Goal: Task Accomplishment & Management: Use online tool/utility

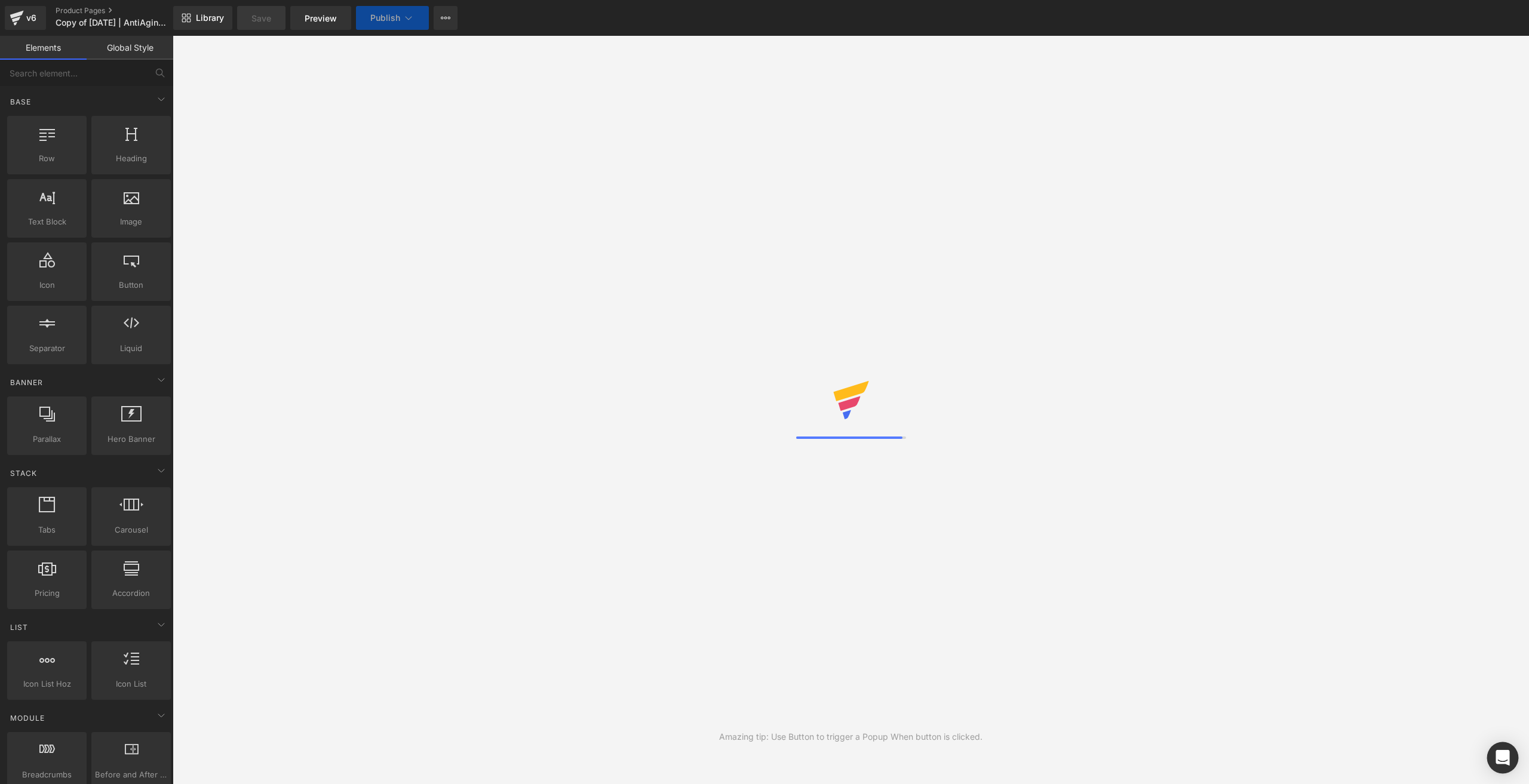
click at [1509, 752] on icon "Open Intercom Messenger" at bounding box center [1503, 758] width 16 height 16
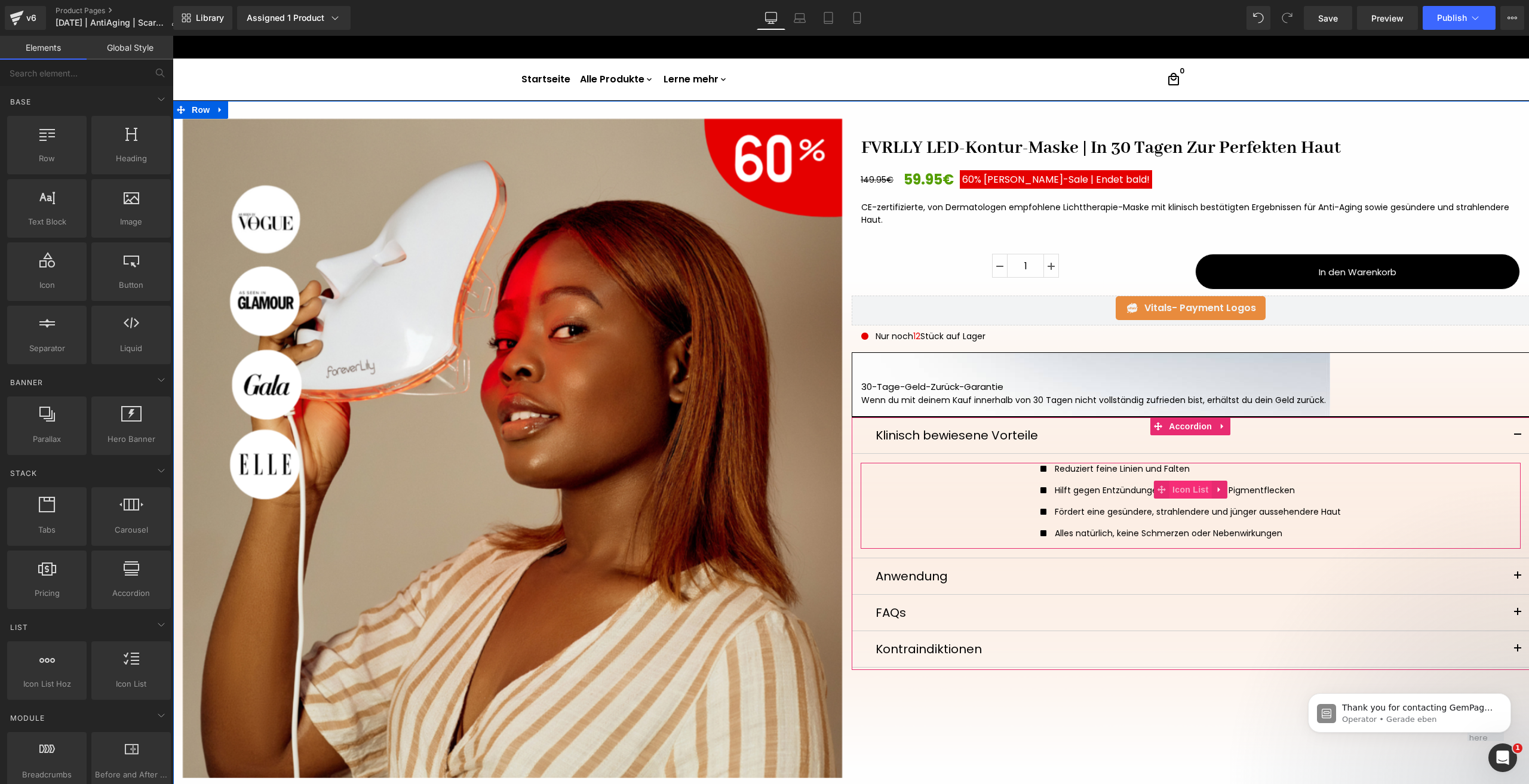
click at [1187, 488] on span "Icon List" at bounding box center [1189, 490] width 42 height 18
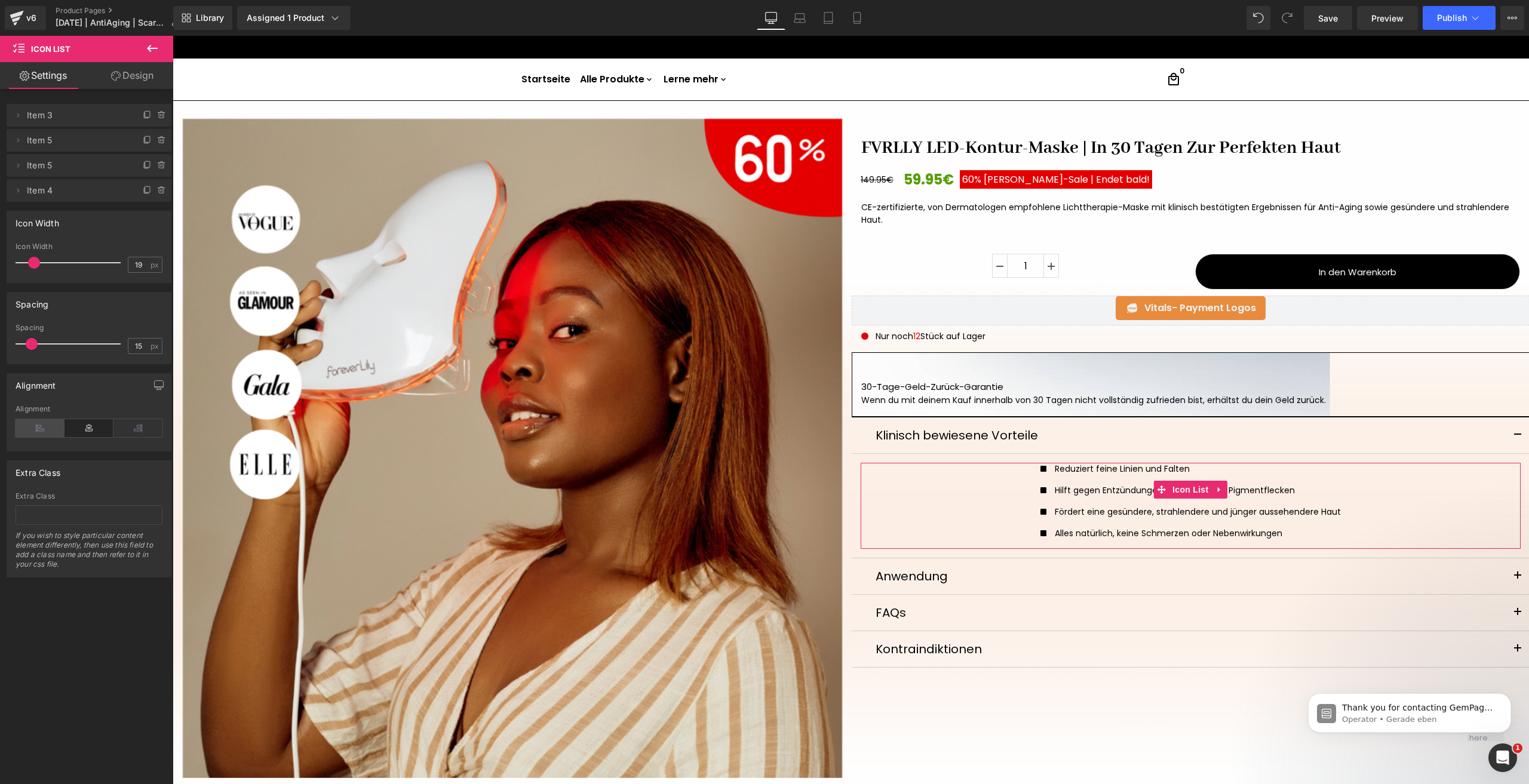
click at [55, 420] on icon at bounding box center [40, 429] width 49 height 18
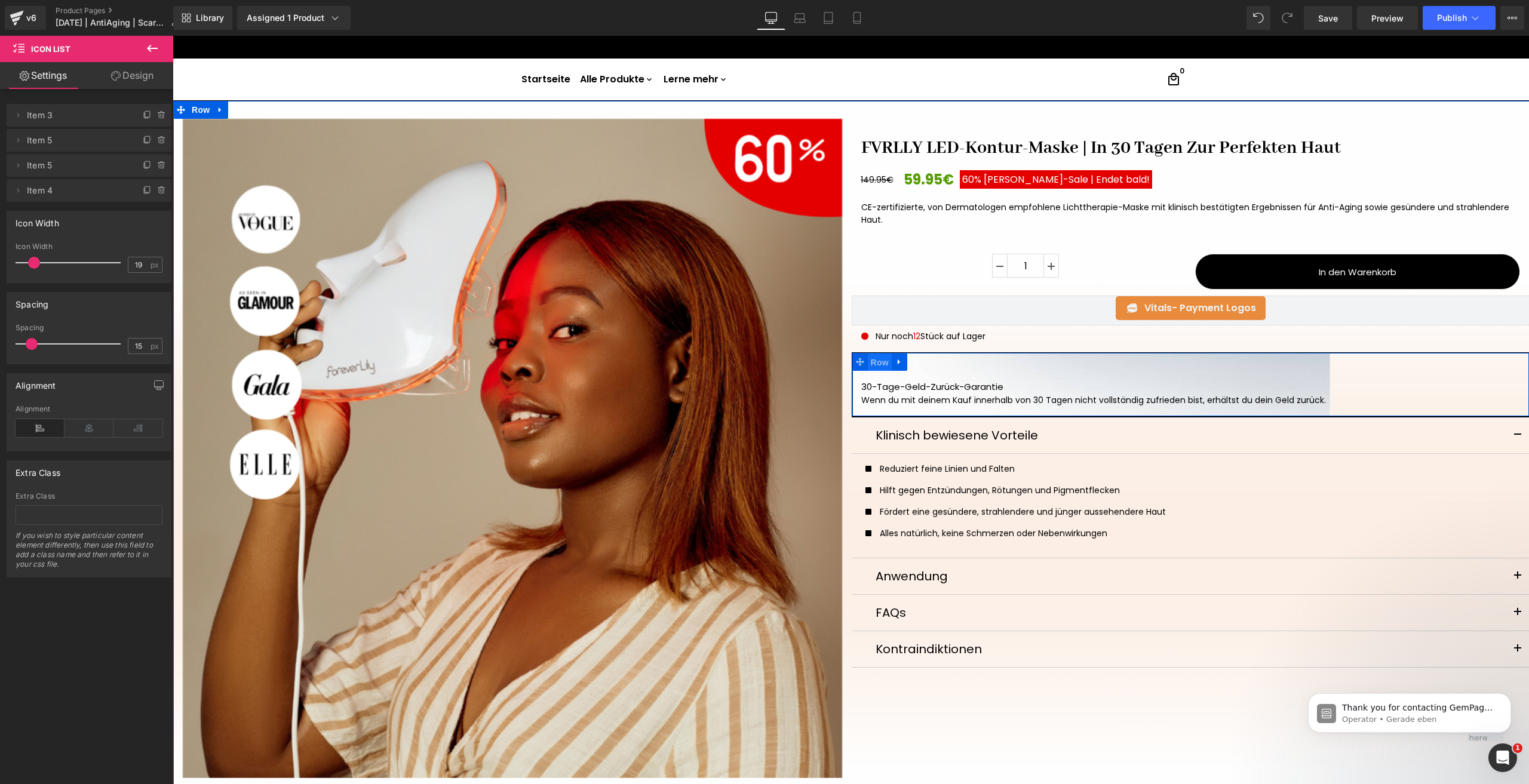
click at [883, 359] on span "Row" at bounding box center [880, 362] width 24 height 18
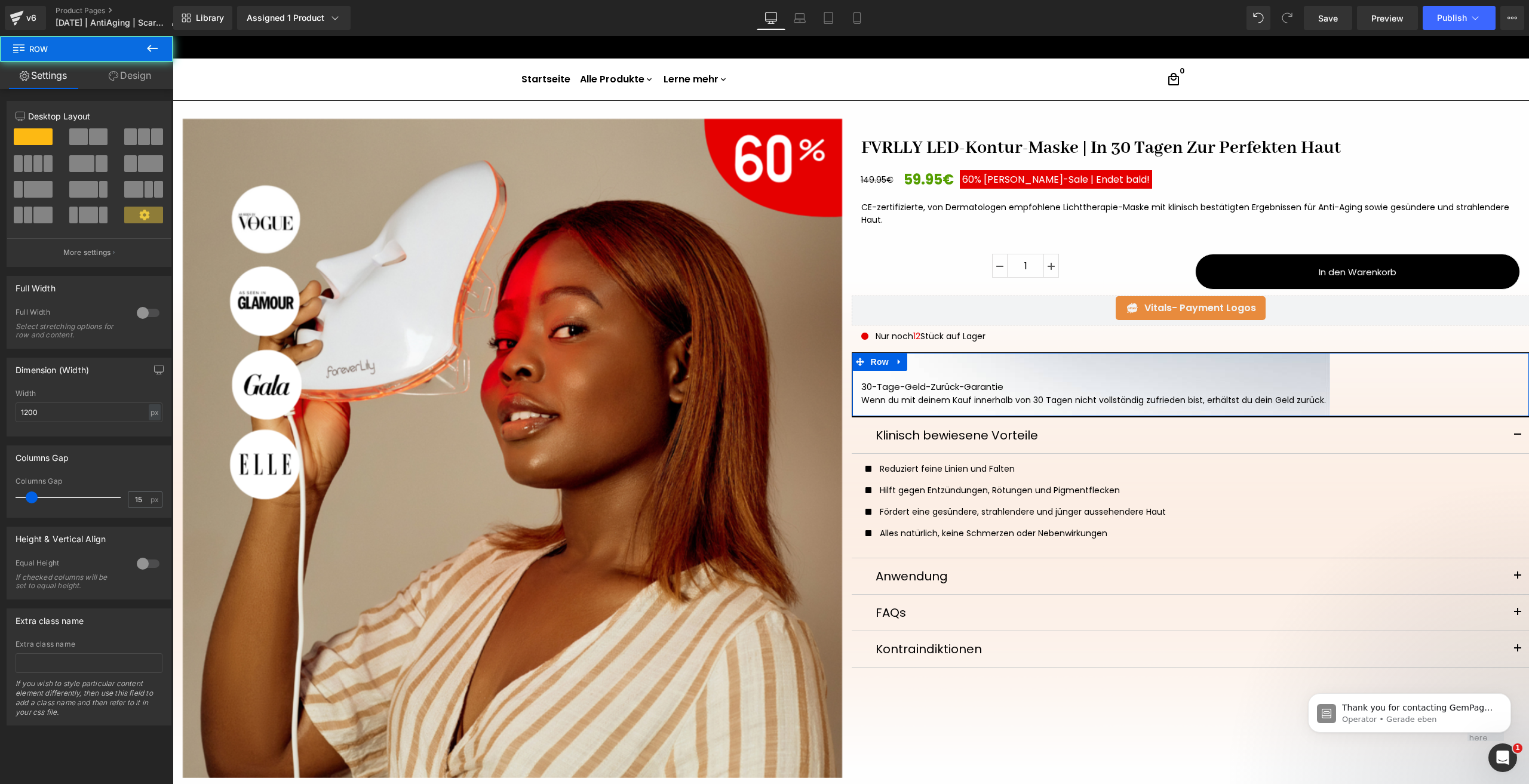
click at [139, 81] on link "Design" at bounding box center [130, 75] width 87 height 27
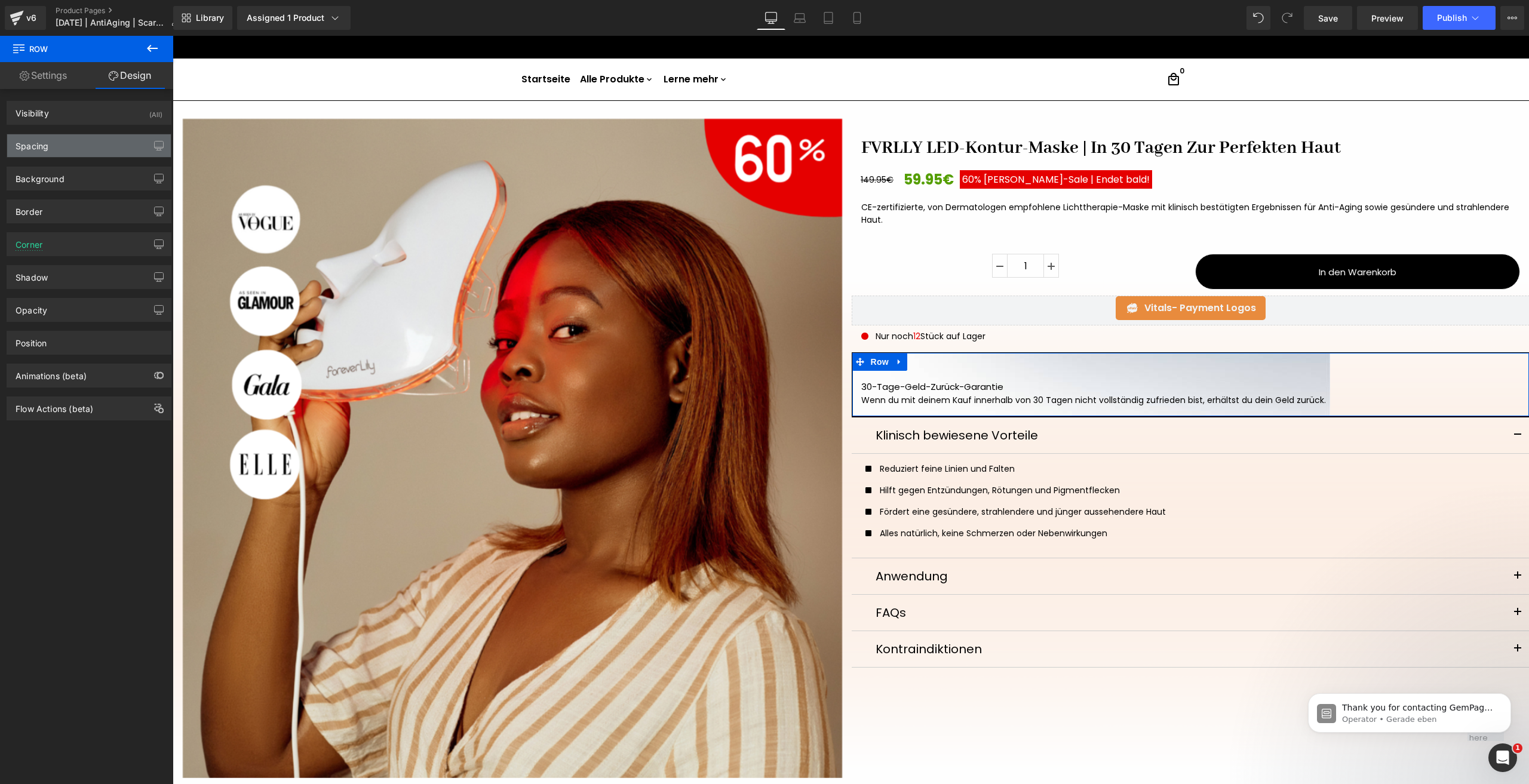
click at [52, 143] on div "Spacing" at bounding box center [88, 146] width 164 height 23
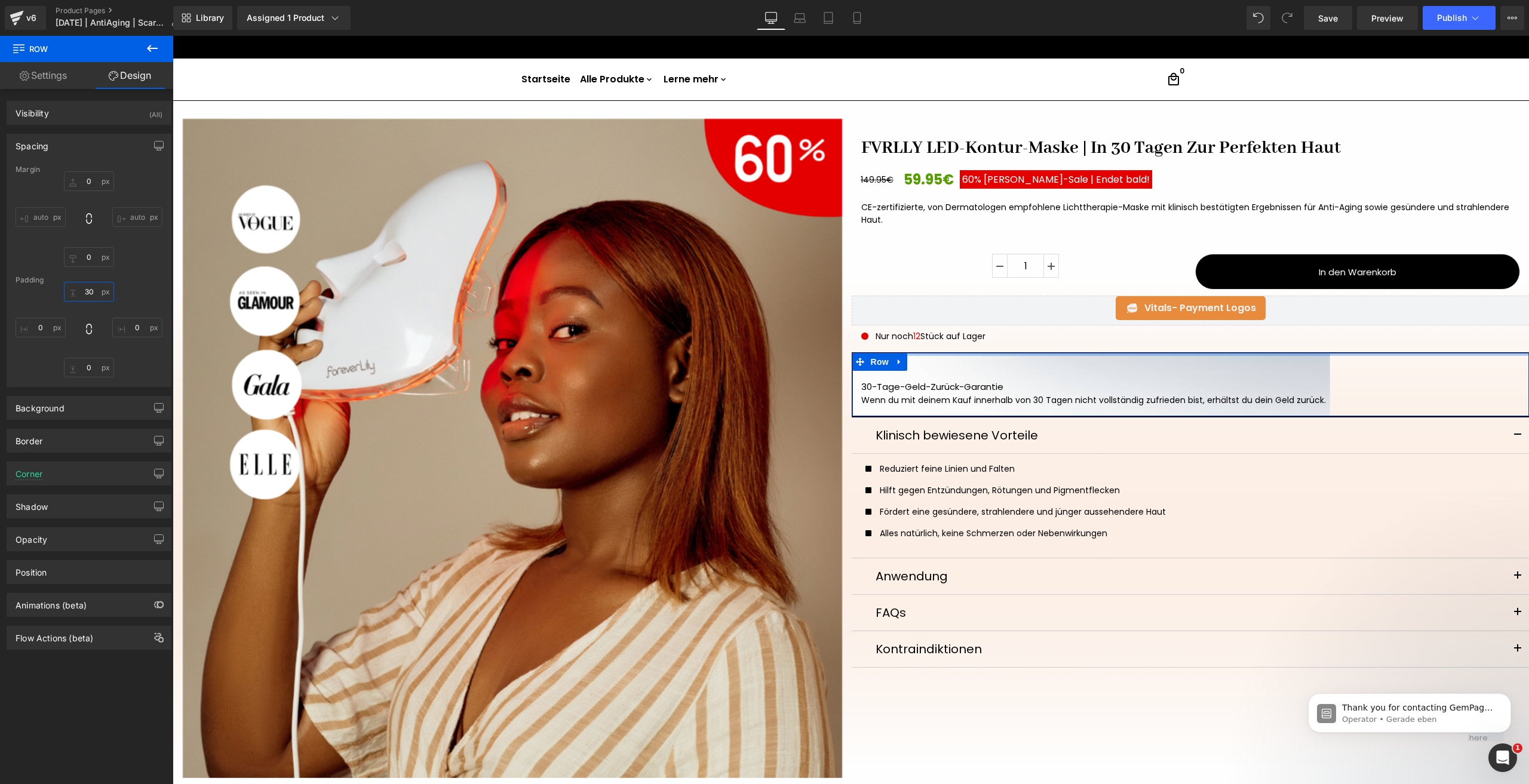
click at [94, 287] on input "30" at bounding box center [89, 292] width 50 height 20
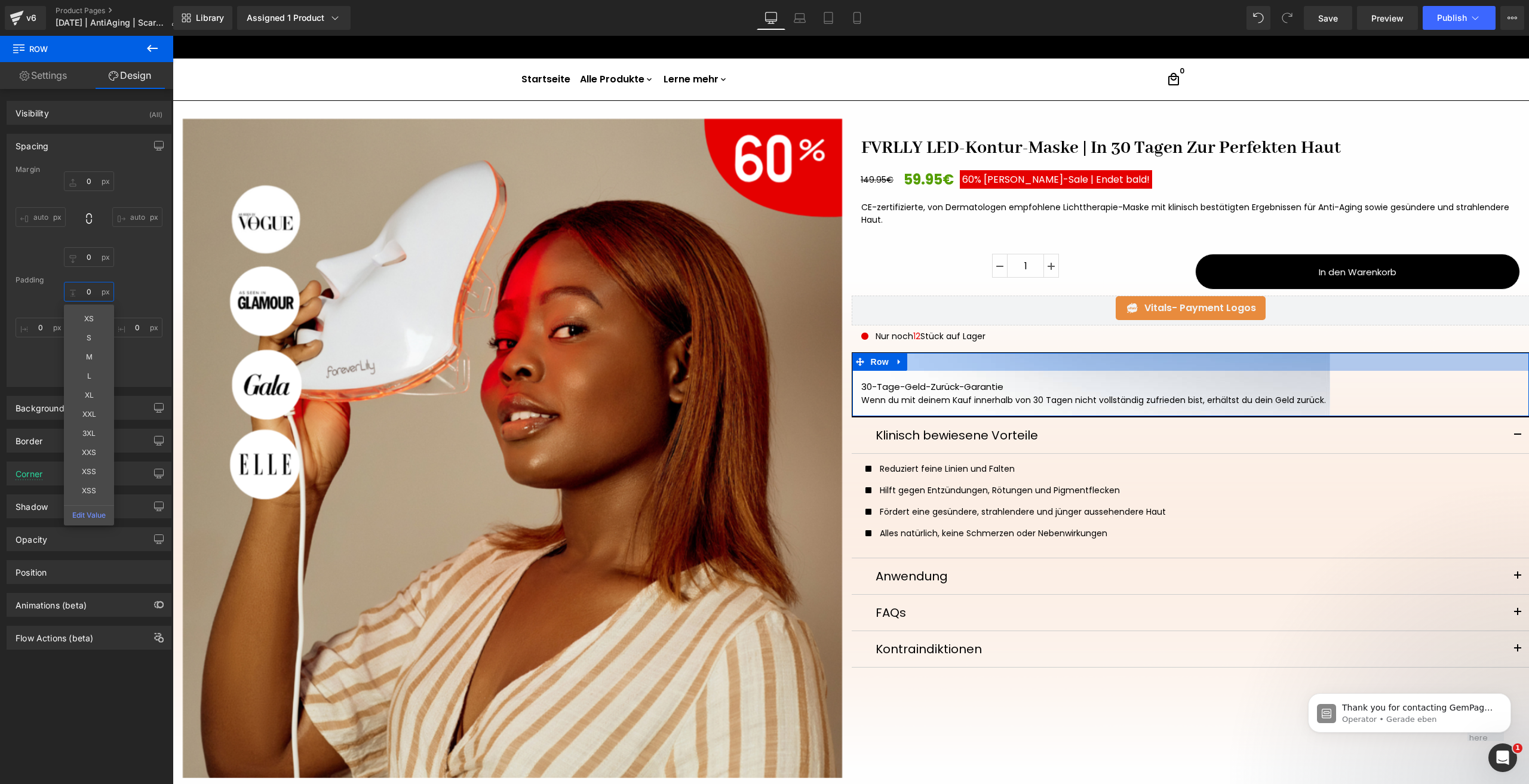
click at [91, 291] on input "text" at bounding box center [89, 292] width 50 height 20
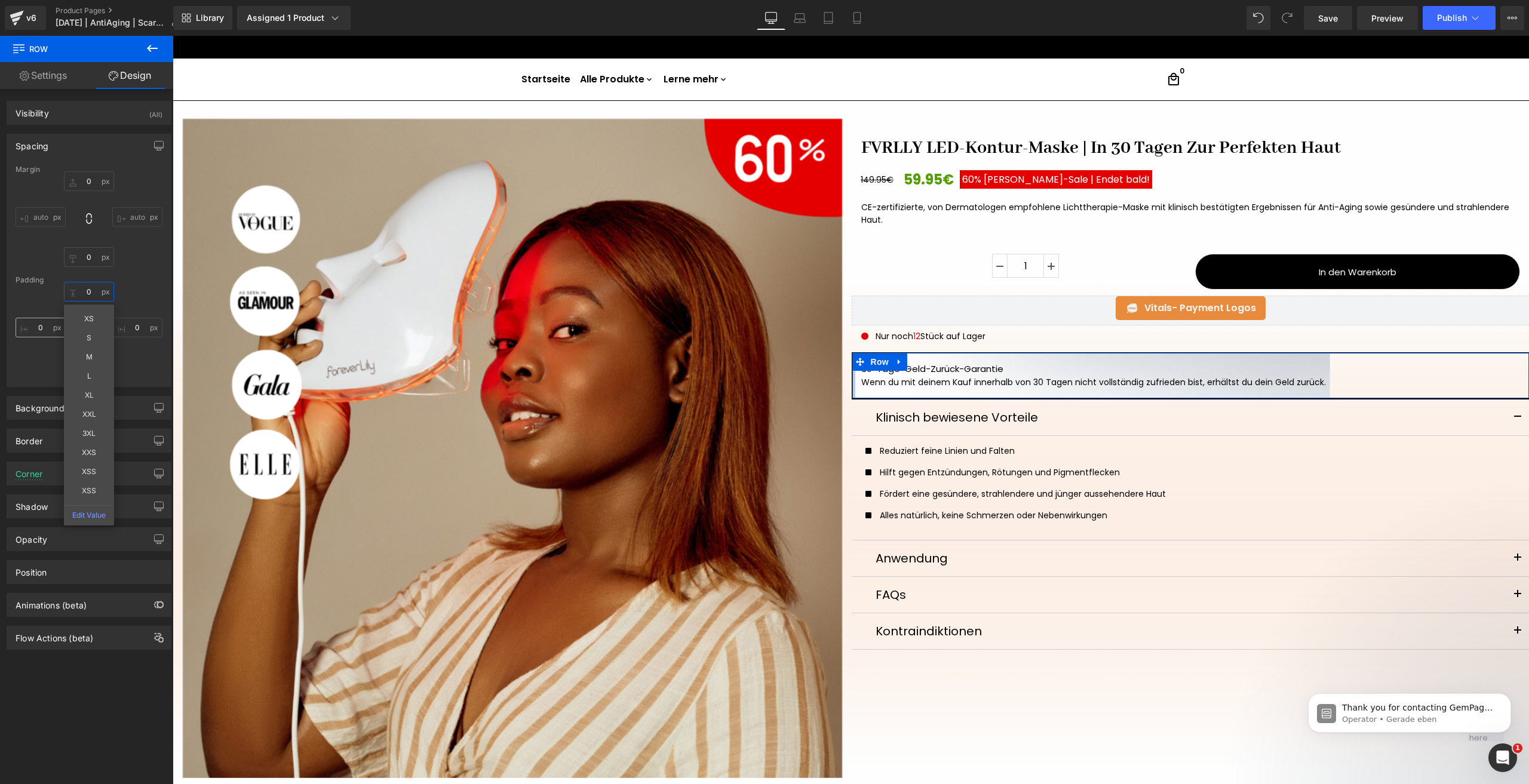
type input "0"
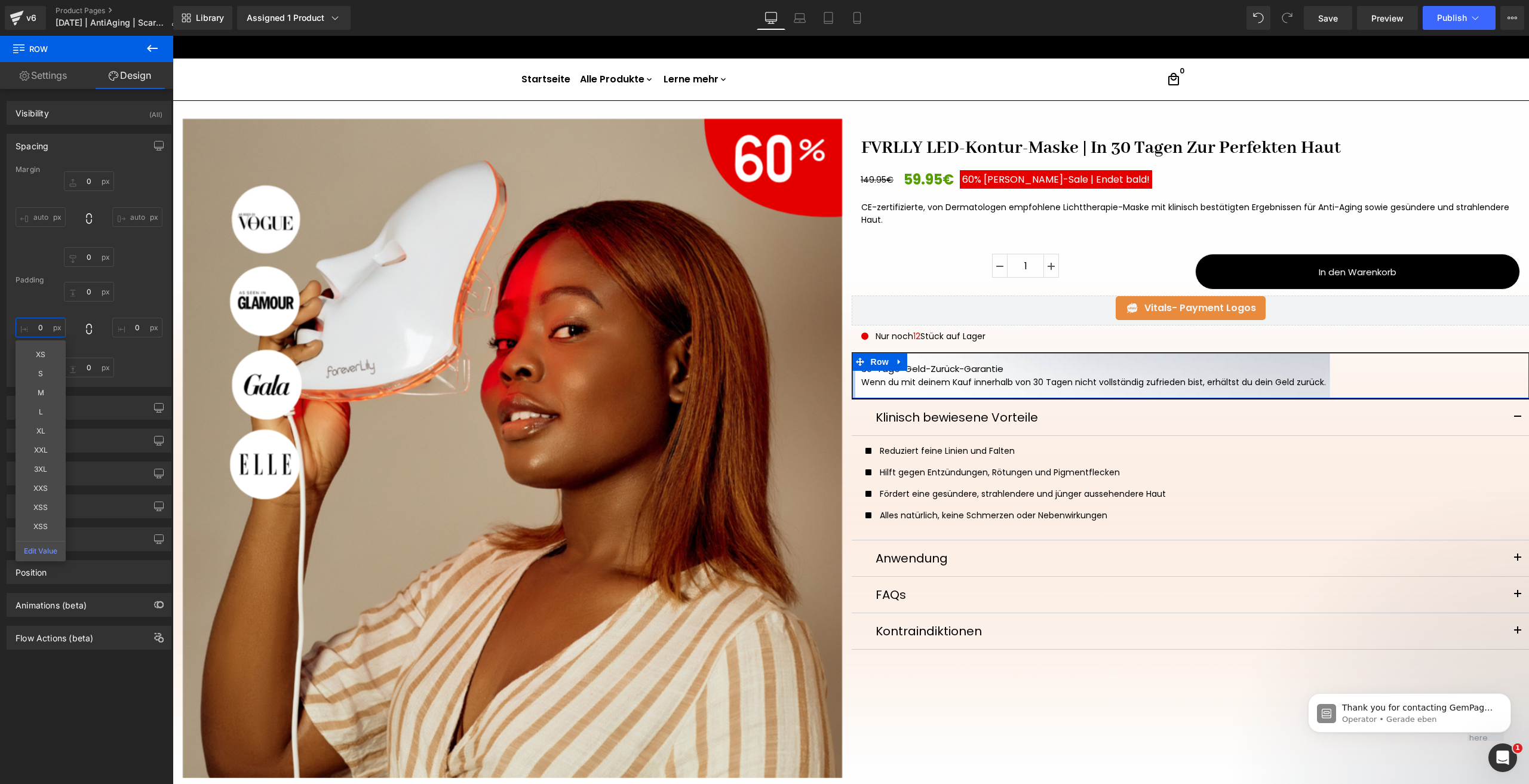
click at [39, 318] on input "0" at bounding box center [41, 327] width 50 height 20
click at [46, 330] on input "0" at bounding box center [41, 327] width 50 height 20
type input "S"
click at [852, 30] on div "Library Assigned 1 Product Product Preview FVRLLY LED-Kontur-Maske | In 30 Tage…" at bounding box center [851, 17] width 1355 height 35
click at [854, 18] on icon at bounding box center [857, 18] width 7 height 11
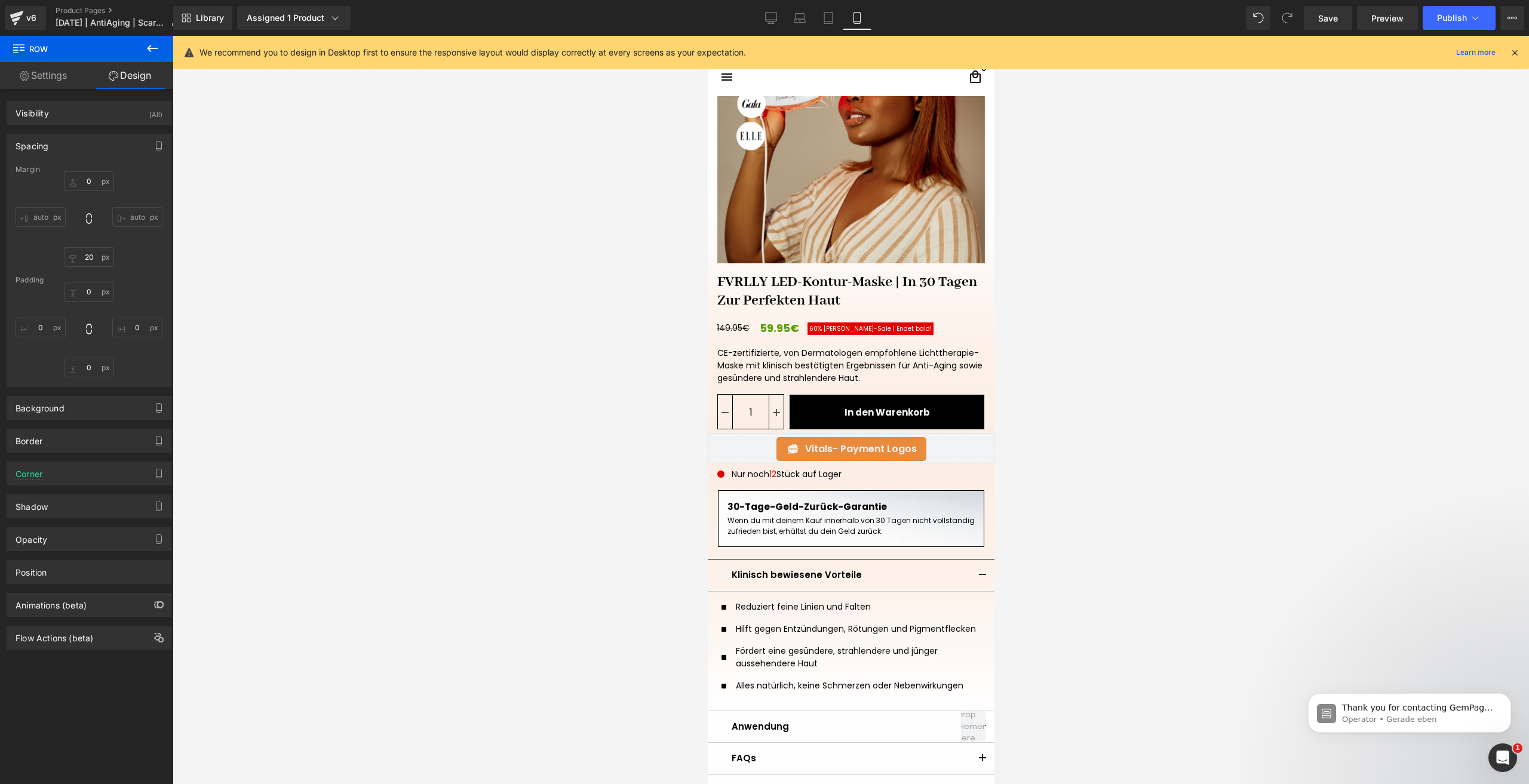
scroll to position [193, 0]
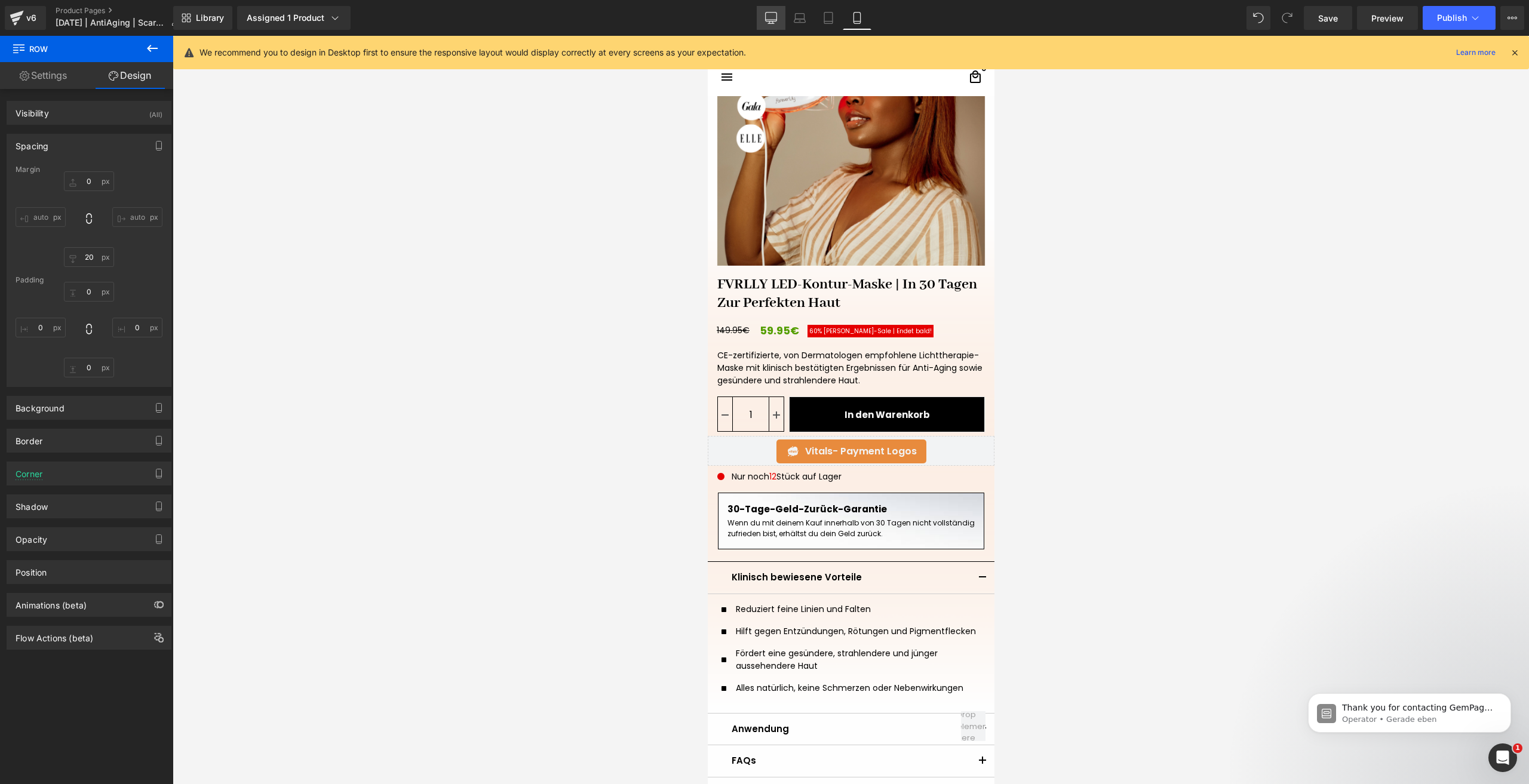
click at [766, 15] on icon at bounding box center [771, 17] width 11 height 9
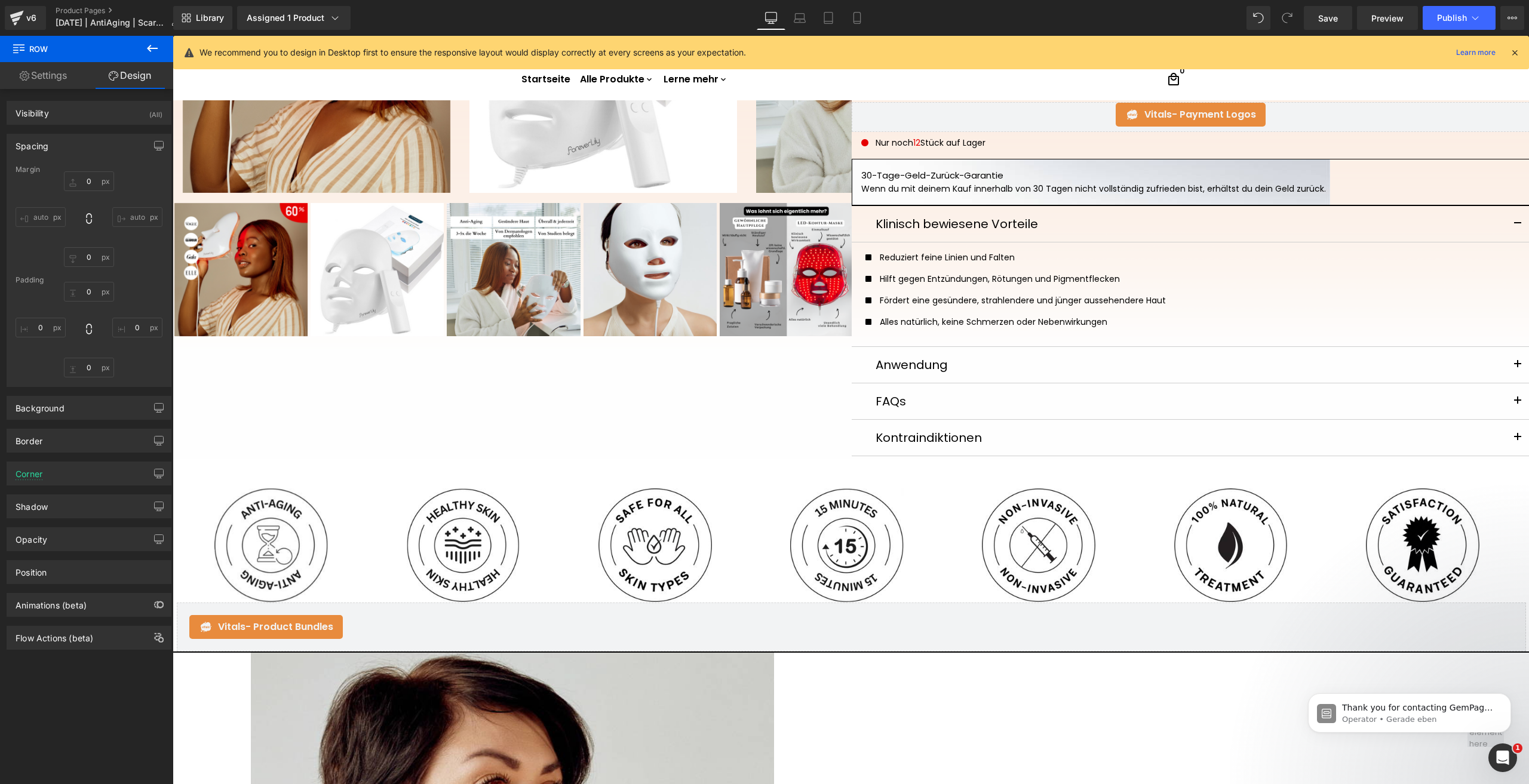
scroll to position [0, 0]
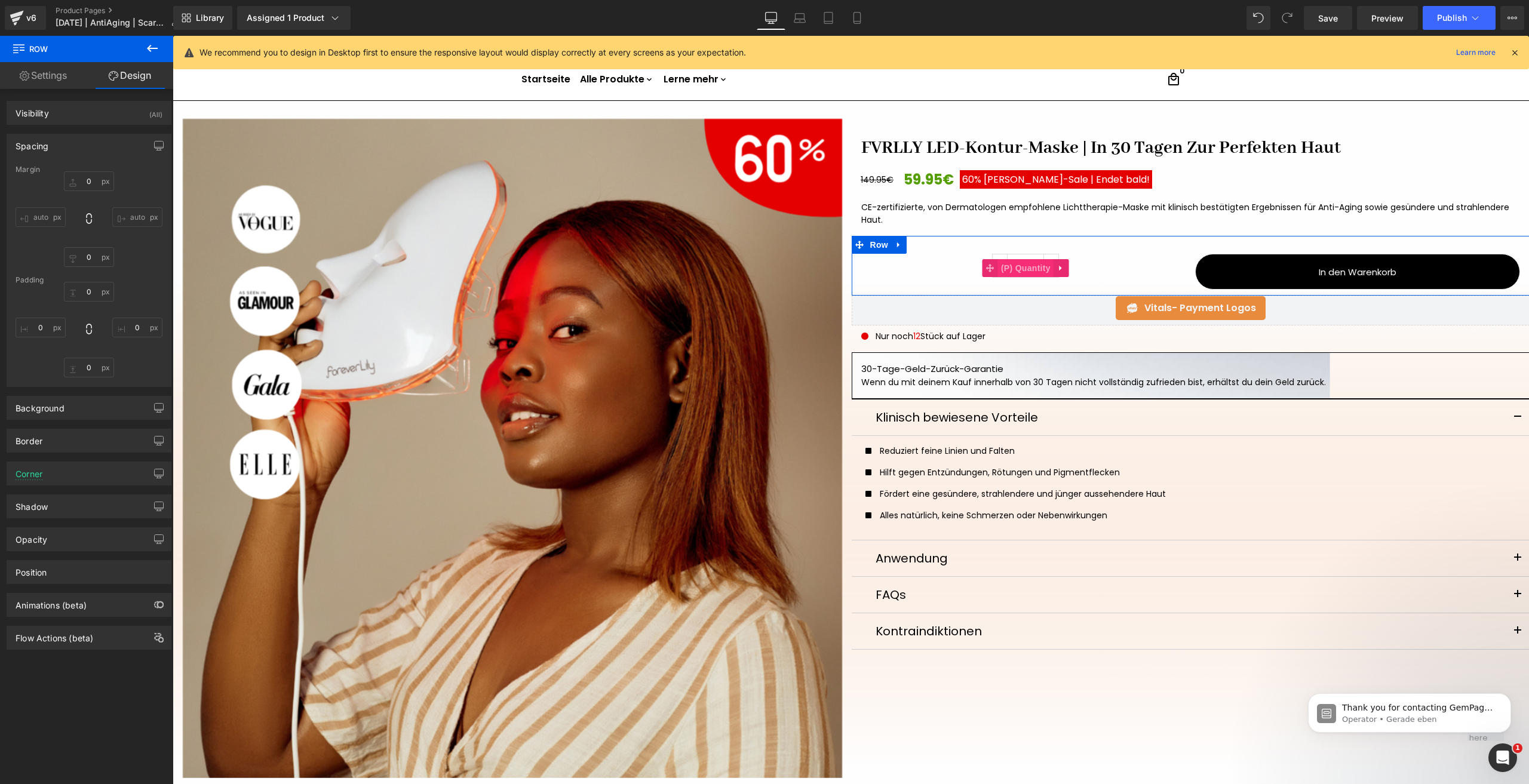
click at [1023, 268] on span "(P) Quantity" at bounding box center [1026, 268] width 56 height 18
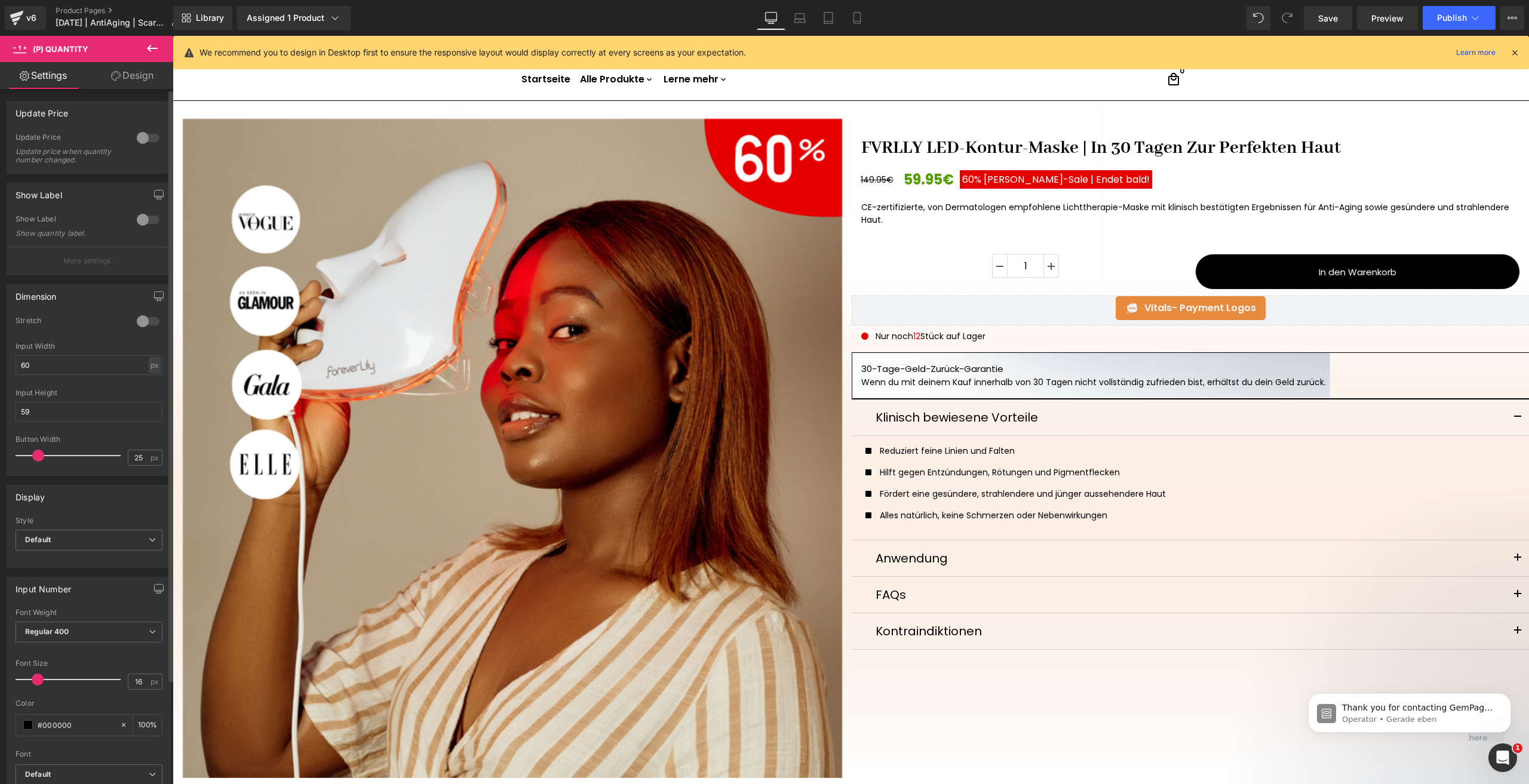
click at [150, 316] on div at bounding box center [148, 321] width 29 height 19
click at [150, 315] on div at bounding box center [148, 321] width 29 height 19
click at [1358, 274] on span "(P) Cart Button" at bounding box center [1358, 272] width 68 height 18
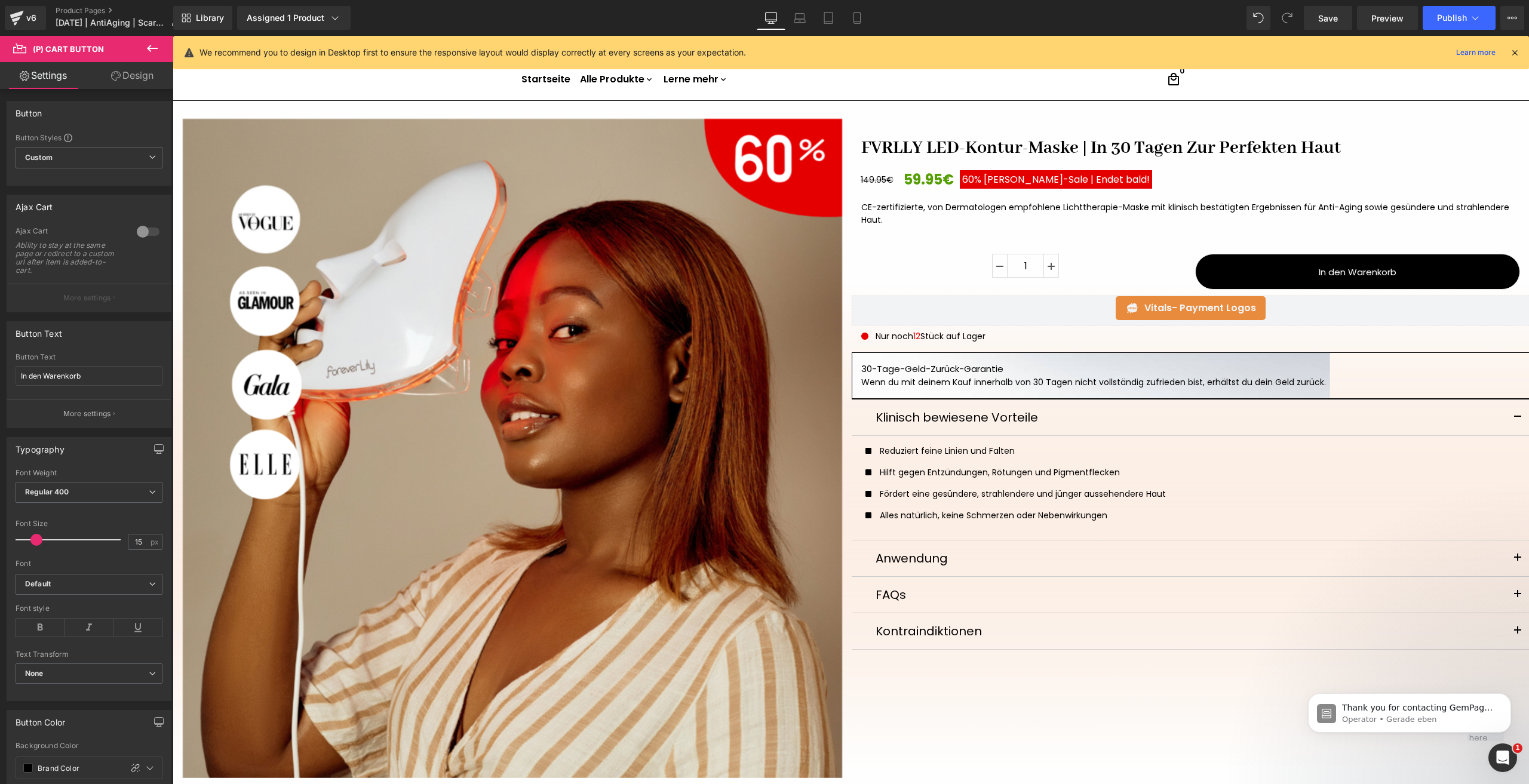
click at [158, 76] on link "Design" at bounding box center [132, 75] width 87 height 27
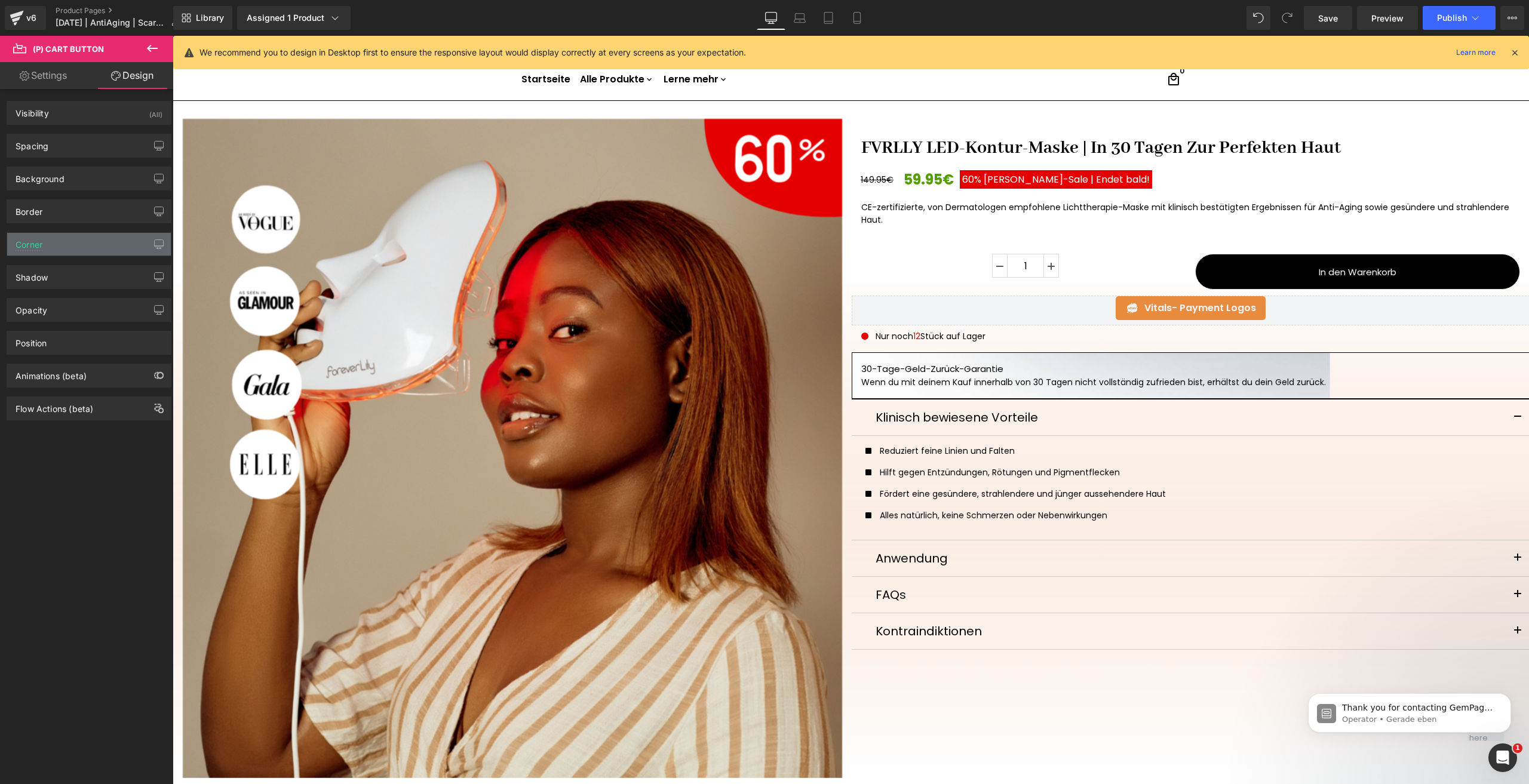
click at [71, 248] on div "Corner" at bounding box center [88, 244] width 164 height 23
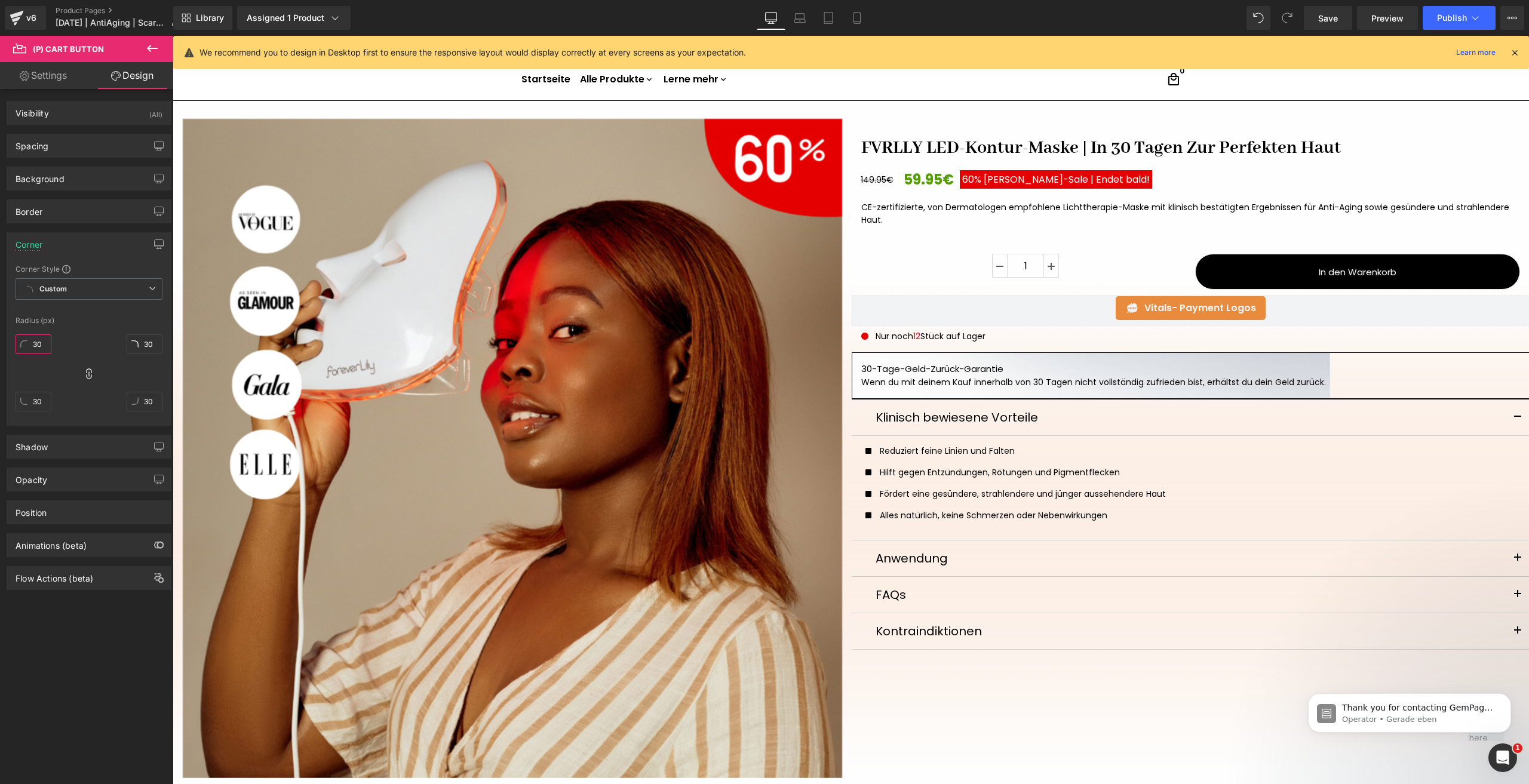
click at [33, 345] on input "30" at bounding box center [33, 344] width 35 height 20
click at [161, 242] on button "button" at bounding box center [158, 244] width 19 height 23
click at [71, 273] on button "Laptop" at bounding box center [66, 269] width 37 height 20
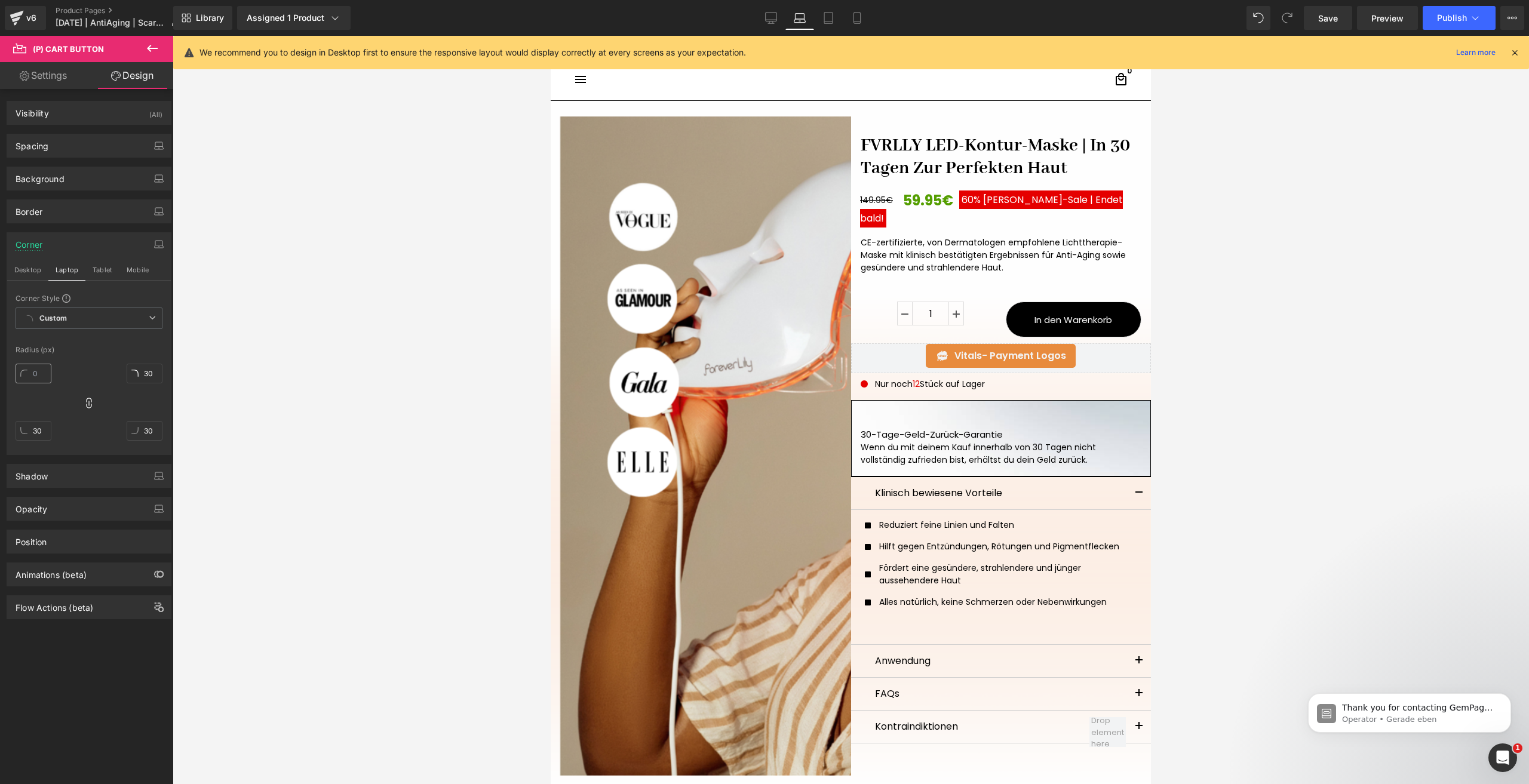
scroll to position [33, 0]
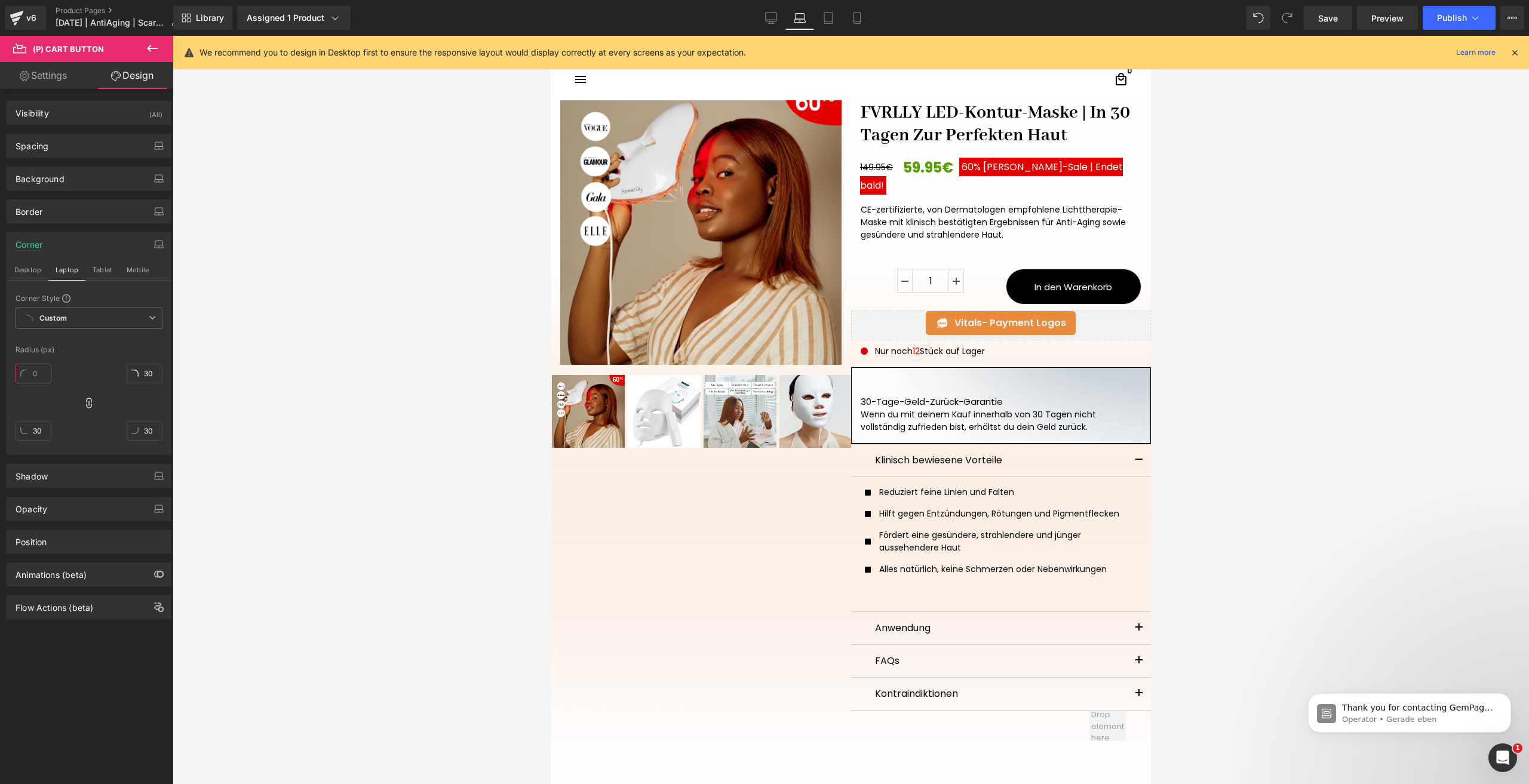
click at [32, 370] on input "text" at bounding box center [33, 374] width 35 height 20
type input "30"
click at [103, 270] on button "Tablet" at bounding box center [102, 269] width 34 height 20
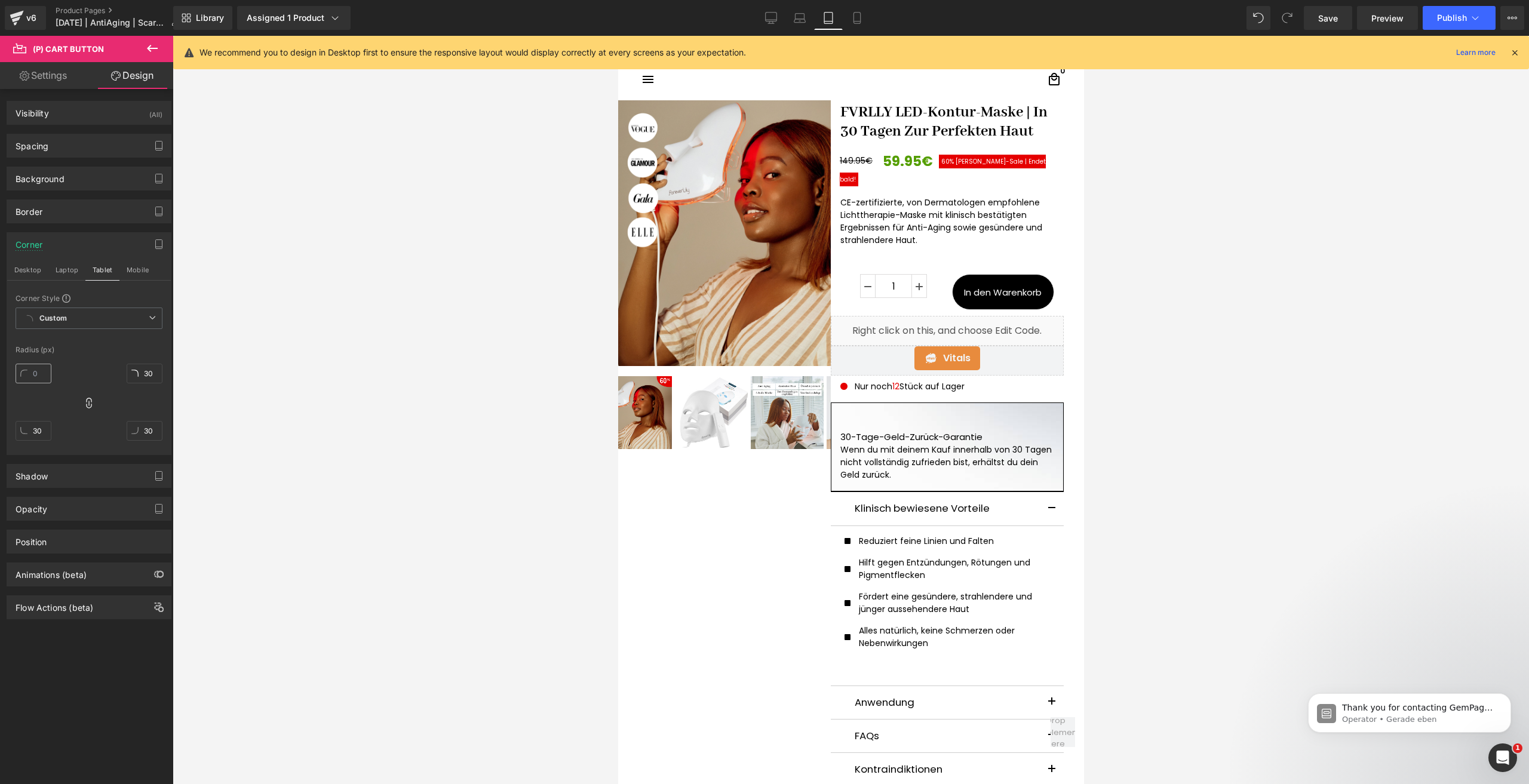
scroll to position [38, 0]
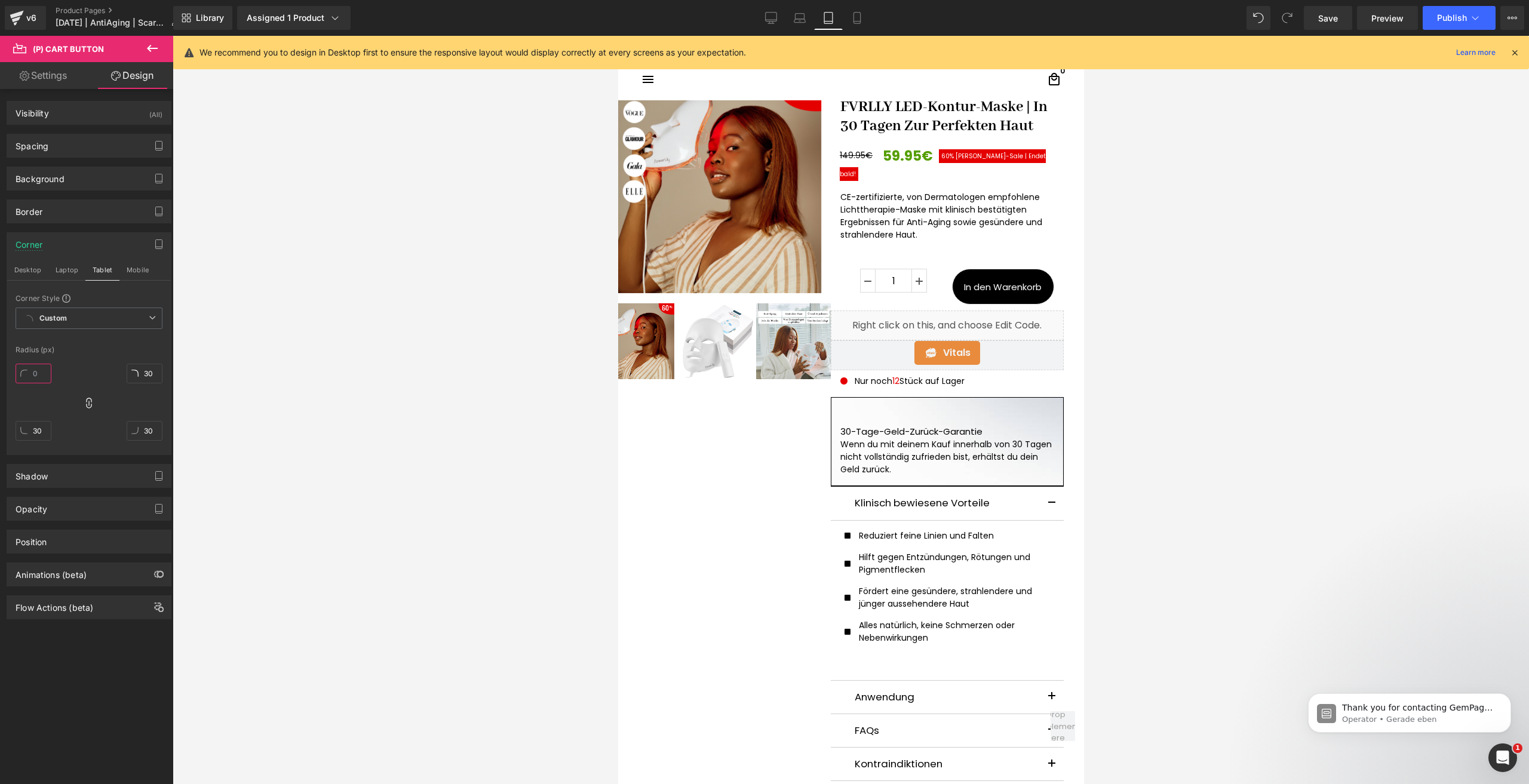
click at [37, 372] on input "text" at bounding box center [33, 374] width 35 height 20
type input "30"
click at [1015, 278] on span "(P) Cart Button" at bounding box center [1002, 287] width 68 height 18
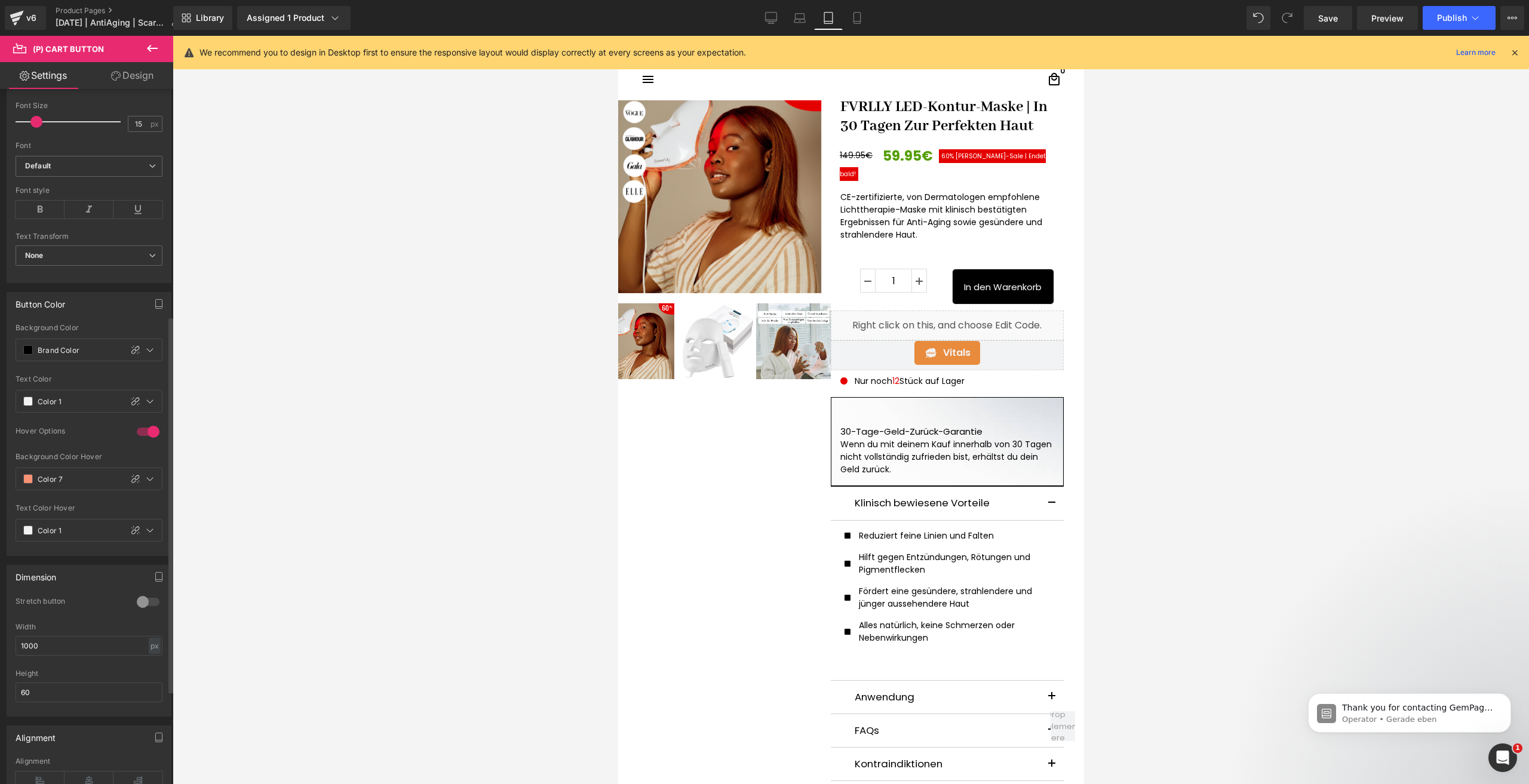
scroll to position [537, 0]
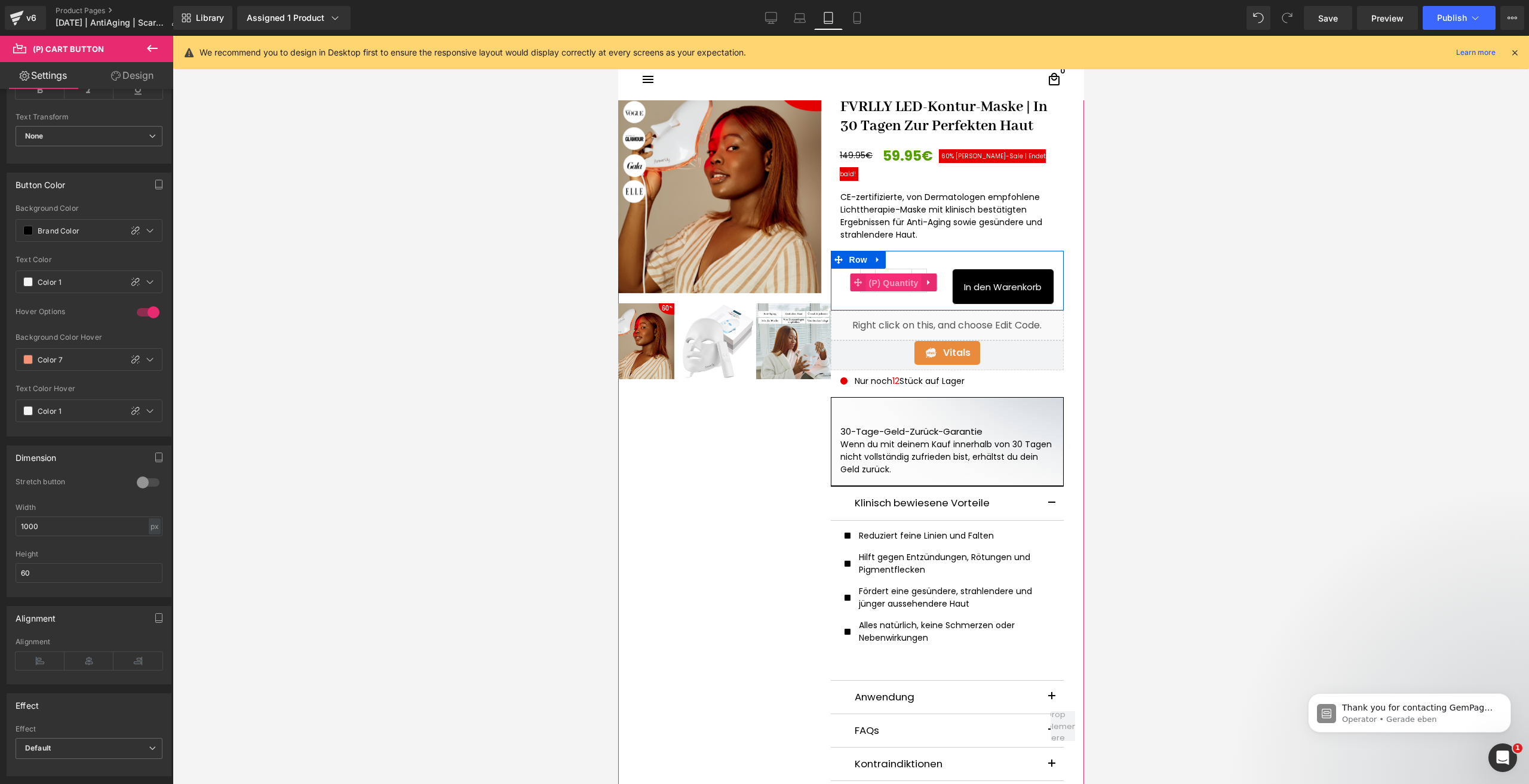
click at [888, 274] on span "(P) Quantity" at bounding box center [894, 283] width 56 height 18
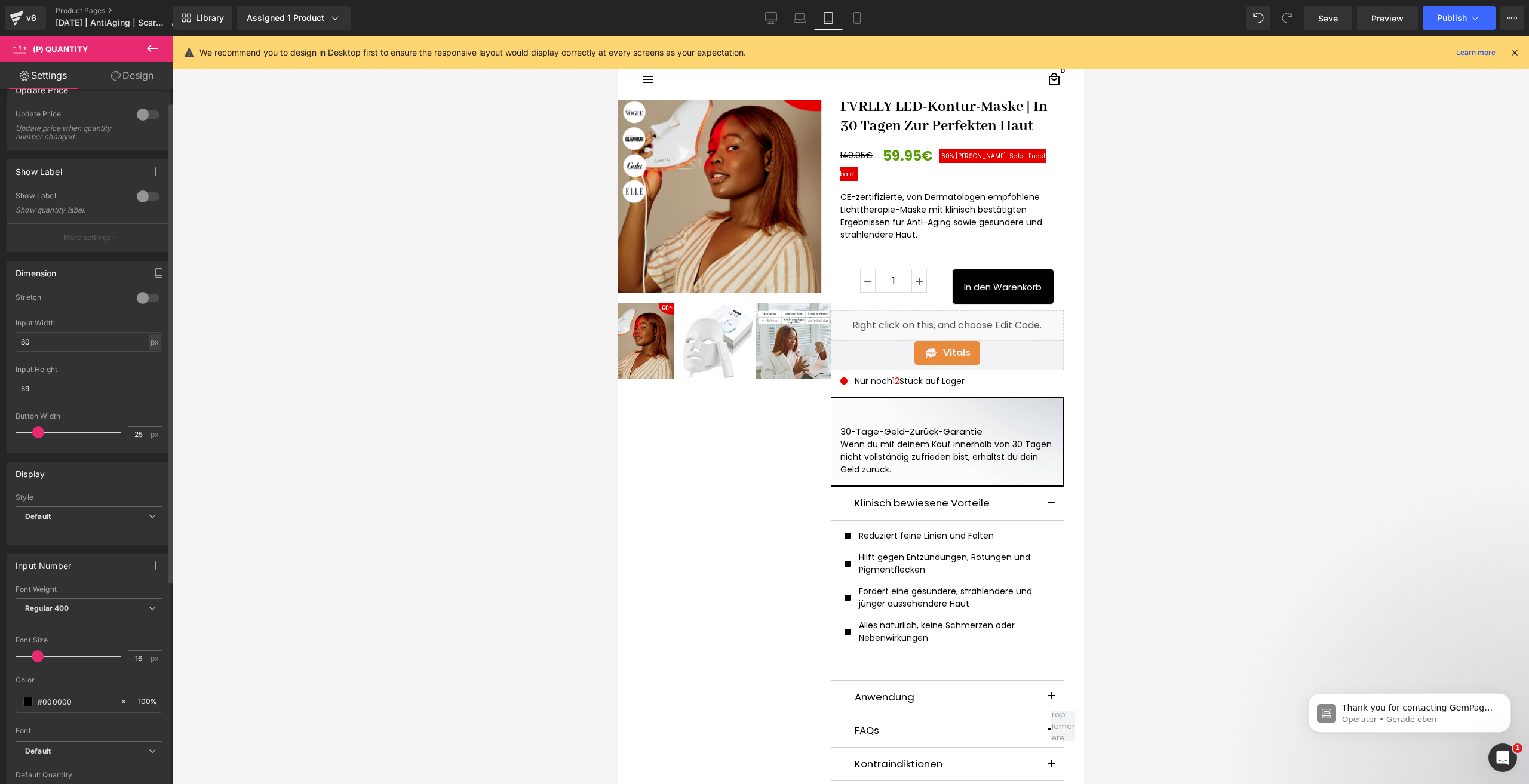
scroll to position [119, 0]
click at [45, 297] on input "59" at bounding box center [89, 292] width 147 height 20
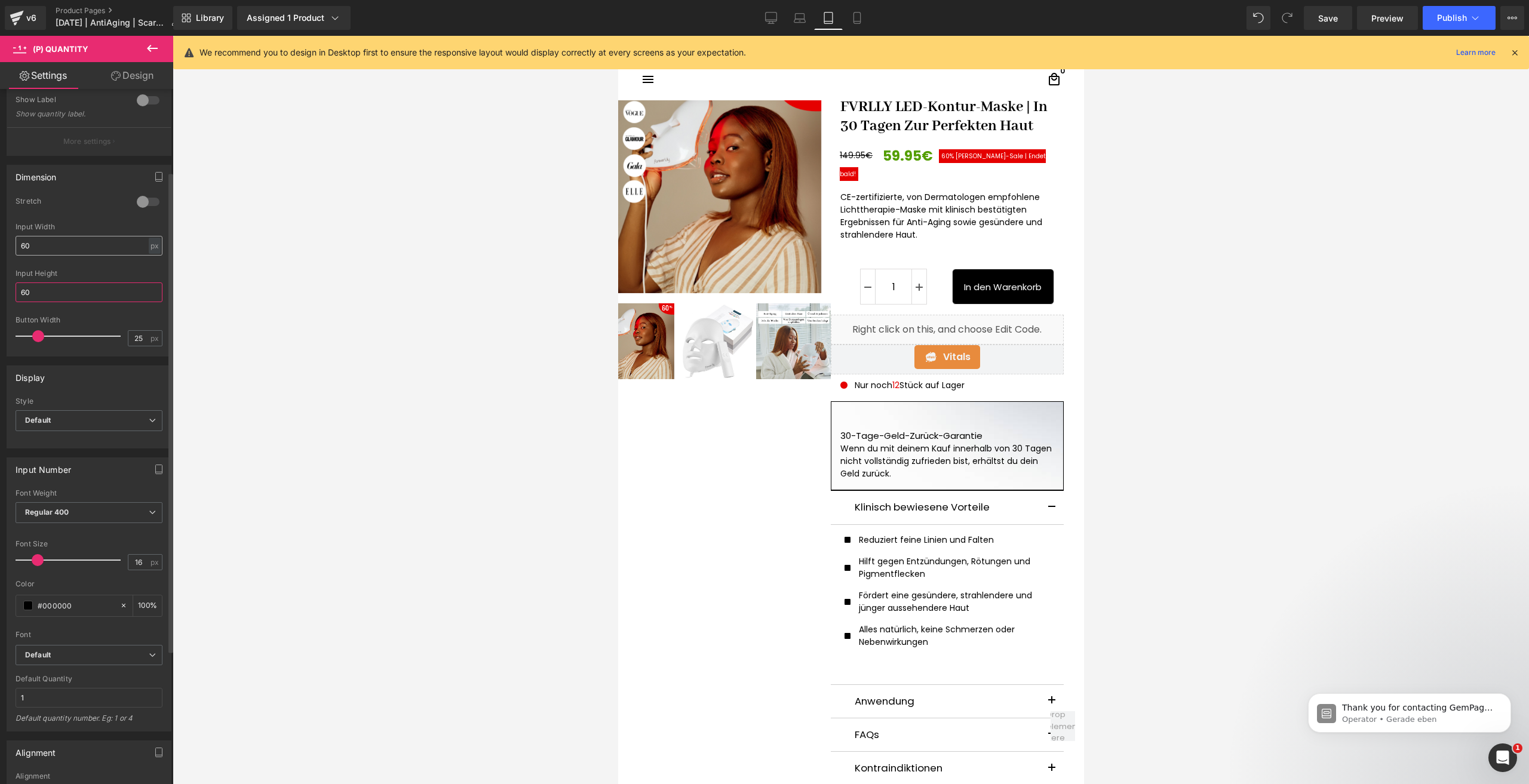
type input "60"
click at [56, 241] on input "60" at bounding box center [89, 246] width 147 height 20
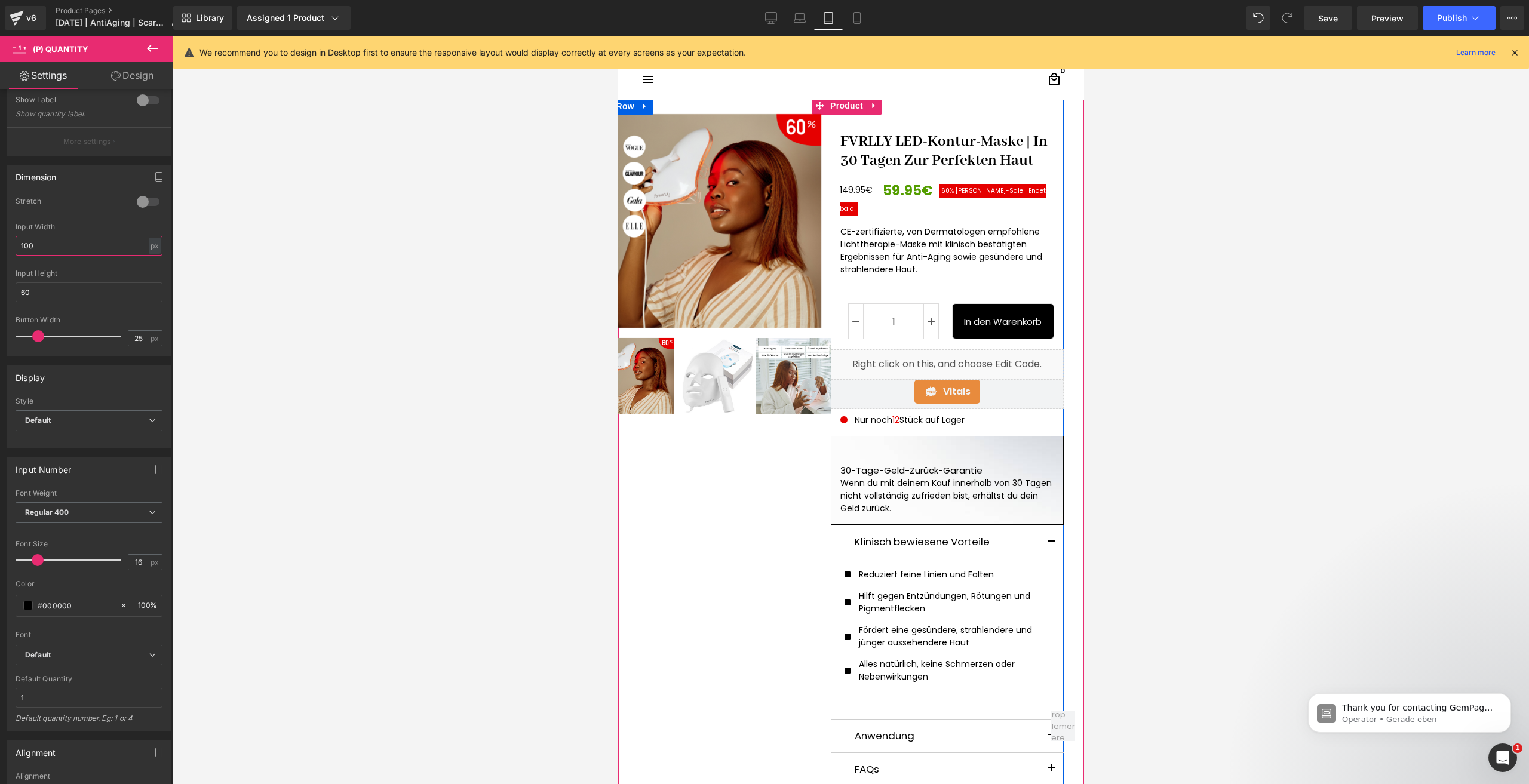
scroll to position [0, 0]
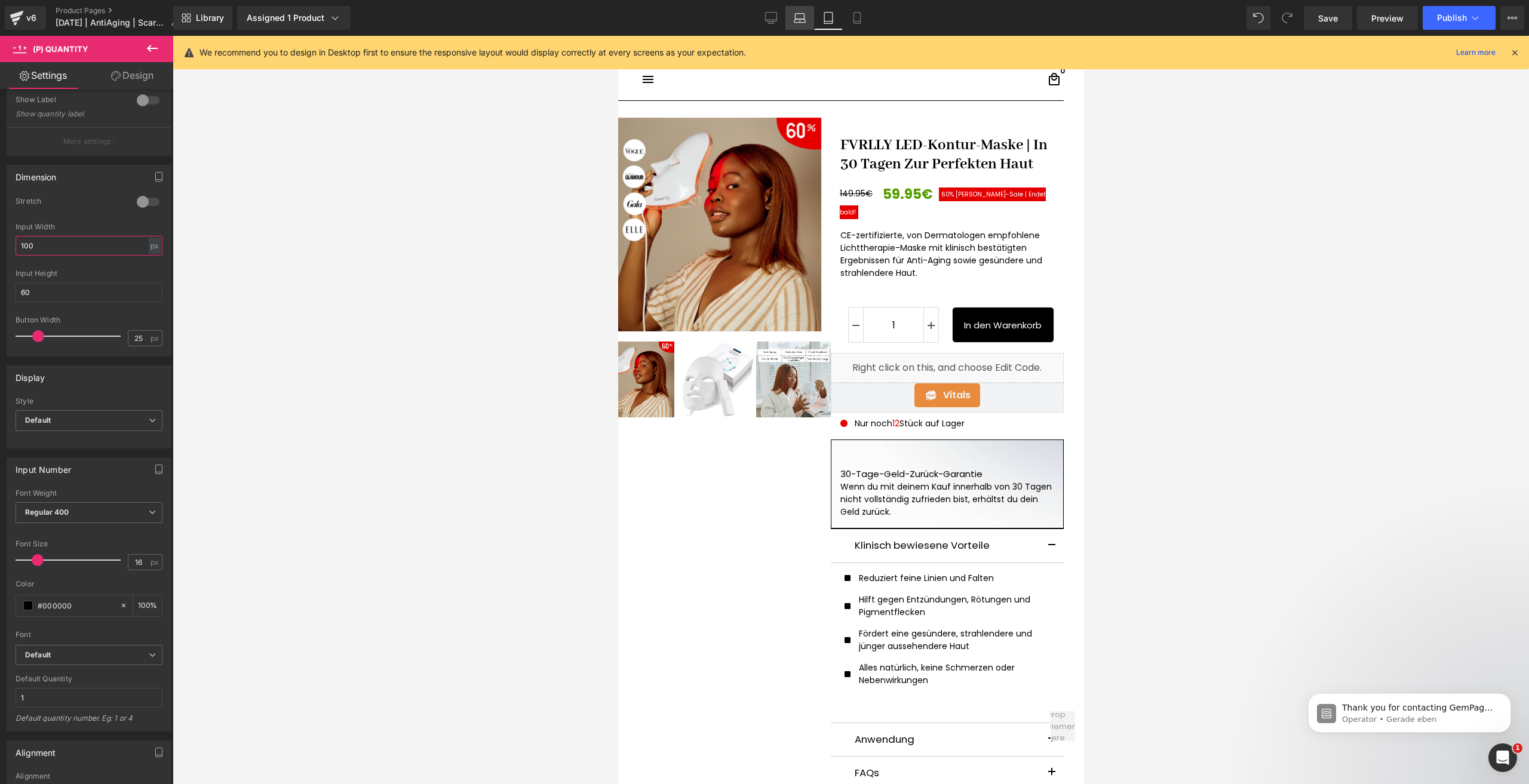
type input "100"
click at [799, 20] on icon at bounding box center [800, 18] width 12 height 12
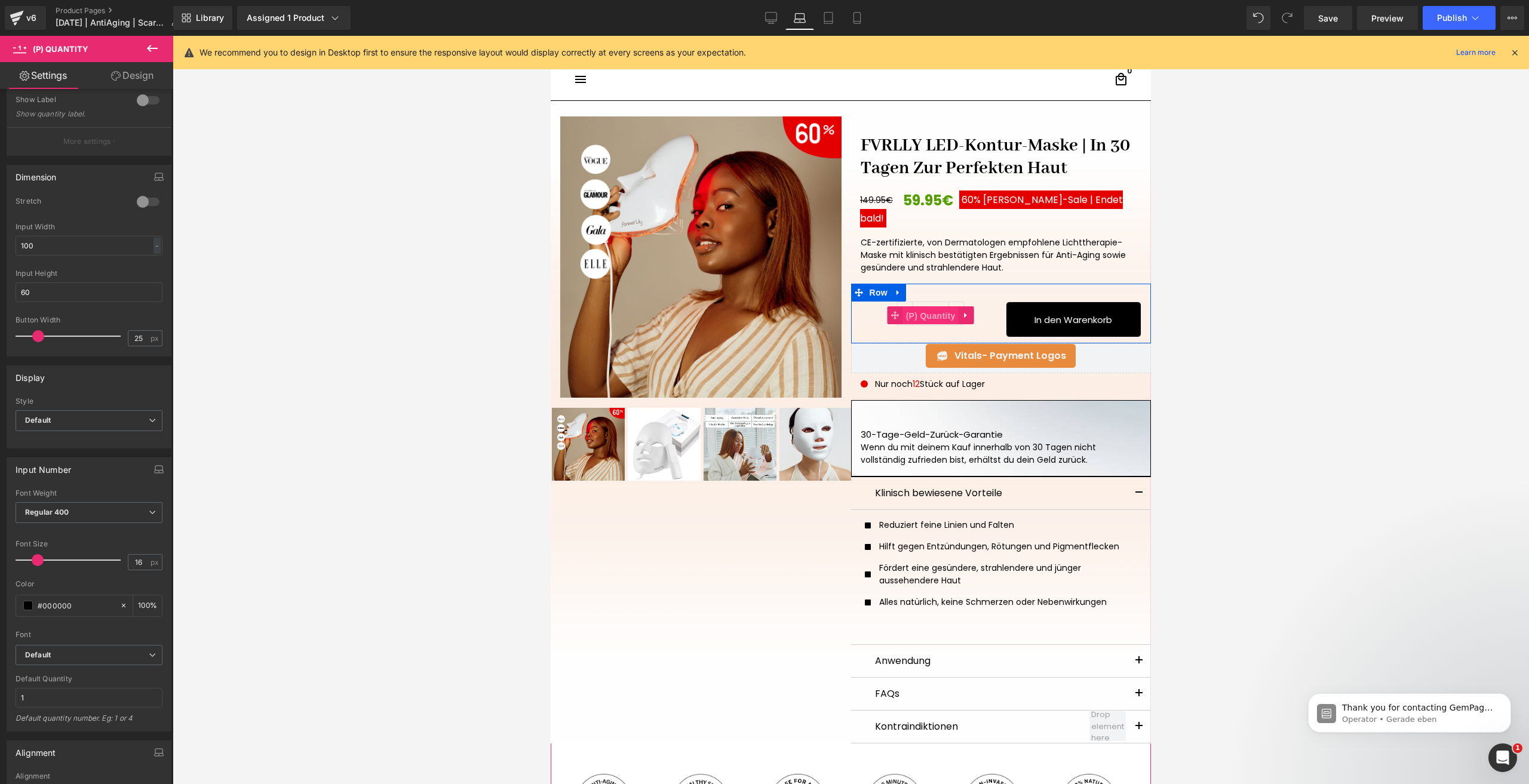
click at [937, 307] on span "(P) Quantity" at bounding box center [931, 316] width 56 height 18
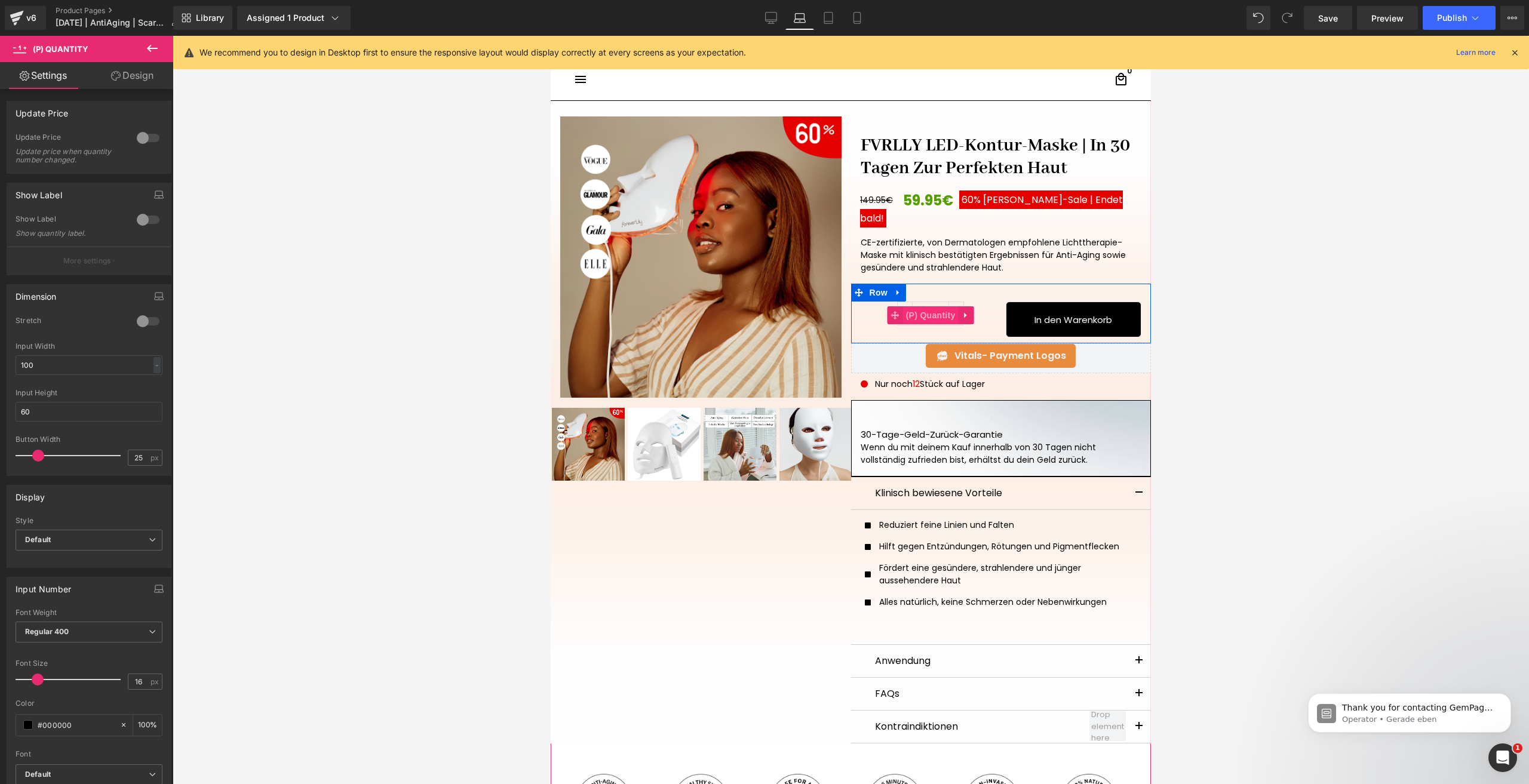
click at [933, 306] on span "(P) Quantity" at bounding box center [931, 315] width 56 height 18
click at [40, 359] on input "100" at bounding box center [89, 365] width 147 height 20
type input "1000"
click at [48, 422] on div "Input Height 60" at bounding box center [89, 412] width 147 height 47
click at [42, 414] on input "60" at bounding box center [89, 412] width 147 height 20
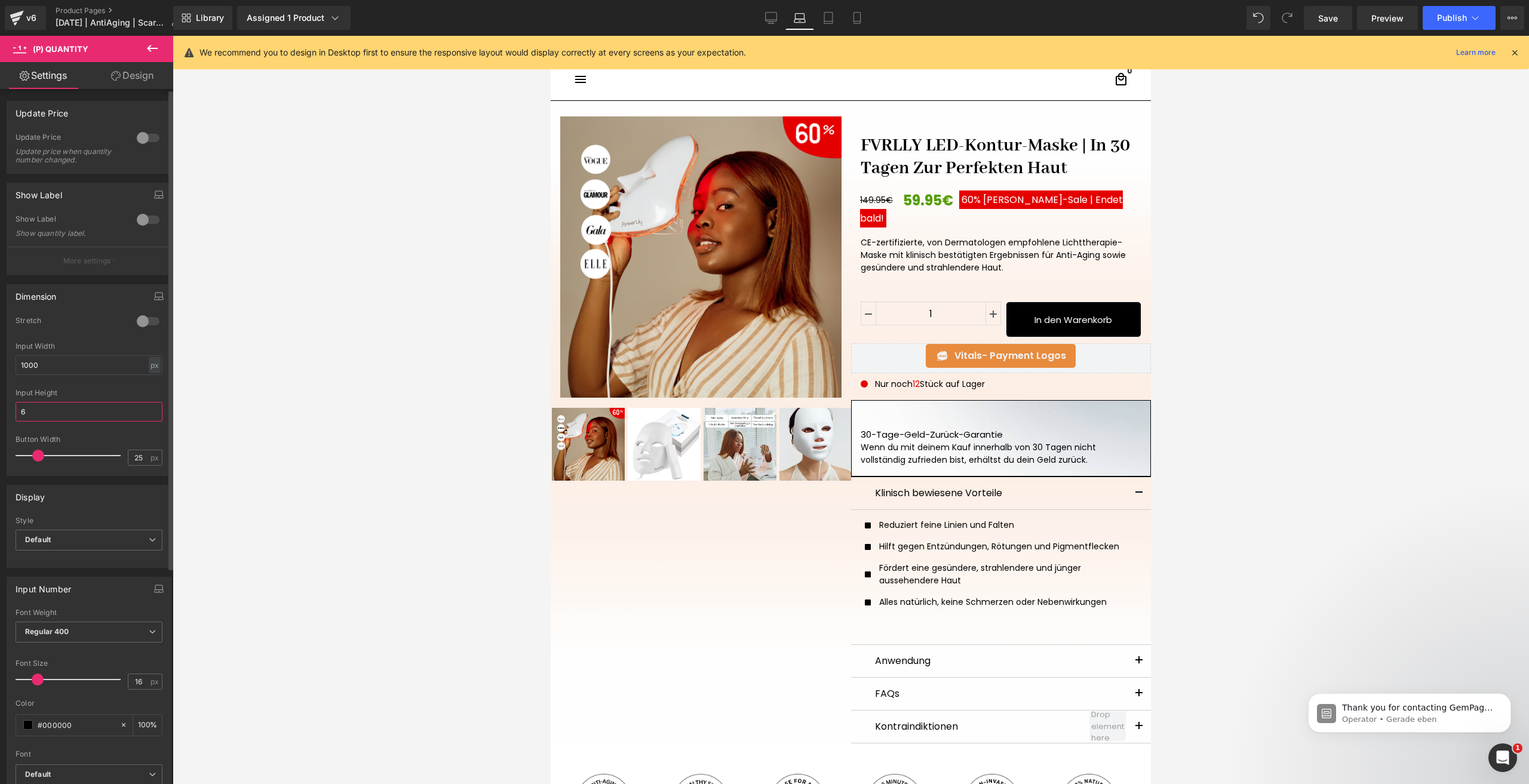
type input "60"
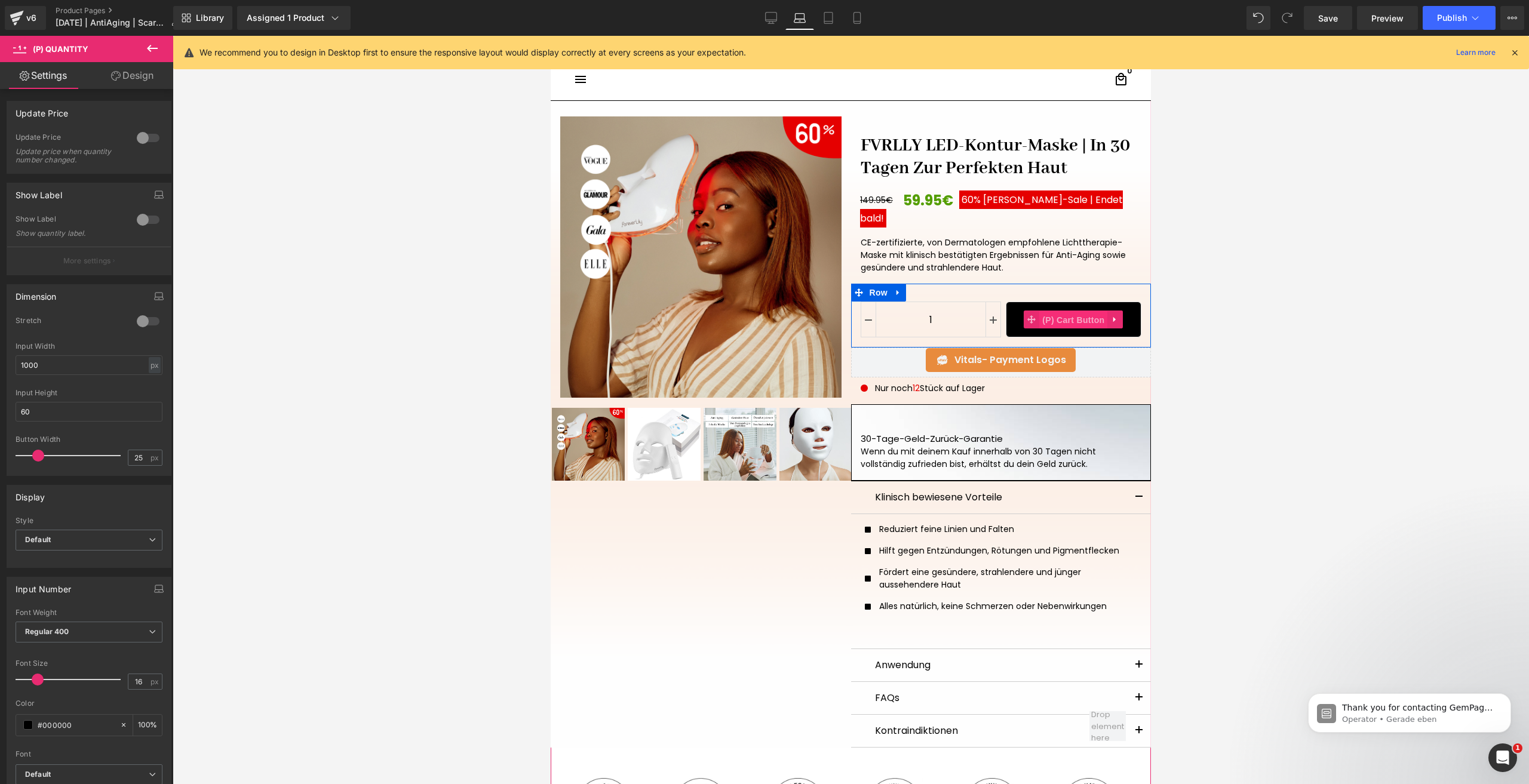
click at [1072, 311] on span "(P) Cart Button" at bounding box center [1073, 320] width 68 height 18
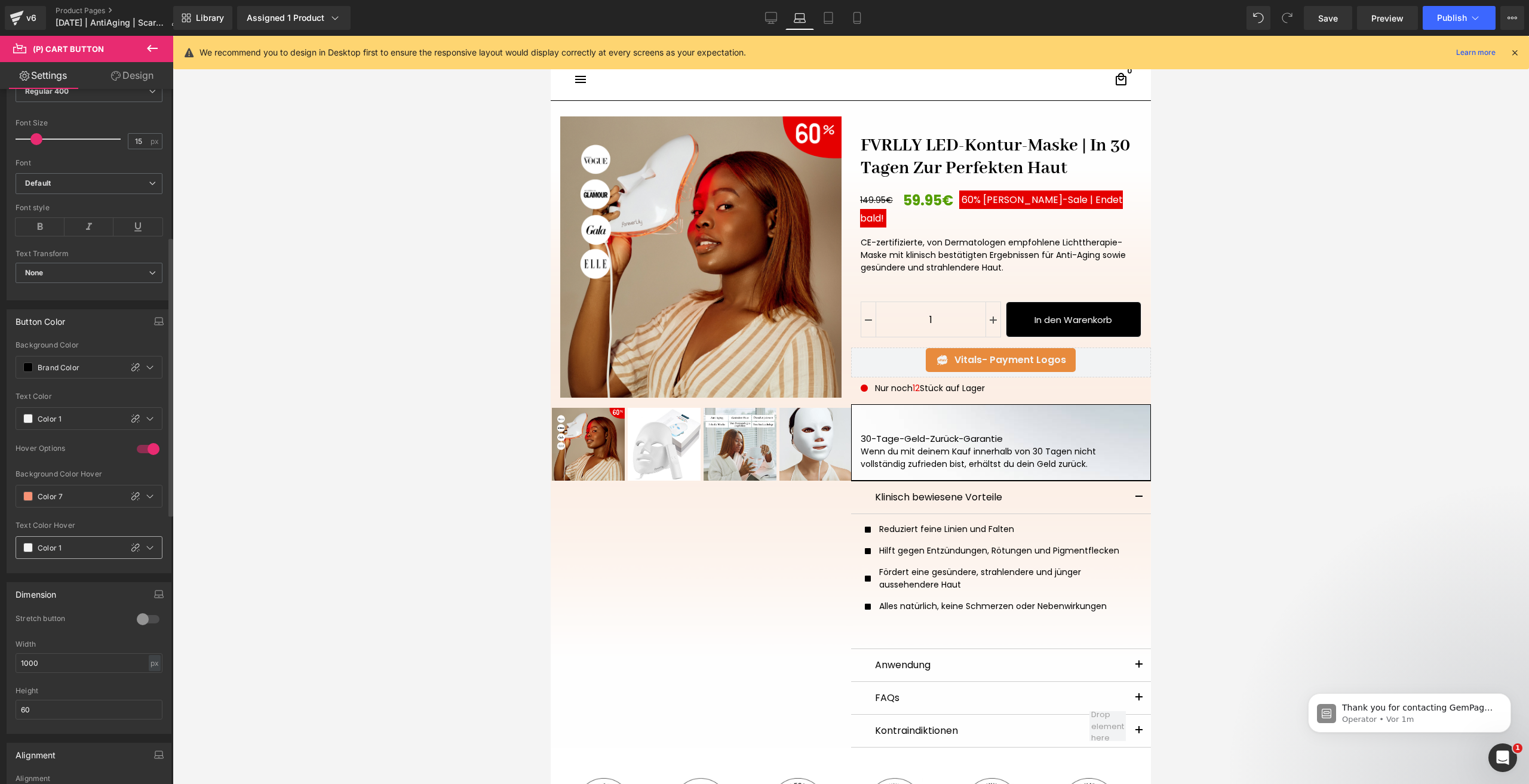
scroll to position [418, 0]
click at [827, 18] on icon at bounding box center [829, 18] width 12 height 12
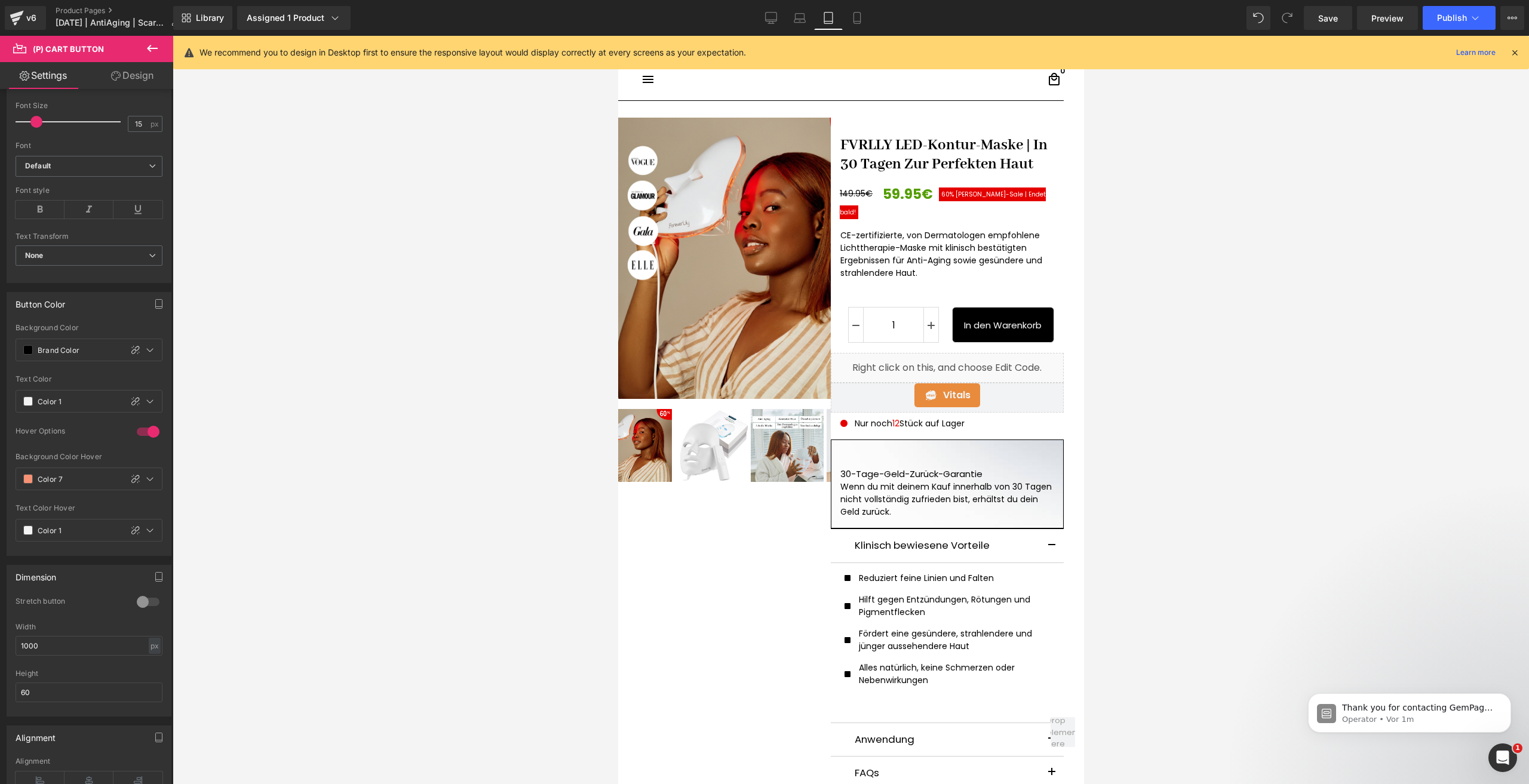
scroll to position [5, 0]
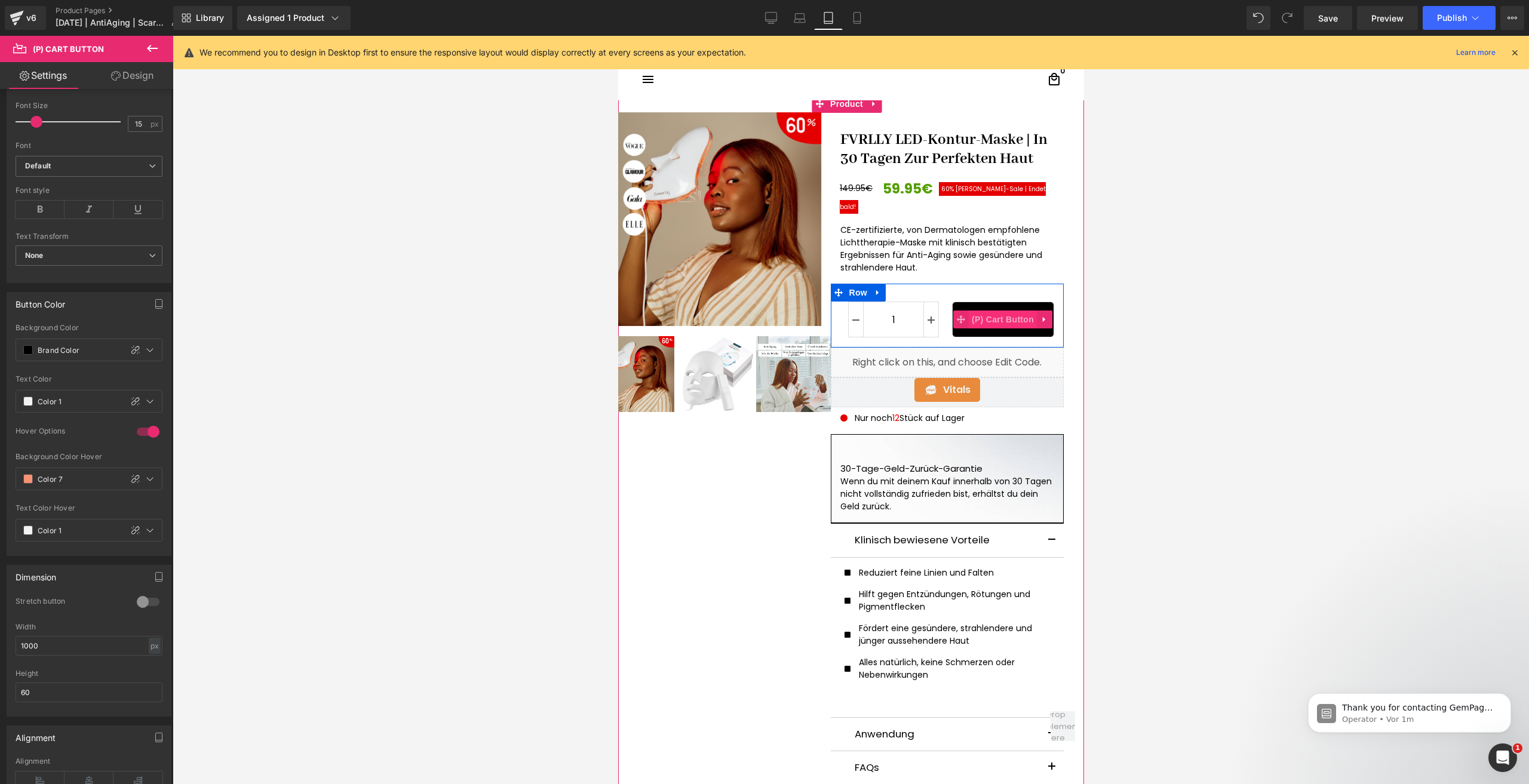
click at [995, 311] on span "(P) Cart Button" at bounding box center [1002, 320] width 68 height 18
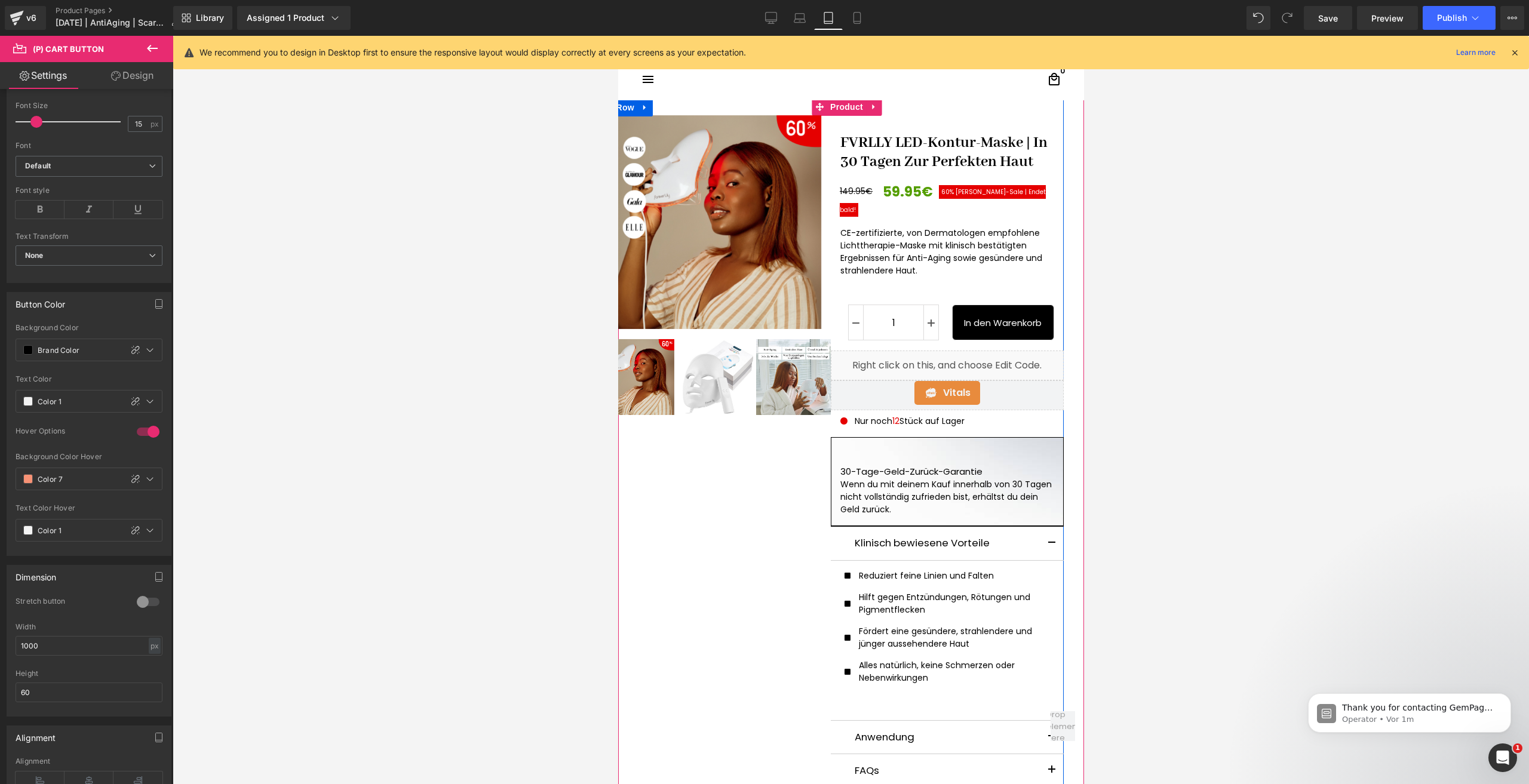
scroll to position [0, 0]
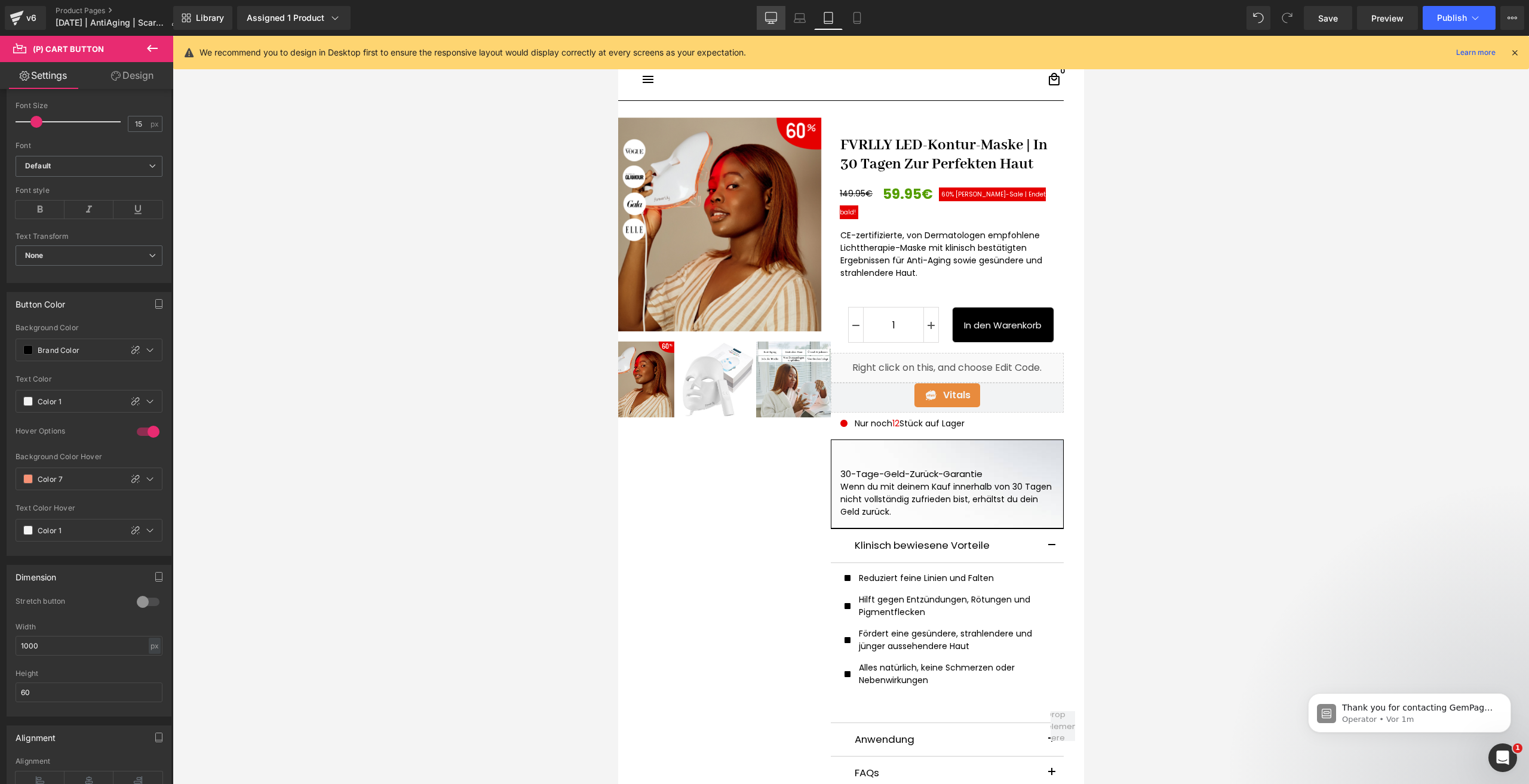
click at [766, 13] on icon at bounding box center [771, 17] width 11 height 9
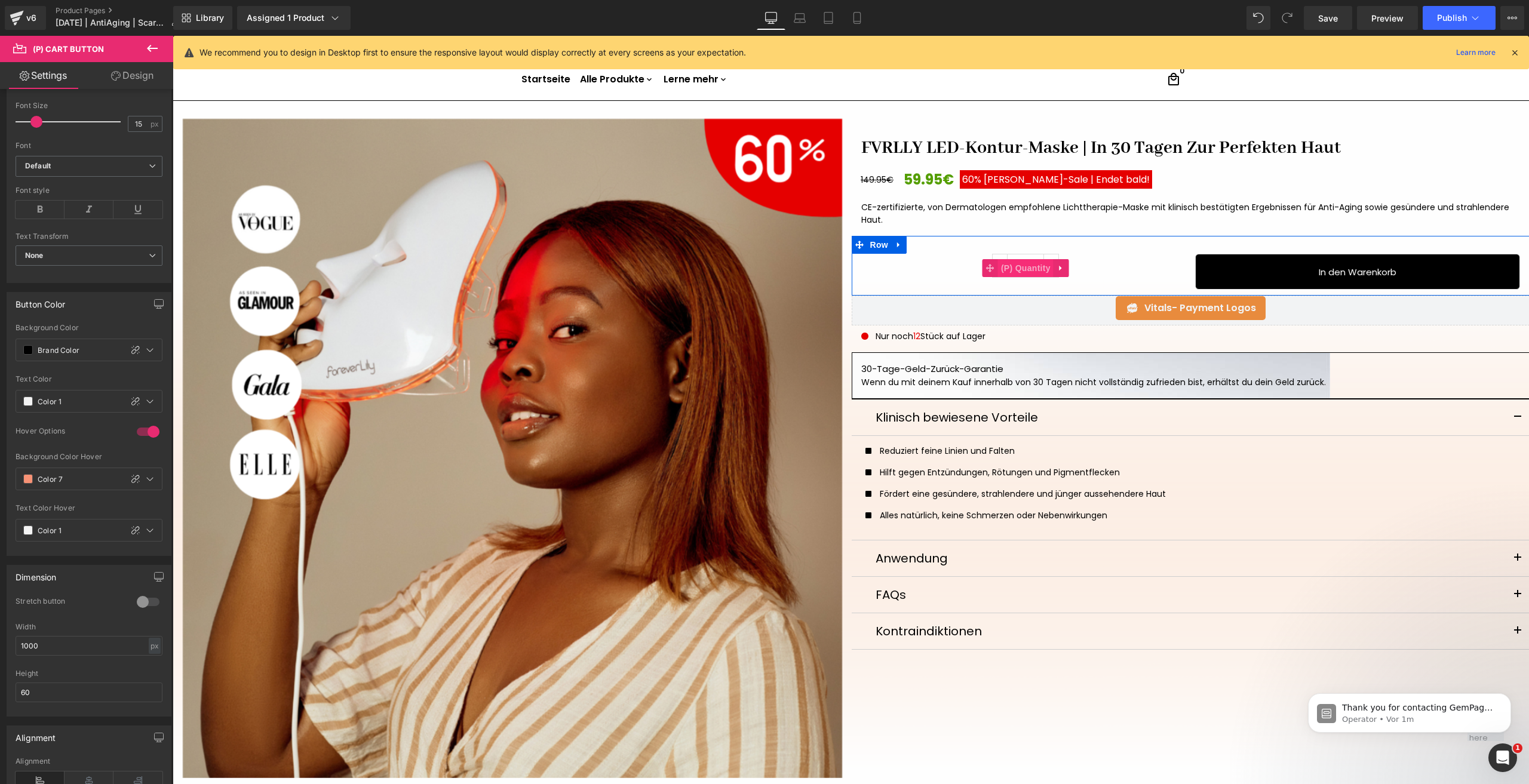
click at [1028, 259] on span "(P) Quantity" at bounding box center [1026, 268] width 56 height 18
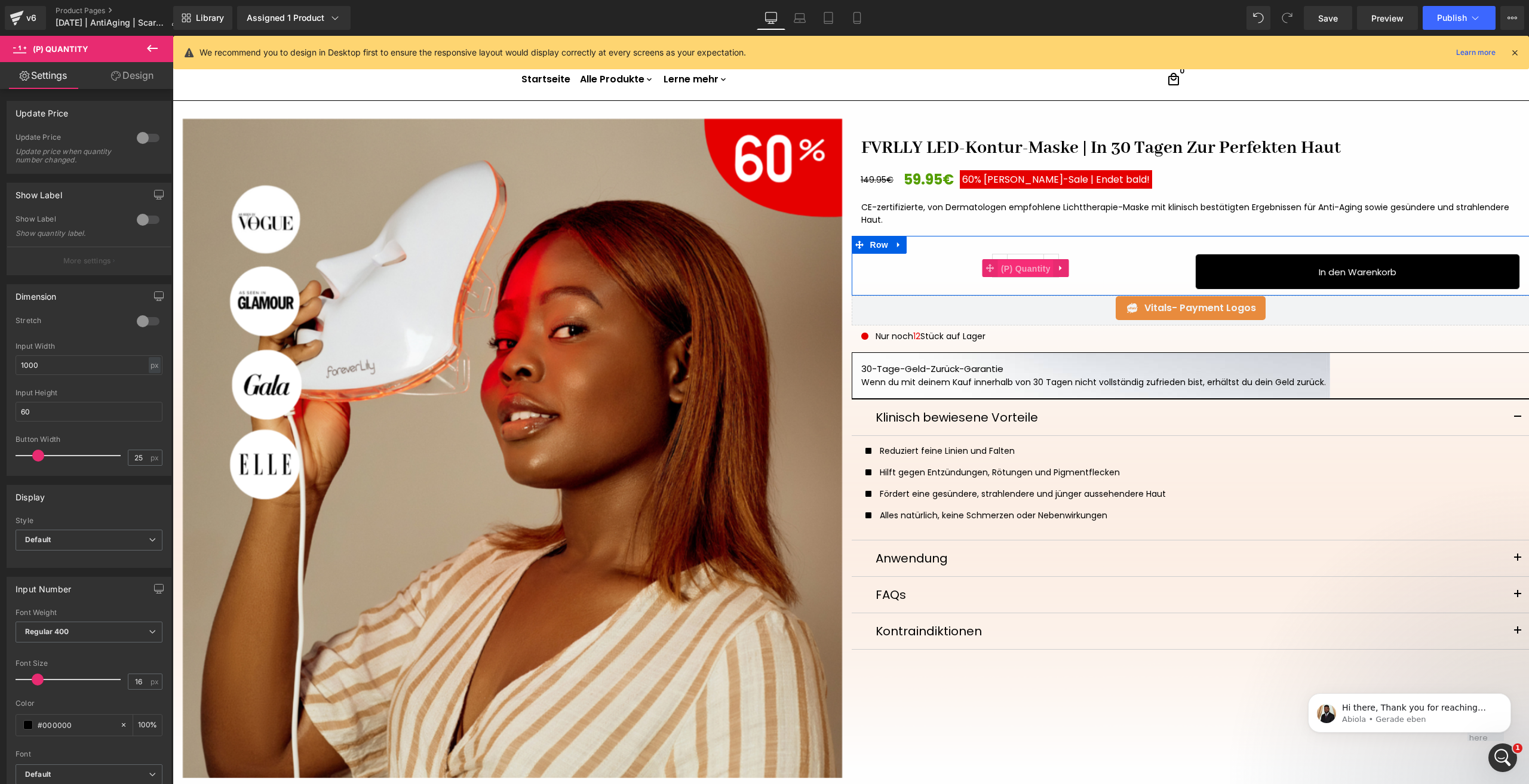
click at [1028, 266] on span "(P) Quantity" at bounding box center [1026, 269] width 56 height 18
click at [145, 318] on div at bounding box center [148, 321] width 29 height 19
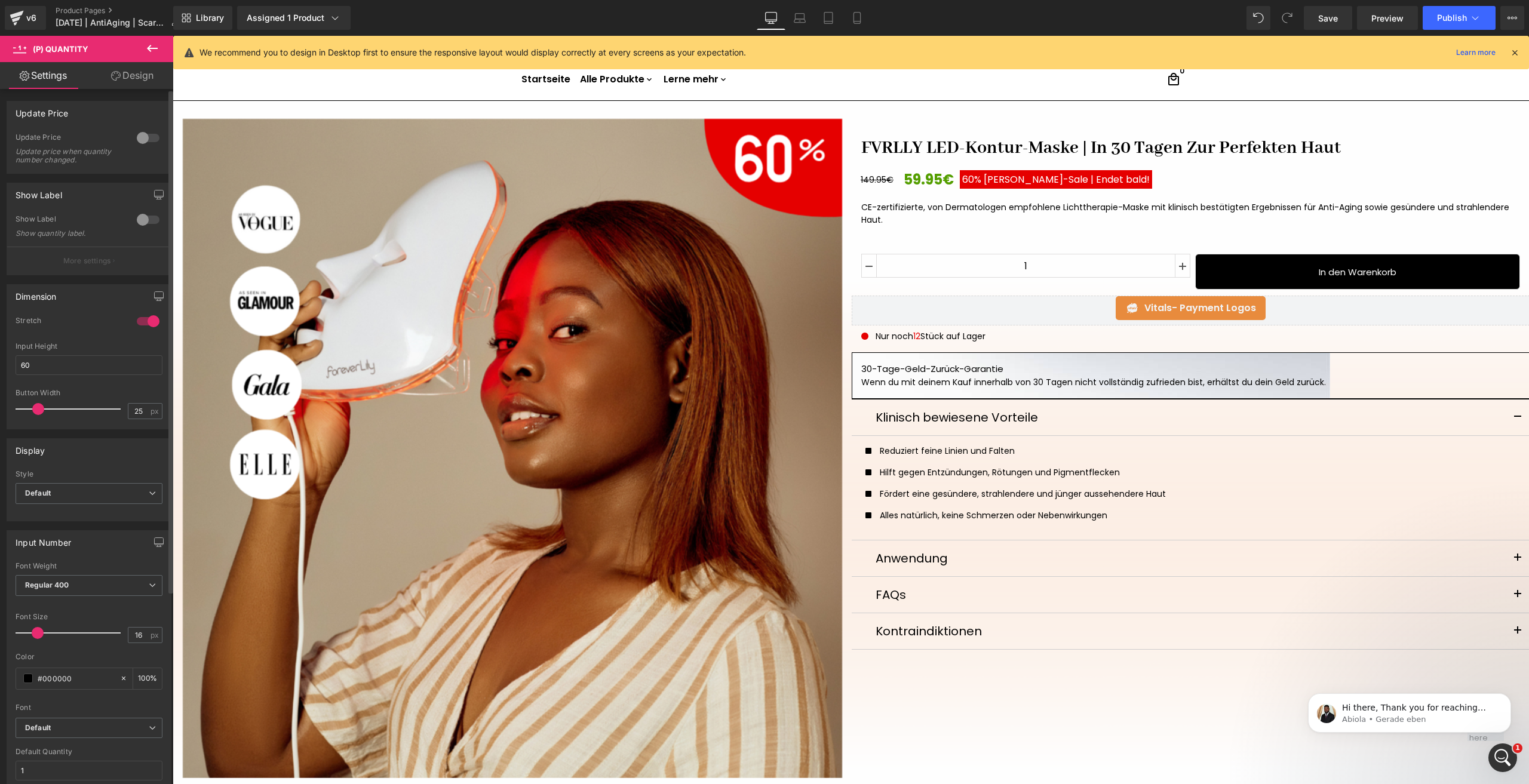
click at [145, 318] on div at bounding box center [148, 321] width 29 height 19
click at [49, 414] on input "60" at bounding box center [89, 412] width 147 height 20
type input "6"
type input "60"
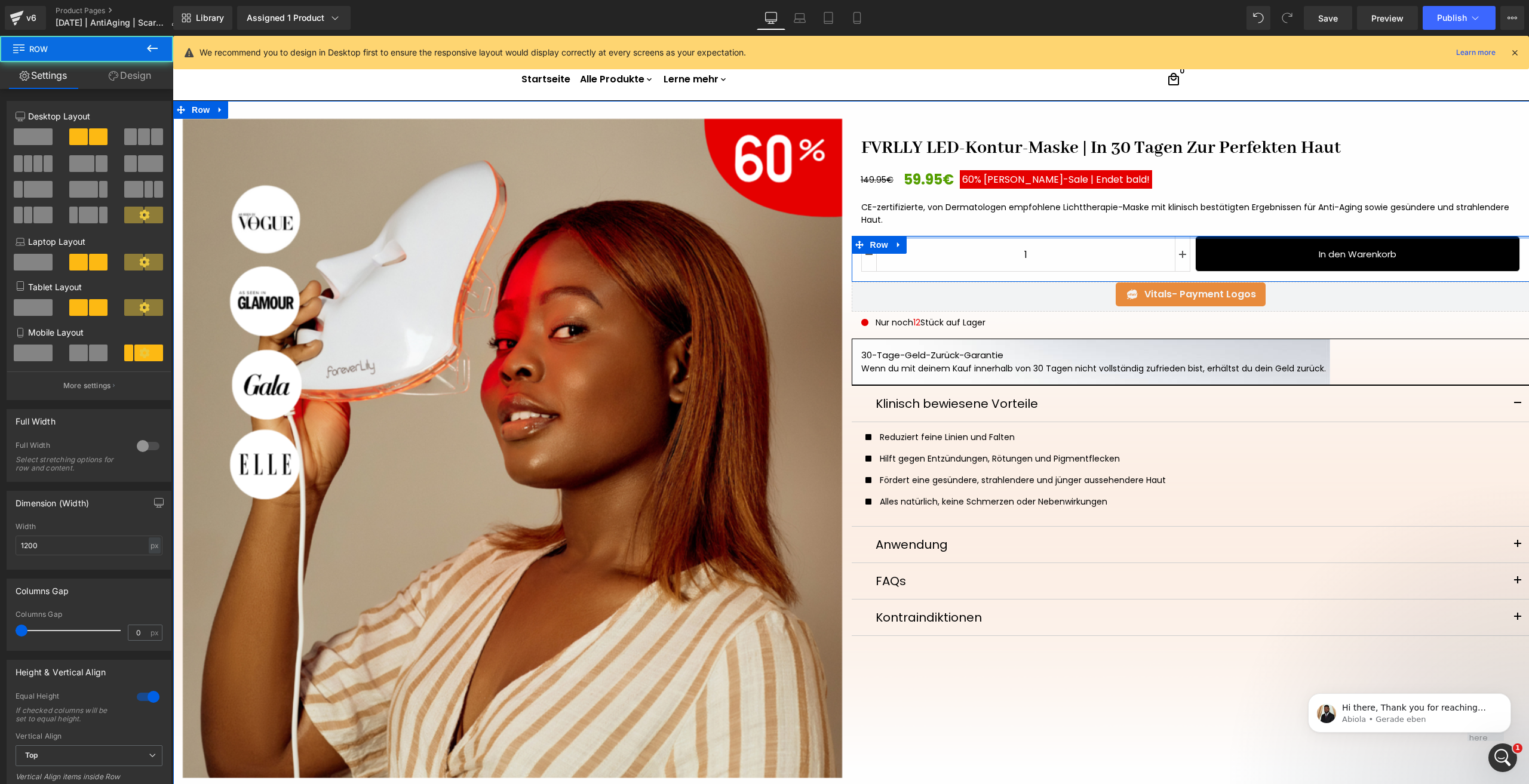
drag, startPoint x: 923, startPoint y: 244, endPoint x: 977, endPoint y: 186, distance: 79.2
click at [940, 182] on div "FVRLLY LED-Kontur-Maske | In 30 Tagen Zur Perfekten Haut (P) Title 149.95€ 59.9…" at bounding box center [1190, 374] width 678 height 529
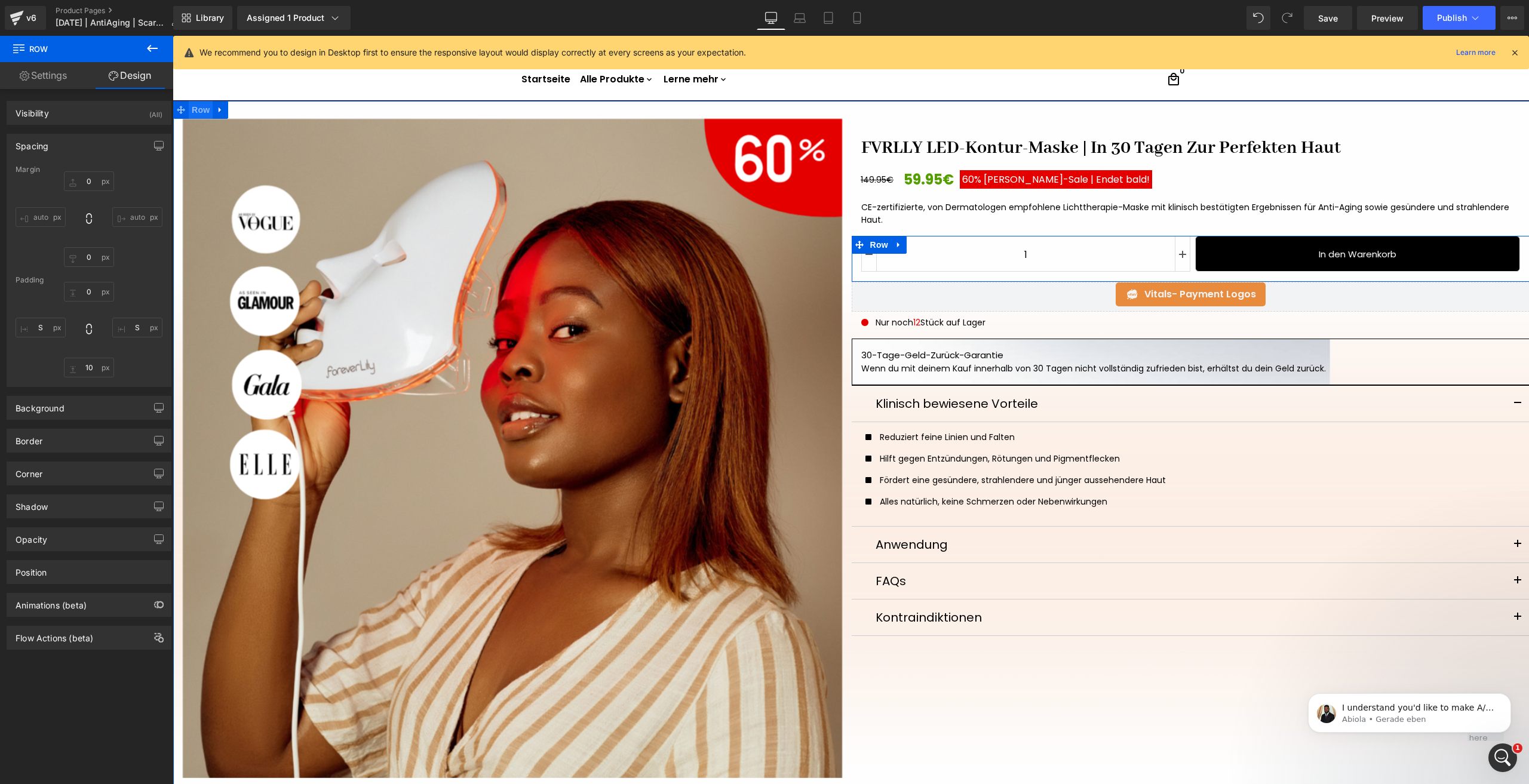
click at [200, 108] on span "Row" at bounding box center [201, 110] width 24 height 18
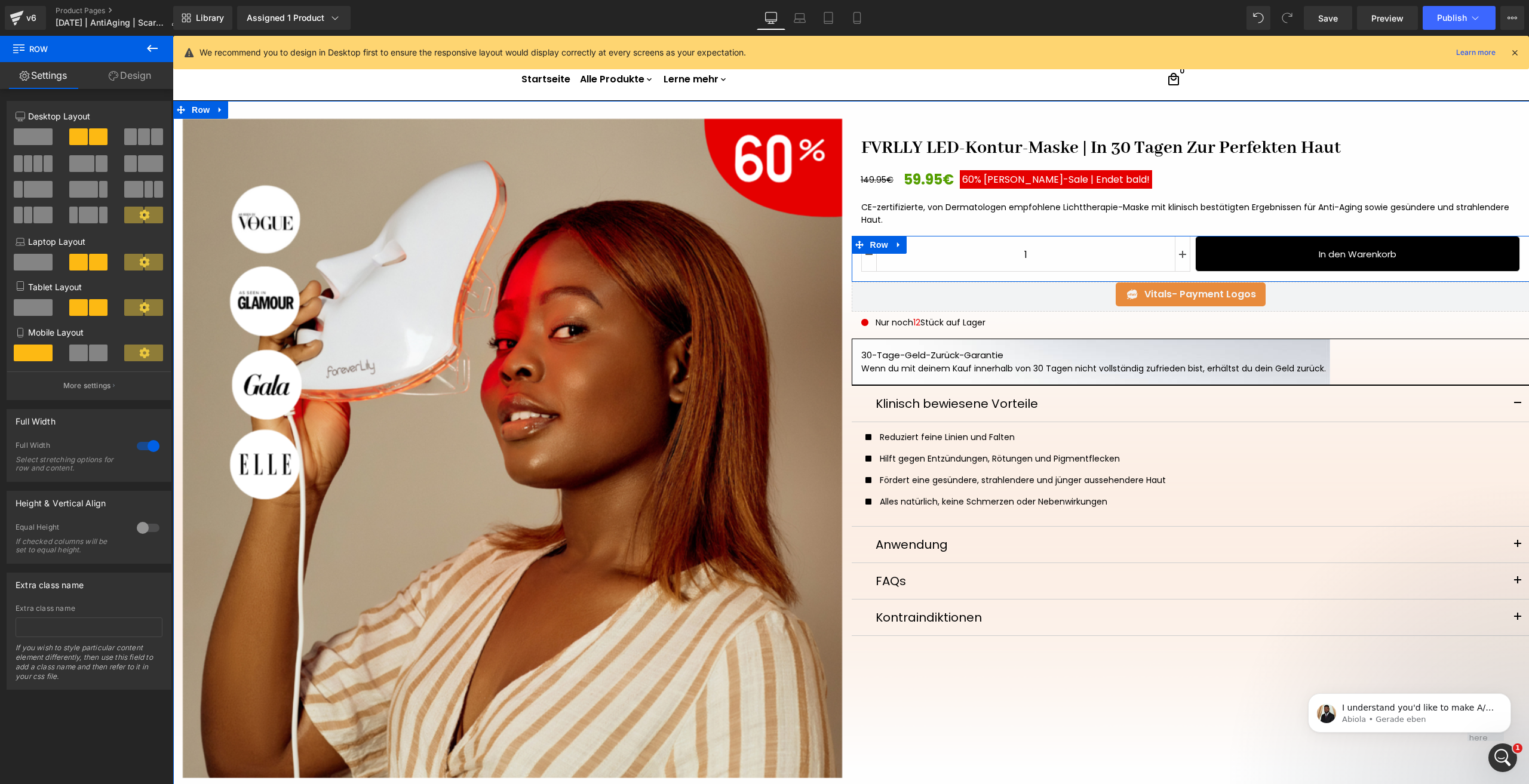
click at [155, 533] on div at bounding box center [148, 527] width 29 height 19
click at [100, 585] on span "Top" at bounding box center [89, 587] width 147 height 21
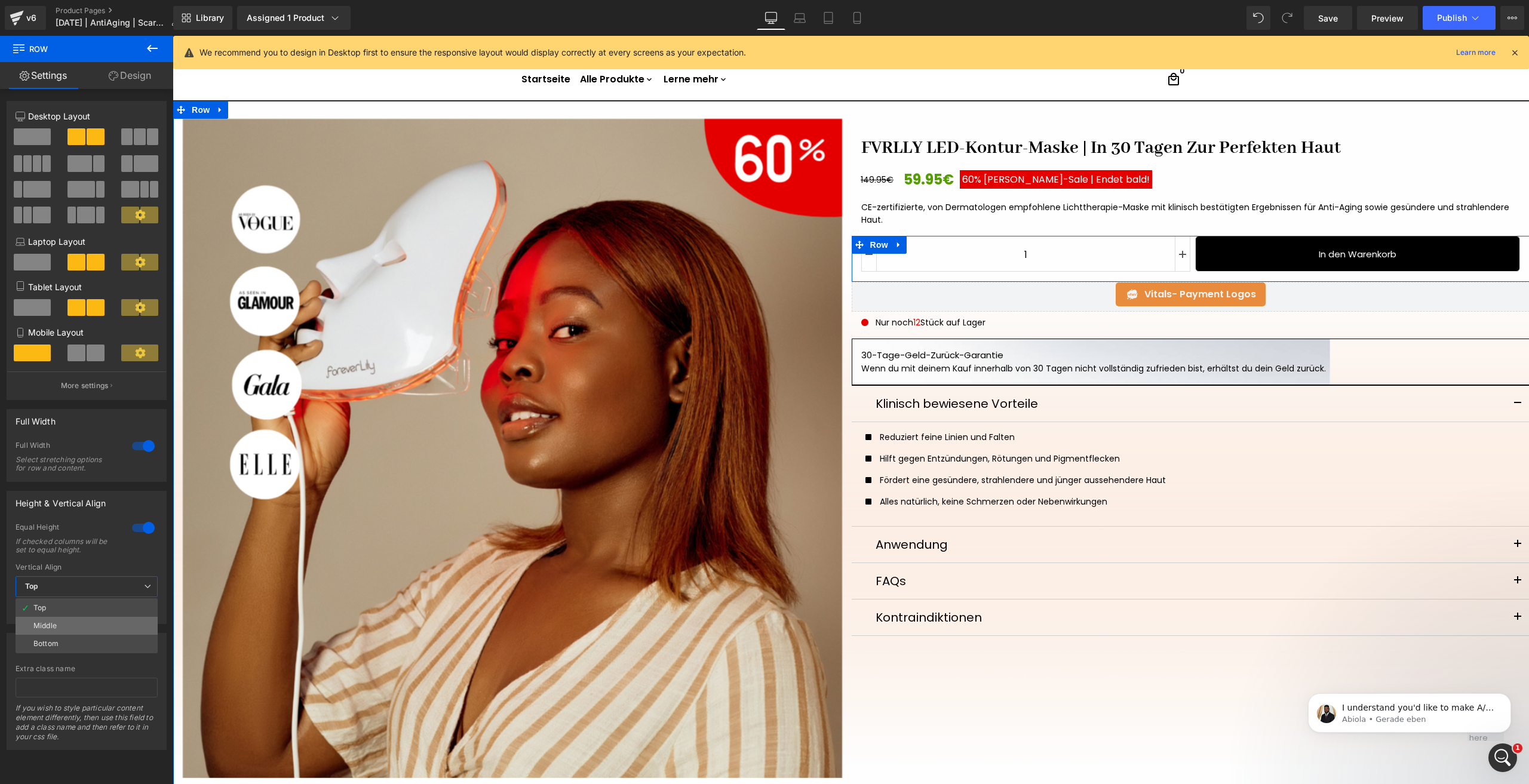
click at [69, 623] on li "Middle" at bounding box center [87, 626] width 142 height 18
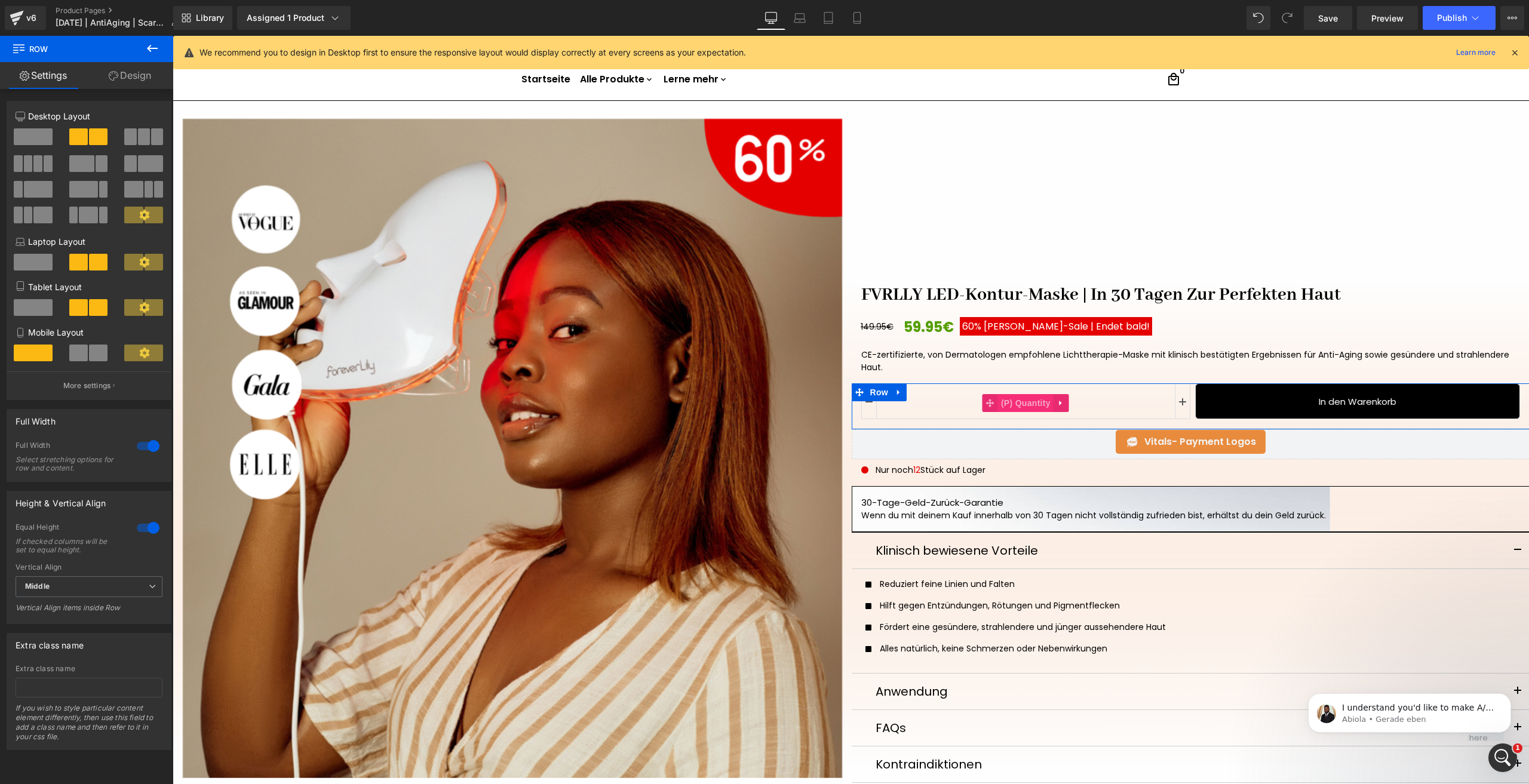
click at [1010, 401] on span "(P) Quantity" at bounding box center [1026, 403] width 56 height 18
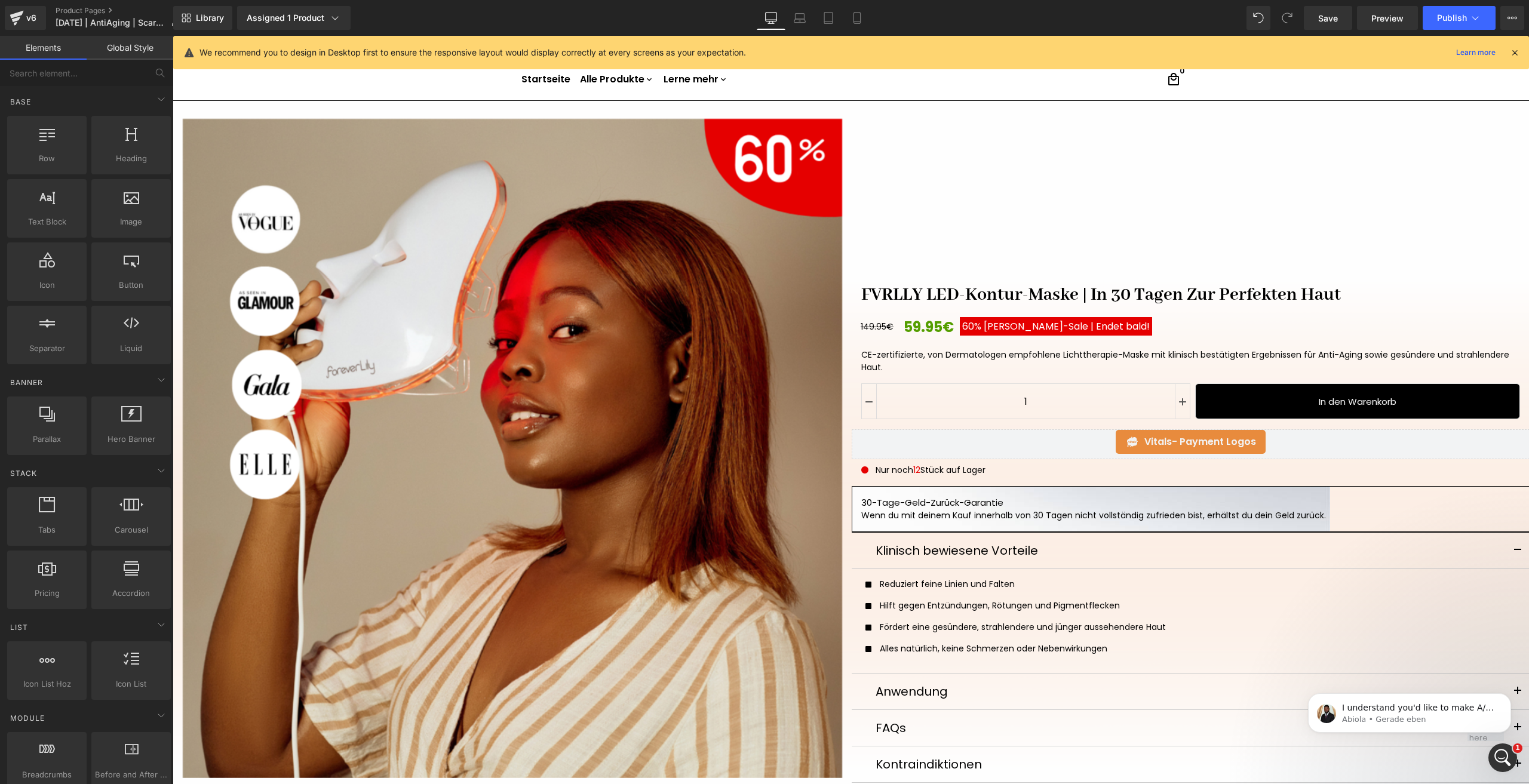
drag, startPoint x: 175, startPoint y: 76, endPoint x: 345, endPoint y: 113, distance: 174.0
click at [175, 76] on header "menu Startseite Alle Produkte keyboard_arrow_down FVRLLY LED-Kontur-Maske FVRLL…" at bounding box center [851, 79] width 1356 height 42
click at [1029, 398] on span "(P) Quantity" at bounding box center [1026, 404] width 56 height 18
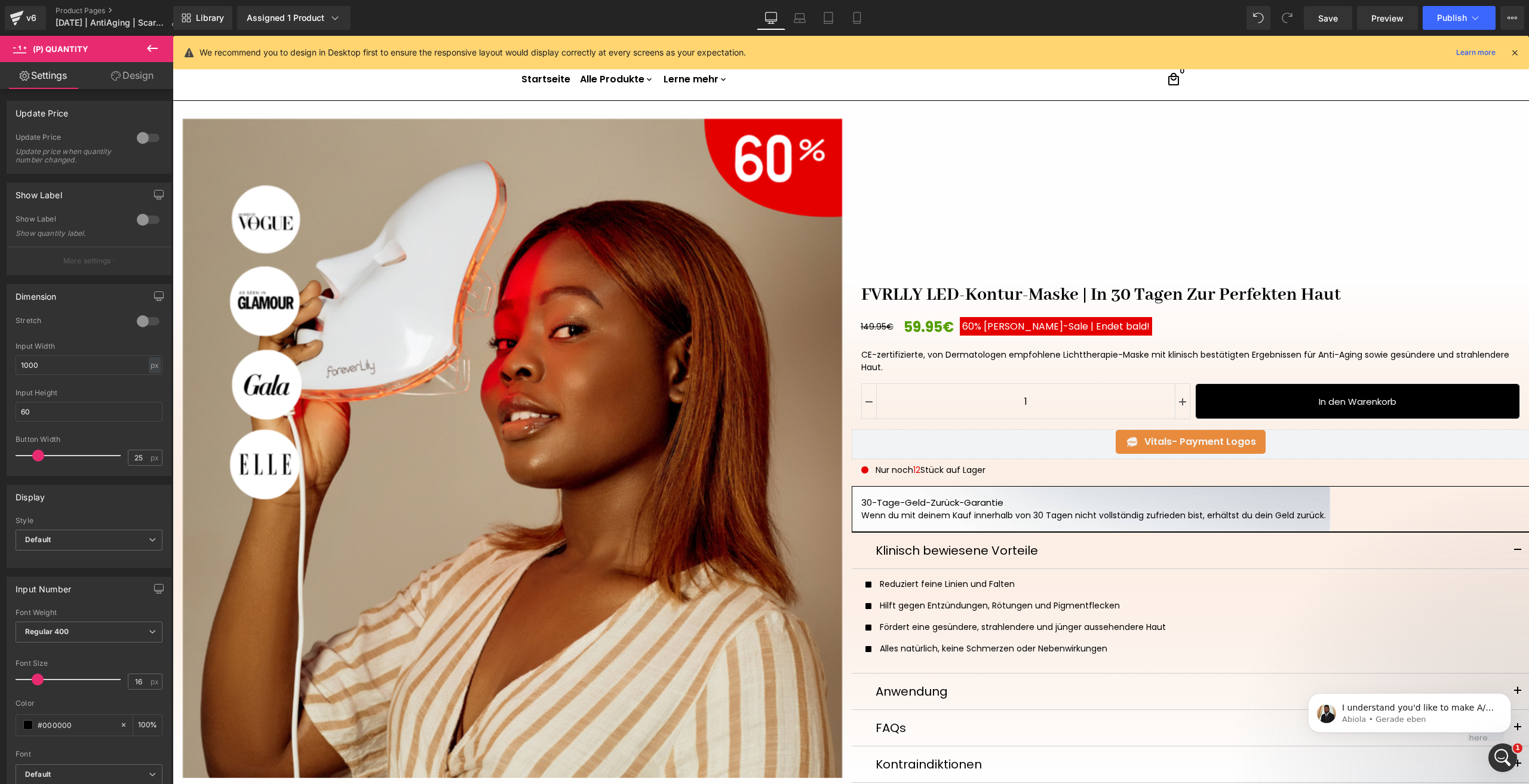
click at [123, 77] on link "Design" at bounding box center [132, 75] width 87 height 27
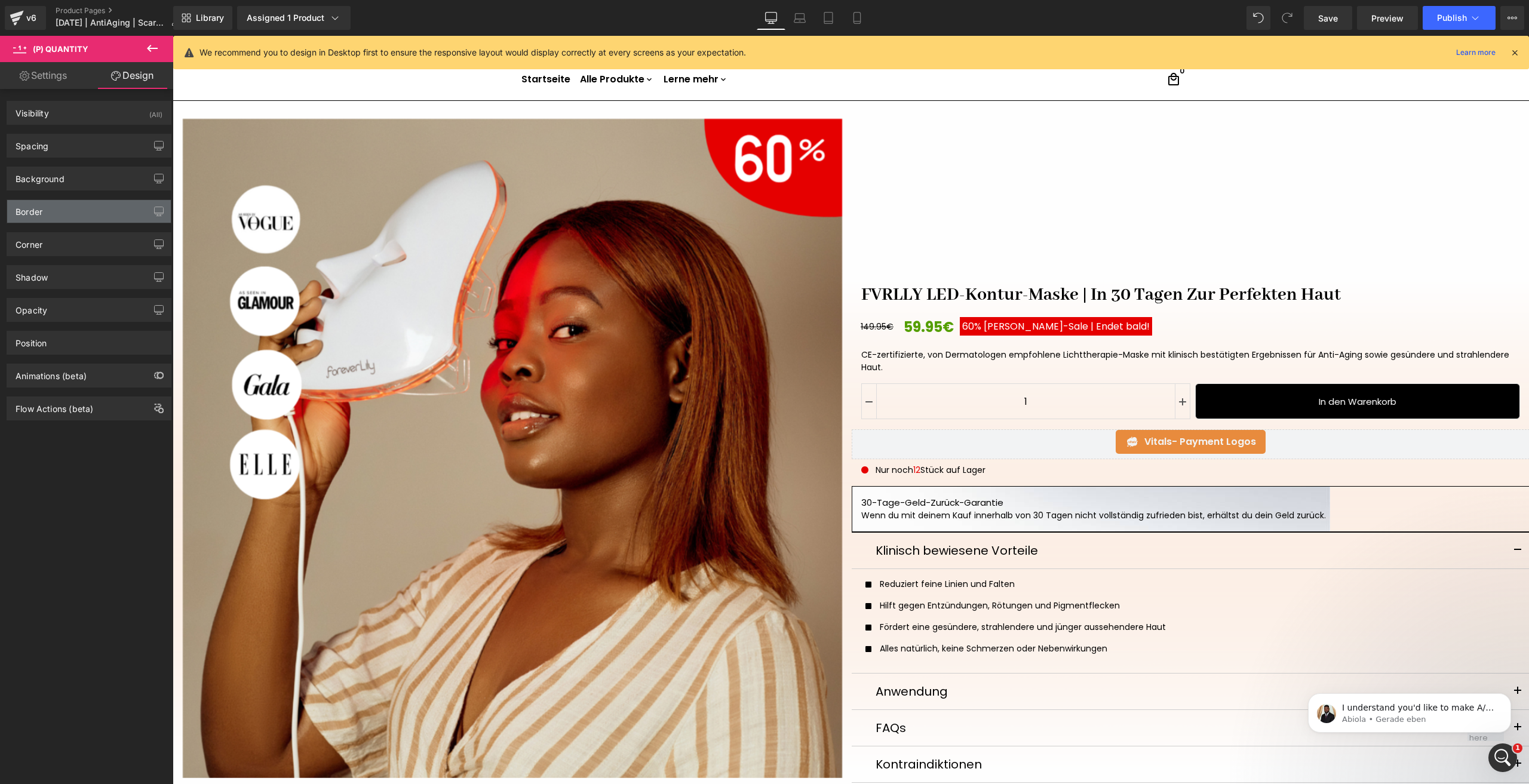
click at [55, 214] on div "Border" at bounding box center [88, 211] width 164 height 23
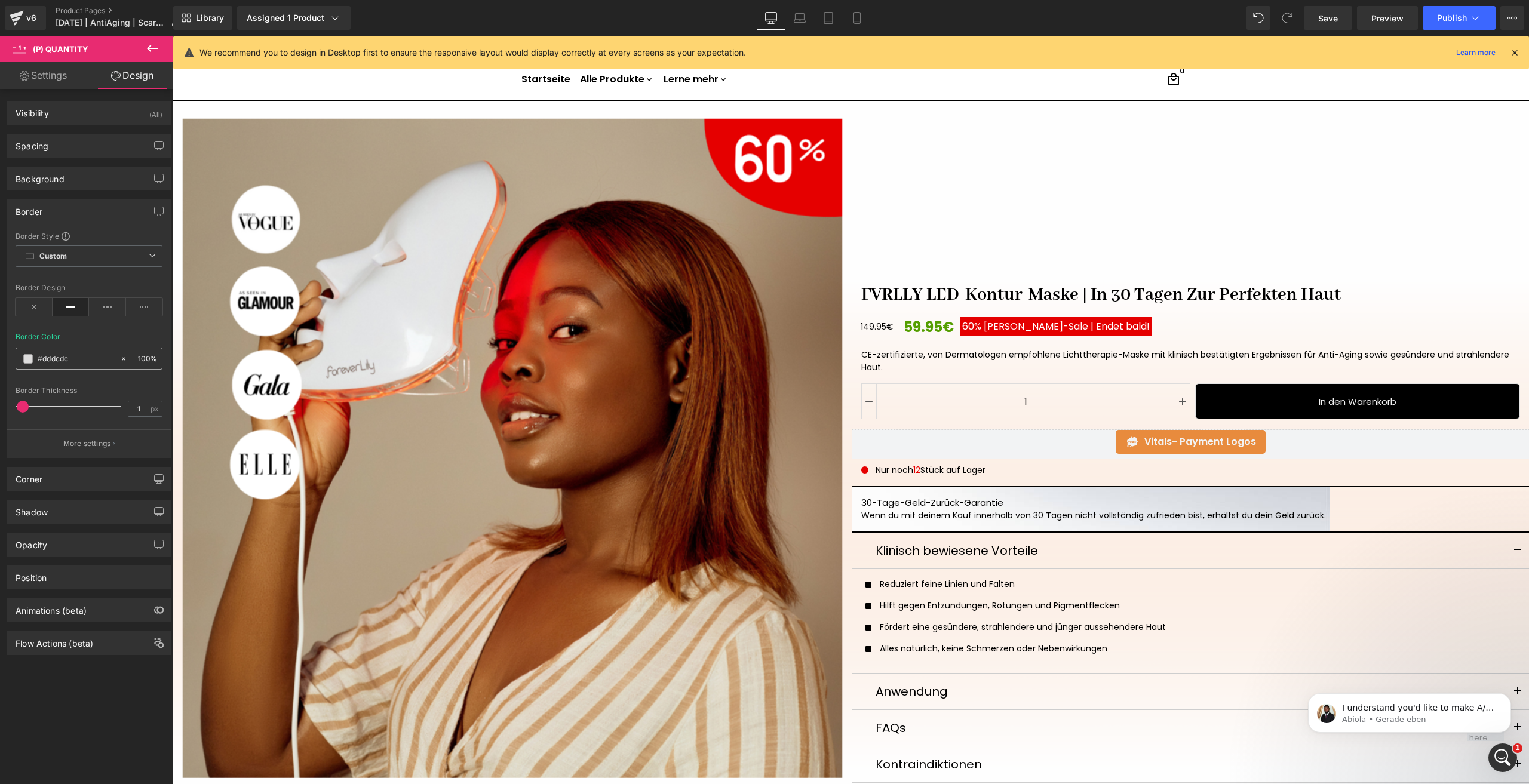
click at [32, 355] on span at bounding box center [28, 358] width 10 height 10
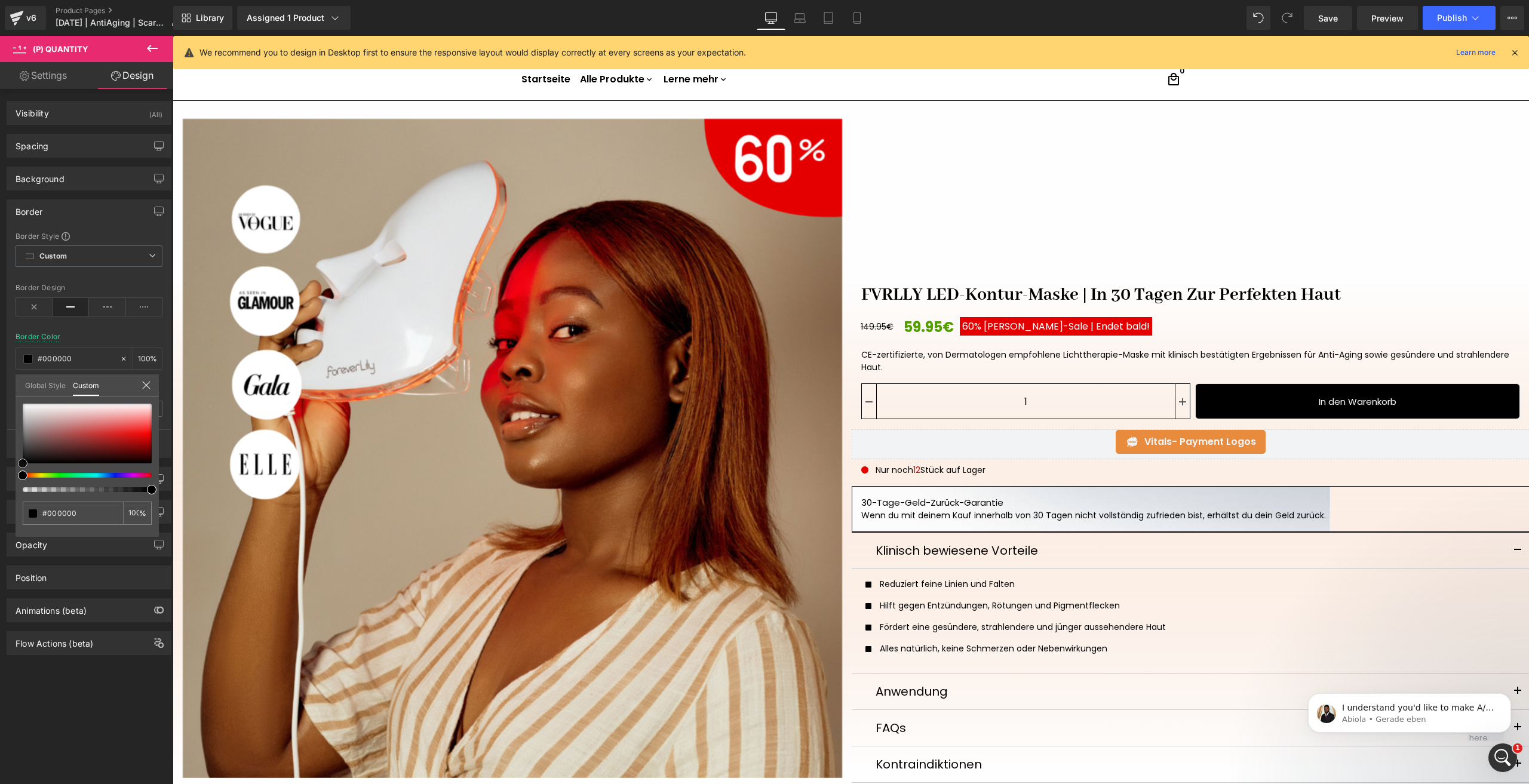
drag, startPoint x: 33, startPoint y: 451, endPoint x: -1, endPoint y: 493, distance: 54.0
click at [0, 493] on html "(P) Quantity You are previewing how the will restyle your page. You can not edi…" at bounding box center [764, 392] width 1529 height 784
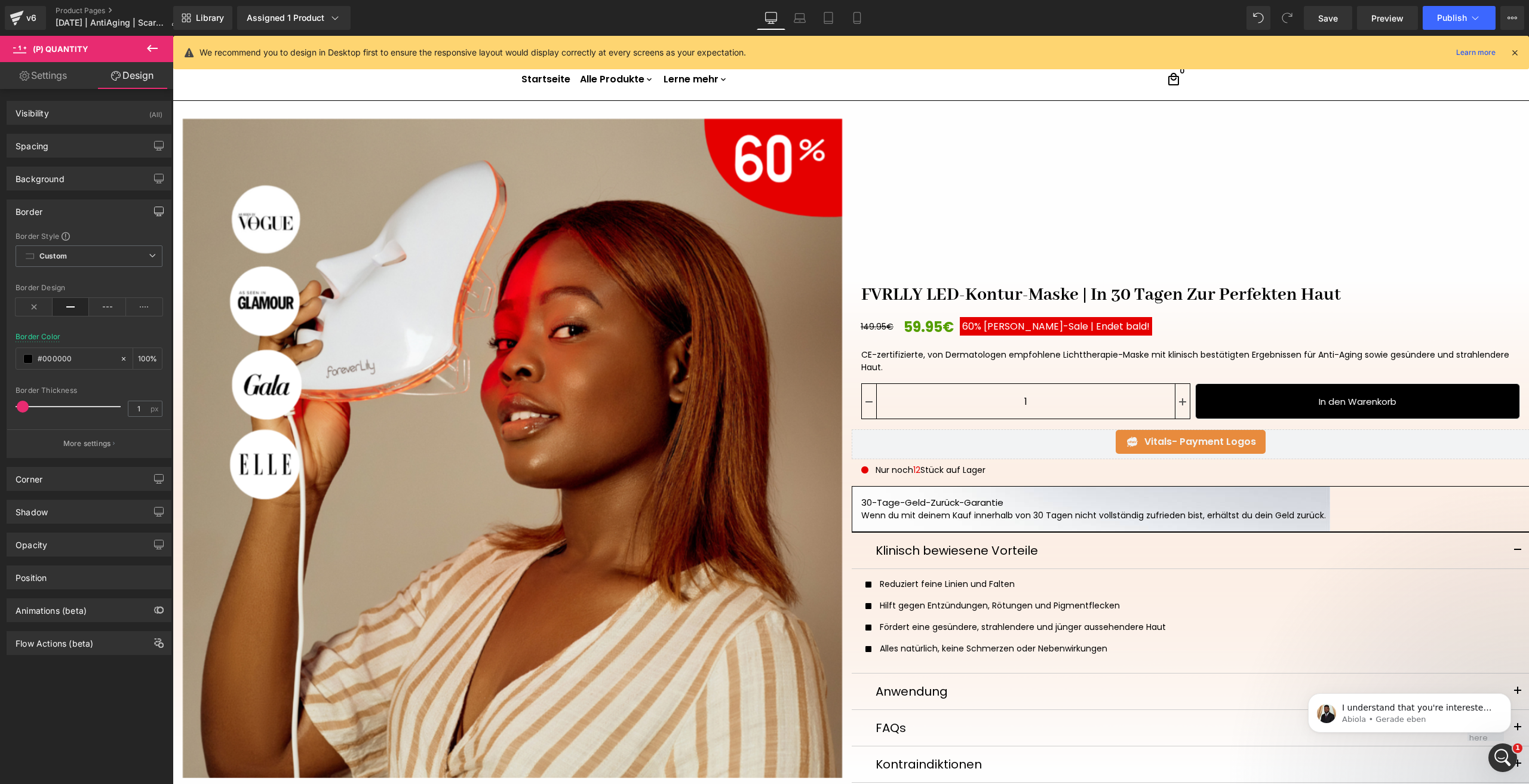
click at [154, 211] on icon "button" at bounding box center [158, 211] width 10 height 10
click at [67, 239] on button "Laptop" at bounding box center [66, 237] width 37 height 20
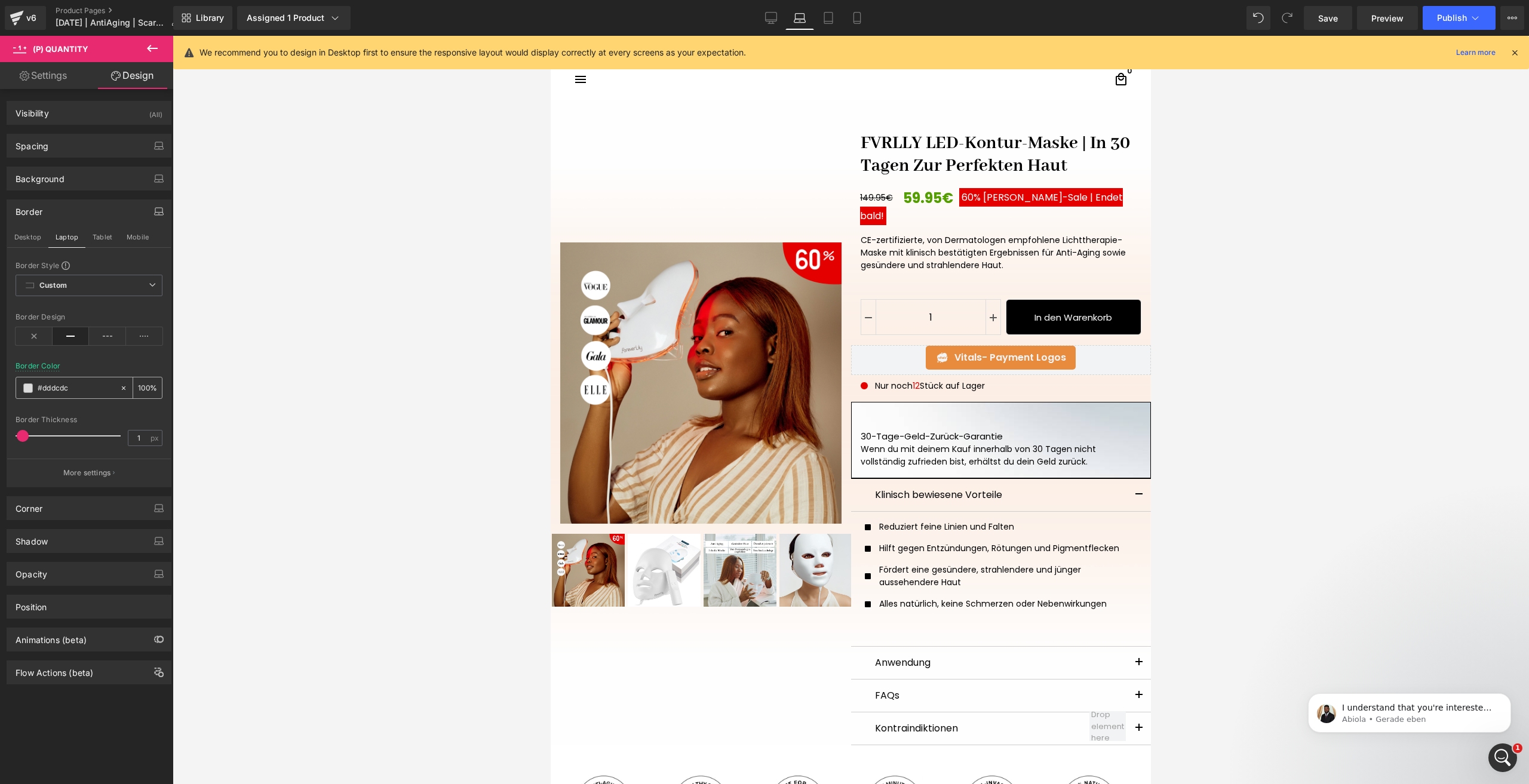
click at [29, 388] on span at bounding box center [28, 388] width 10 height 10
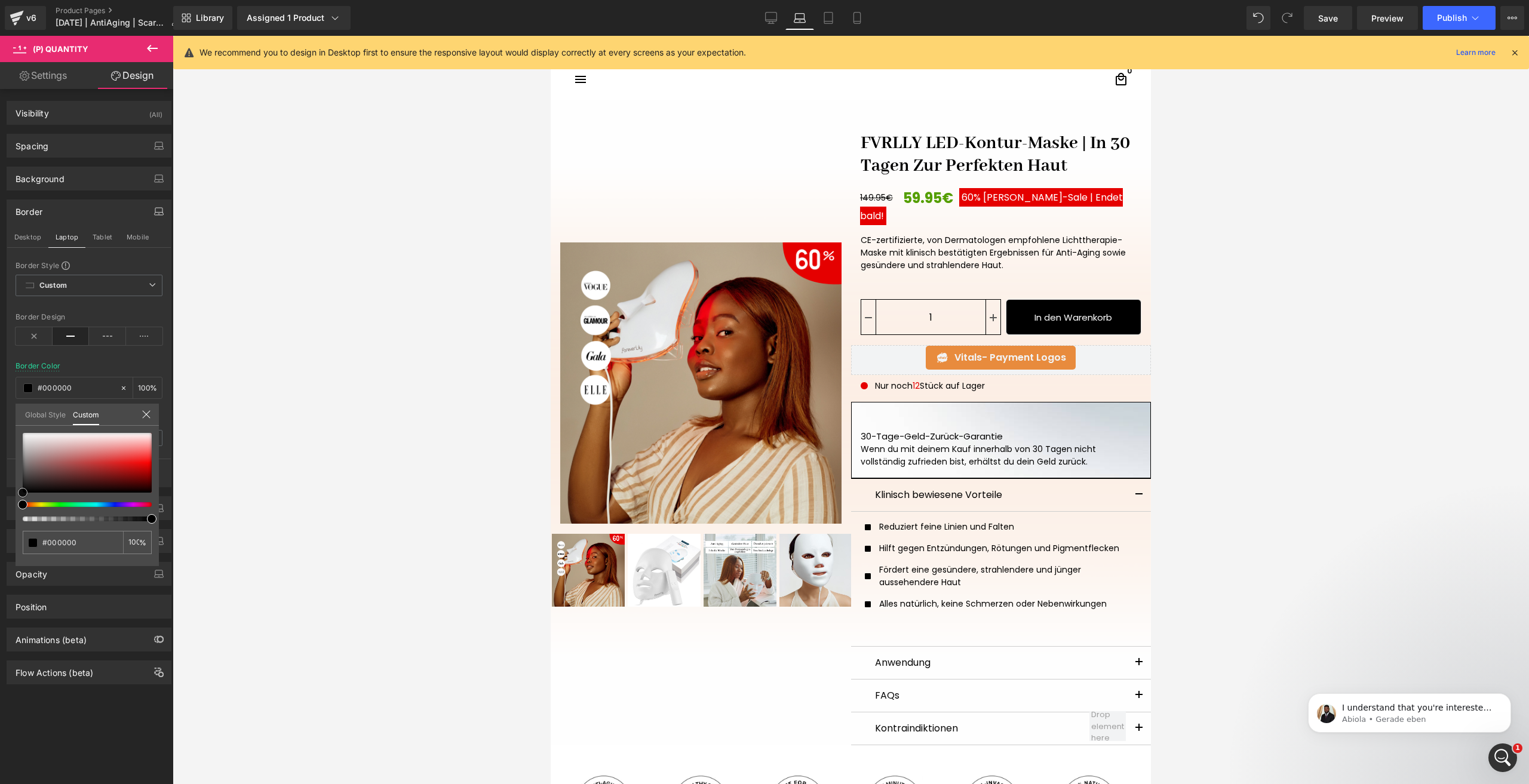
drag, startPoint x: 12, startPoint y: 496, endPoint x: 2, endPoint y: 516, distance: 22.4
click at [2, 487] on div "Border Desktop Laptop Tablet Mobile Border Style Custom Border Solid Border Das…" at bounding box center [89, 338] width 179 height 297
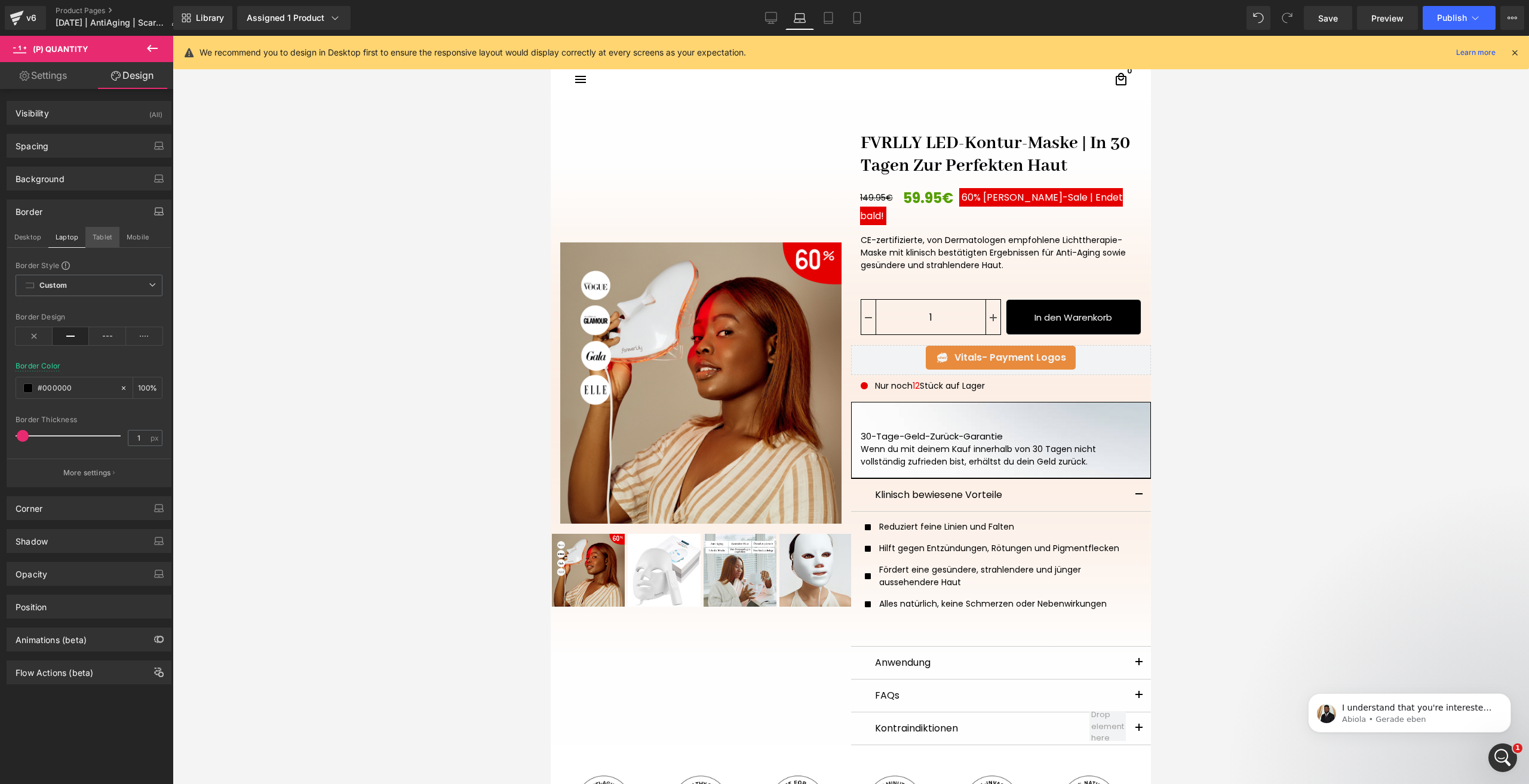
click at [100, 236] on button "Tablet" at bounding box center [102, 237] width 34 height 20
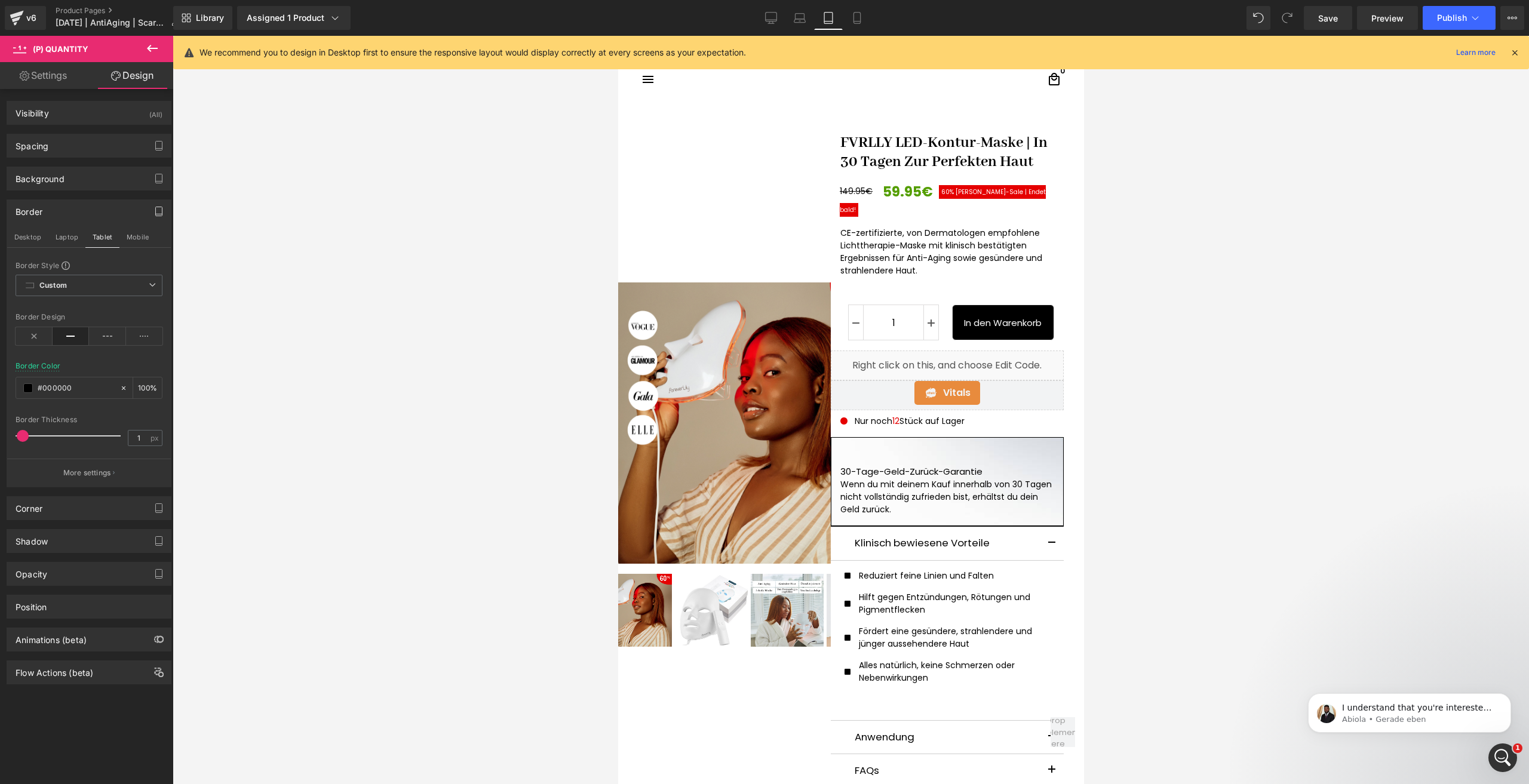
scroll to position [8, 0]
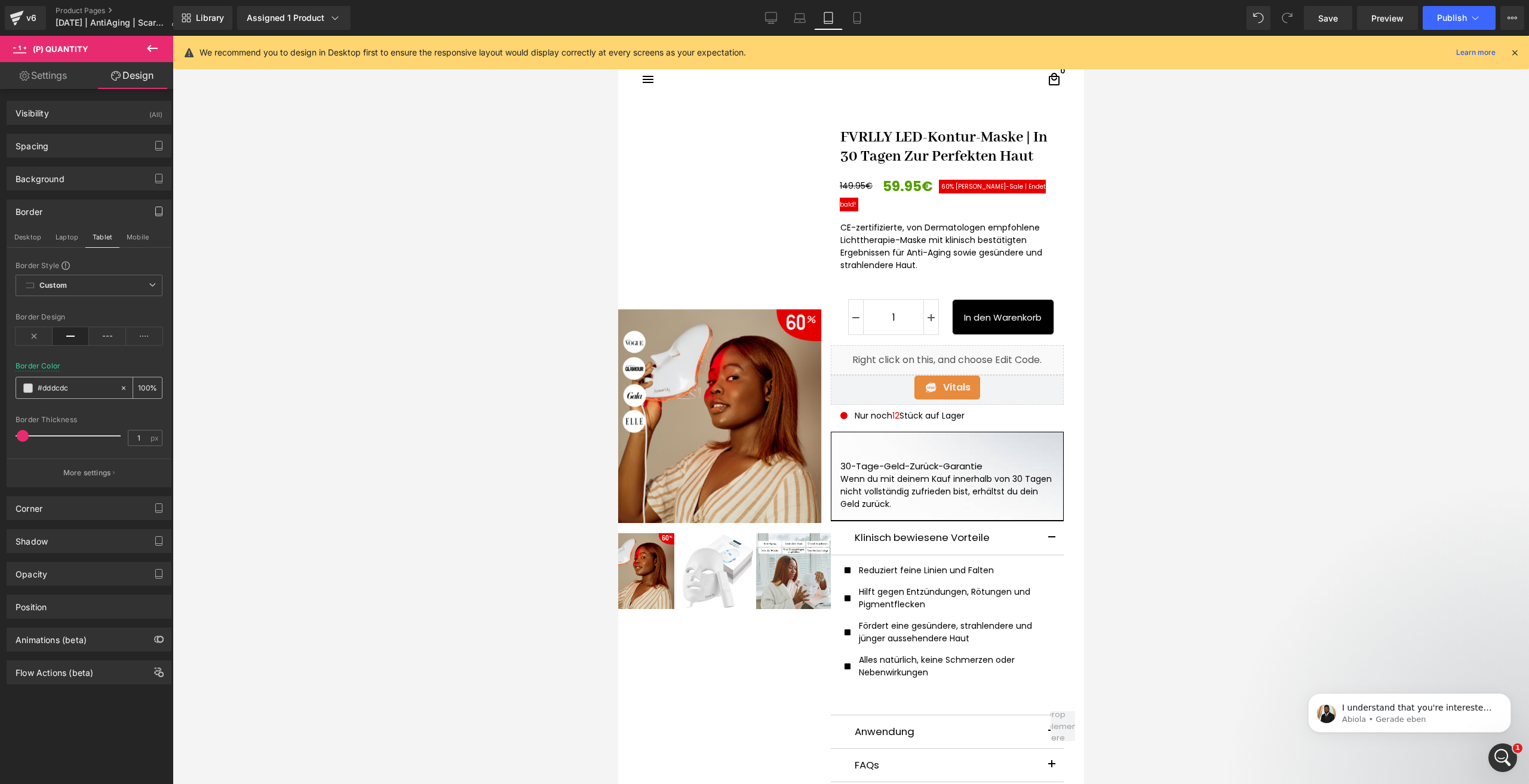
click at [29, 396] on div "#dddcdc" at bounding box center [67, 388] width 103 height 21
click at [28, 392] on span at bounding box center [28, 388] width 10 height 10
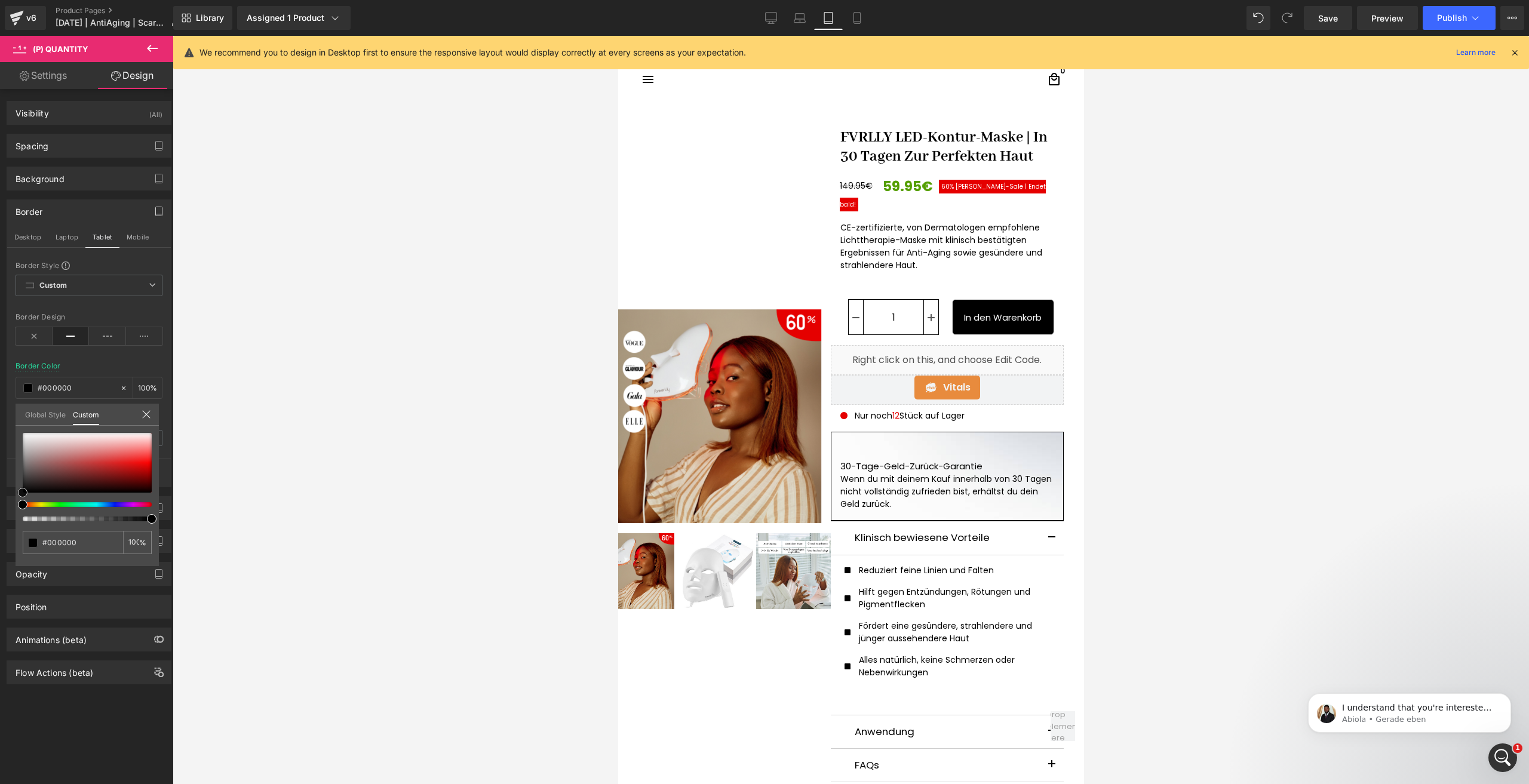
drag, startPoint x: 45, startPoint y: 484, endPoint x: -54, endPoint y: 546, distance: 116.8
click at [0, 546] on html "(P) Quantity You are previewing how the will restyle your page. You can not edi…" at bounding box center [764, 392] width 1529 height 784
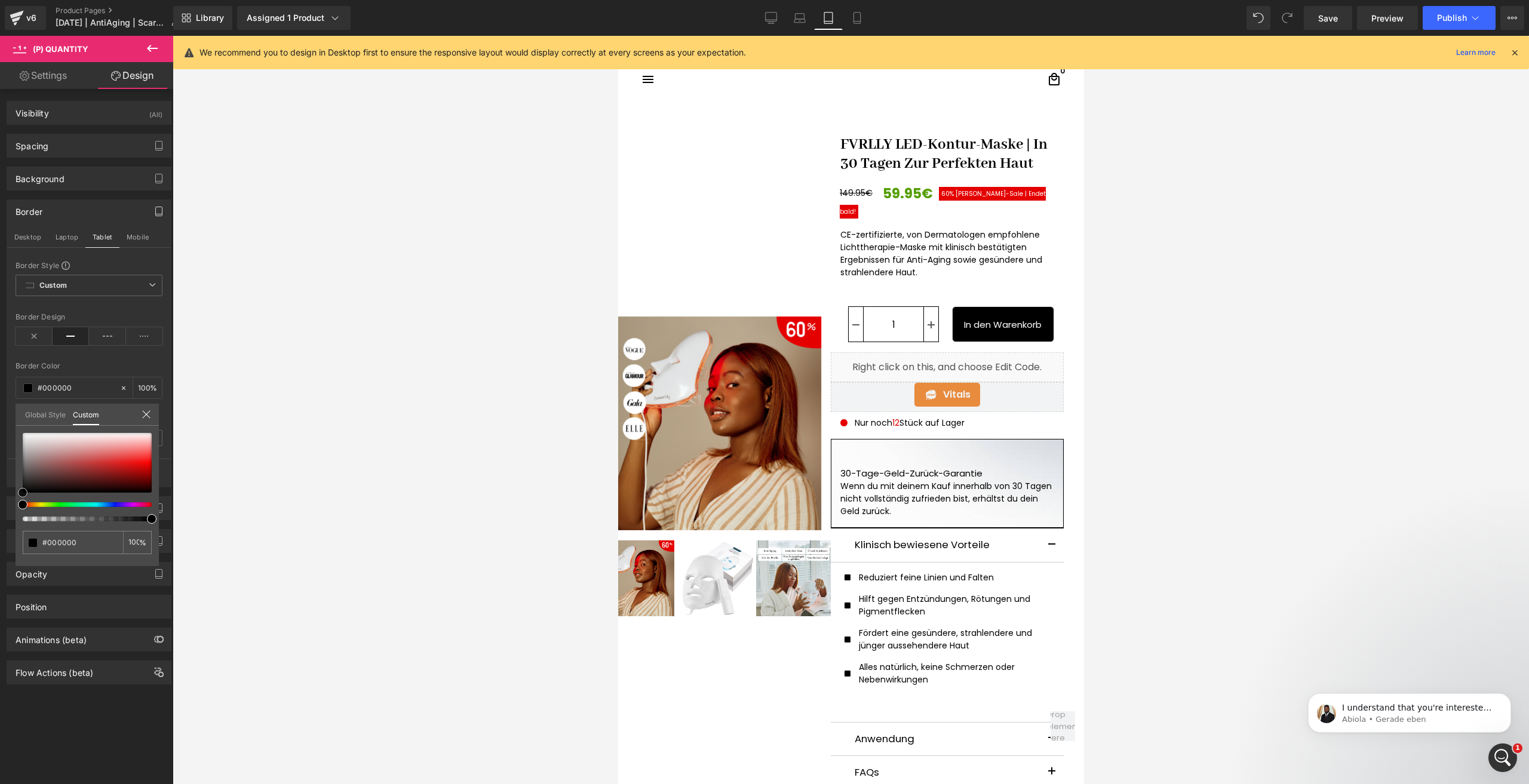
scroll to position [0, 0]
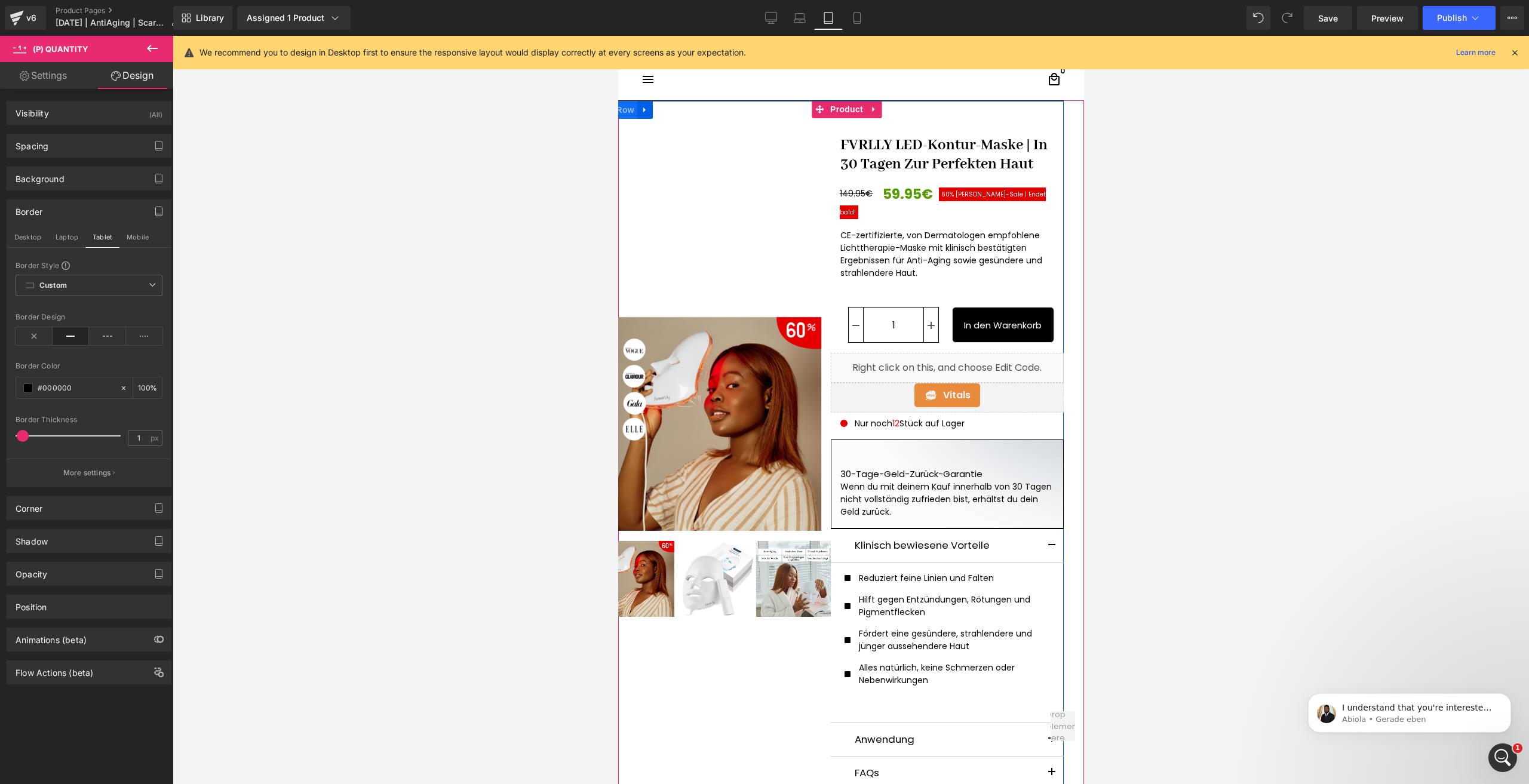
click at [626, 114] on span "Row" at bounding box center [625, 110] width 24 height 18
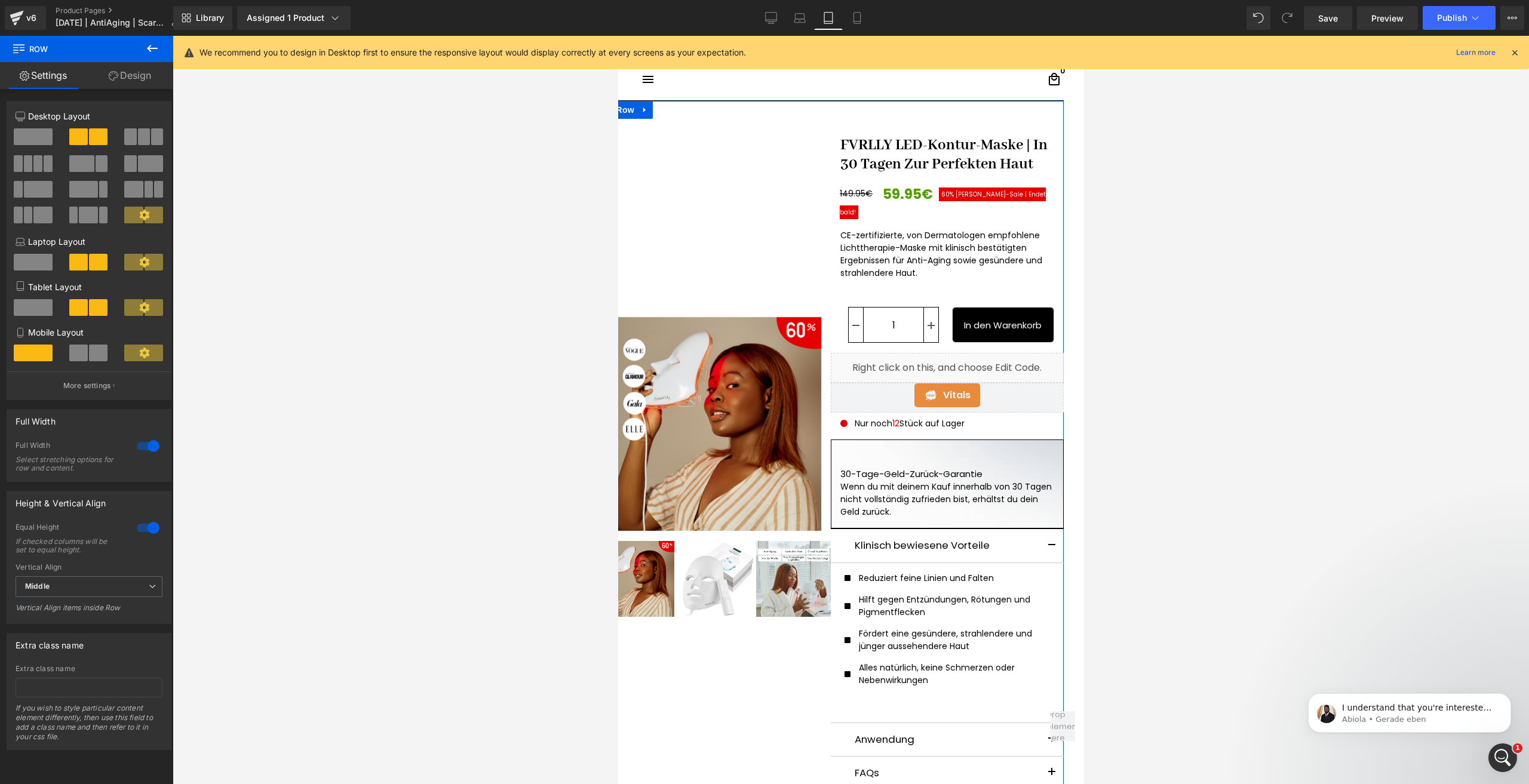
click at [143, 530] on div at bounding box center [148, 527] width 29 height 19
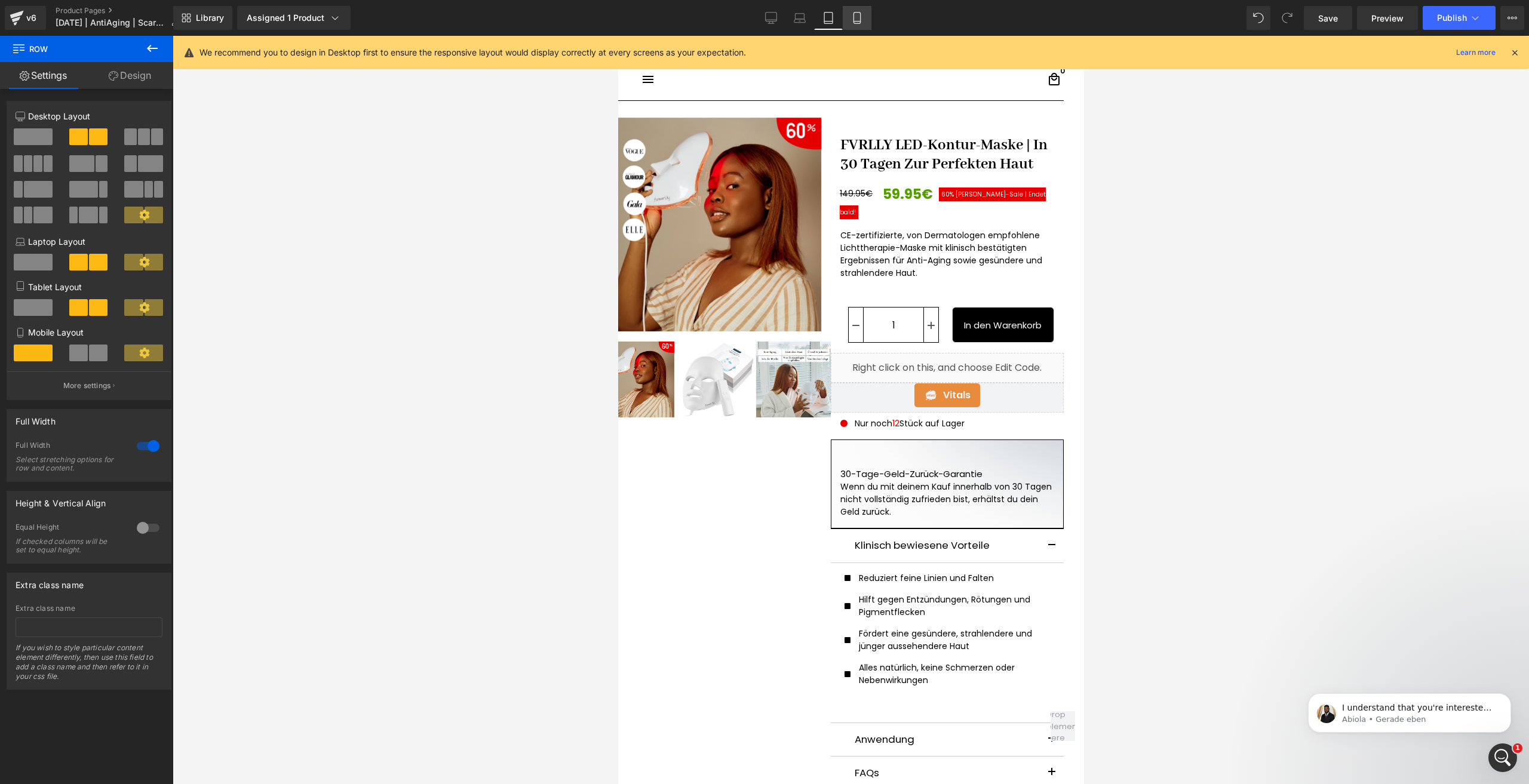
click at [856, 11] on link "Mobile" at bounding box center [857, 18] width 29 height 24
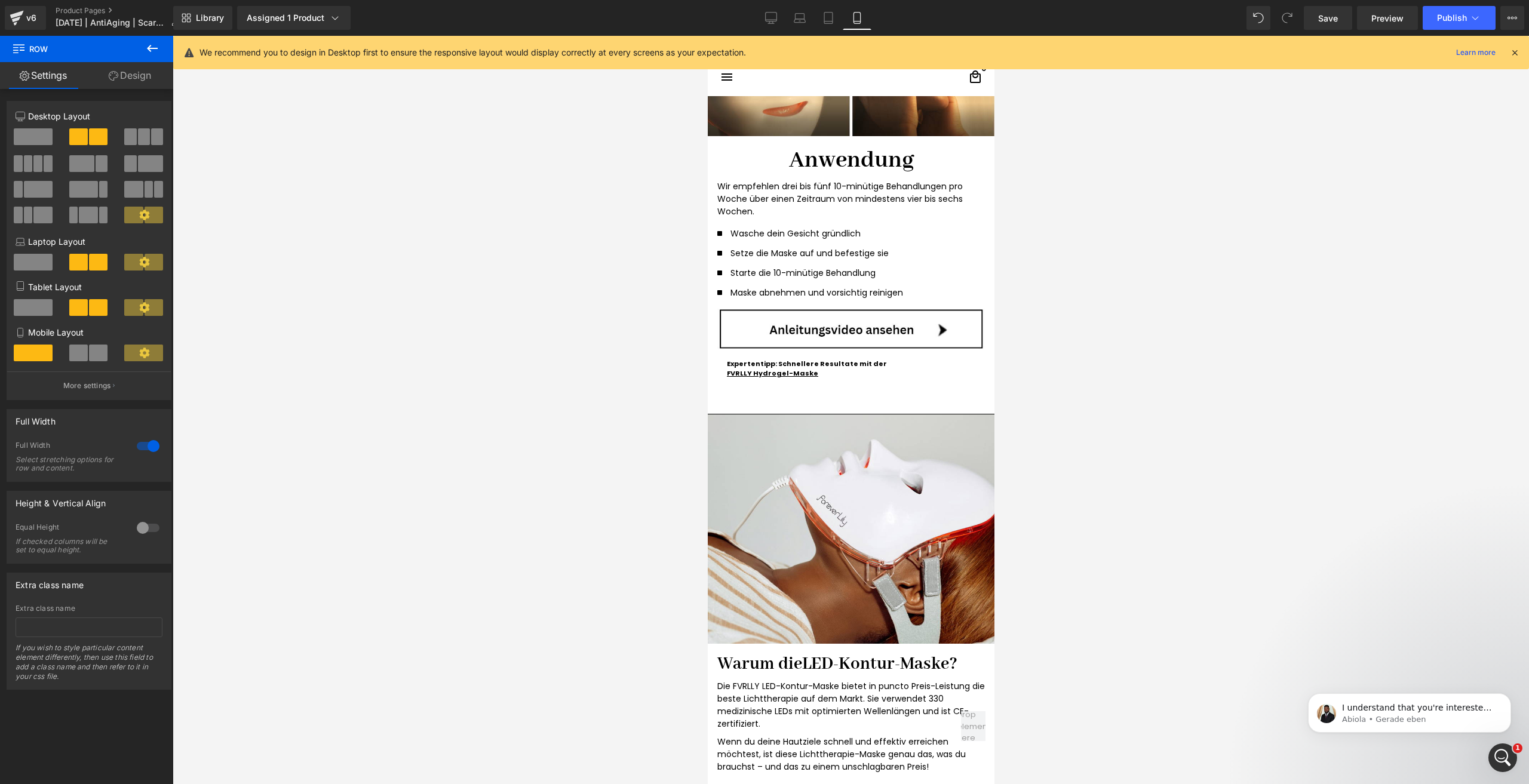
scroll to position [2594, 0]
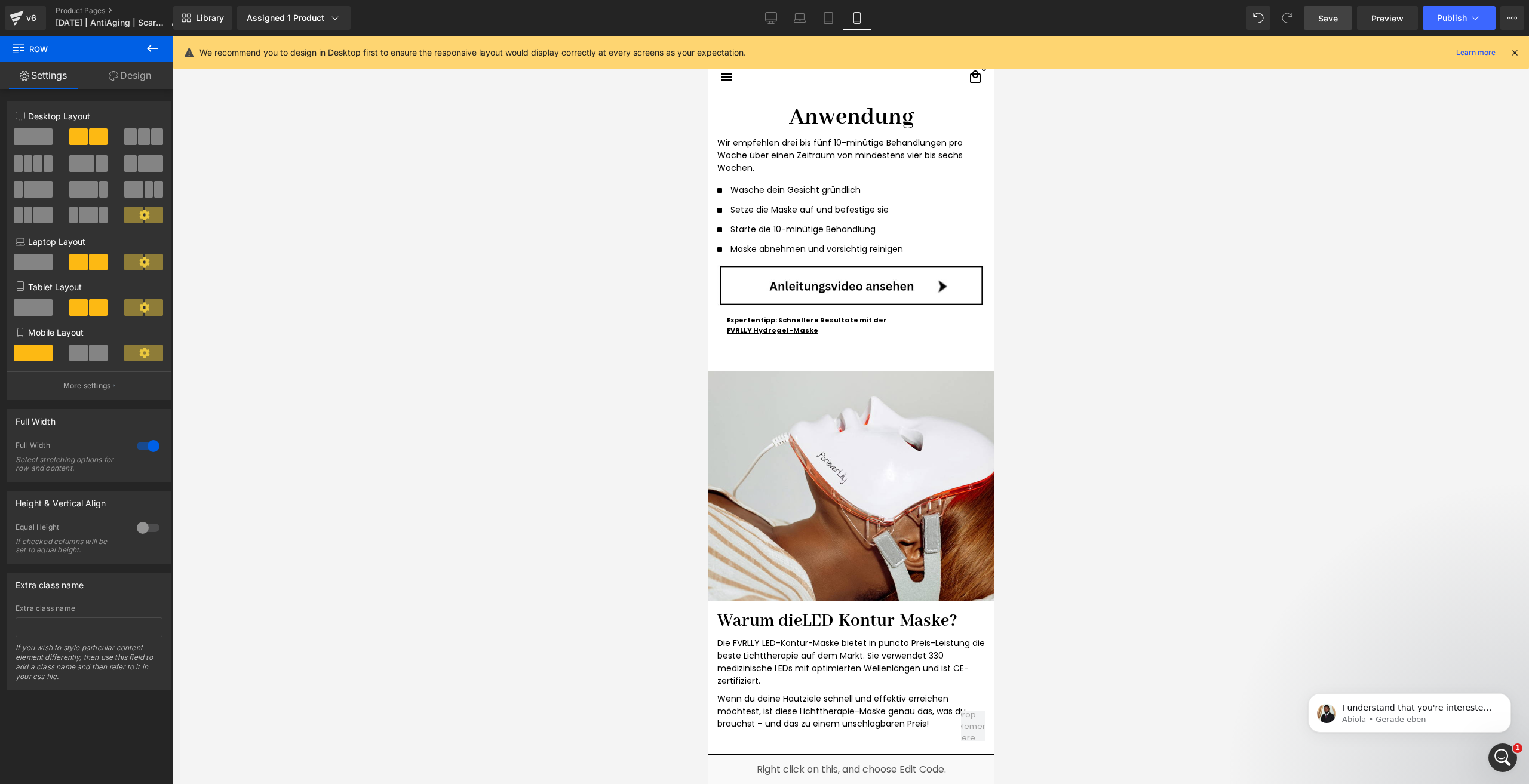
drag, startPoint x: 1325, startPoint y: 26, endPoint x: 153, endPoint y: 370, distance: 1221.4
click at [1325, 26] on link "Save" at bounding box center [1328, 18] width 48 height 24
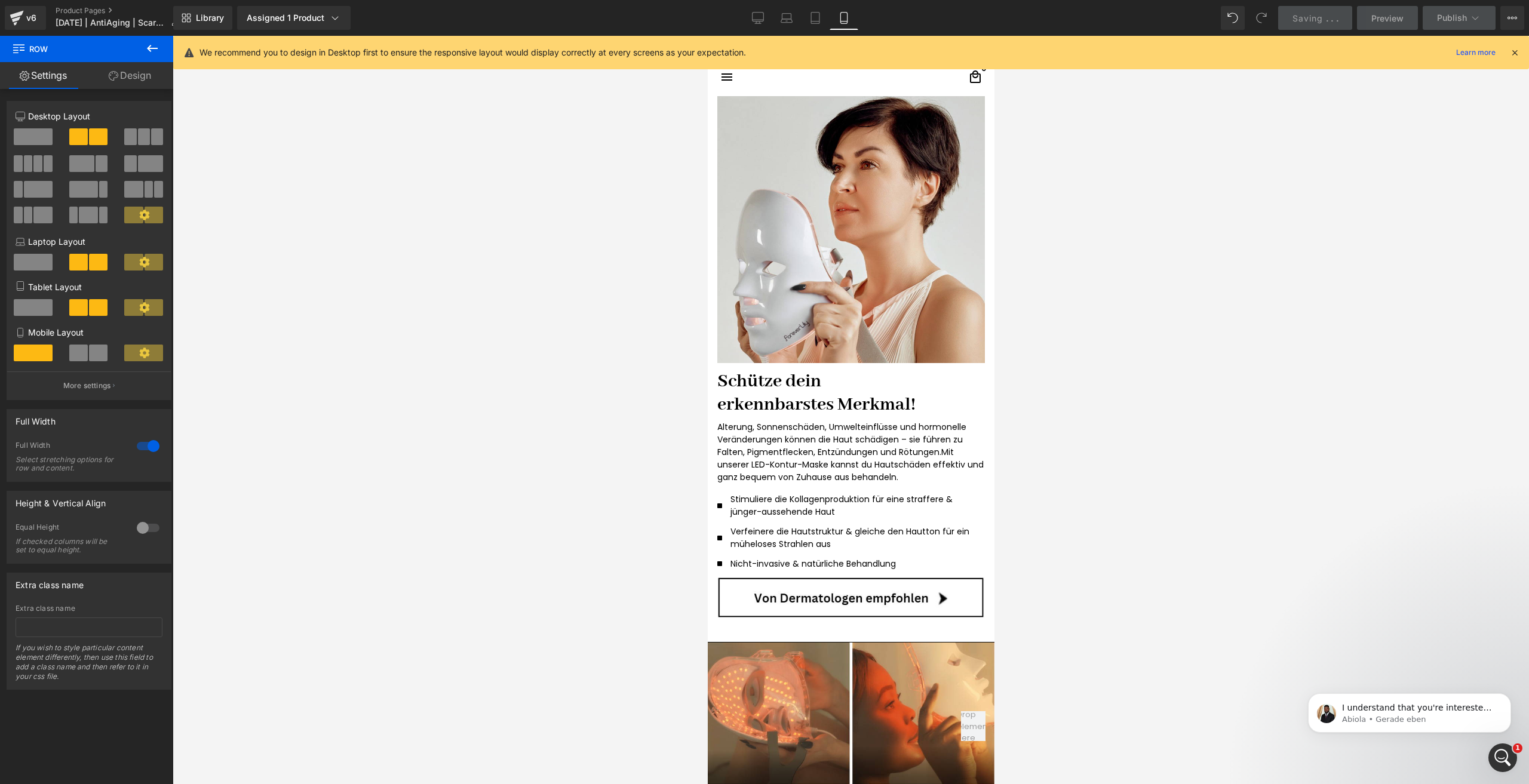
scroll to position [1519, 0]
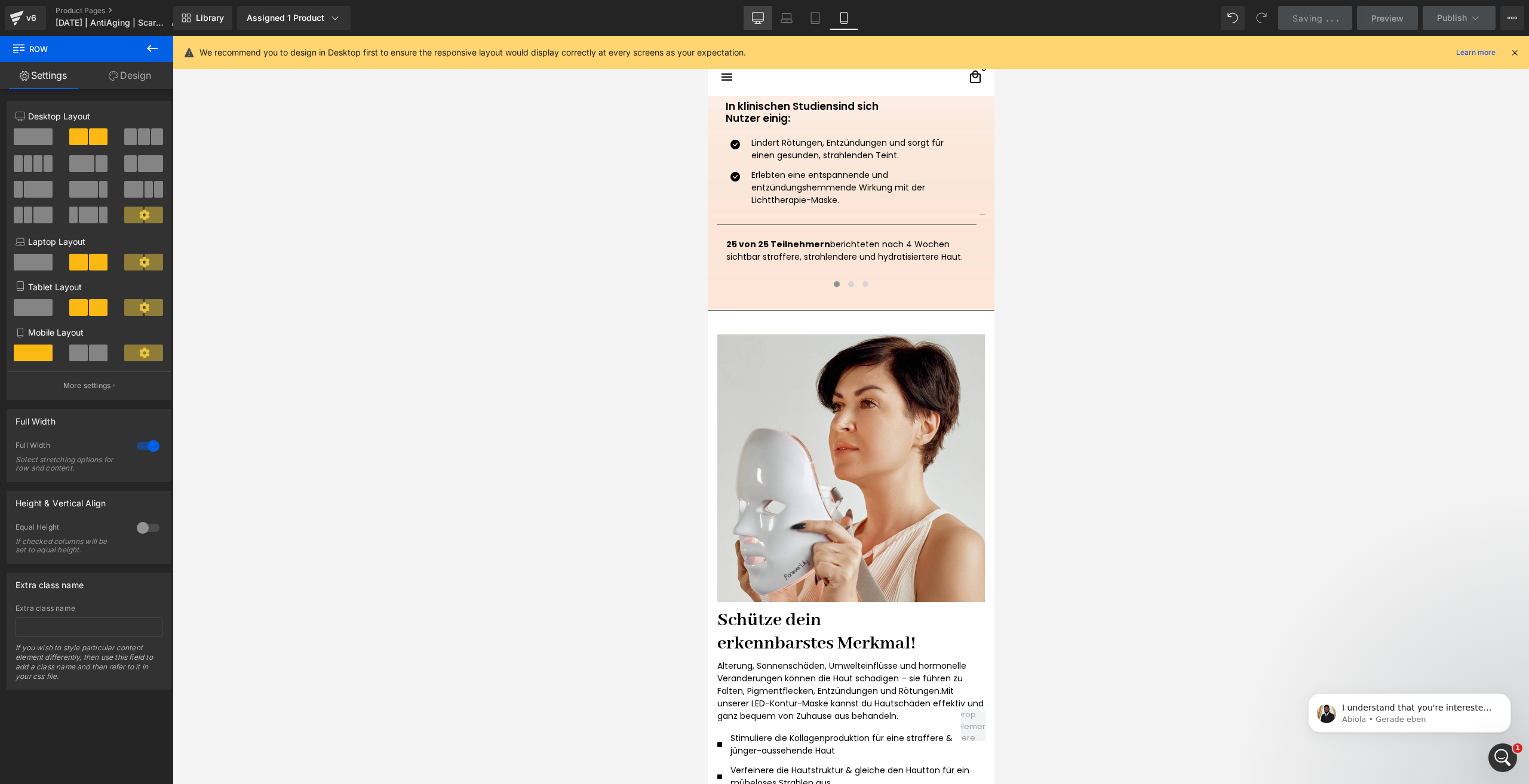
click at [759, 16] on icon at bounding box center [758, 18] width 12 height 12
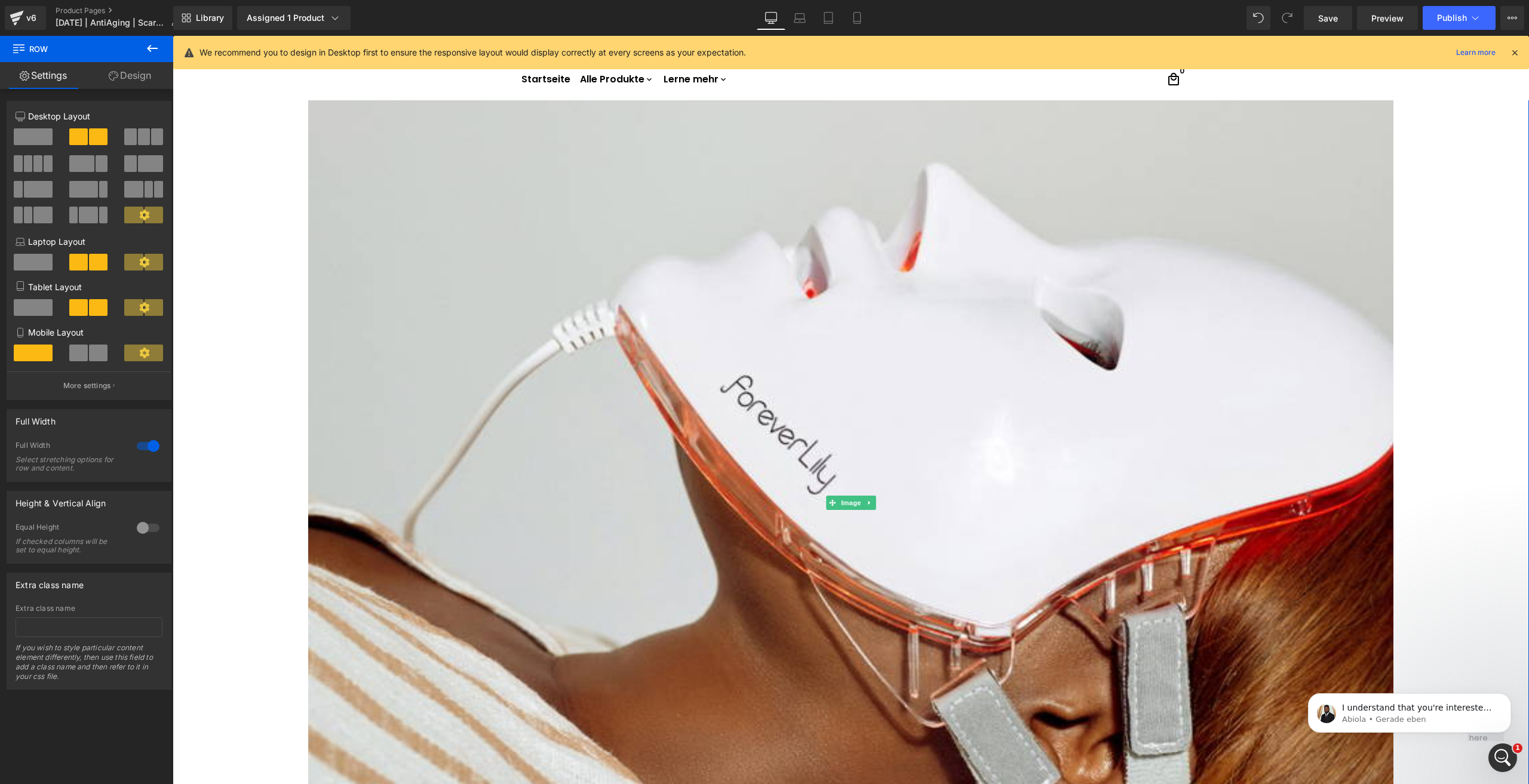
scroll to position [1546, 0]
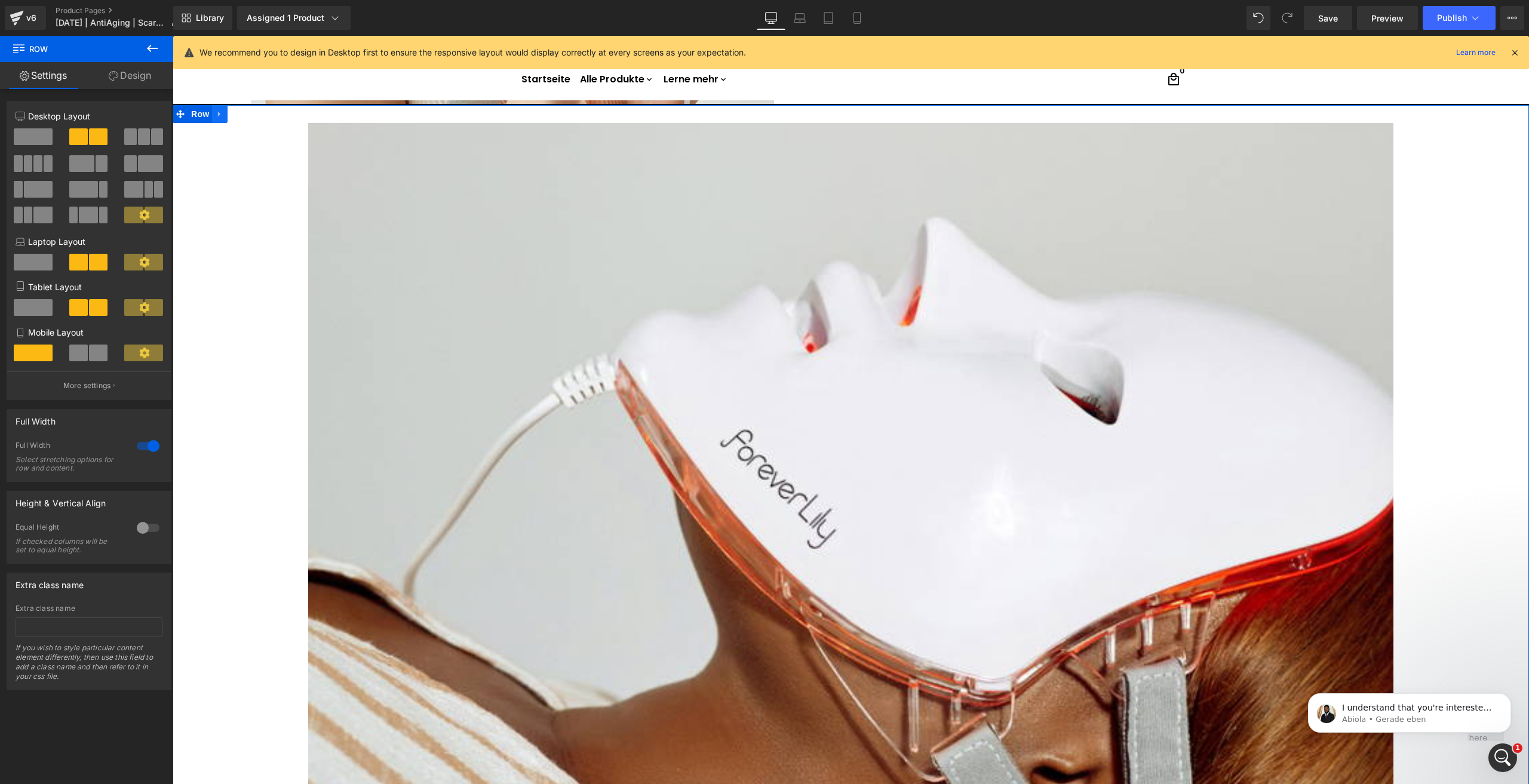
click at [218, 109] on icon at bounding box center [220, 114] width 8 height 9
click at [244, 120] on link at bounding box center [251, 114] width 16 height 18
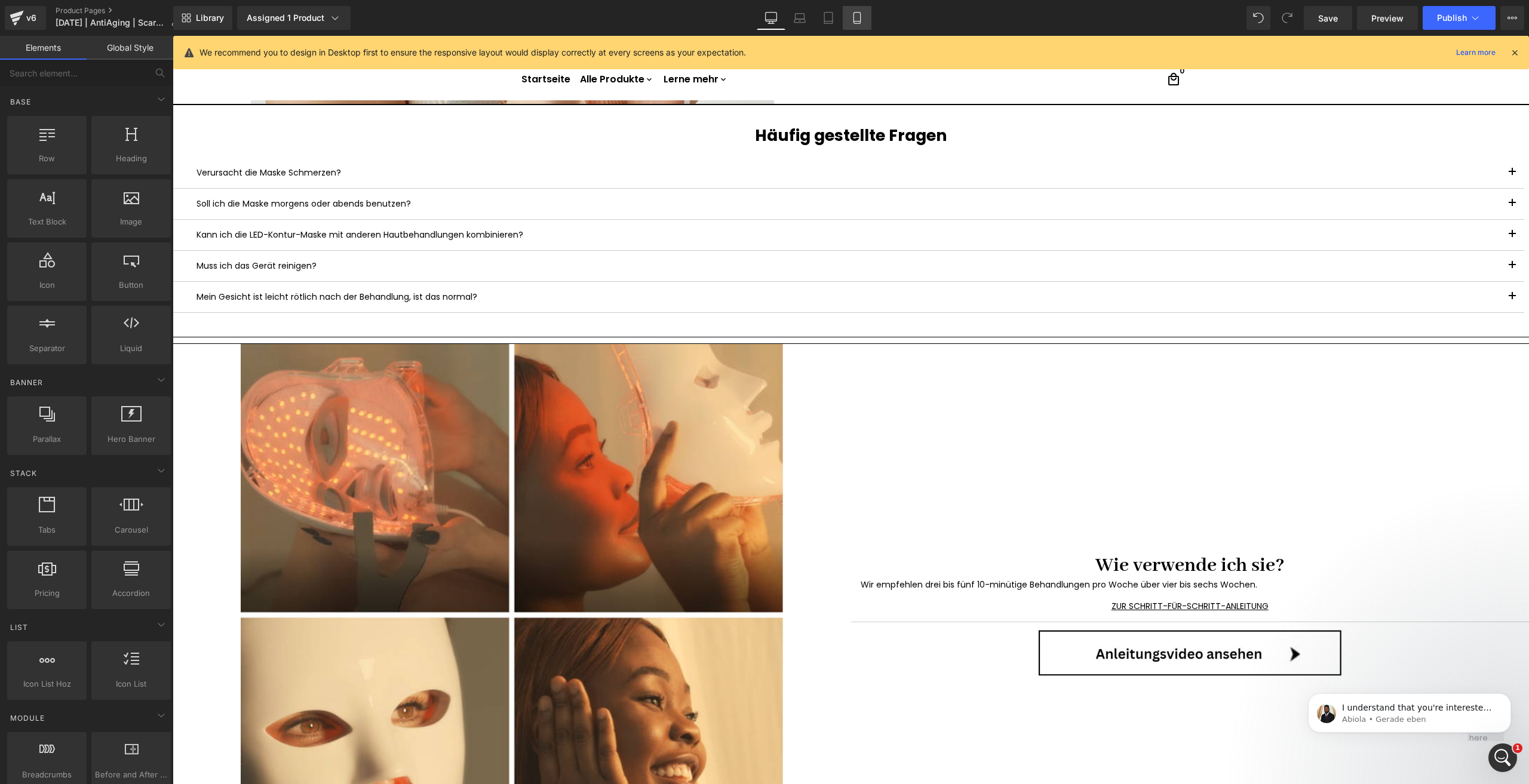
click at [857, 18] on icon at bounding box center [857, 18] width 12 height 12
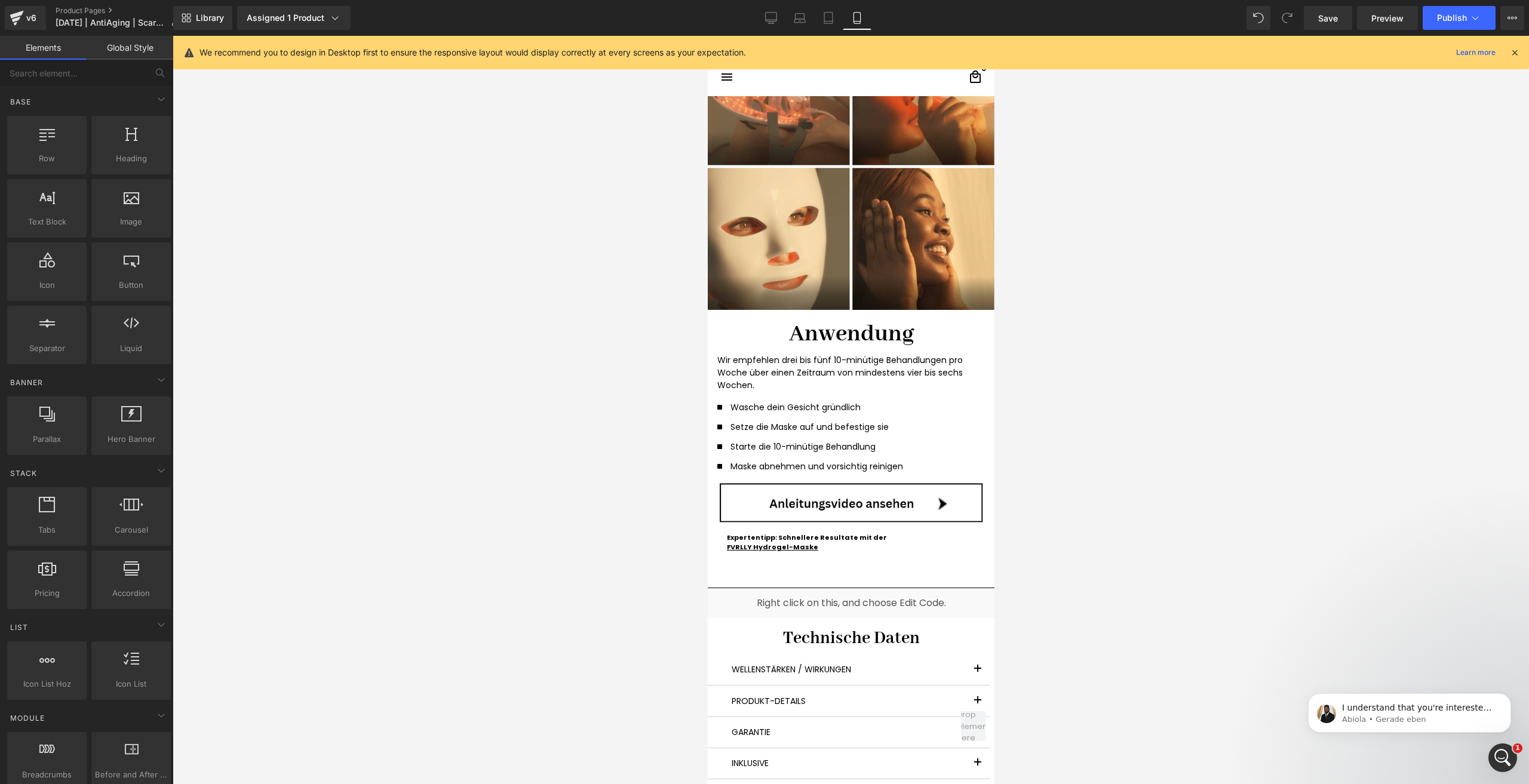
scroll to position [2304, 0]
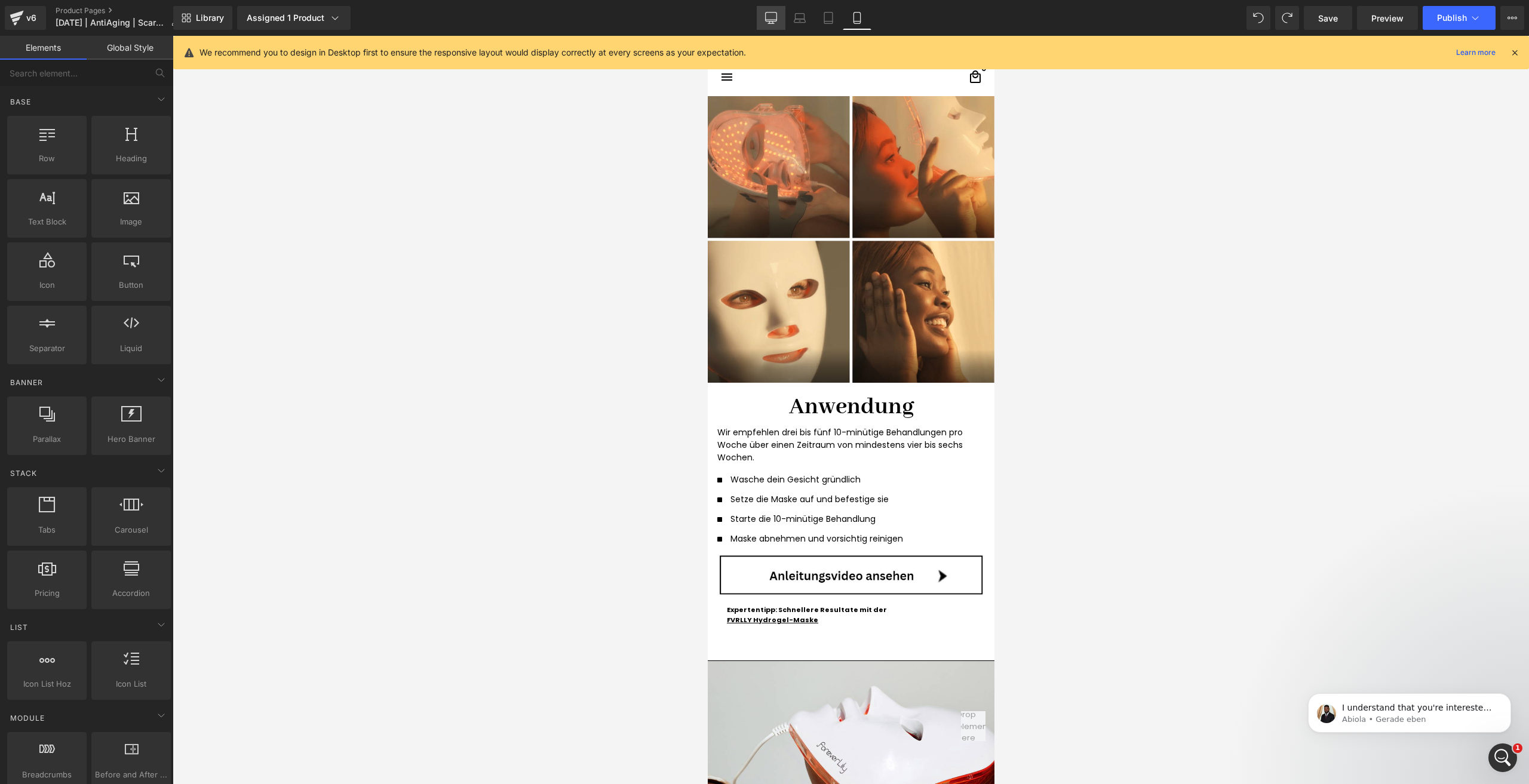
click at [759, 11] on link "Desktop" at bounding box center [771, 18] width 29 height 24
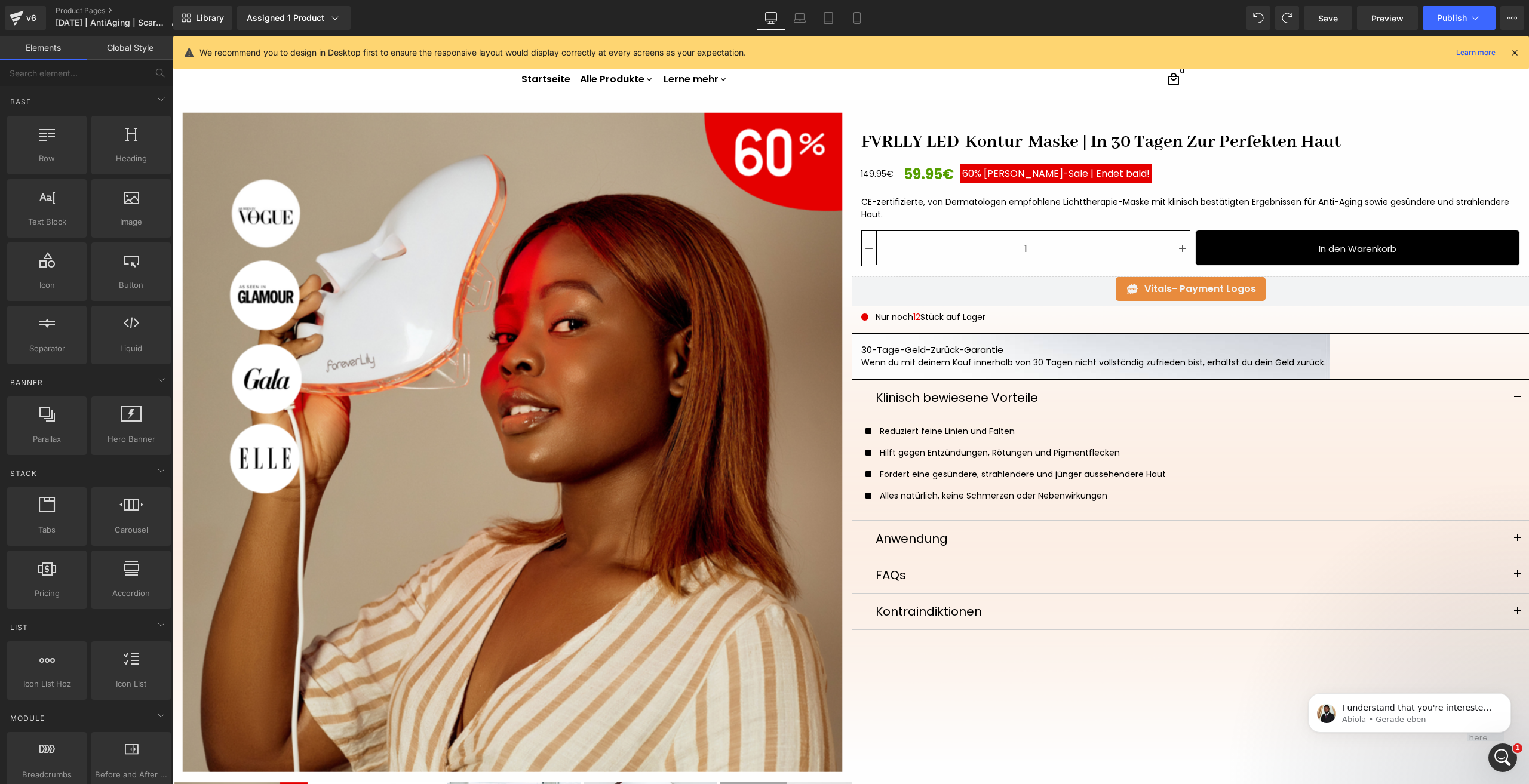
scroll to position [0, 0]
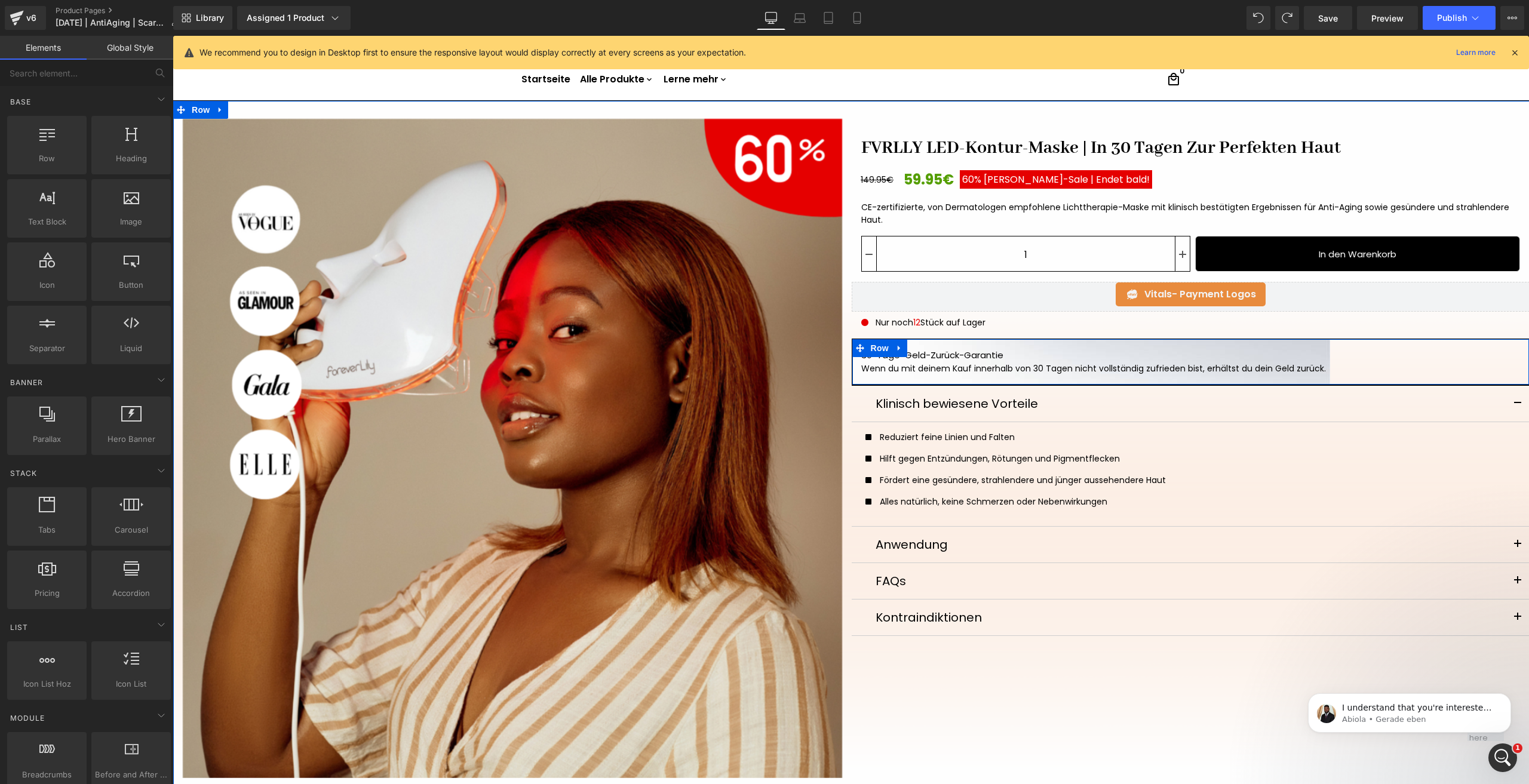
click at [877, 344] on span "Row" at bounding box center [880, 348] width 24 height 18
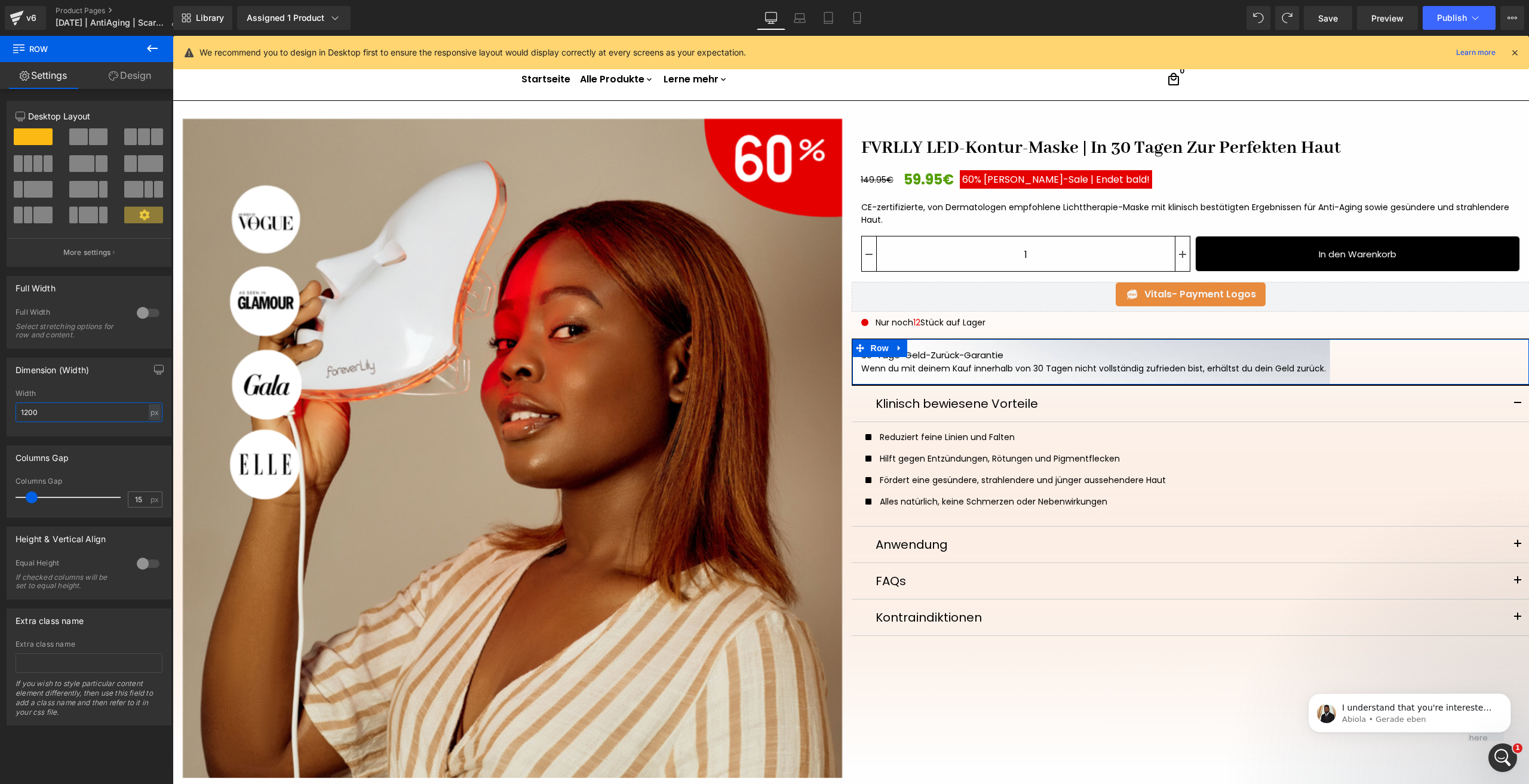
click at [78, 415] on input "1200" at bounding box center [89, 412] width 147 height 20
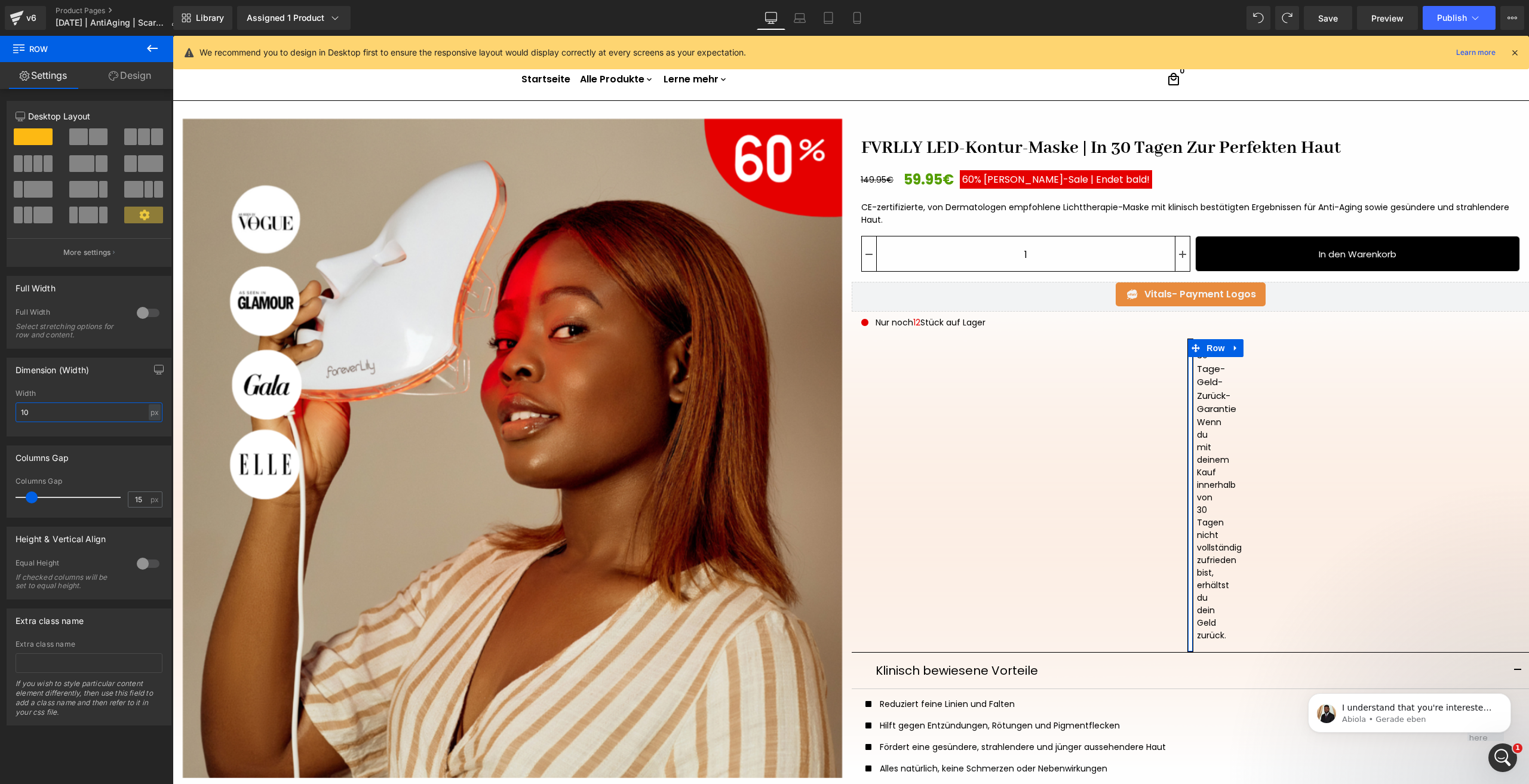
type input "1"
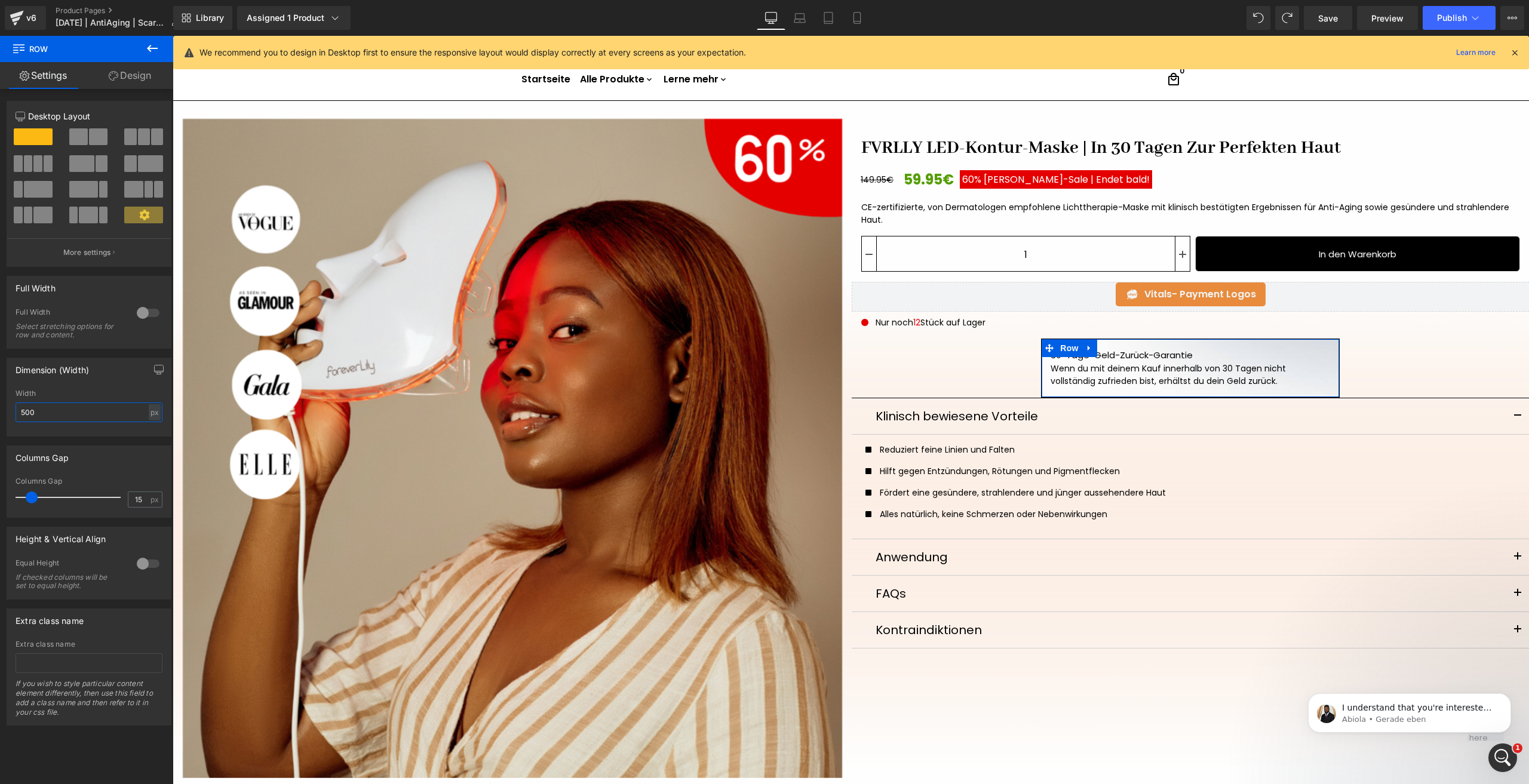
type input "500"
click at [131, 72] on link "Design" at bounding box center [130, 75] width 87 height 27
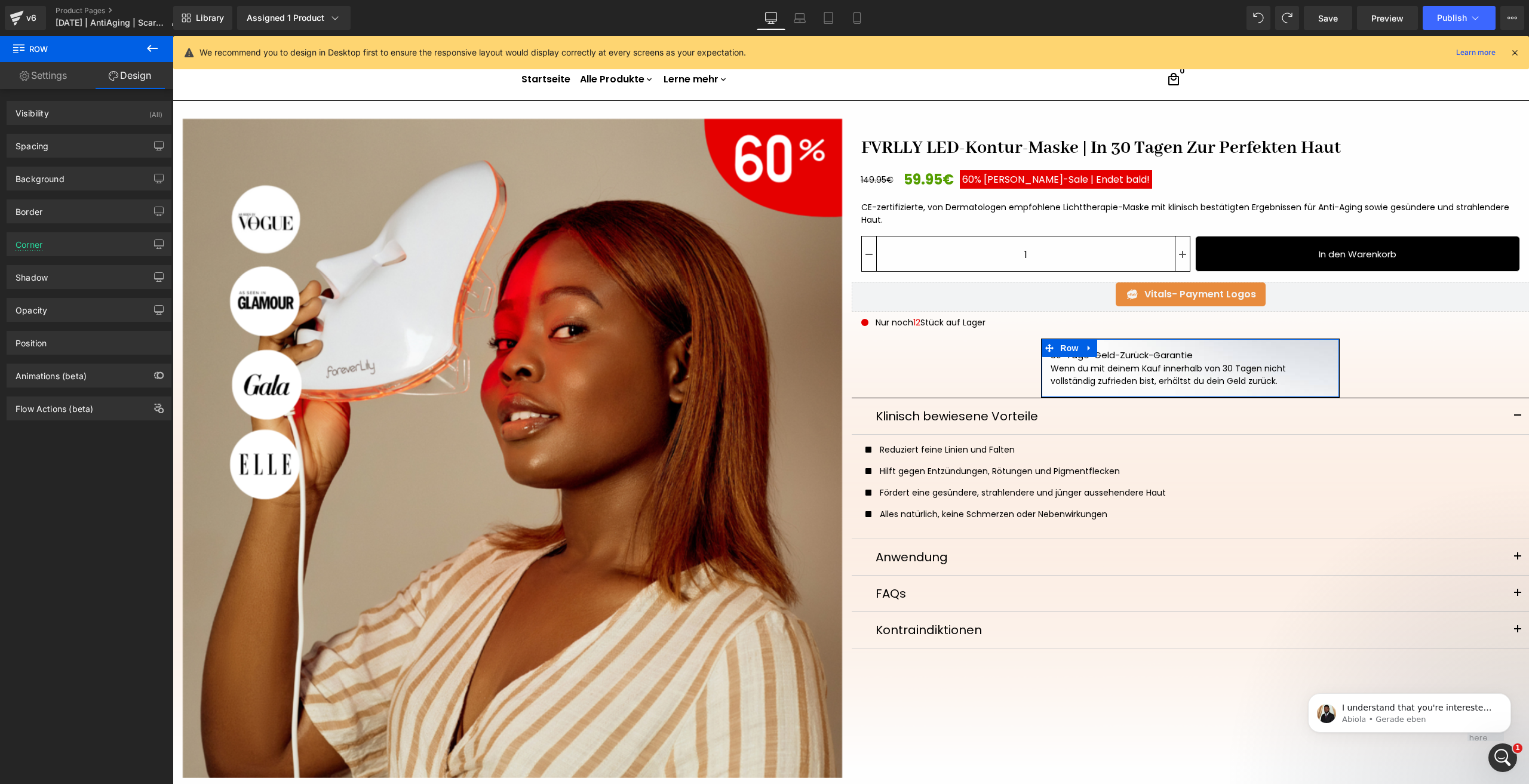
click at [38, 72] on link "Settings" at bounding box center [43, 75] width 87 height 27
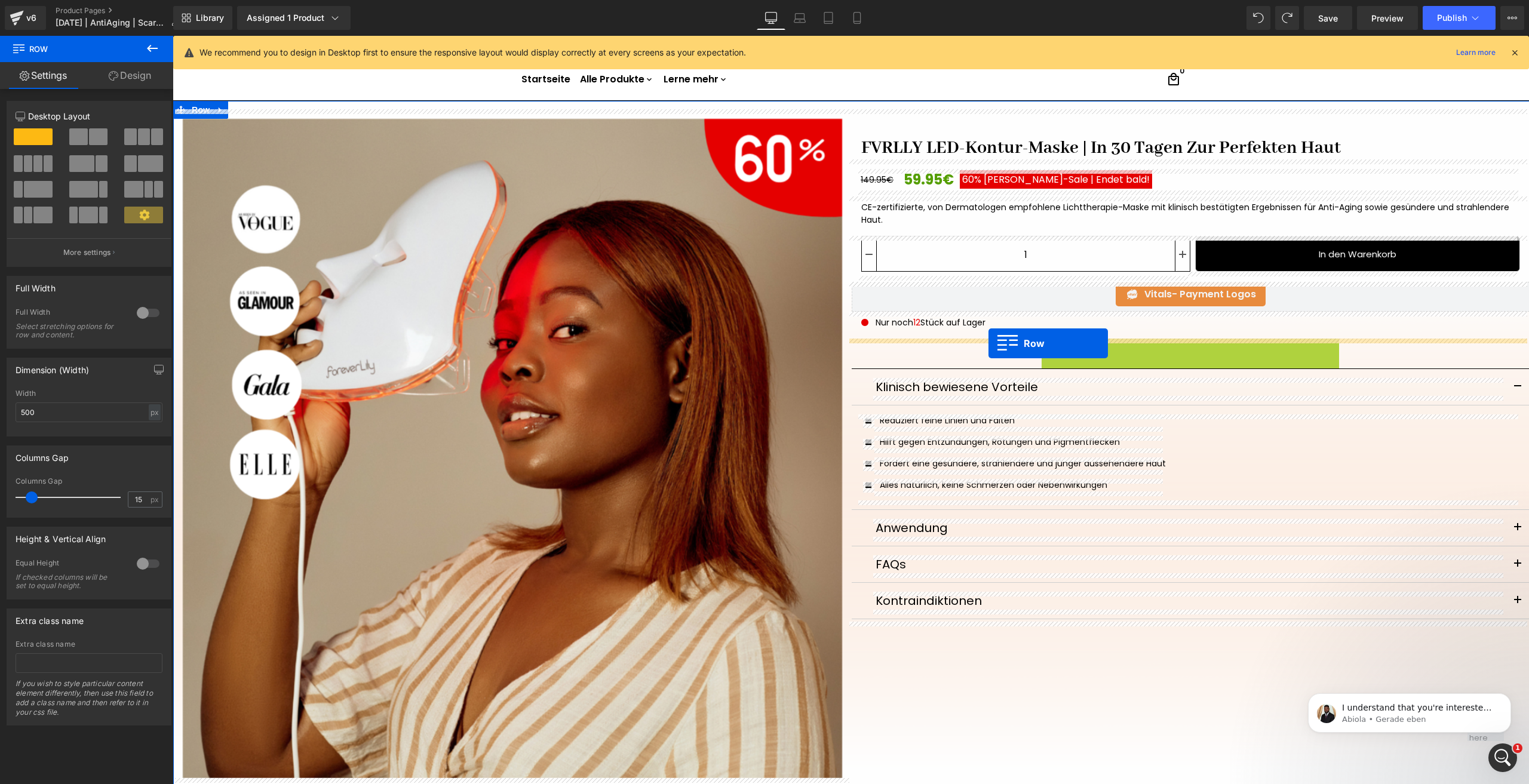
drag, startPoint x: 1057, startPoint y: 349, endPoint x: 989, endPoint y: 343, distance: 68.3
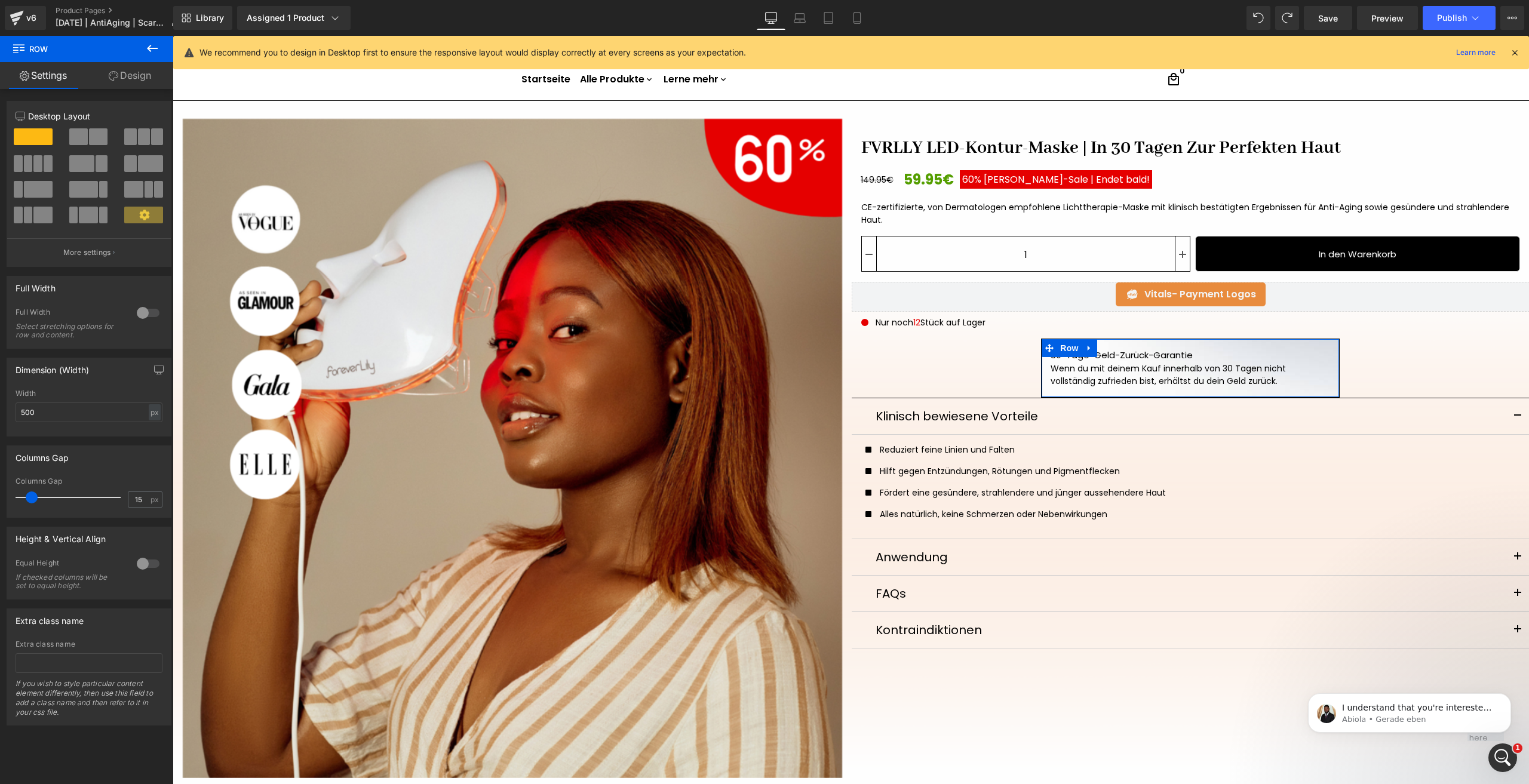
click at [136, 77] on link "Design" at bounding box center [130, 75] width 87 height 27
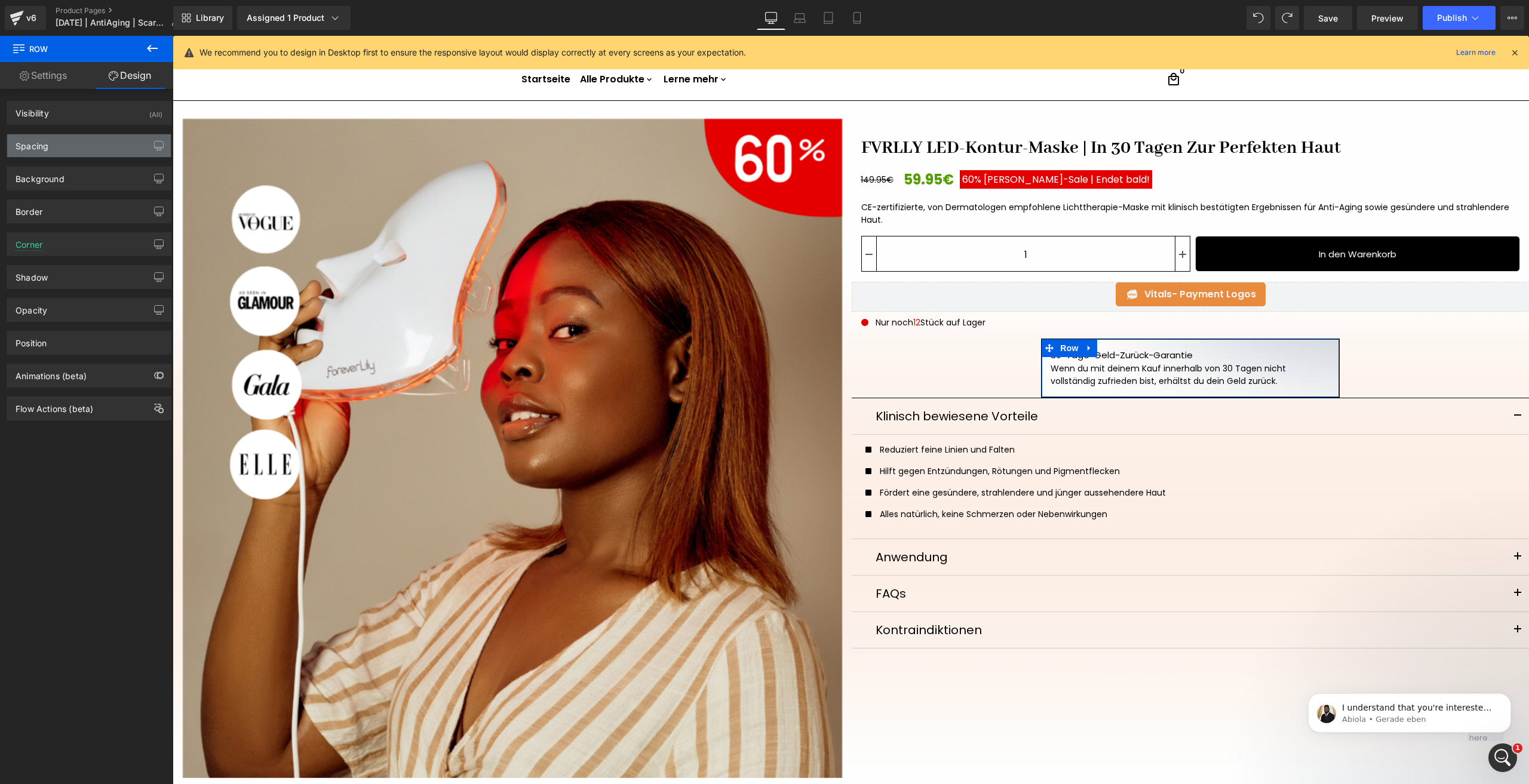
click at [53, 150] on div "Spacing" at bounding box center [88, 146] width 164 height 23
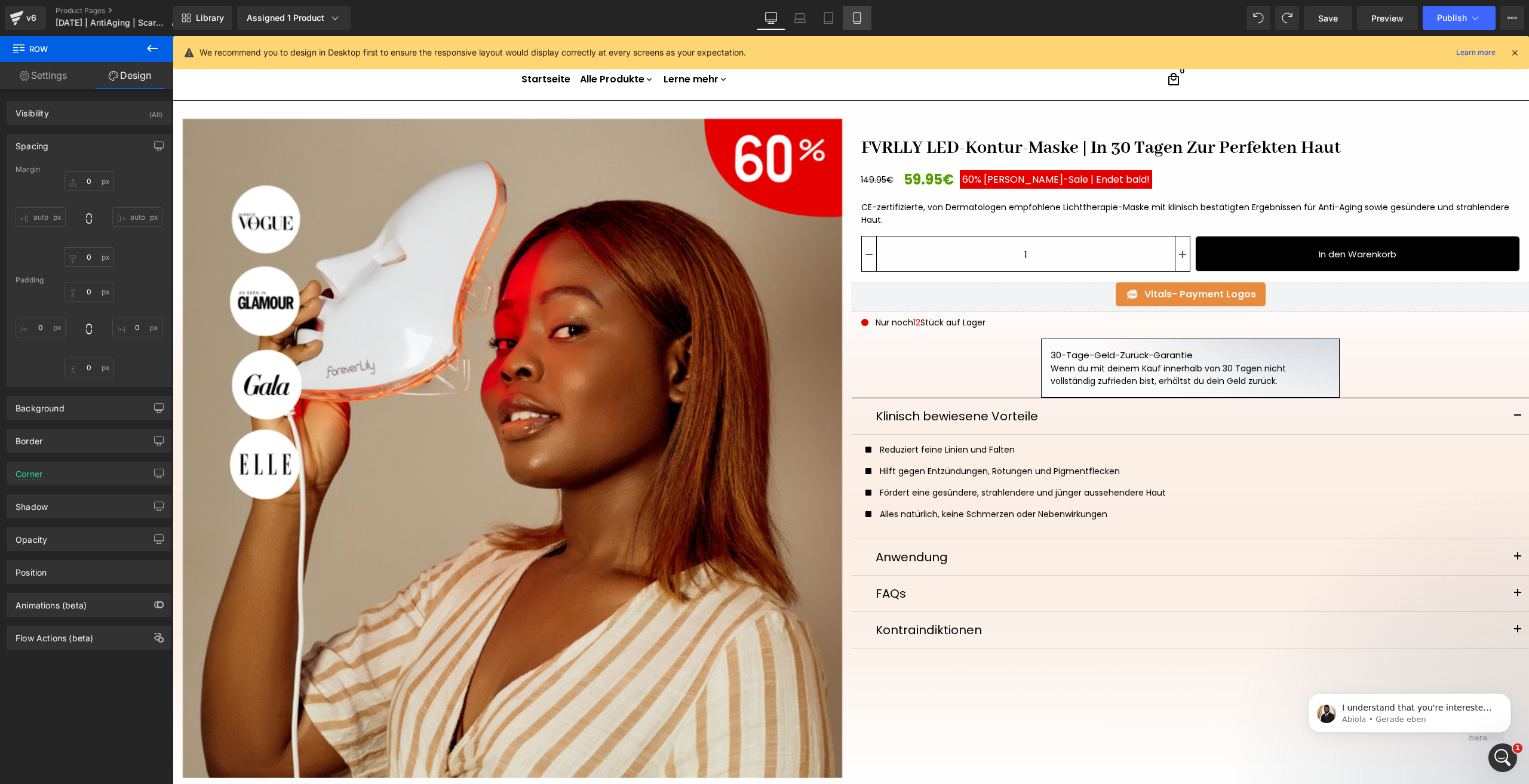
click at [850, 16] on link "Mobile" at bounding box center [857, 18] width 29 height 24
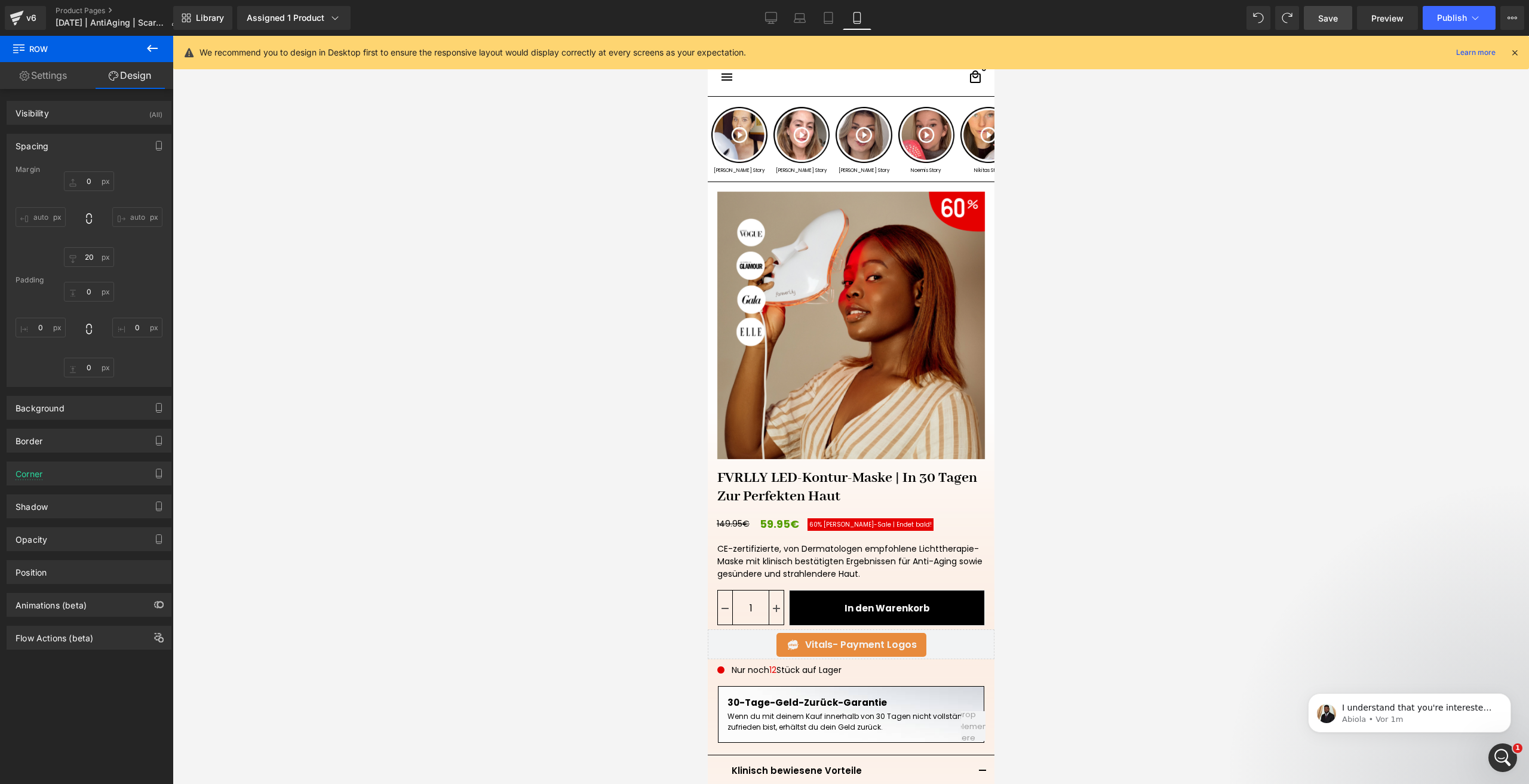
click at [1315, 21] on link "Save" at bounding box center [1328, 18] width 48 height 24
click at [1499, 750] on icon "Intercom-Nachrichtendienst öffnen" at bounding box center [1501, 756] width 20 height 20
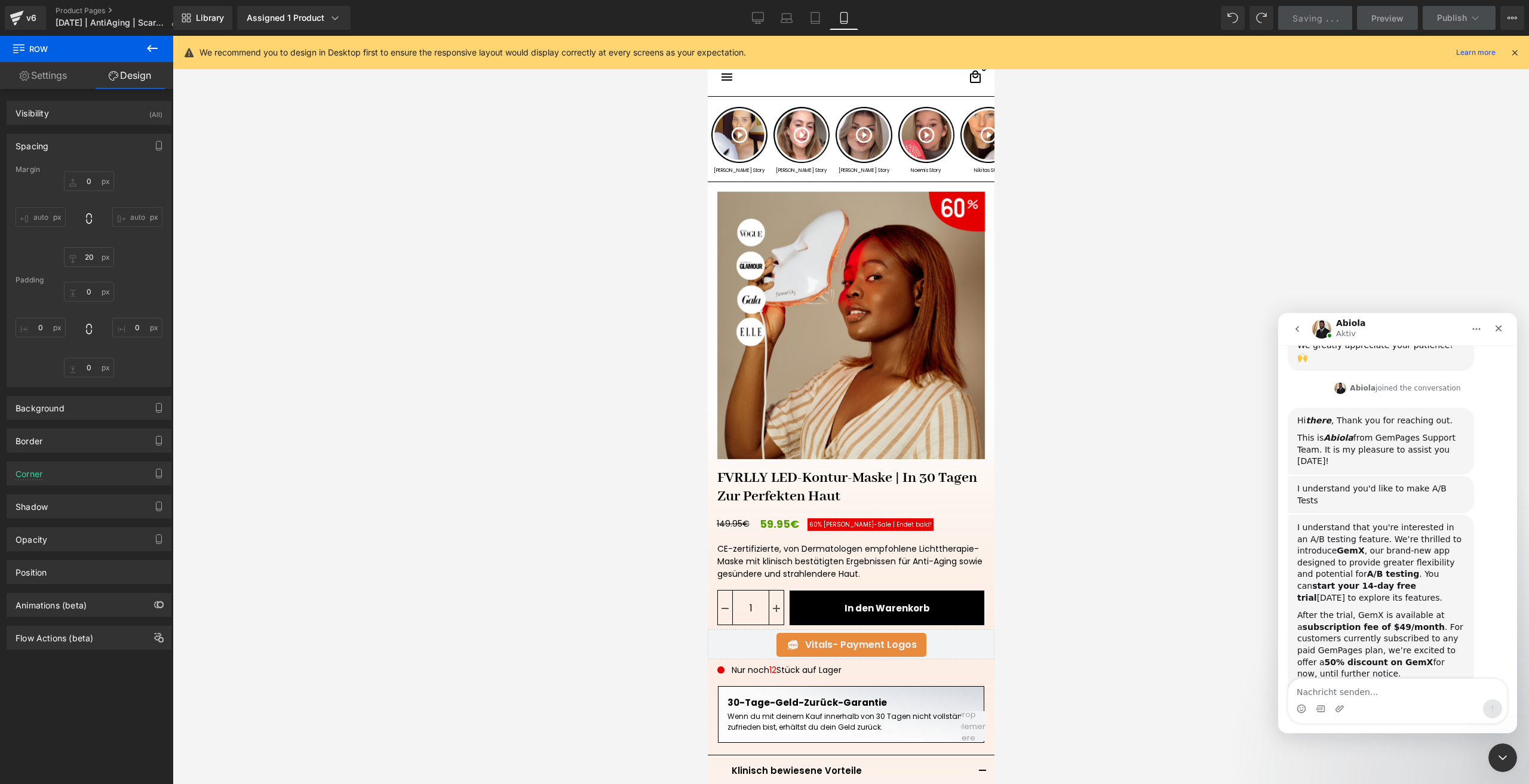
scroll to position [244, 0]
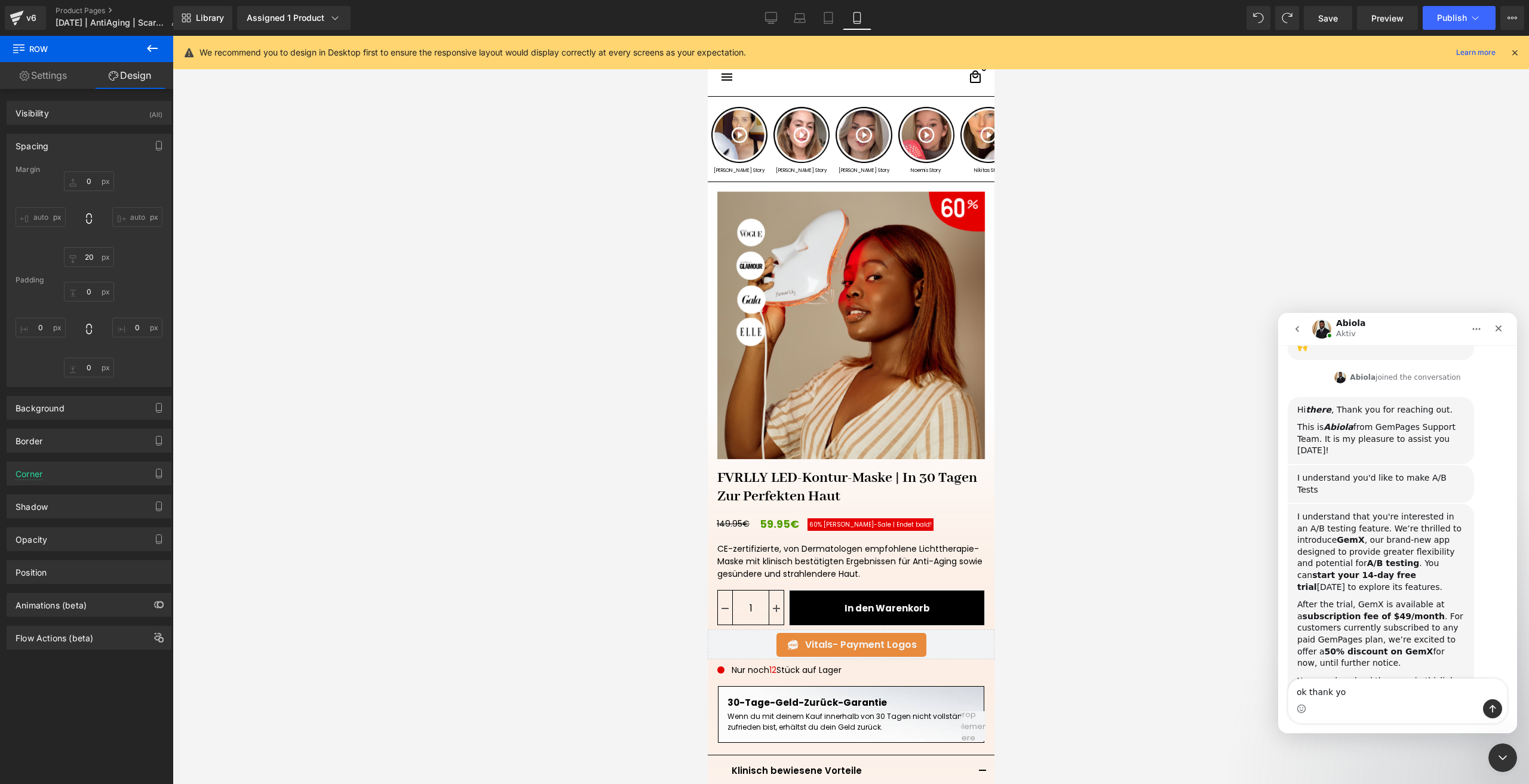
type textarea "ok thank you"
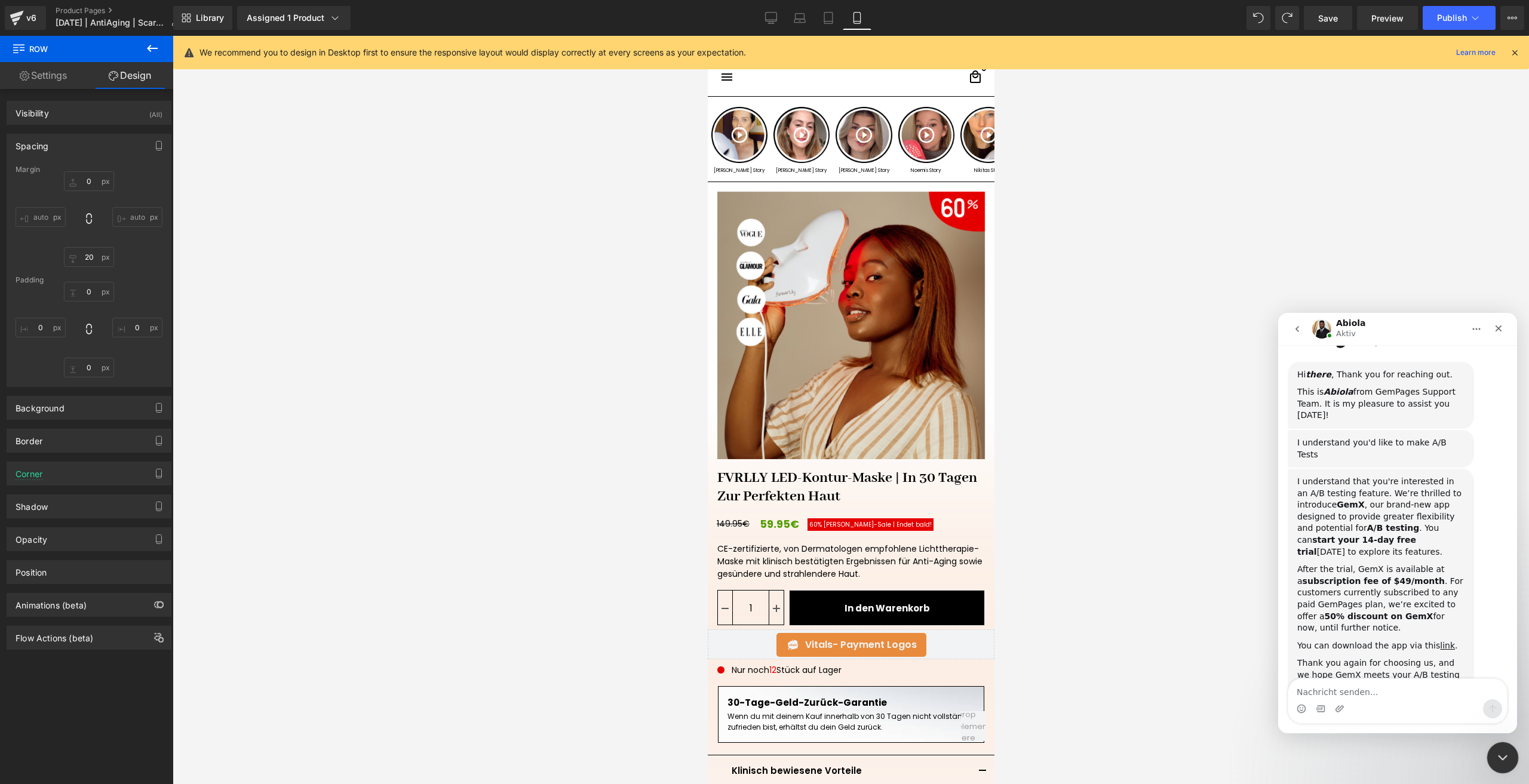
click at [1508, 755] on div "Intercom-Nachrichtendienst schließen" at bounding box center [1501, 756] width 29 height 29
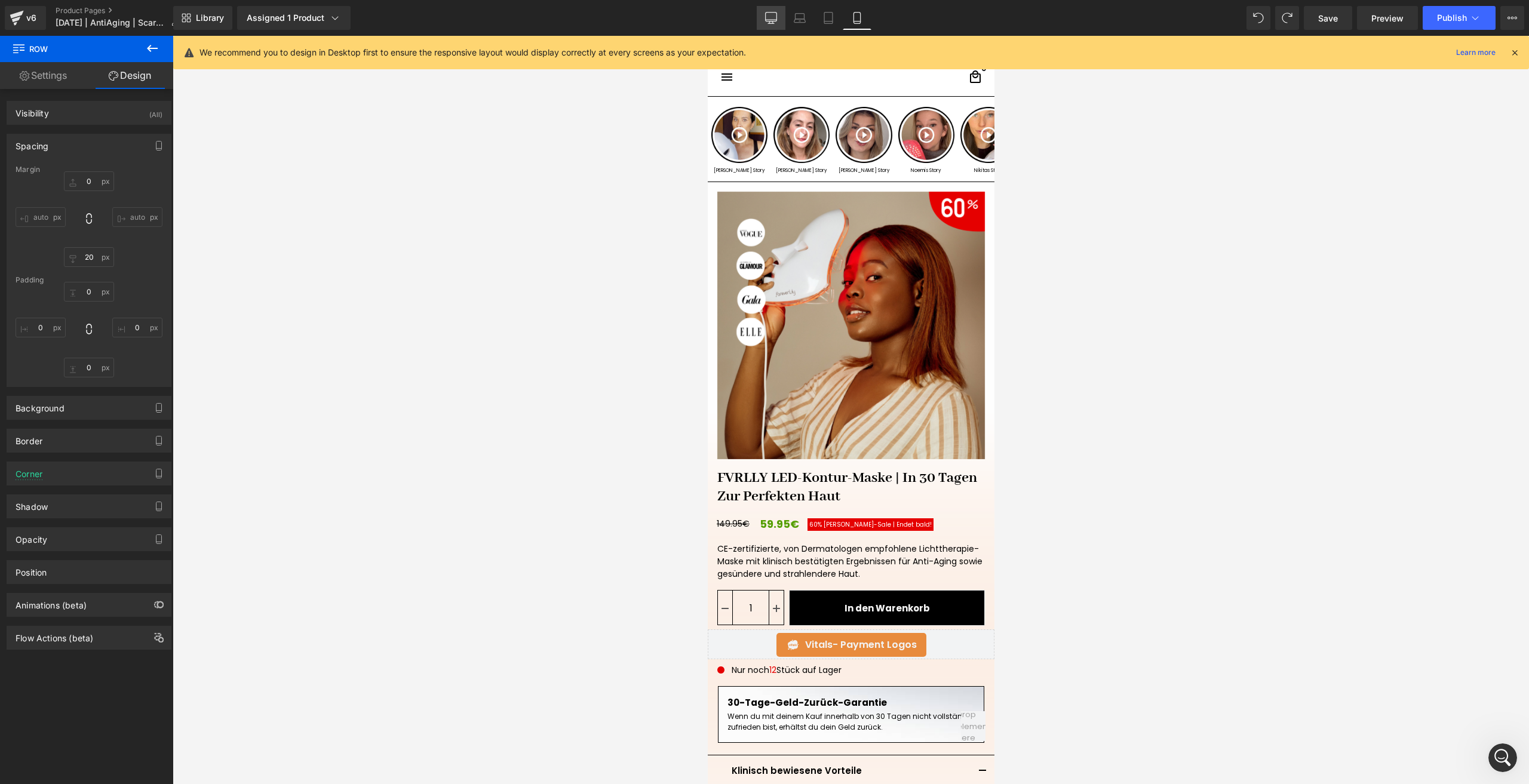
click at [773, 23] on icon at bounding box center [771, 23] width 6 height 0
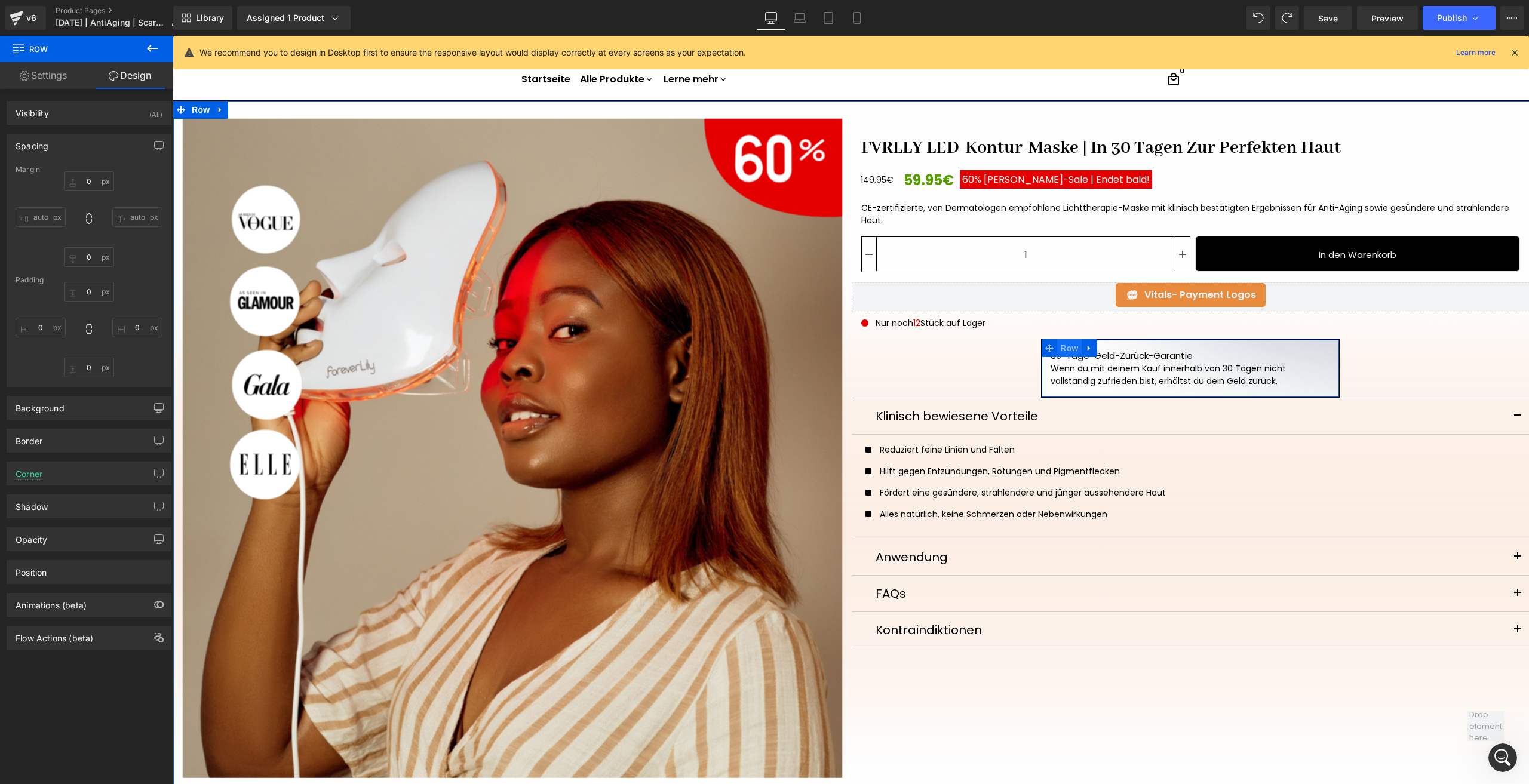
click at [1060, 349] on span "Row" at bounding box center [1069, 348] width 24 height 18
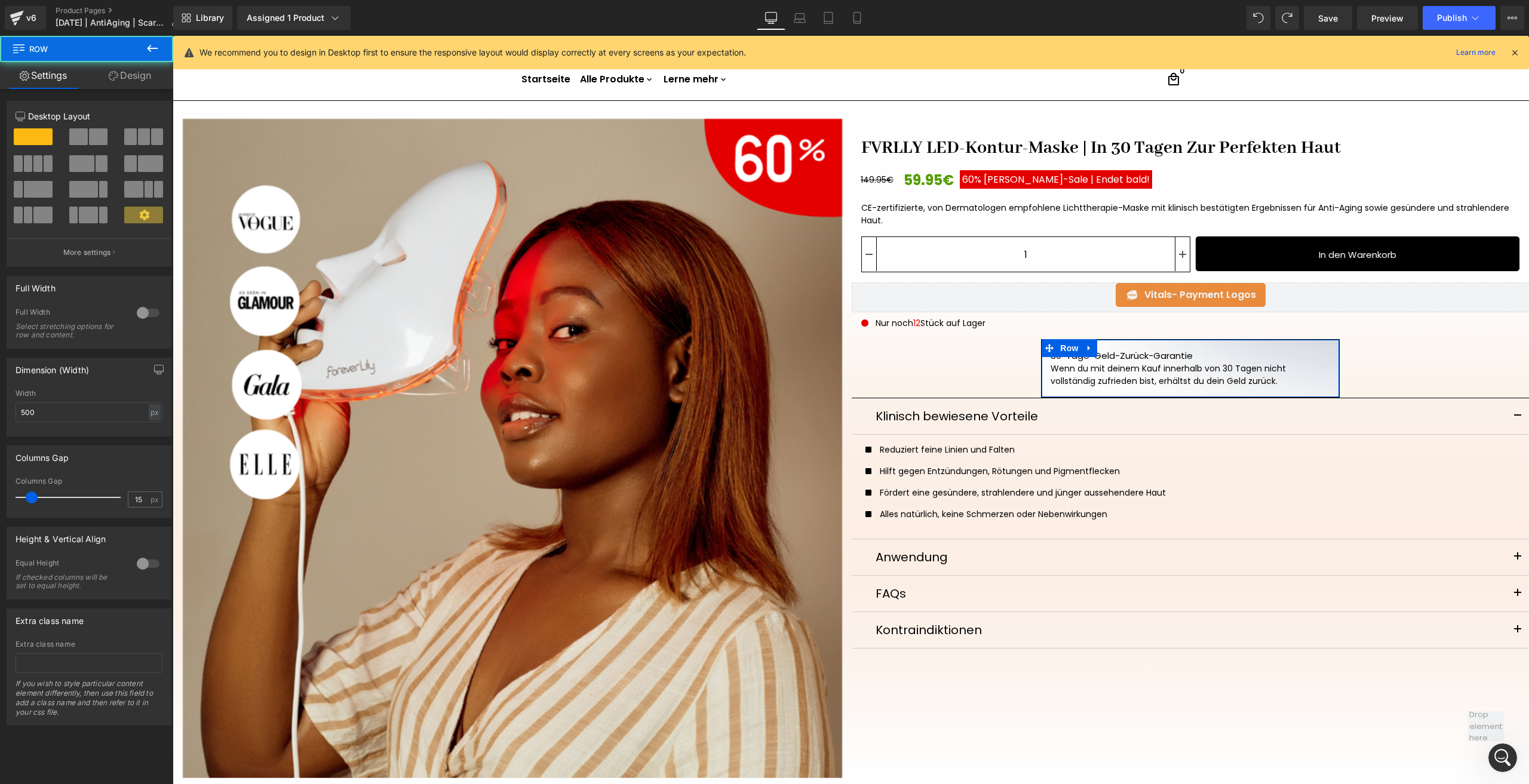
click at [125, 70] on link "Design" at bounding box center [130, 75] width 87 height 27
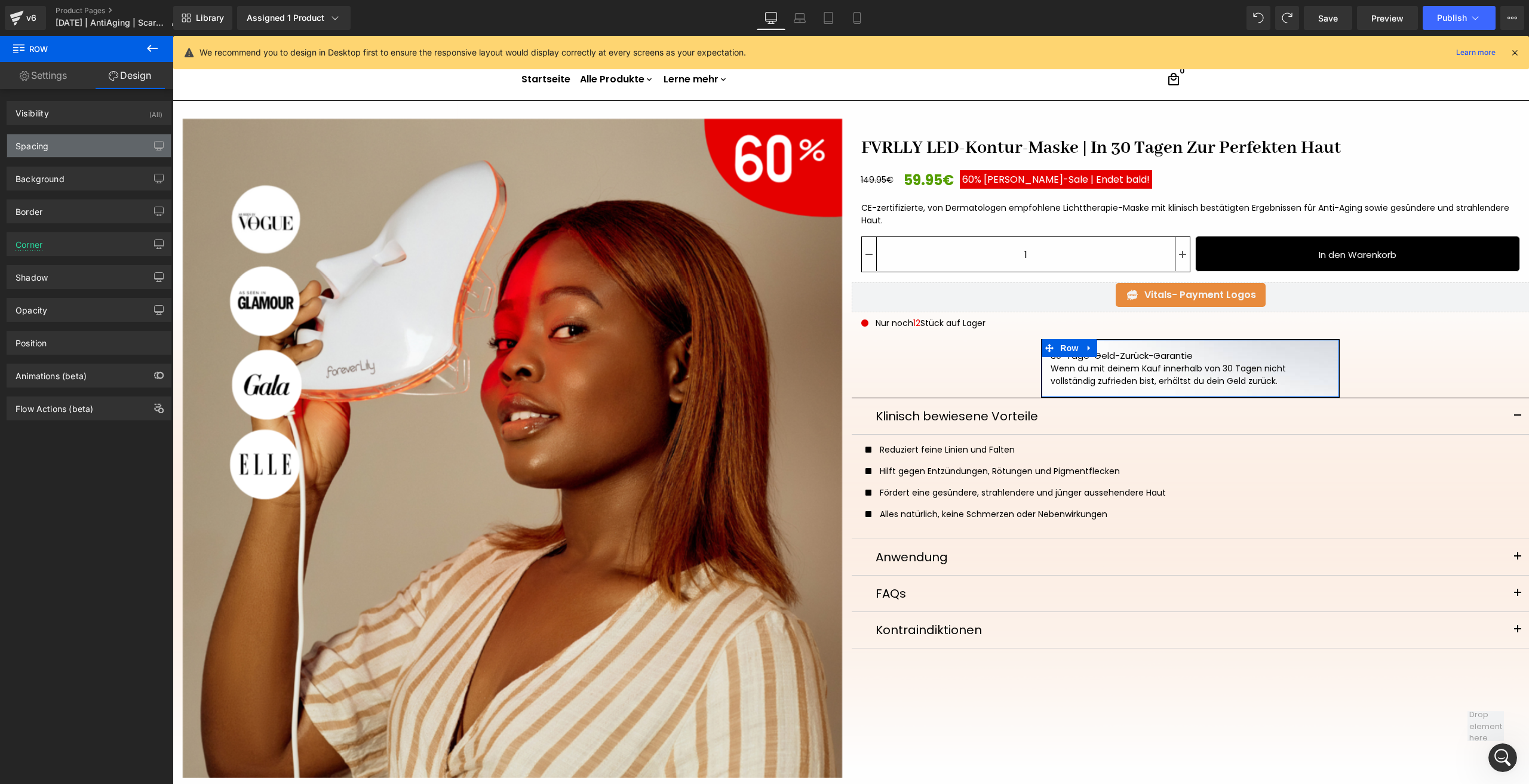
click at [56, 143] on div "Spacing" at bounding box center [88, 146] width 164 height 23
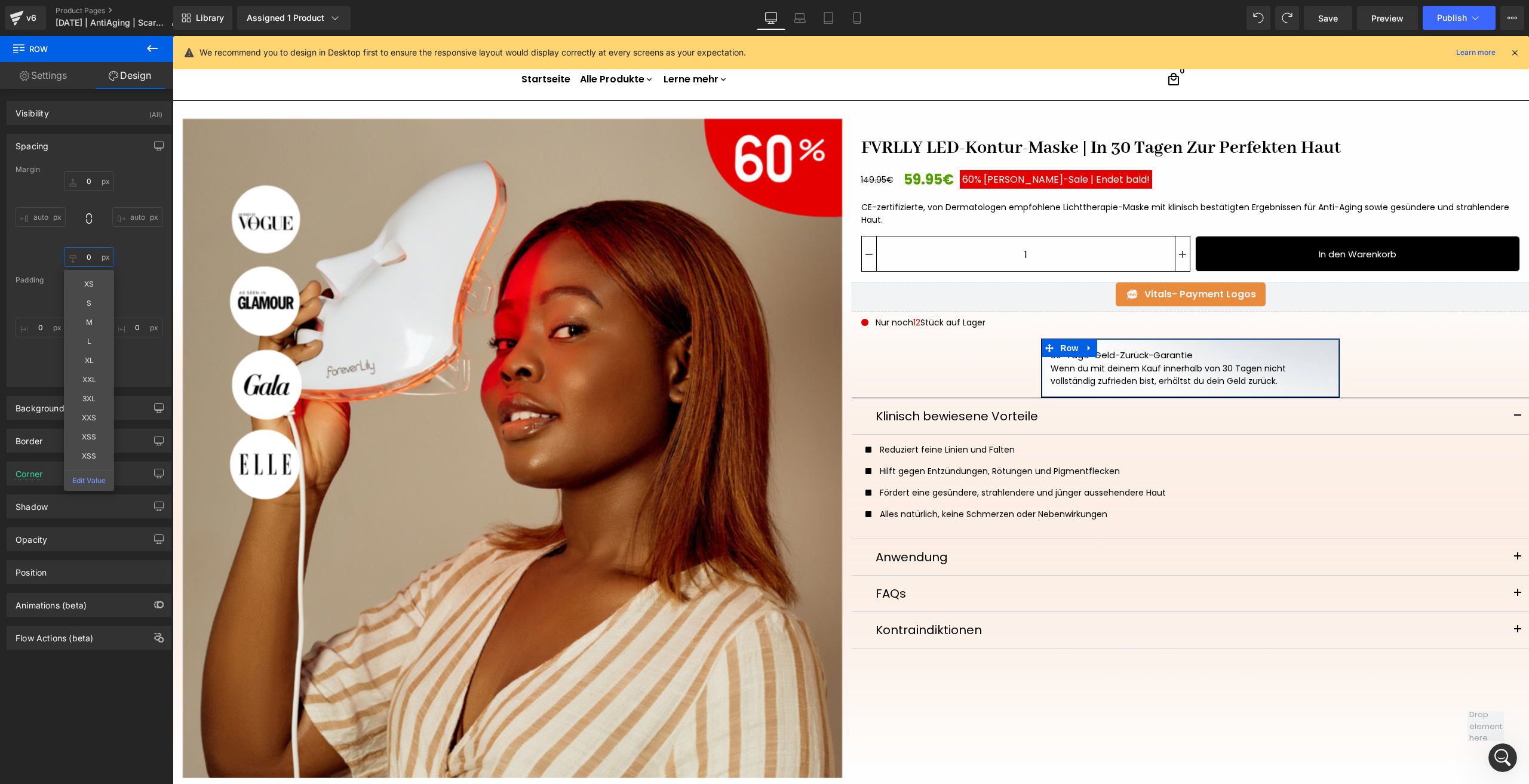
click at [80, 261] on input "text" at bounding box center [89, 257] width 50 height 20
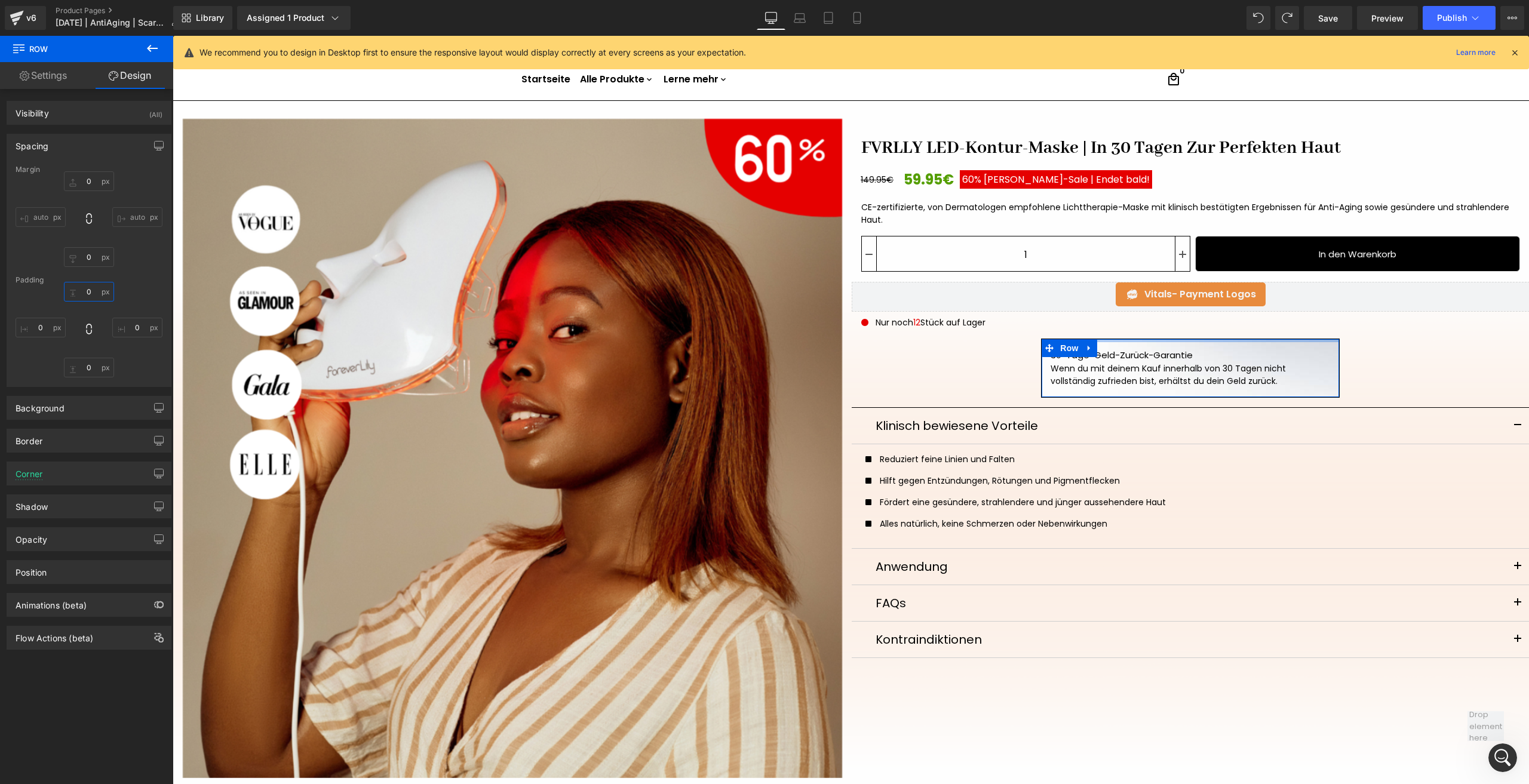
click at [93, 291] on input "text" at bounding box center [89, 292] width 50 height 20
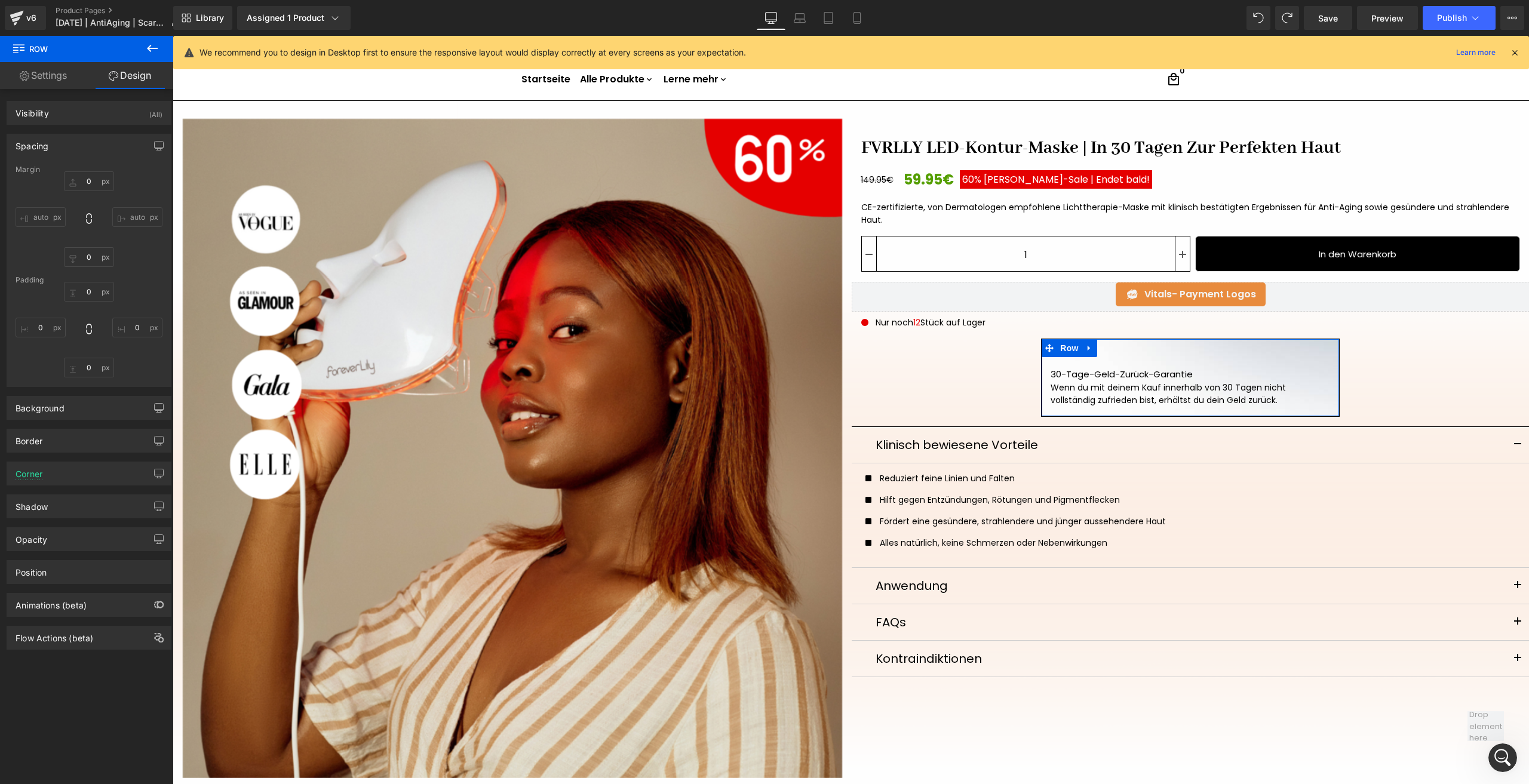
click at [144, 153] on div "Spacing" at bounding box center [88, 146] width 164 height 23
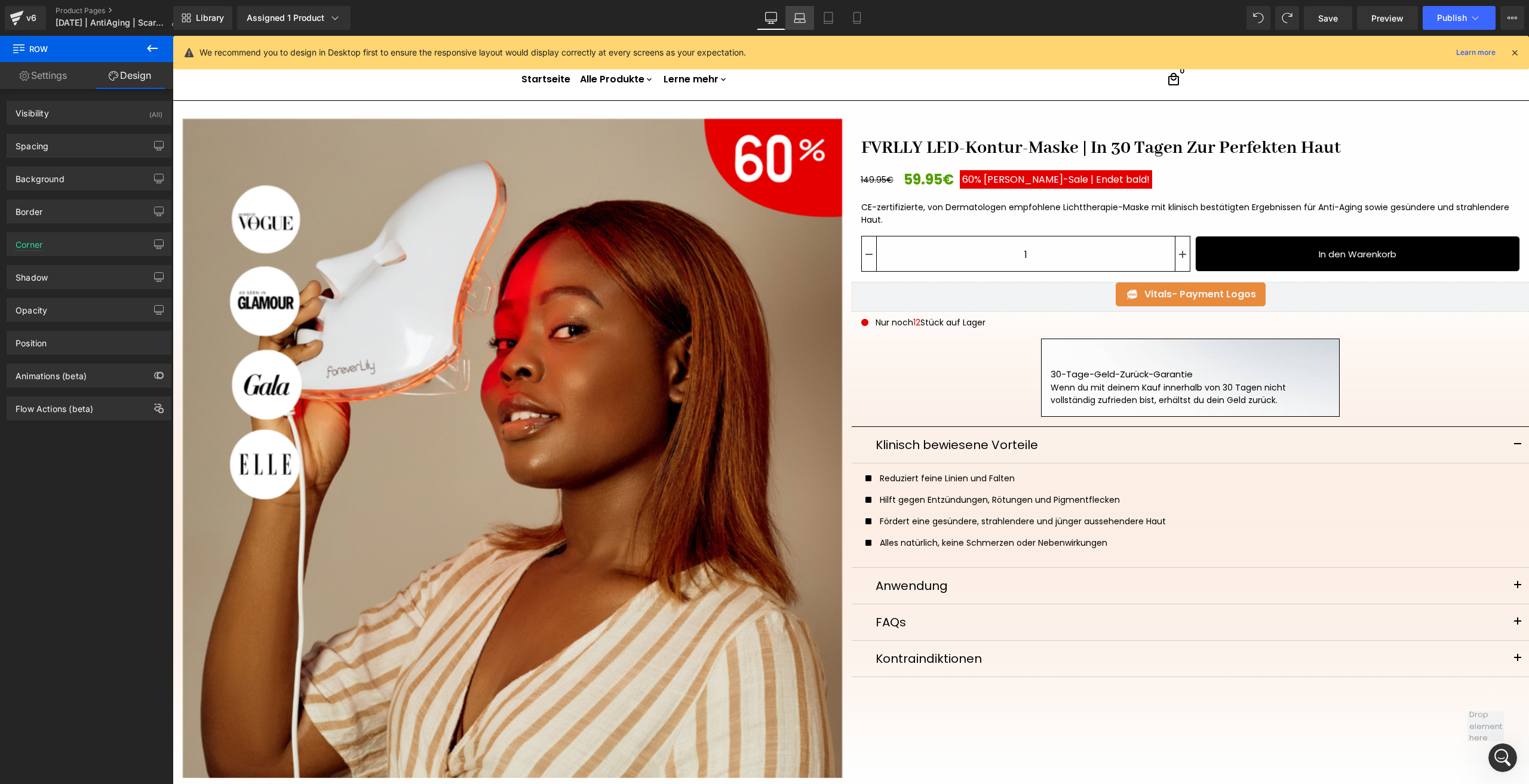
click at [789, 16] on link "Laptop" at bounding box center [800, 18] width 29 height 24
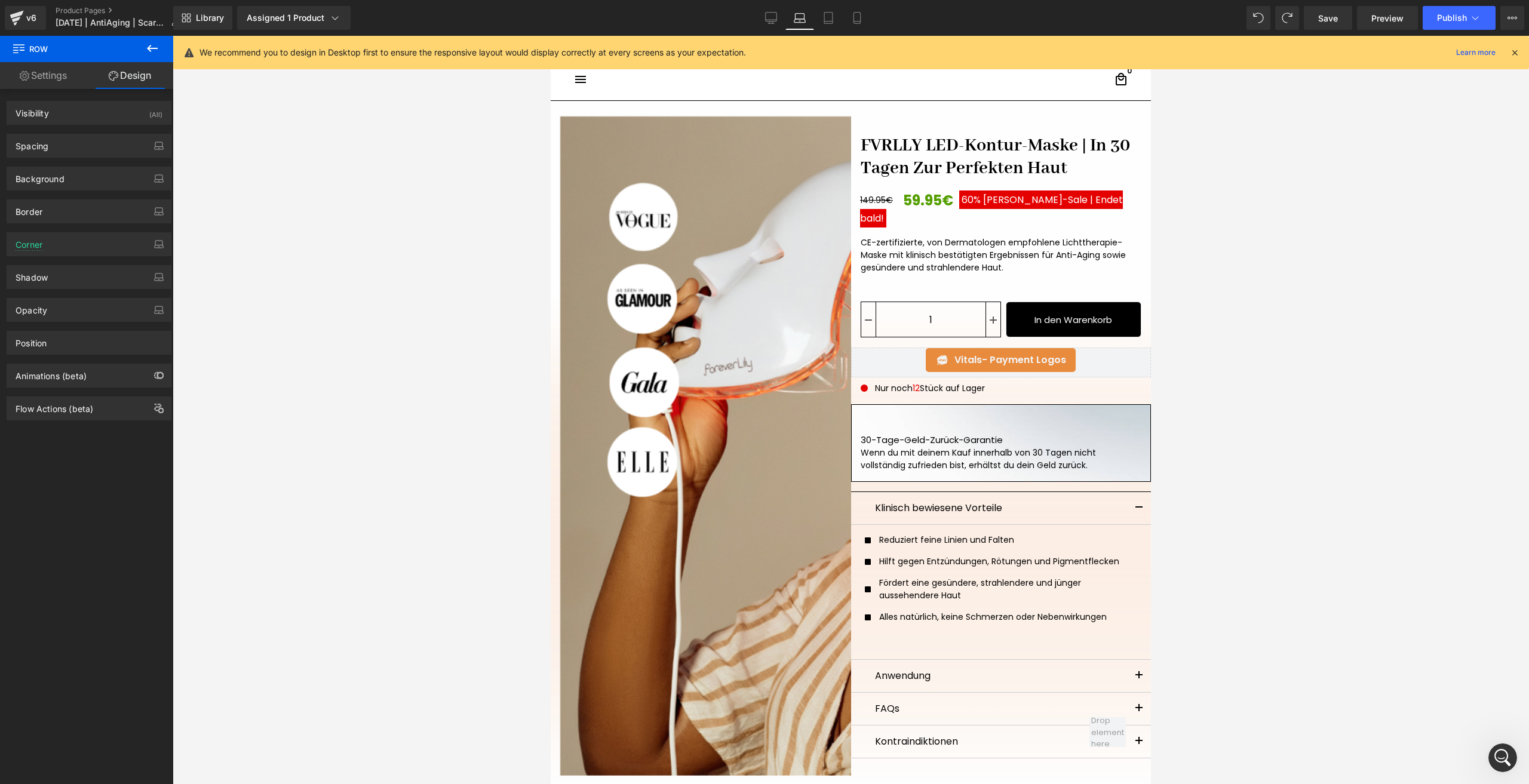
scroll to position [51, 0]
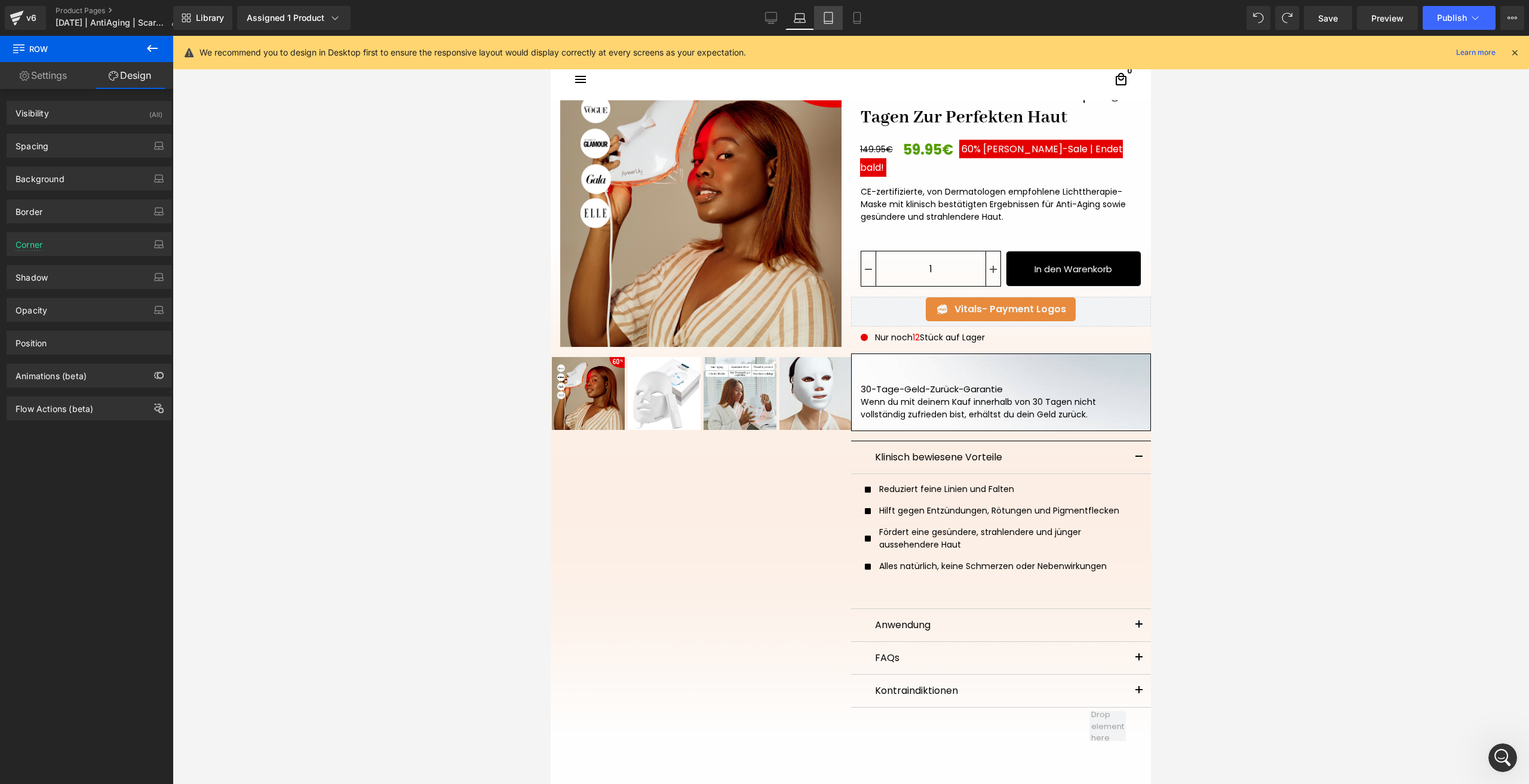
click at [832, 16] on icon at bounding box center [829, 18] width 12 height 12
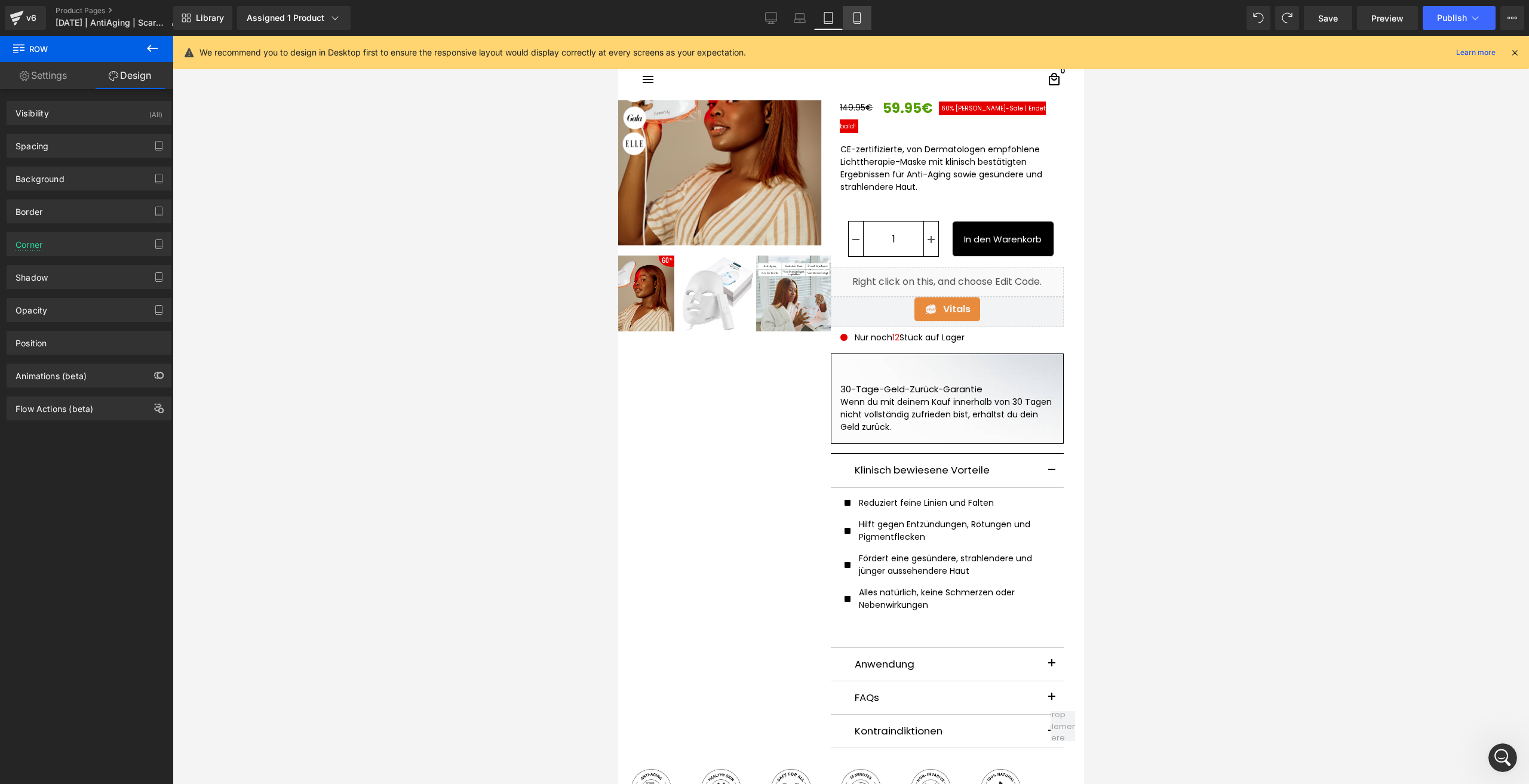
click at [859, 14] on icon at bounding box center [857, 18] width 12 height 12
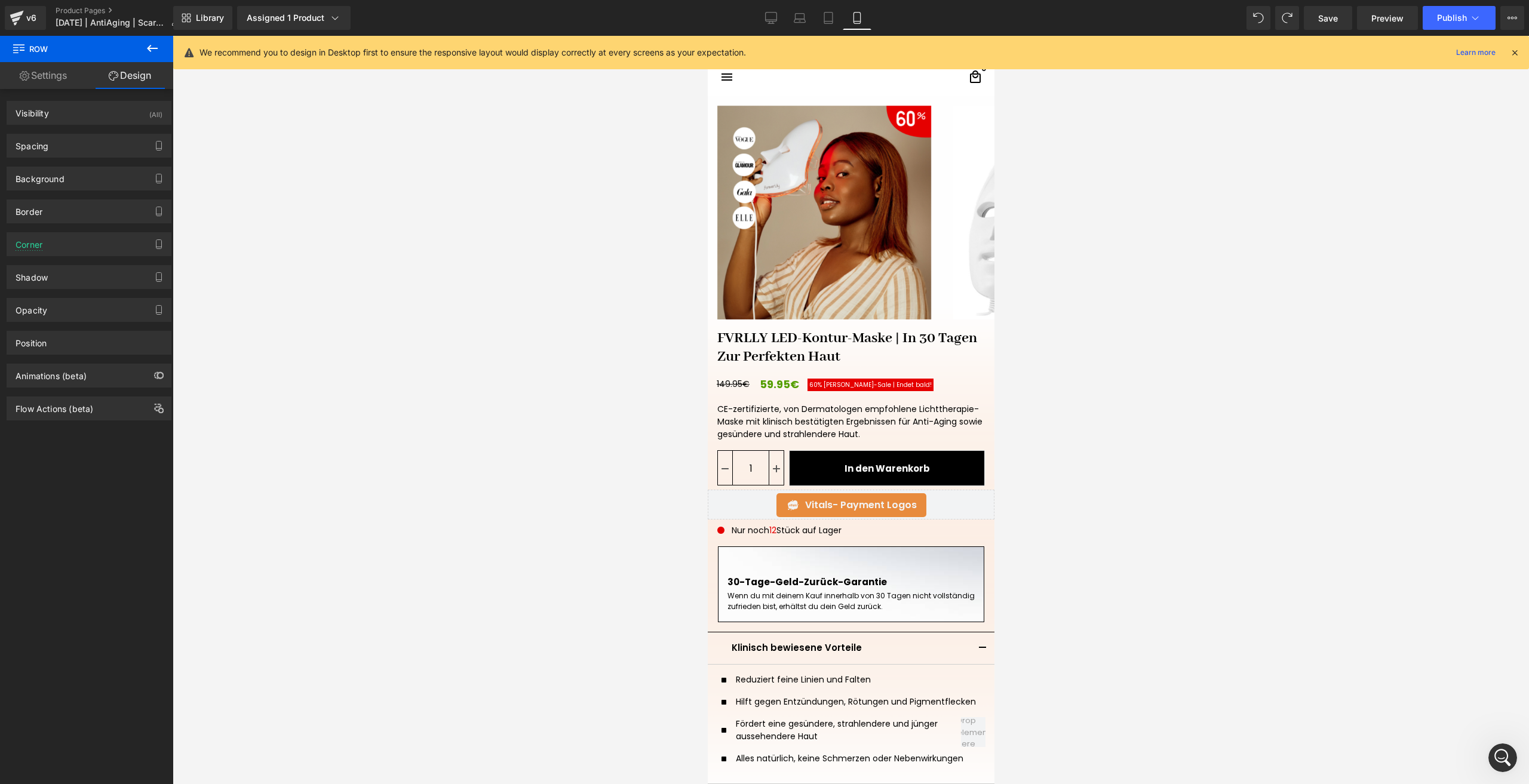
scroll to position [297, 0]
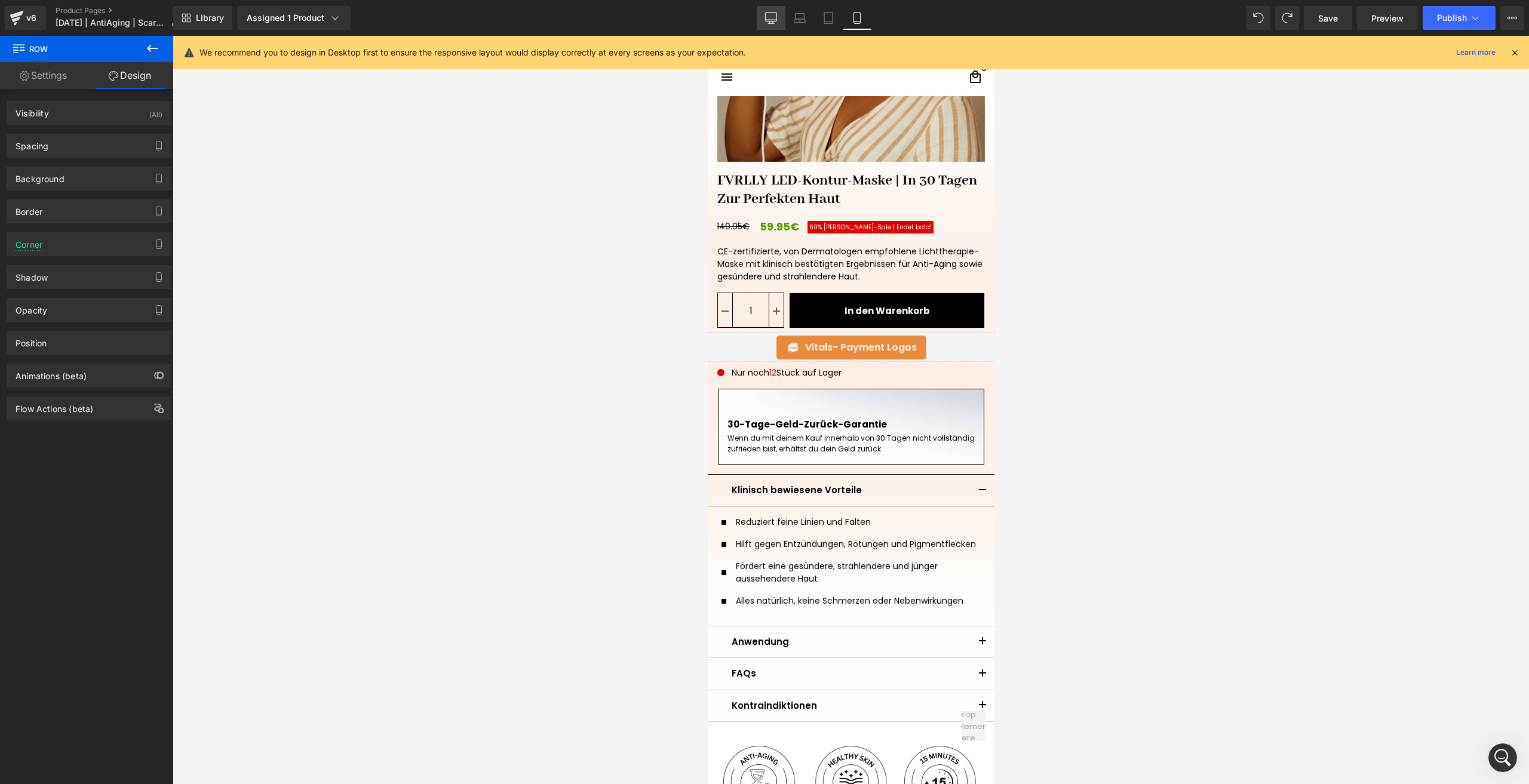
click at [758, 18] on link "Desktop" at bounding box center [771, 18] width 29 height 24
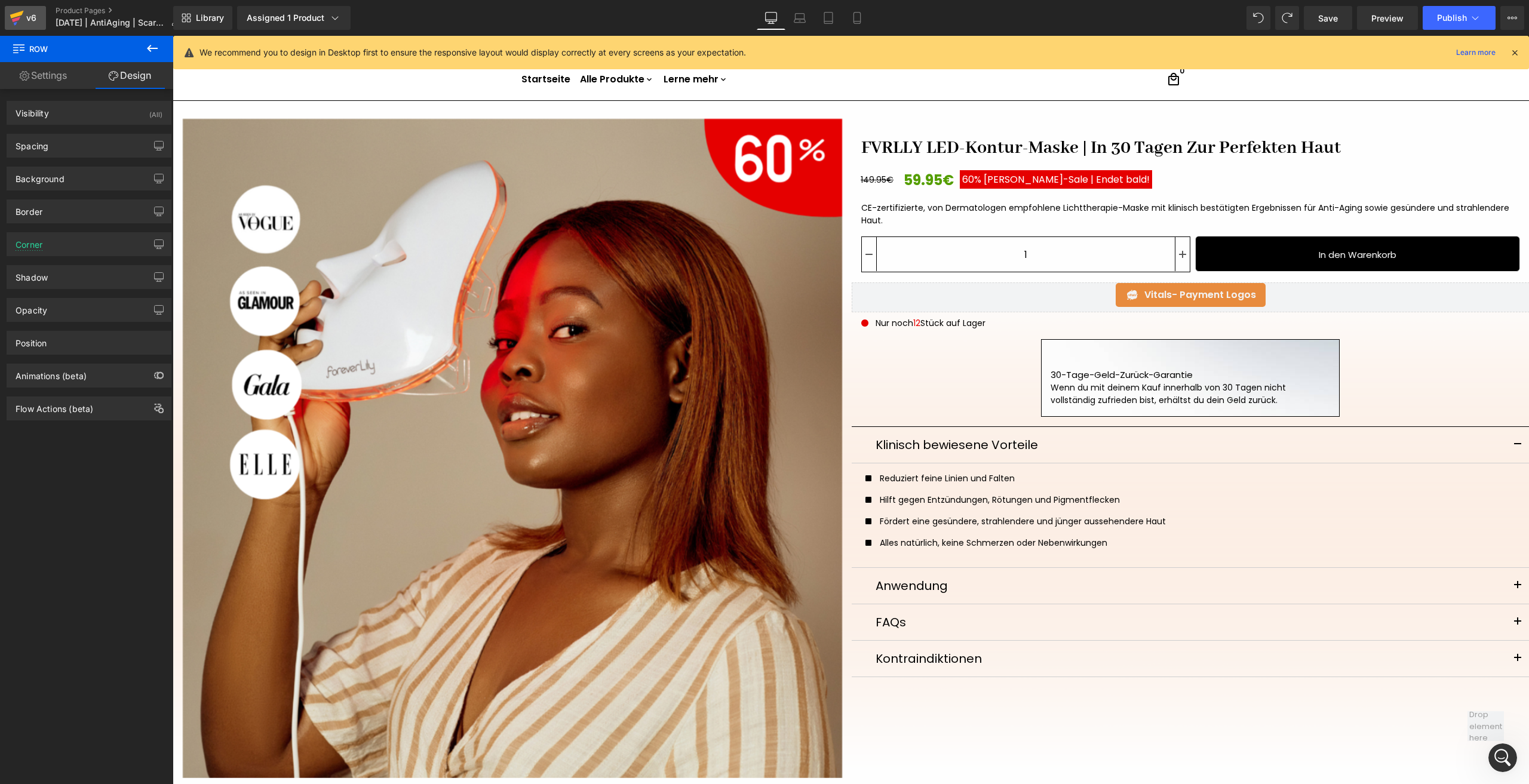
click at [21, 21] on icon at bounding box center [17, 18] width 14 height 30
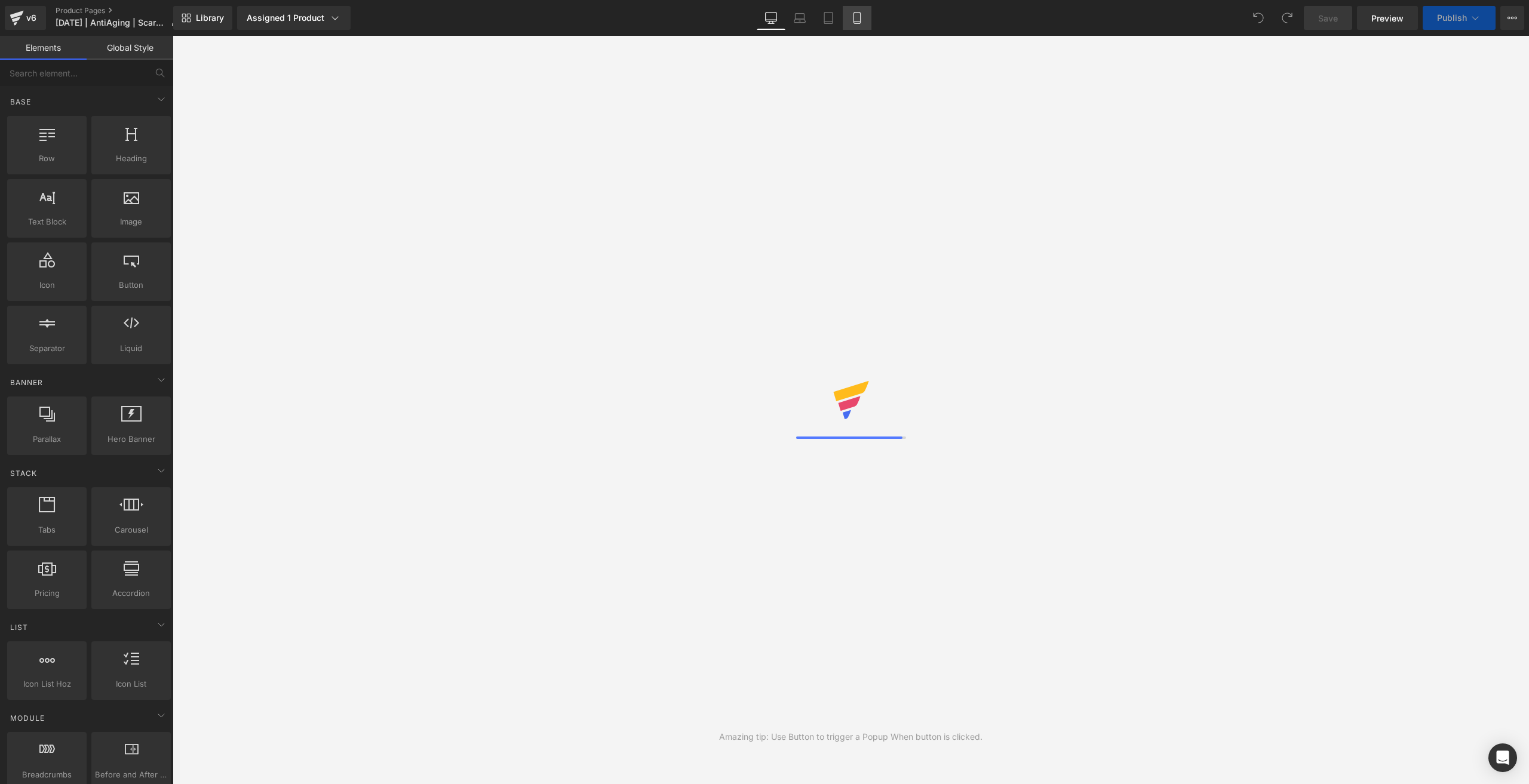
click at [866, 19] on link "Mobile" at bounding box center [857, 18] width 29 height 24
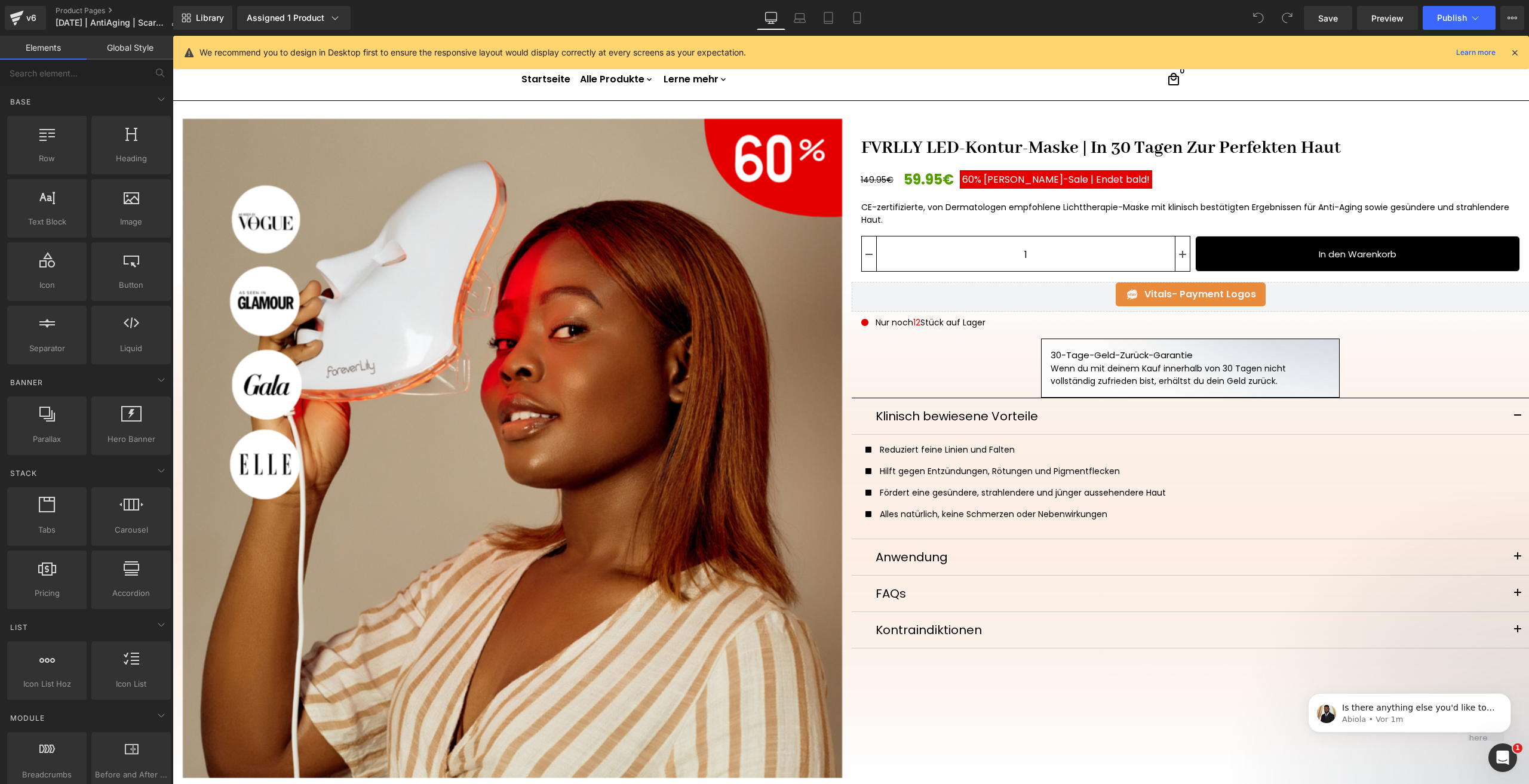
click at [863, 2] on div "Library Assigned 1 Product Product Preview FVRLLY LED-Kontur-Maske | In 30 Tage…" at bounding box center [851, 17] width 1355 height 35
click at [863, 23] on icon at bounding box center [857, 18] width 12 height 12
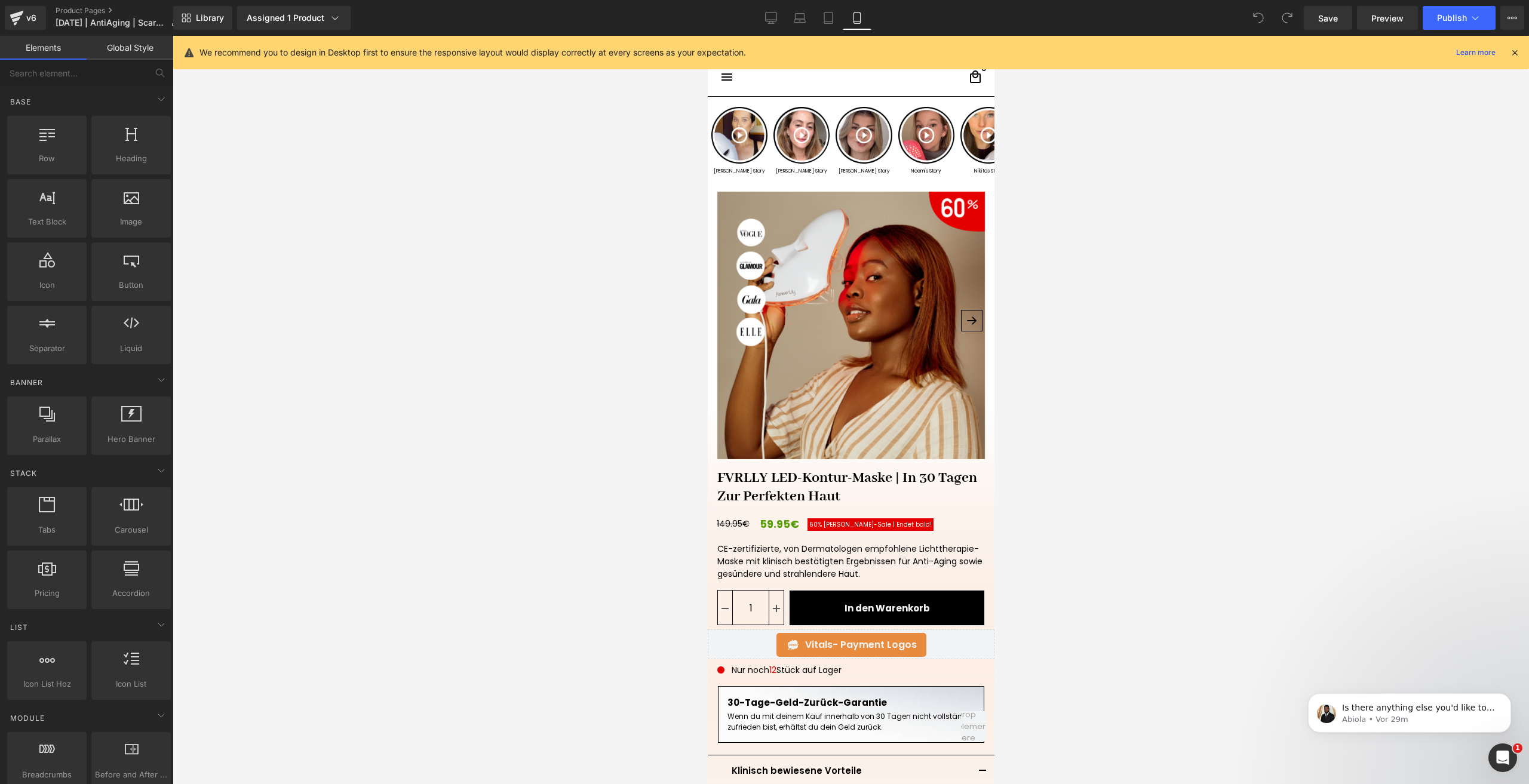
click at [820, 297] on img at bounding box center [851, 325] width 268 height 268
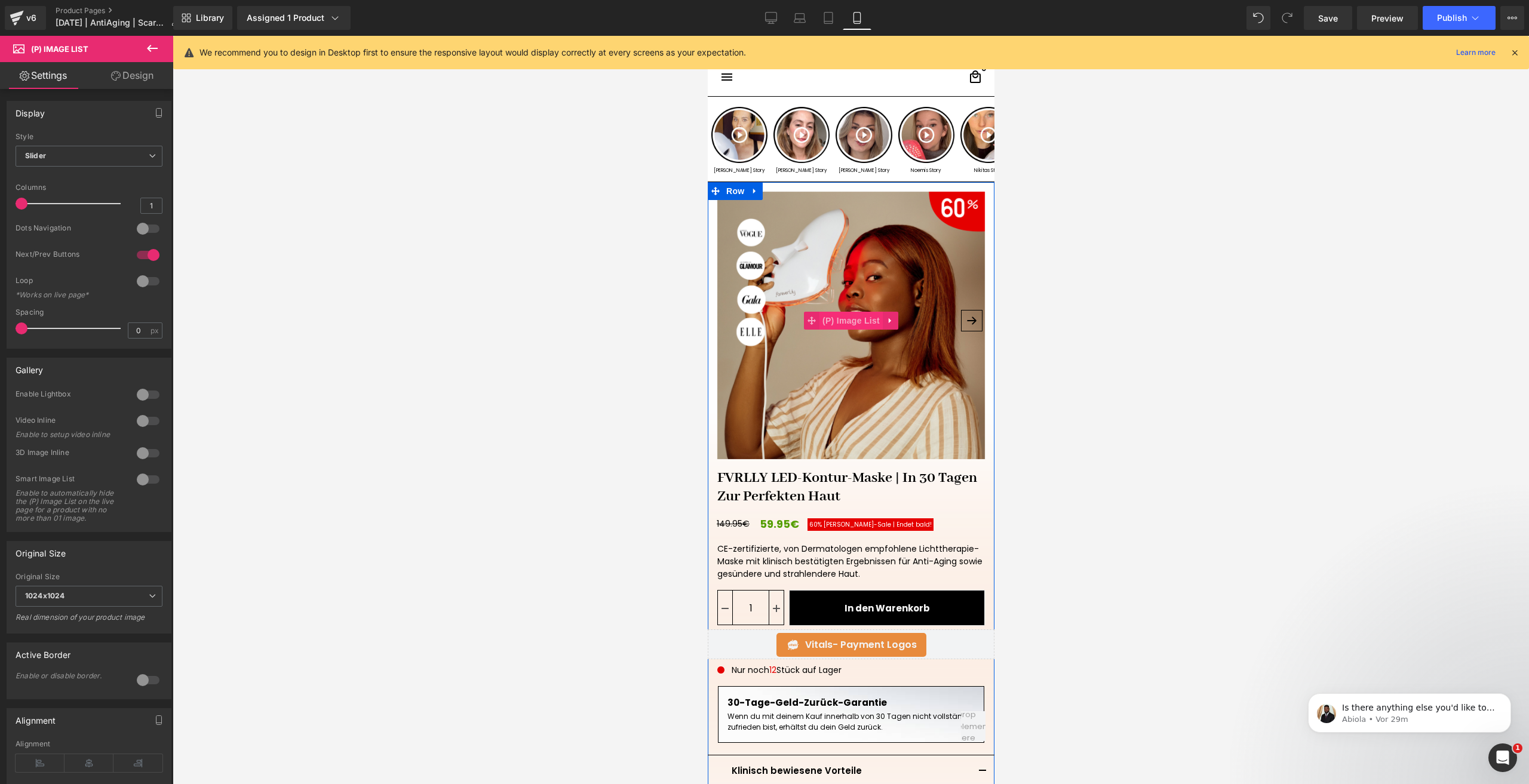
click at [854, 312] on span "(P) Image List" at bounding box center [851, 321] width 63 height 18
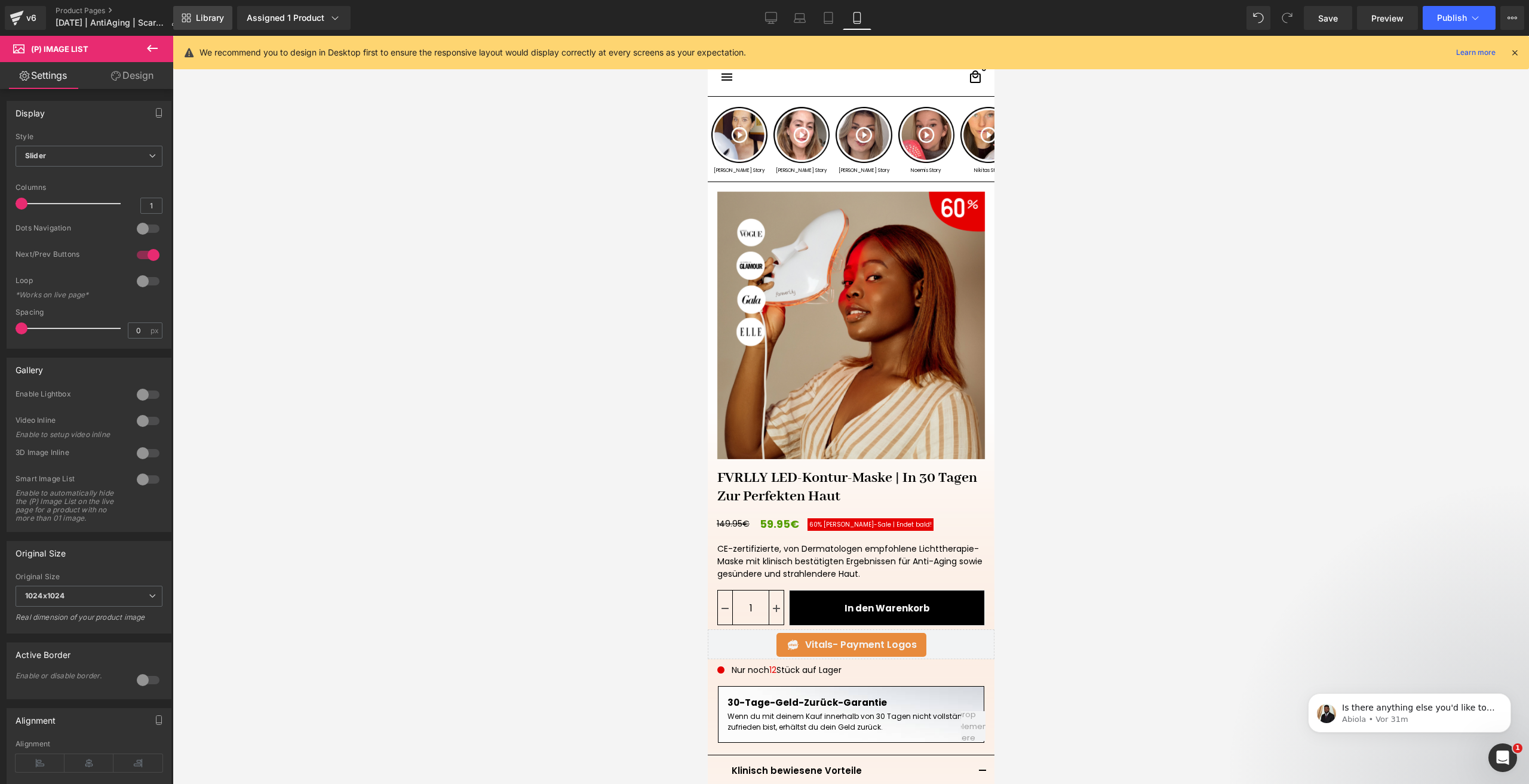
click at [201, 20] on span "Library" at bounding box center [210, 18] width 28 height 11
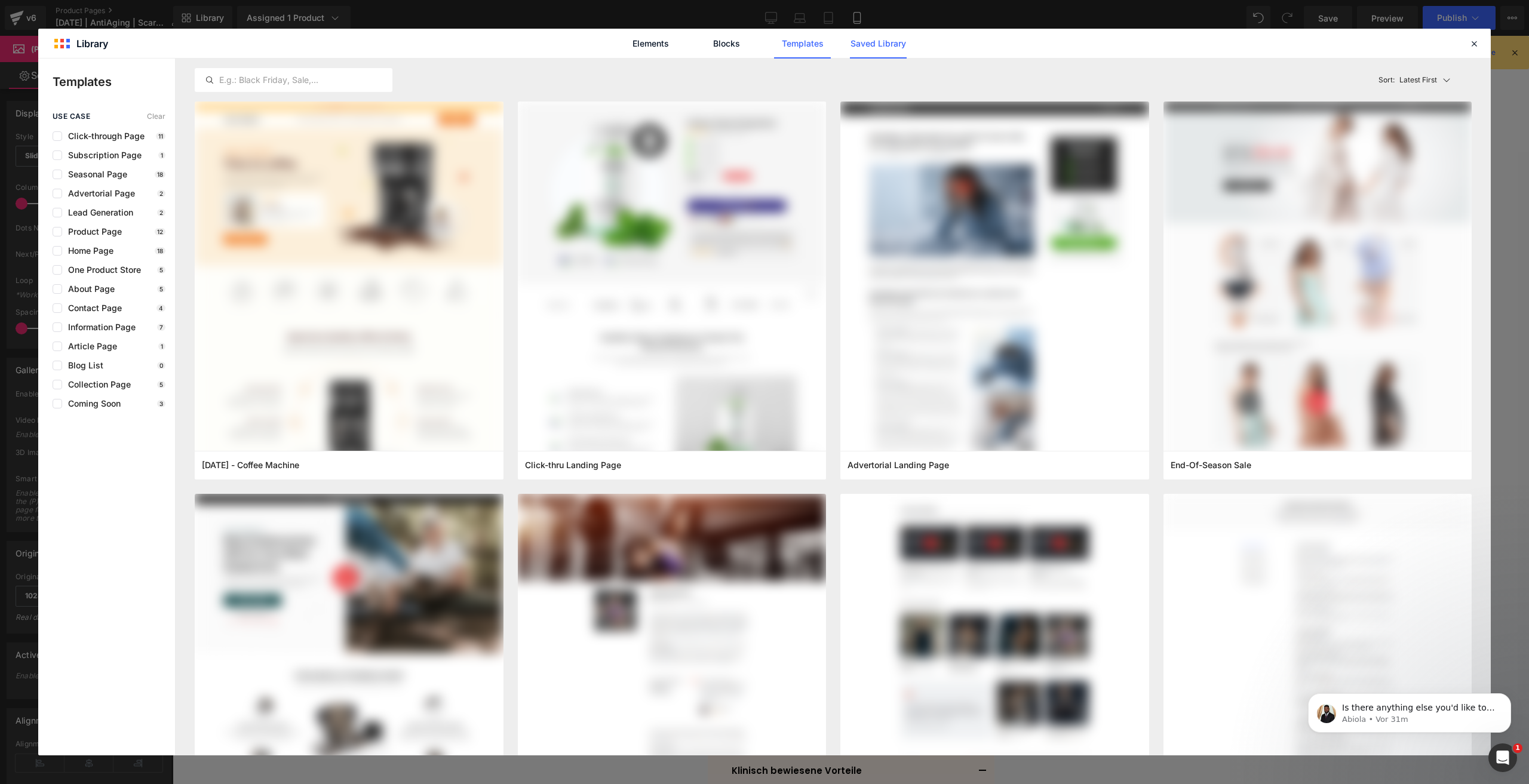
click at [886, 49] on link "Saved Library" at bounding box center [878, 44] width 57 height 30
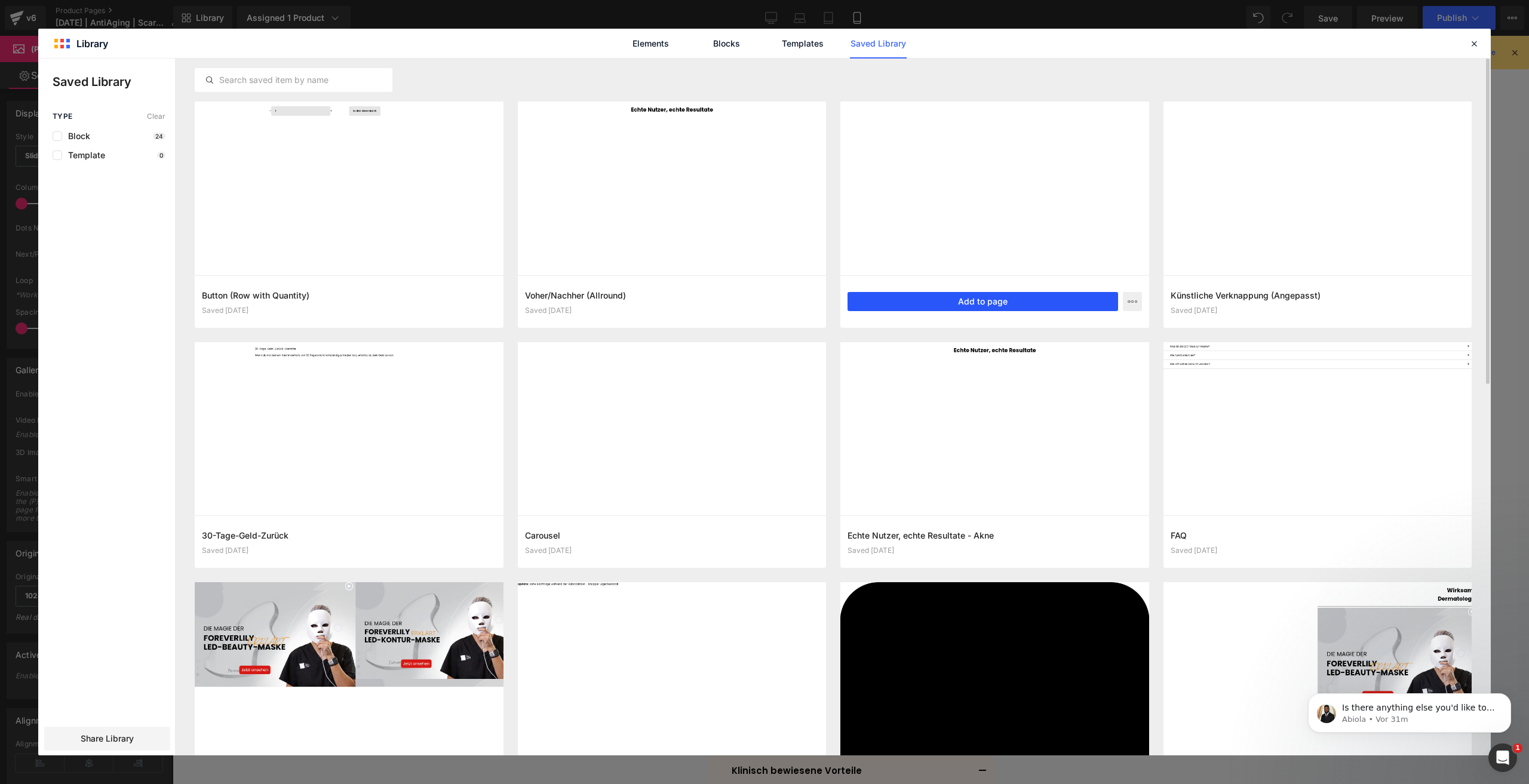
click at [922, 302] on button "Add to page" at bounding box center [983, 301] width 270 height 19
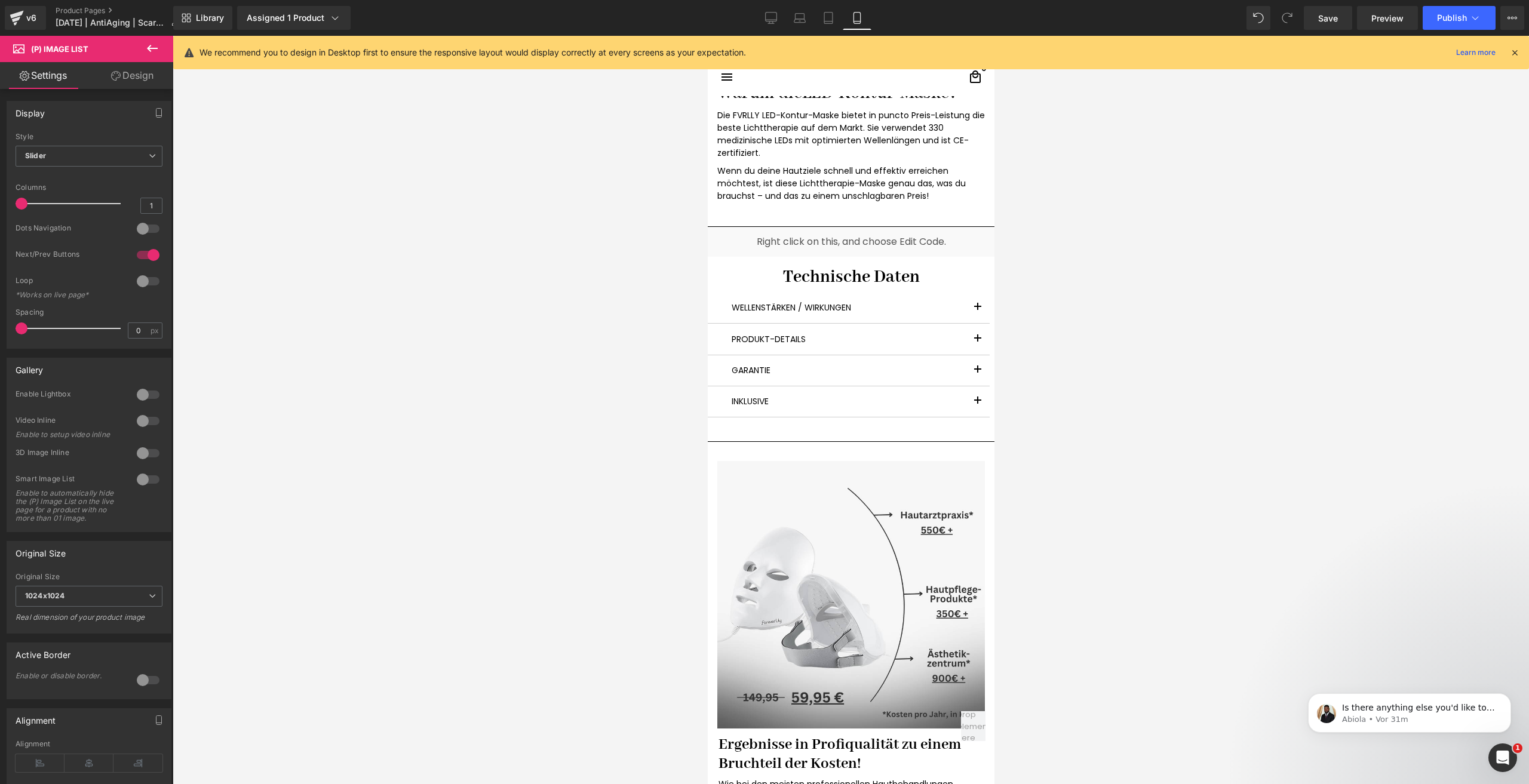
scroll to position [4312, 0]
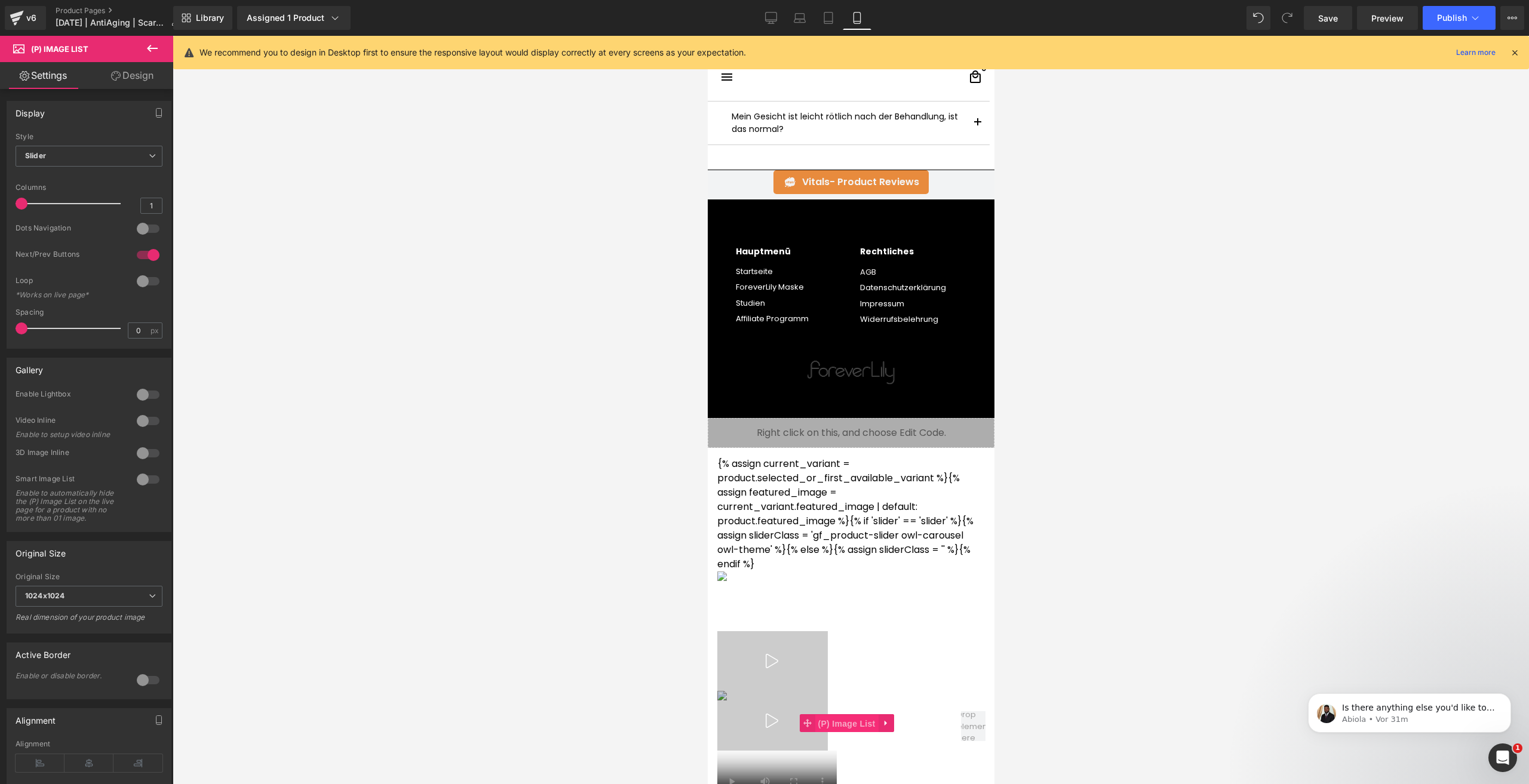
click at [832, 724] on span "(P) Image List" at bounding box center [846, 724] width 63 height 18
click at [152, 204] on input "5" at bounding box center [152, 206] width 21 height 15
type input "5"
type input "4"
type input "5"
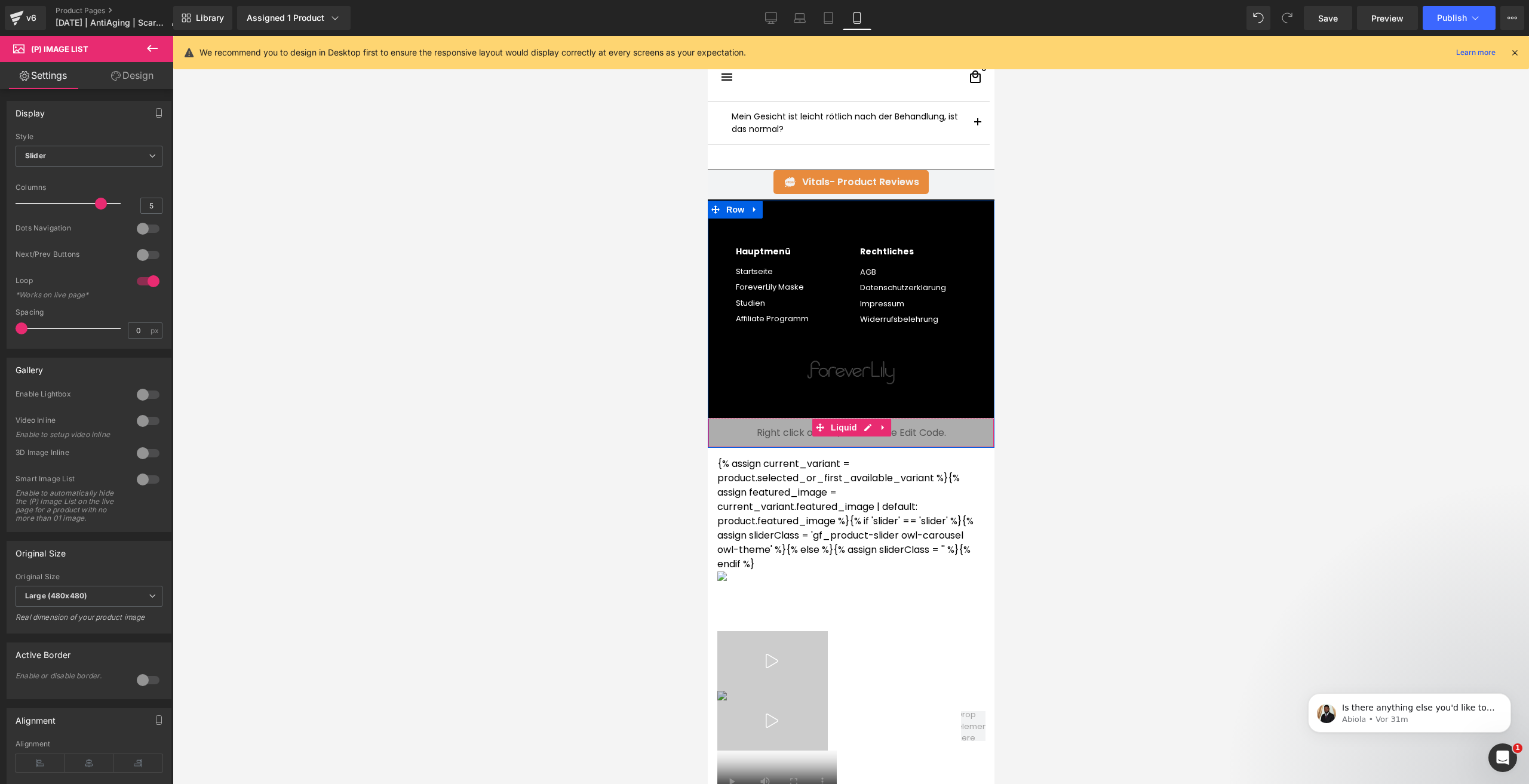
click at [758, 458] on div "{% assign current_variant = product.selected_or_first_available_variant %}{% as…" at bounding box center [851, 723] width 268 height 533
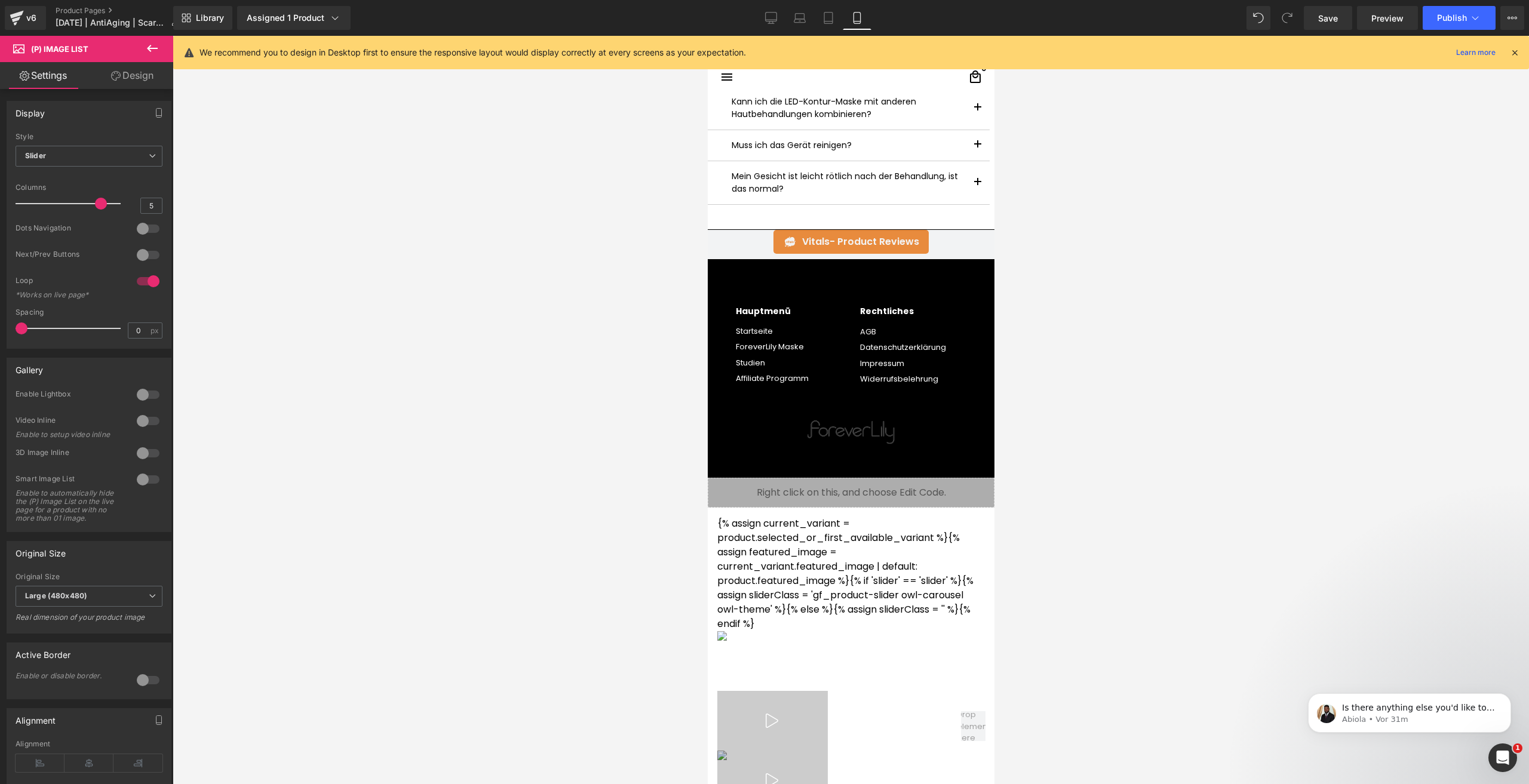
drag, startPoint x: 851, startPoint y: 724, endPoint x: 832, endPoint y: 518, distance: 206.9
click at [832, 518] on div "{% assign current_variant = product.selected_or_first_available_variant %}{% as…" at bounding box center [851, 783] width 268 height 533
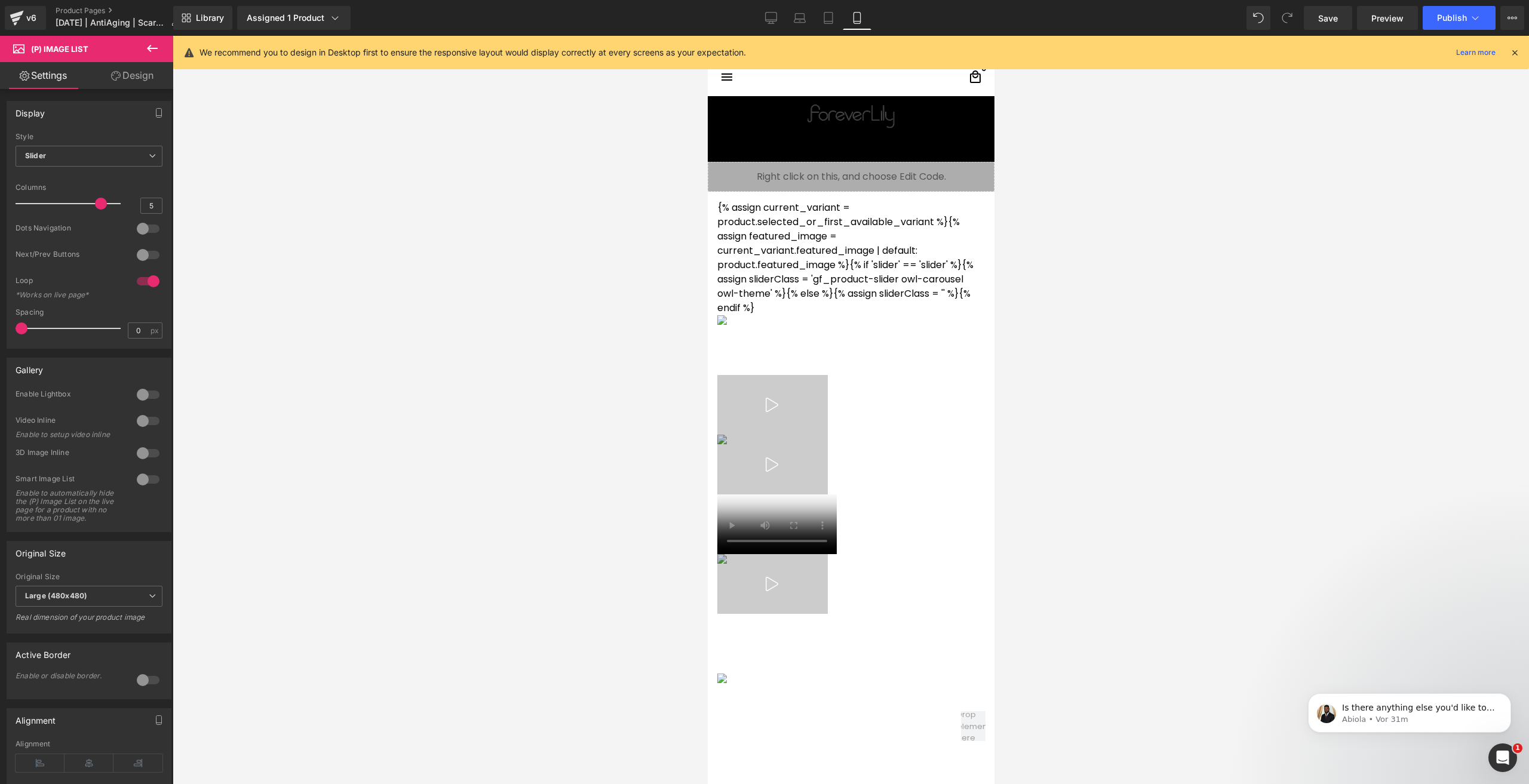
scroll to position [4610, 0]
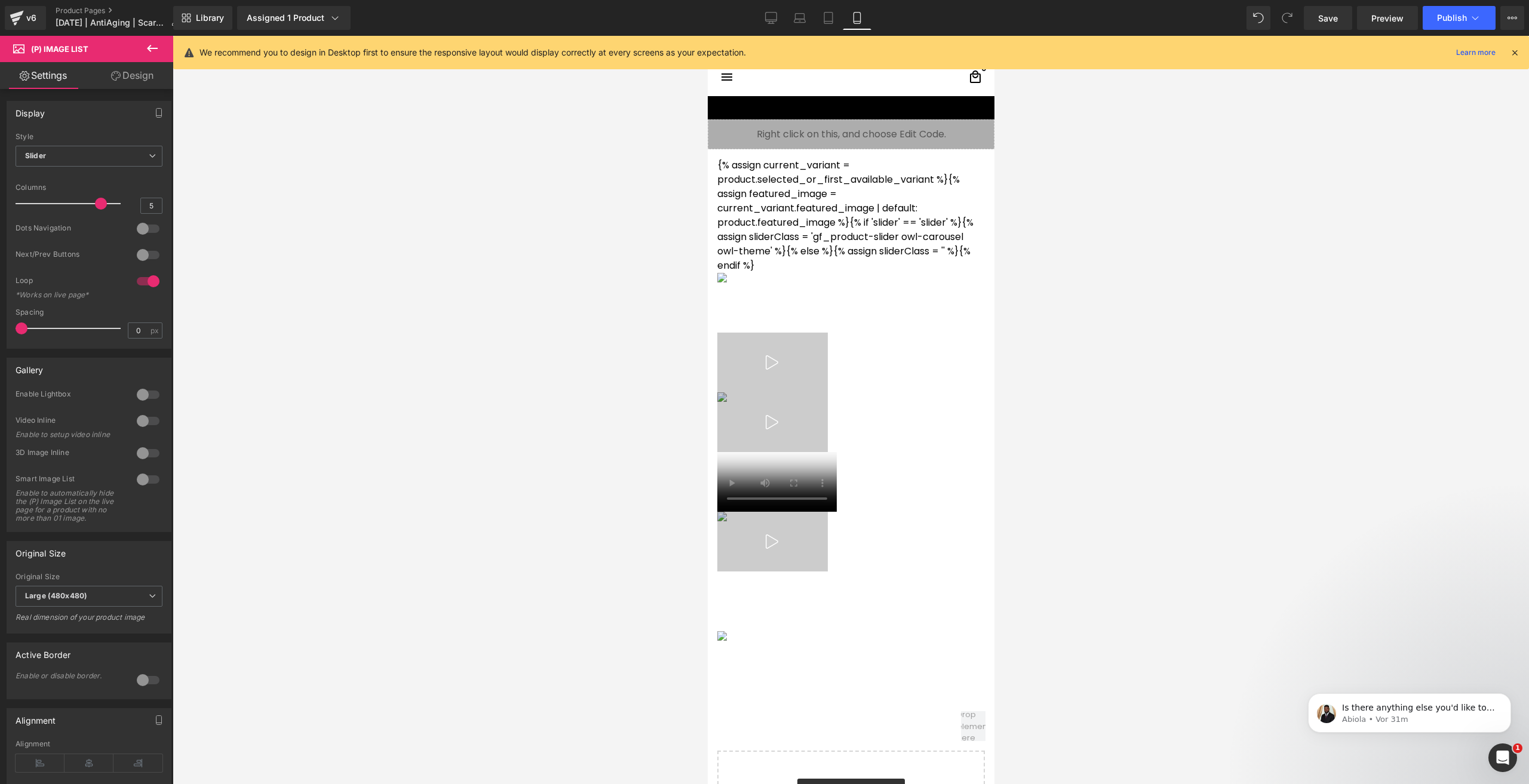
click at [1046, 504] on div at bounding box center [851, 410] width 1356 height 749
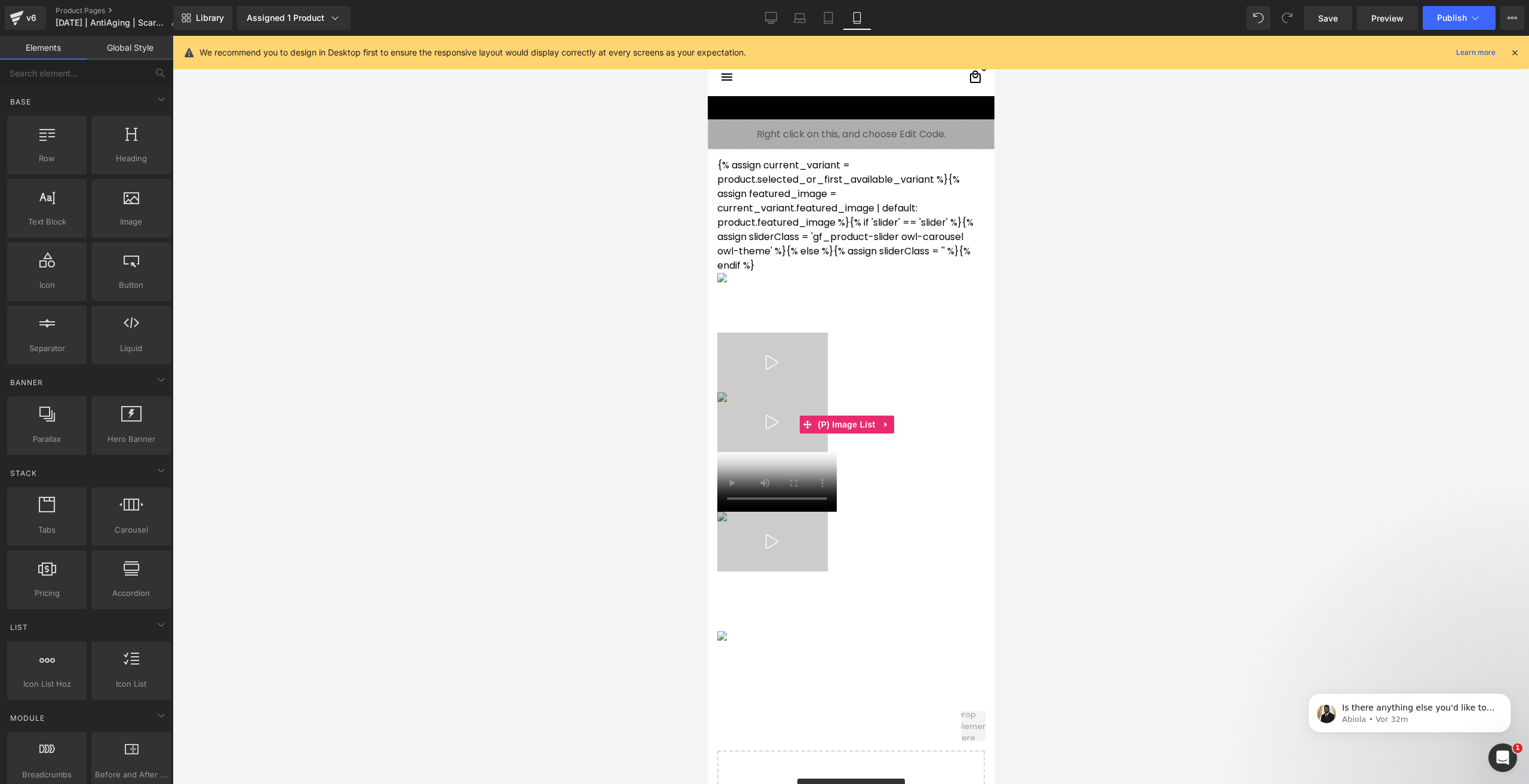
drag, startPoint x: 837, startPoint y: 425, endPoint x: 788, endPoint y: 406, distance: 52.6
click at [847, 414] on div "{% assign current_variant = product.selected_or_first_available_variant %}{% as…" at bounding box center [851, 425] width 268 height 533
drag, startPoint x: 804, startPoint y: 425, endPoint x: 852, endPoint y: 429, distance: 48.2
click at [857, 431] on link "(P) Image List" at bounding box center [838, 425] width 78 height 18
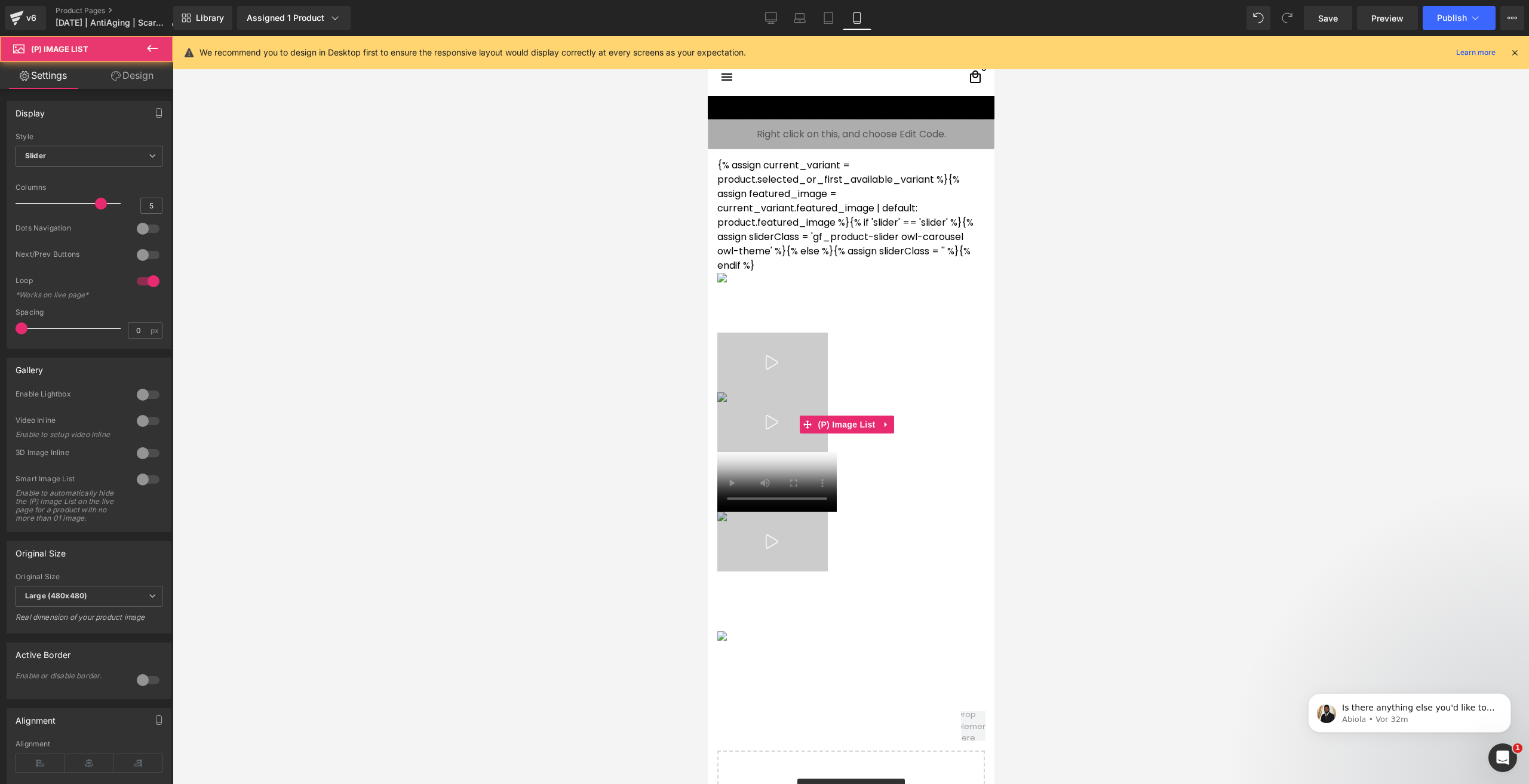
drag, startPoint x: 845, startPoint y: 423, endPoint x: 894, endPoint y: 420, distance: 49.1
click at [875, 422] on span "(P) Image List" at bounding box center [846, 425] width 63 height 18
click at [880, 426] on link at bounding box center [885, 425] width 16 height 18
click at [836, 418] on span "(P) Image List" at bounding box center [823, 425] width 63 height 18
drag, startPoint x: 785, startPoint y: 427, endPoint x: 848, endPoint y: 232, distance: 204.9
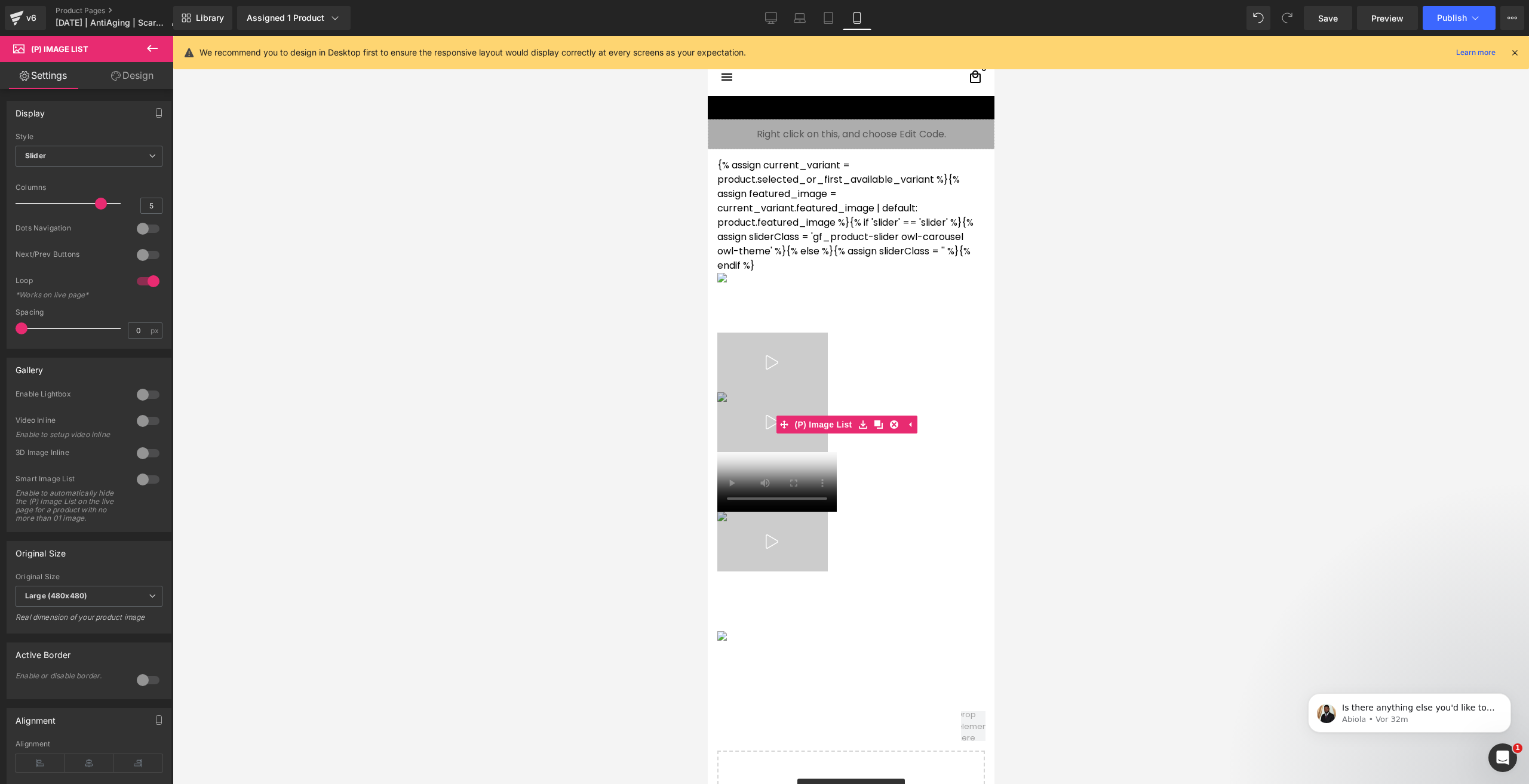
click at [838, 211] on div "{% assign current_variant = product.selected_or_first_available_variant %}{% as…" at bounding box center [851, 425] width 268 height 533
click at [890, 427] on icon at bounding box center [893, 424] width 8 height 8
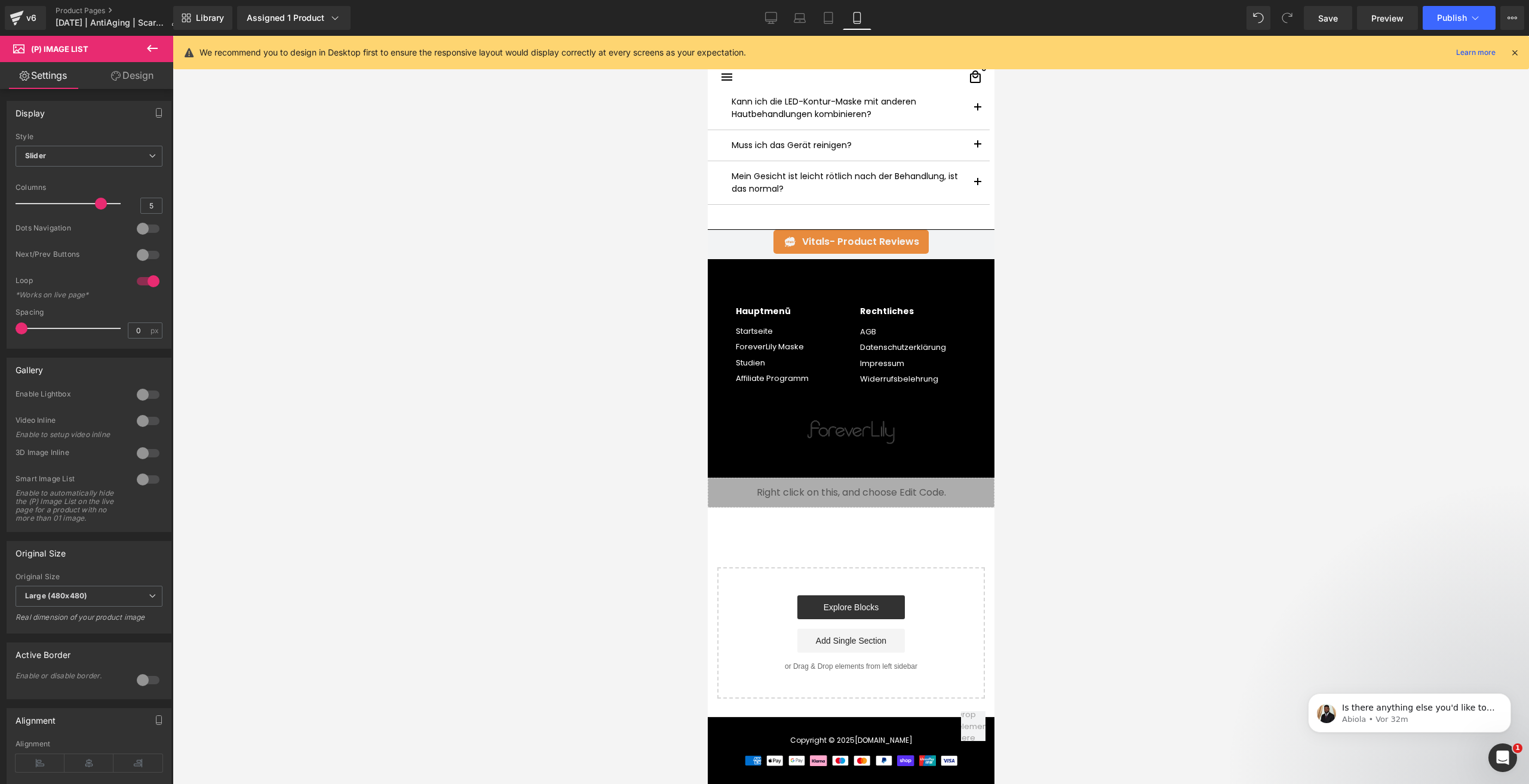
scroll to position [4246, 0]
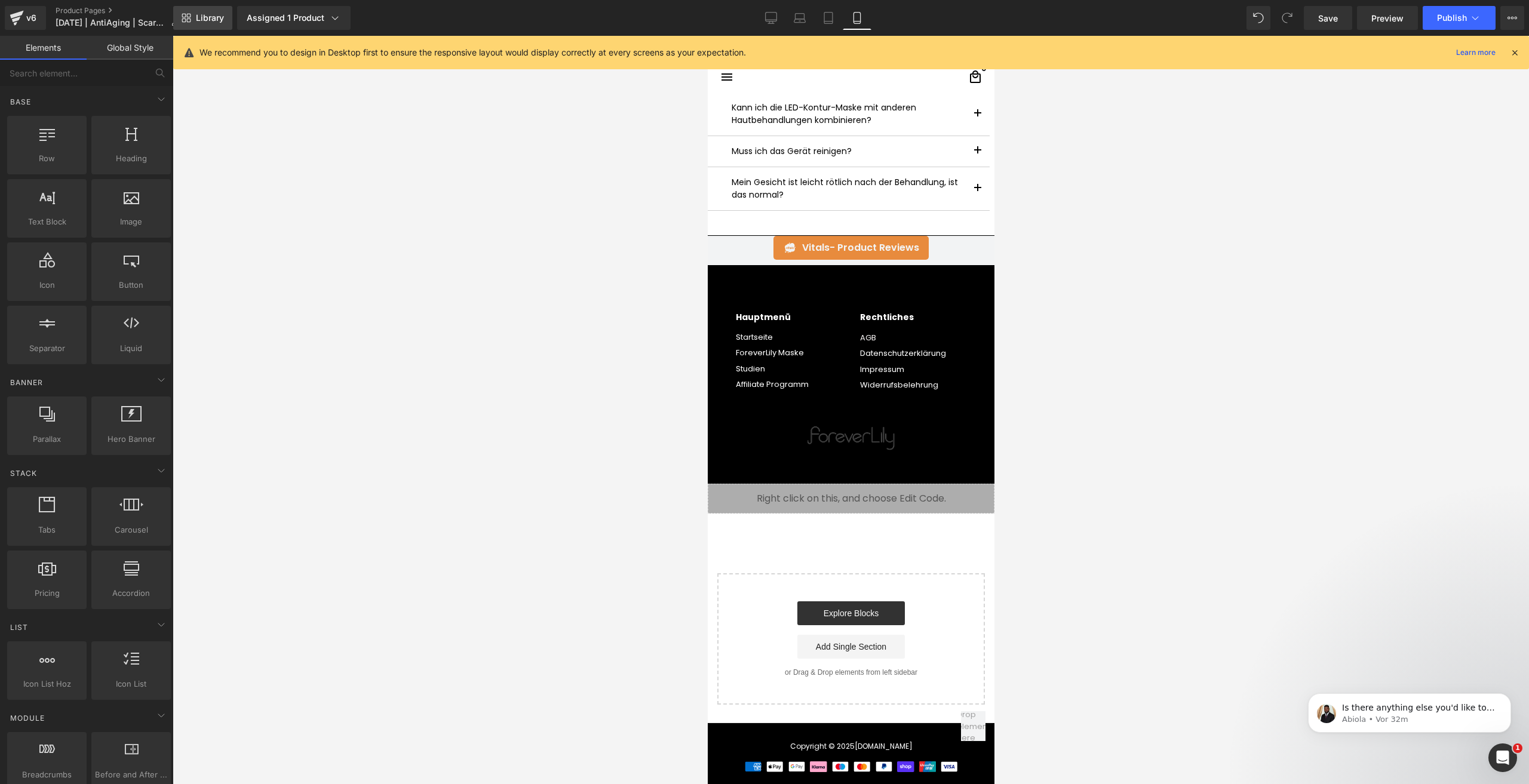
click at [209, 13] on span "Library" at bounding box center [210, 18] width 28 height 11
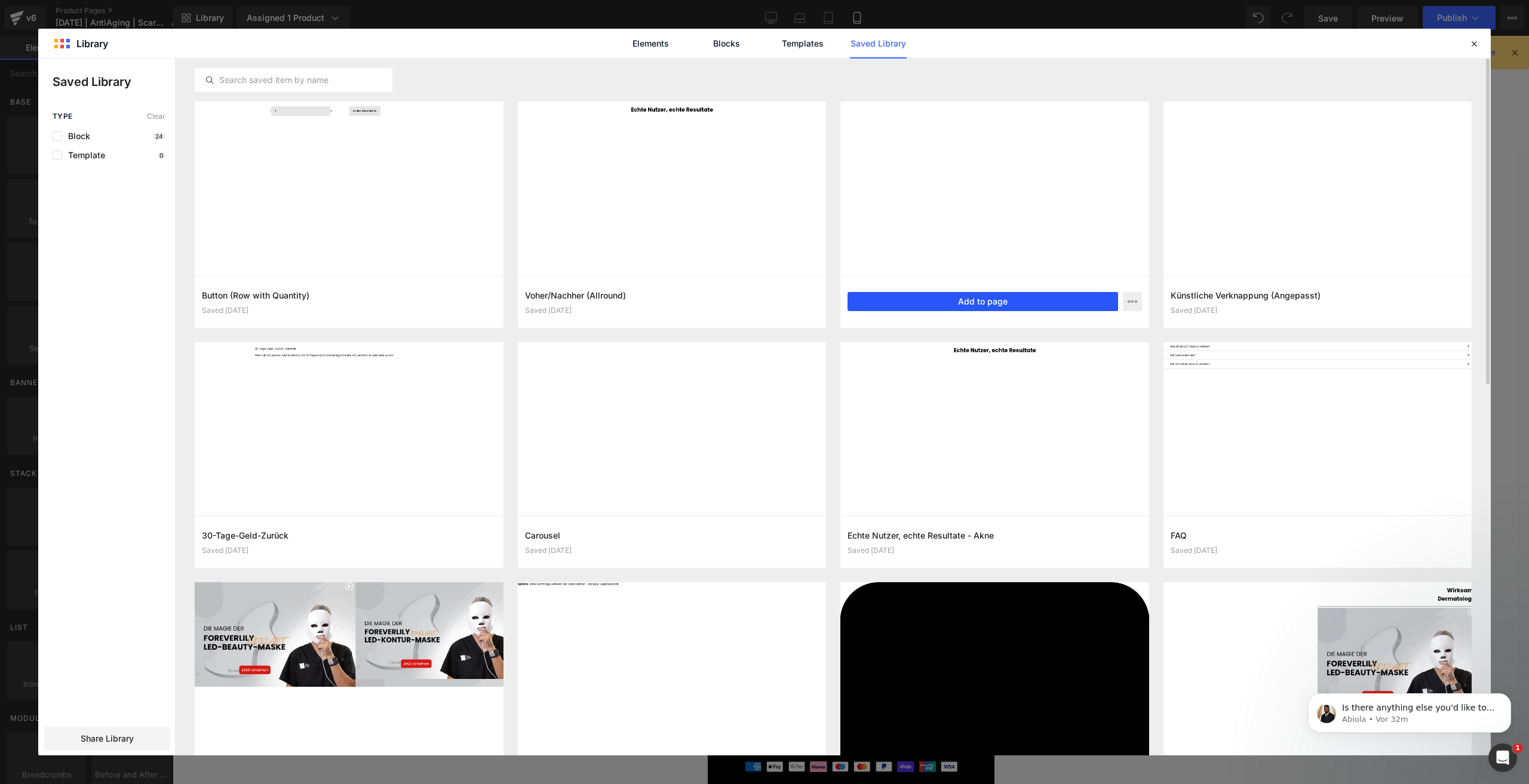
click at [934, 299] on button "Add to page" at bounding box center [983, 301] width 270 height 19
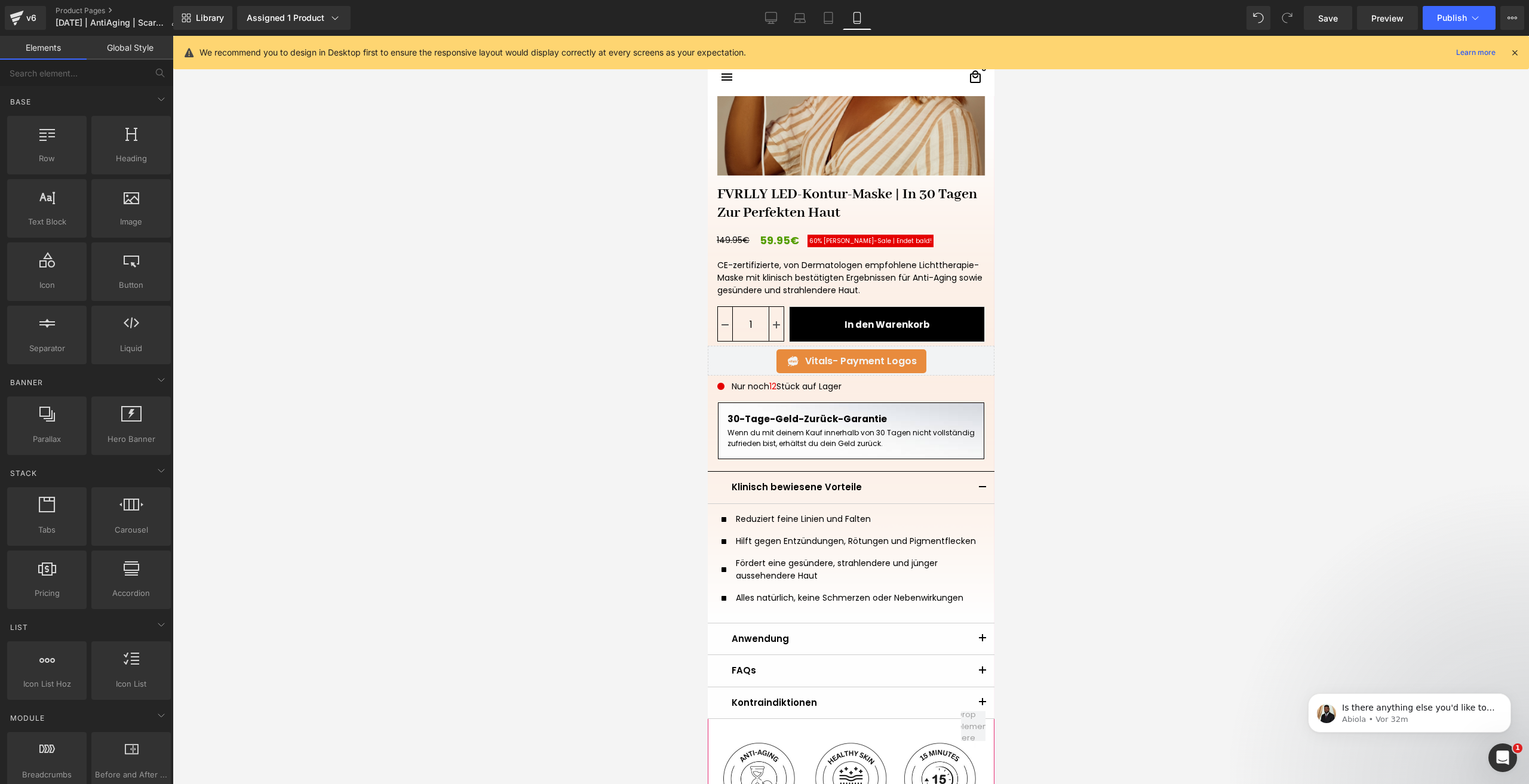
scroll to position [51, 0]
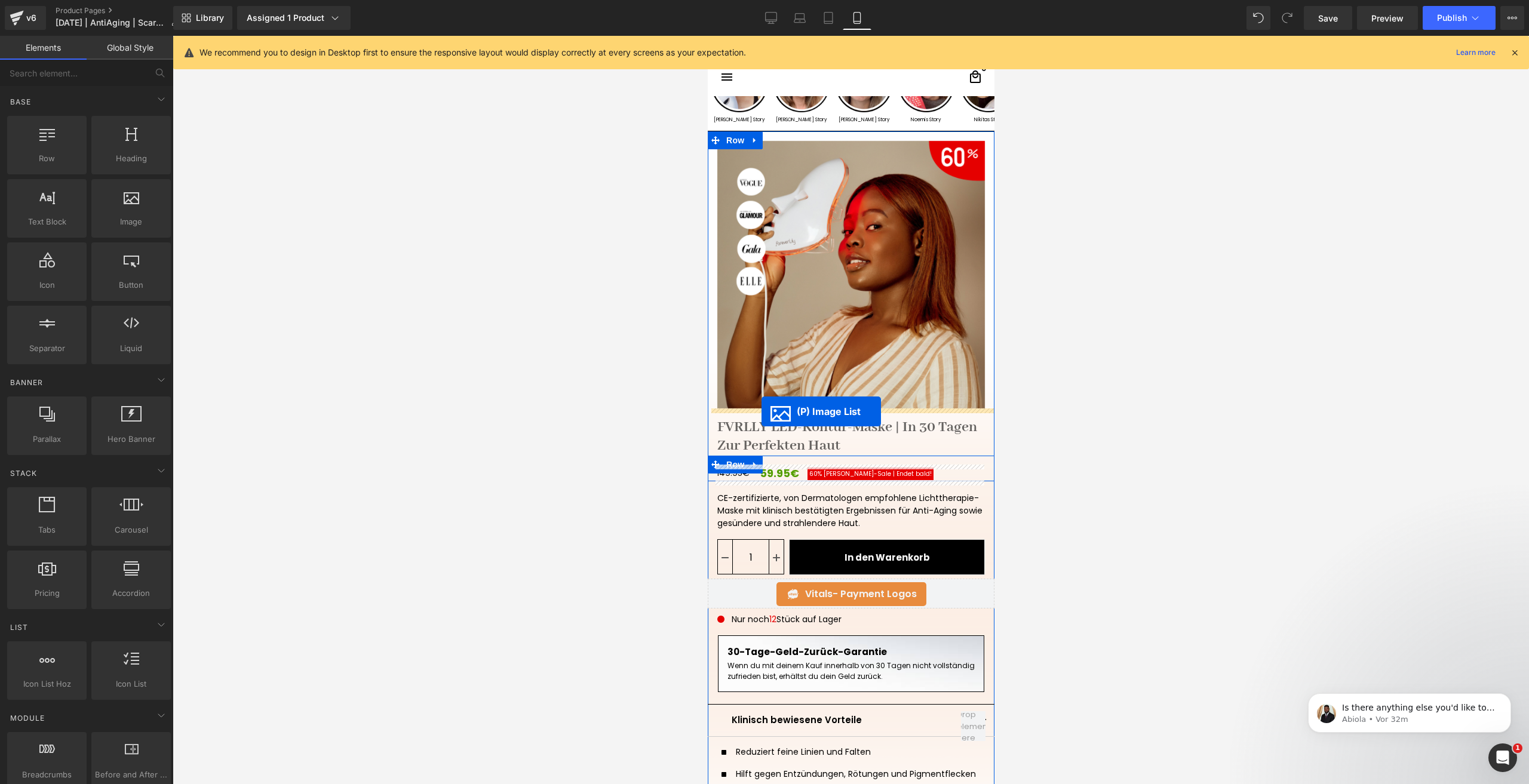
drag, startPoint x: 829, startPoint y: 721, endPoint x: 761, endPoint y: 411, distance: 317.4
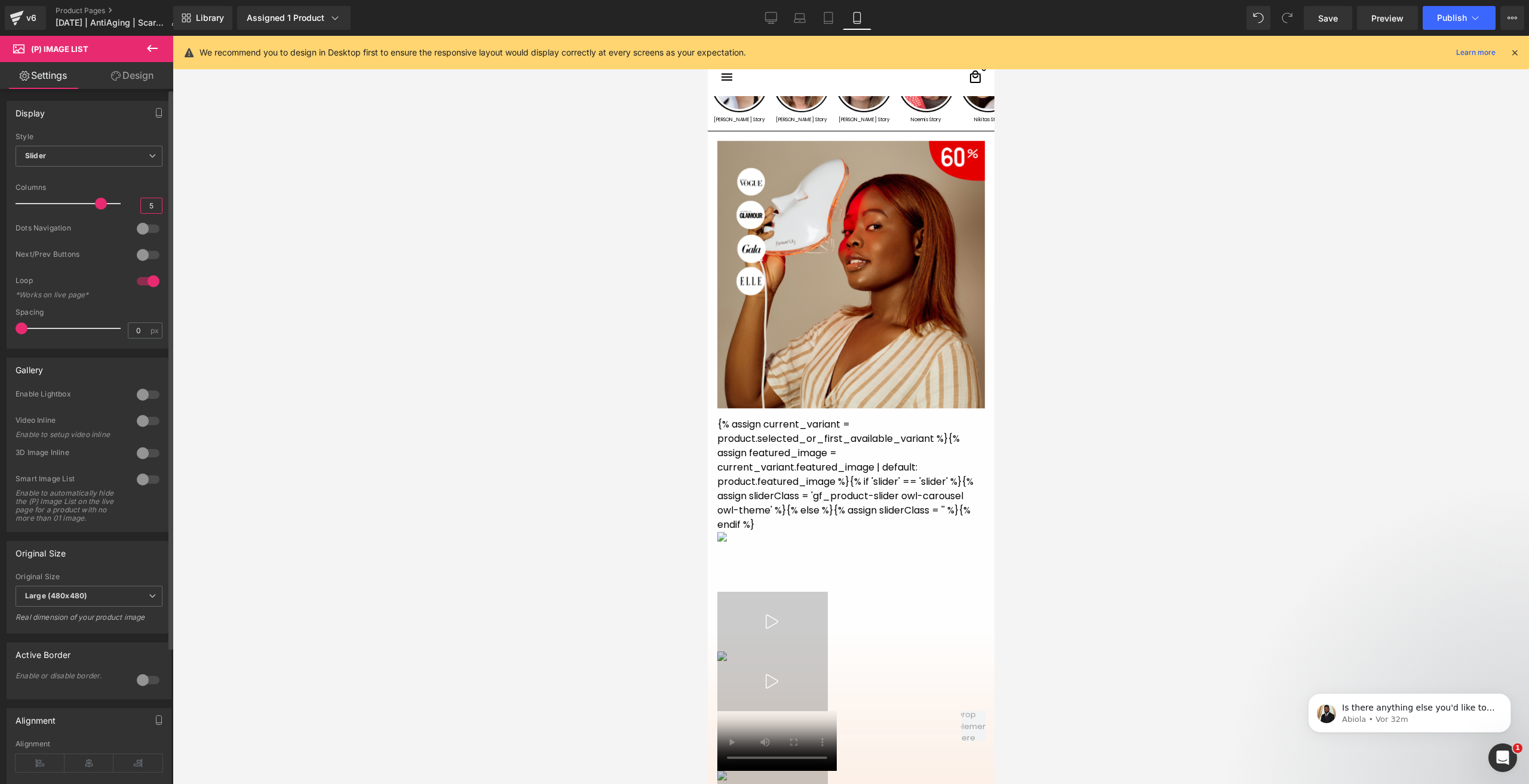
click at [151, 208] on input "5" at bounding box center [152, 206] width 21 height 15
type input "4"
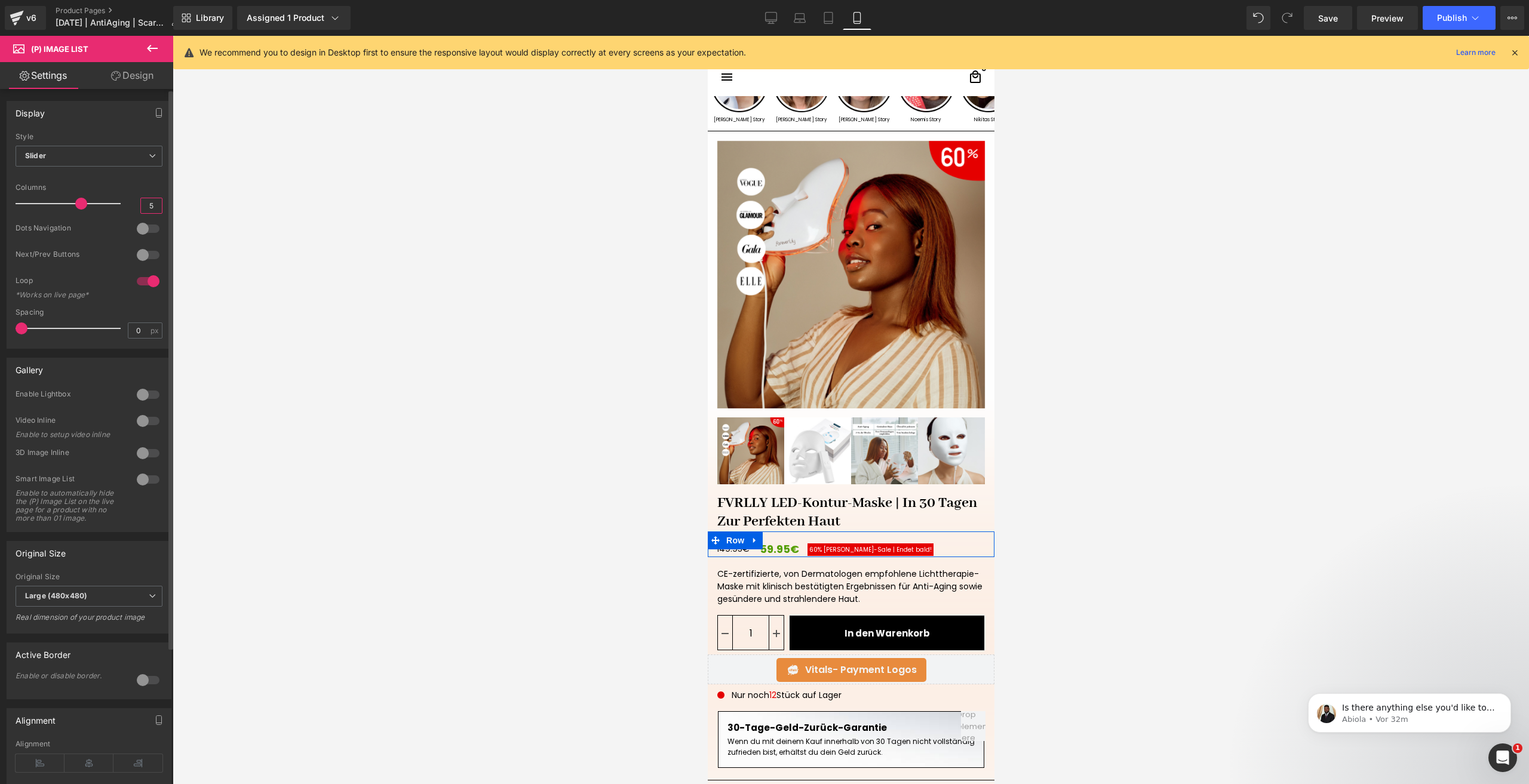
type input "5"
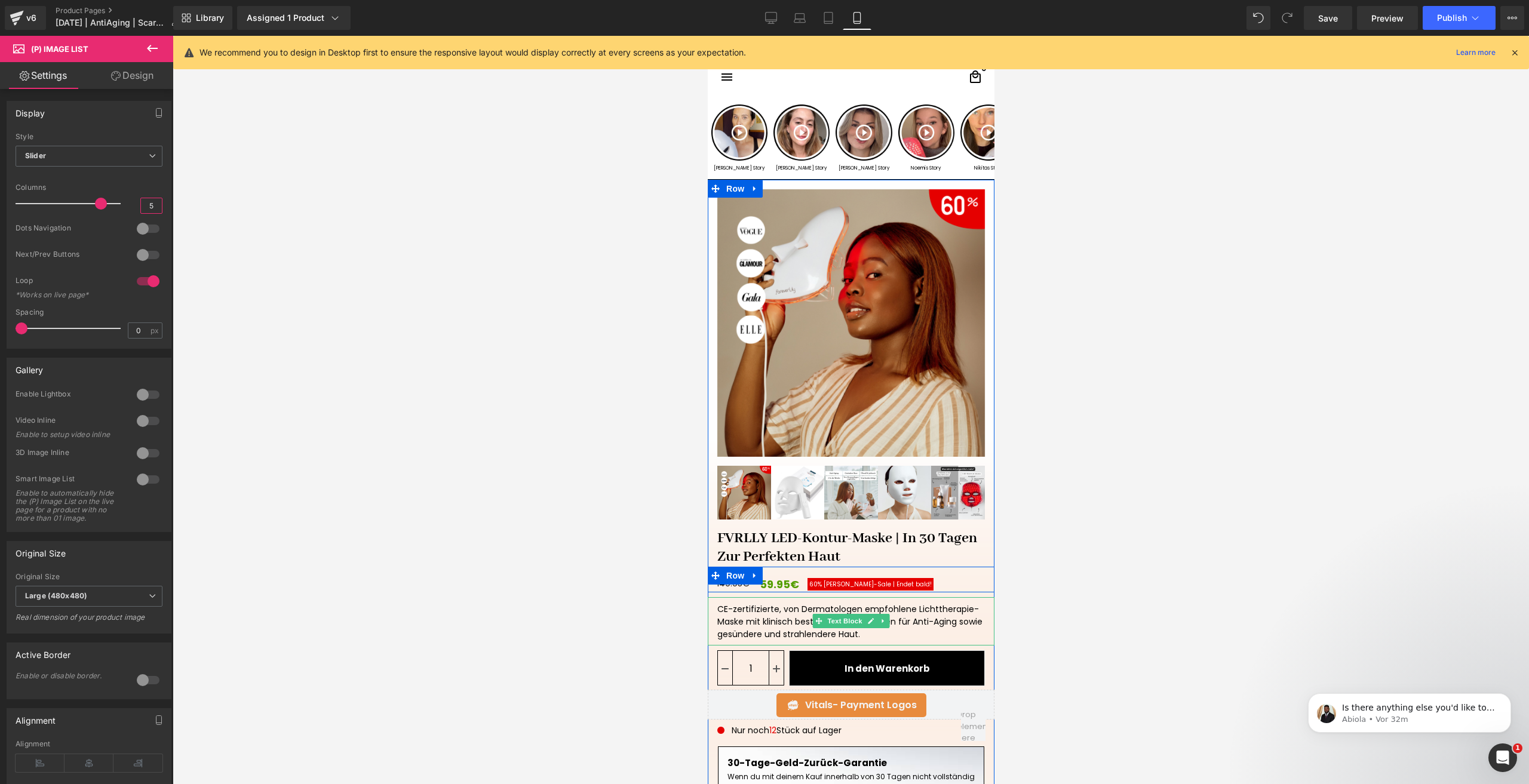
scroll to position [0, 0]
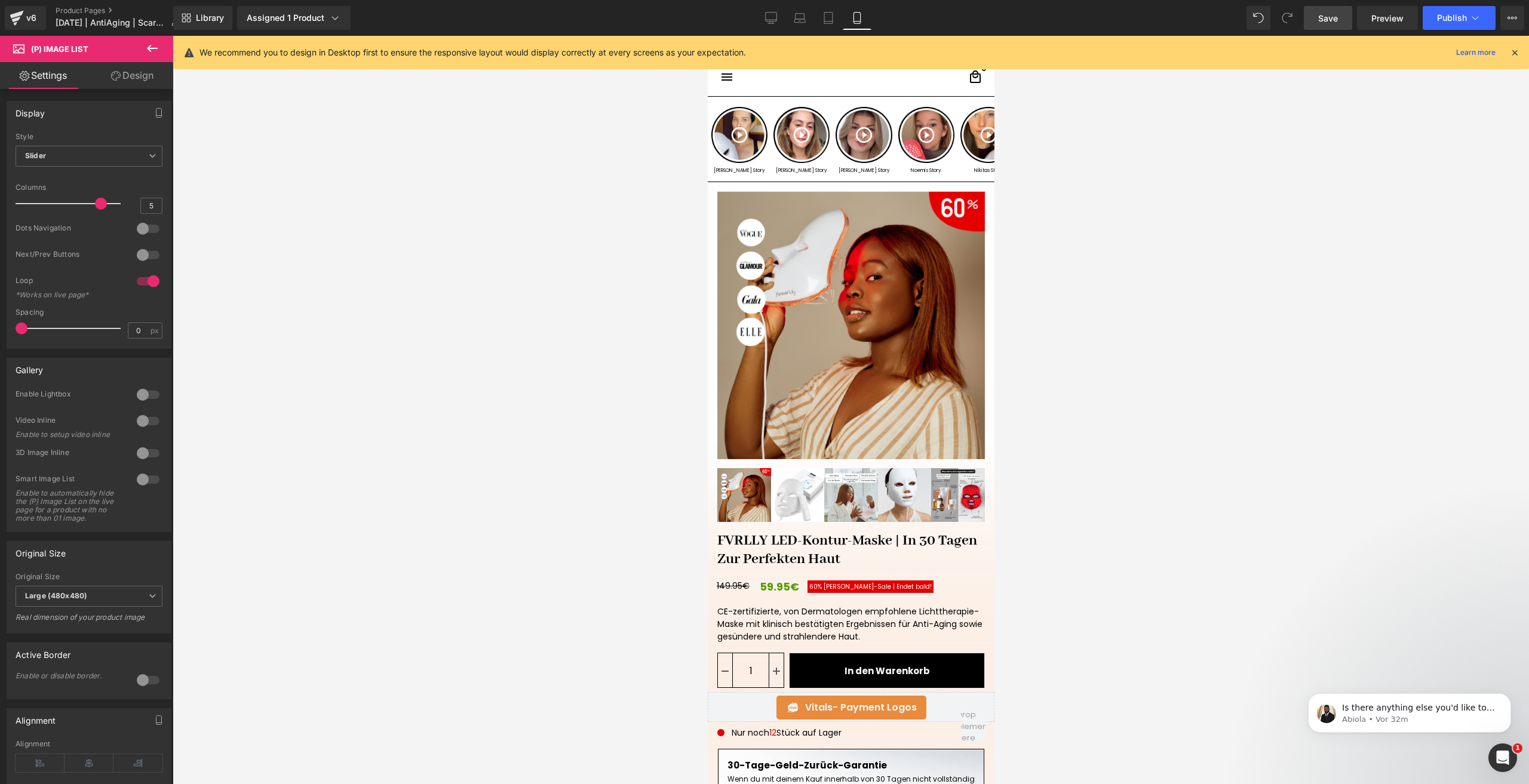
click at [1323, 29] on link "Save" at bounding box center [1328, 18] width 48 height 24
click at [1438, 17] on span "Publish" at bounding box center [1452, 17] width 30 height 10
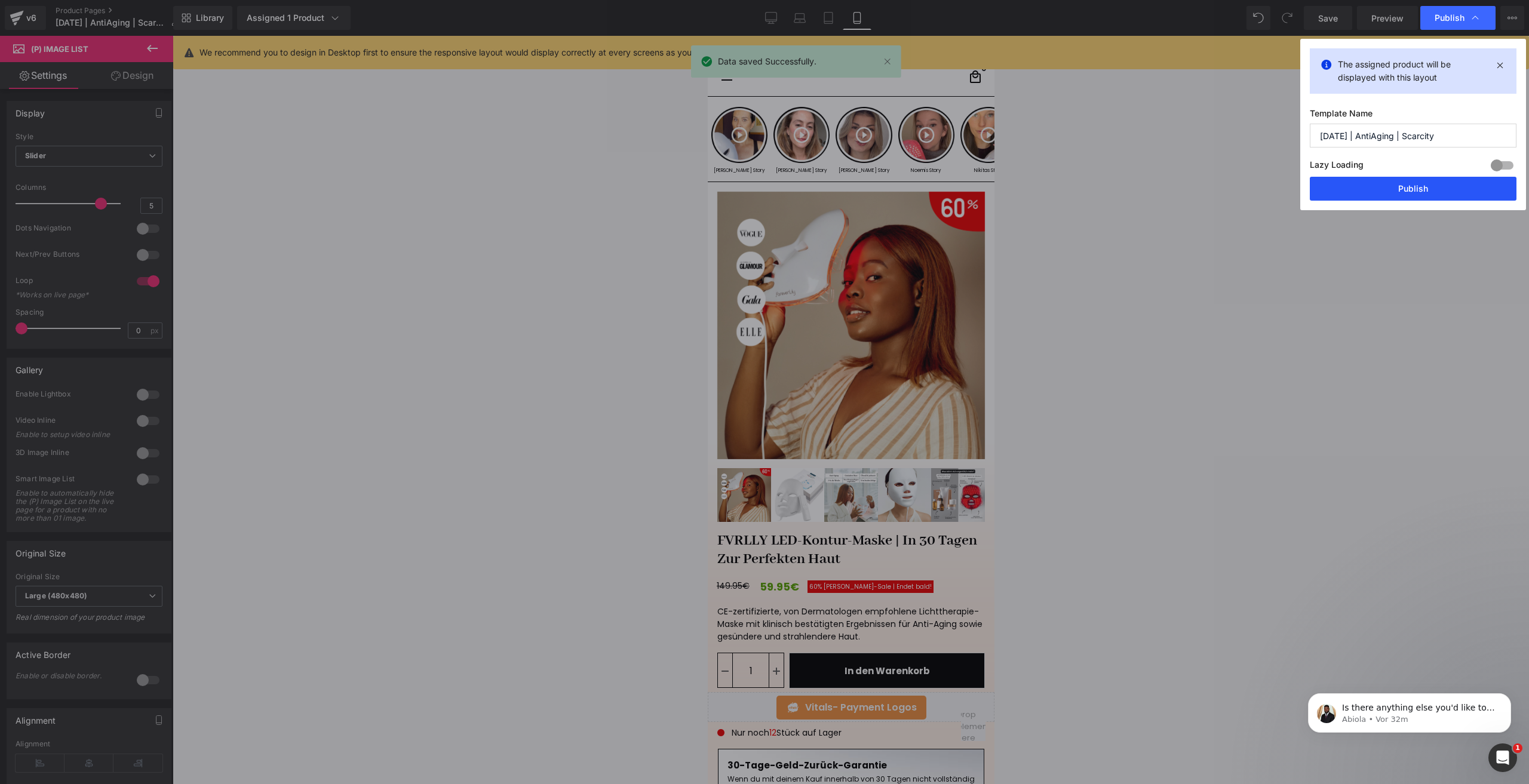
click at [1325, 199] on button "Publish" at bounding box center [1413, 189] width 207 height 24
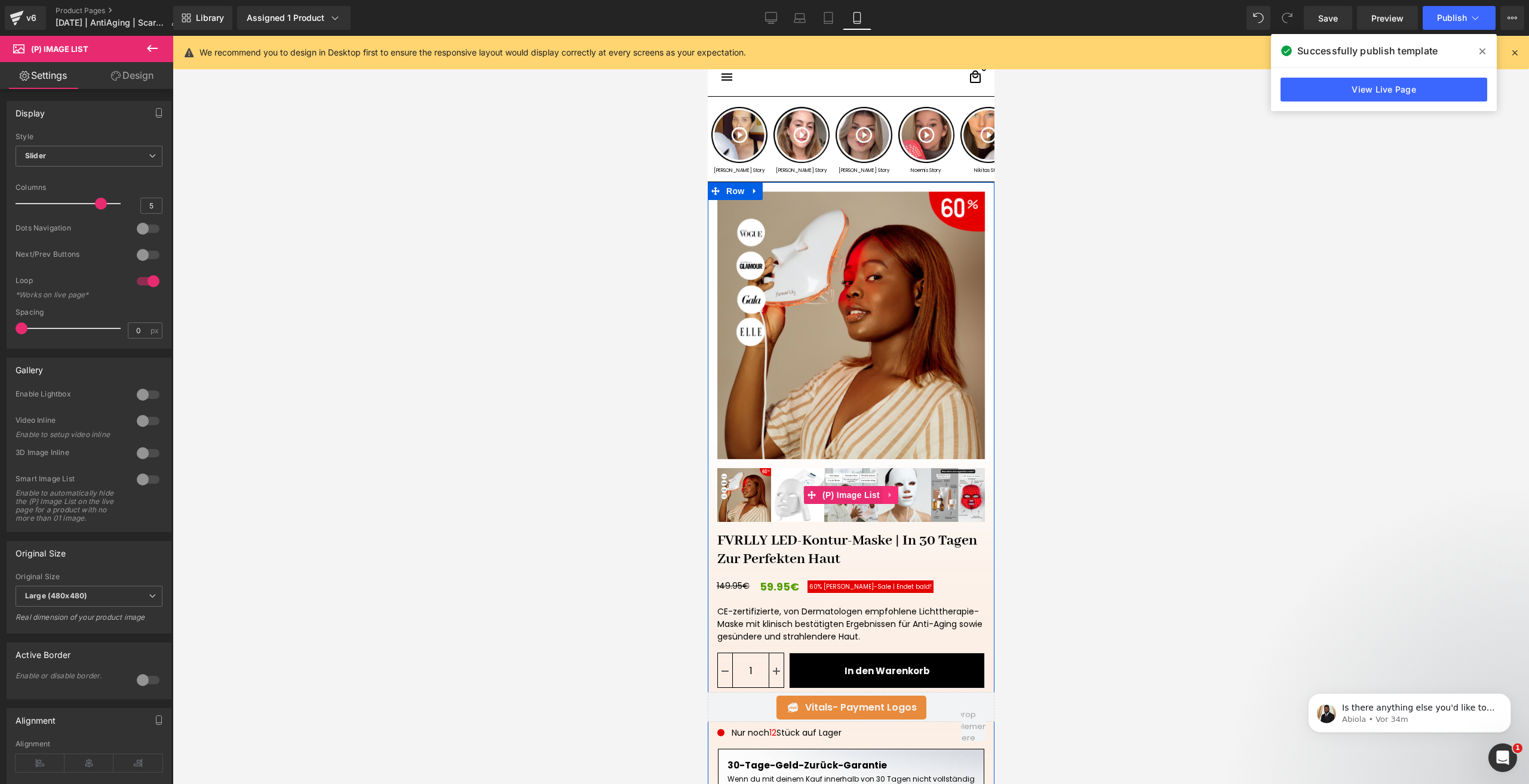
click at [889, 496] on link at bounding box center [890, 495] width 16 height 18
click at [894, 496] on icon at bounding box center [897, 495] width 8 height 8
click at [860, 337] on img at bounding box center [851, 325] width 268 height 268
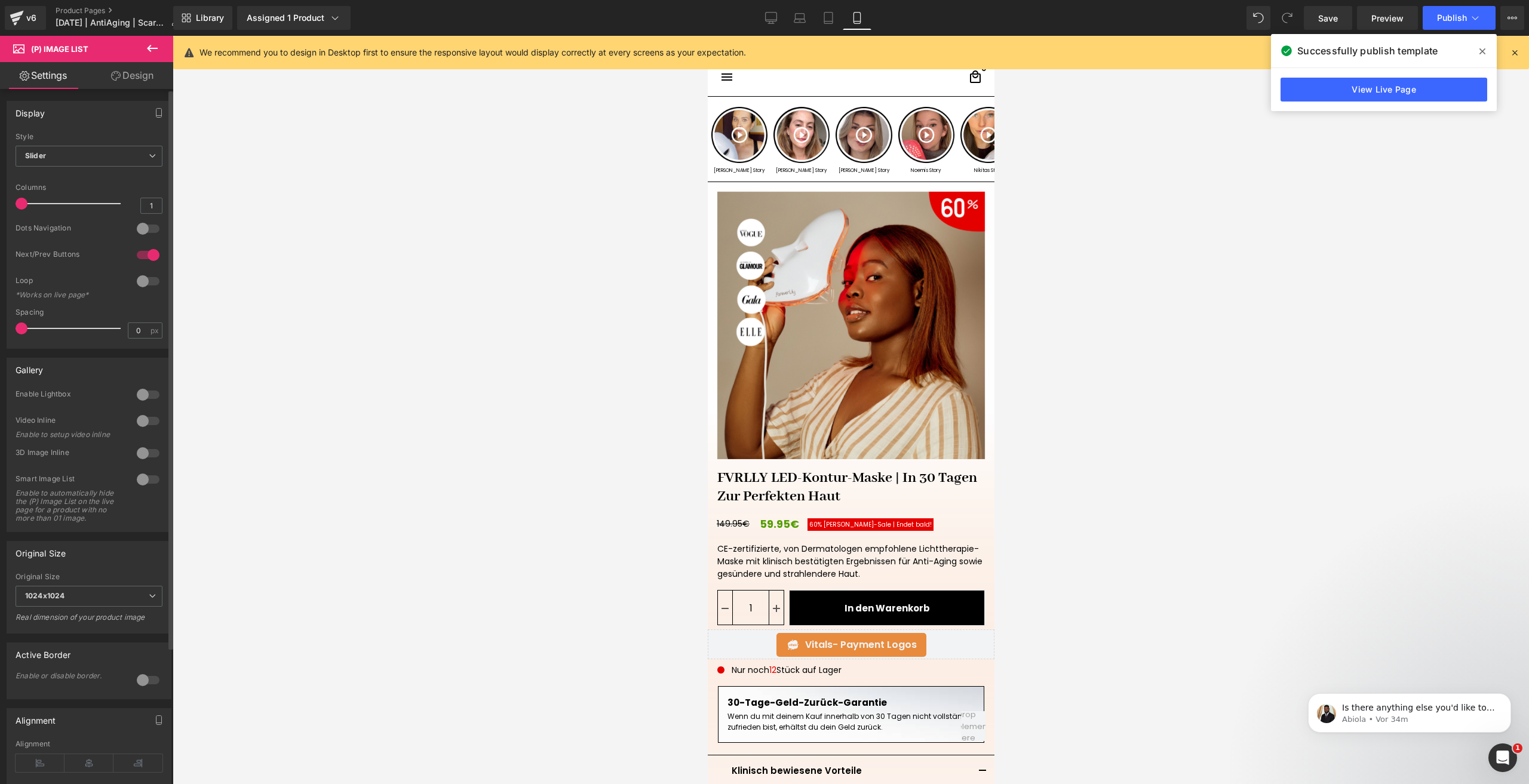
click at [140, 230] on div at bounding box center [148, 228] width 29 height 19
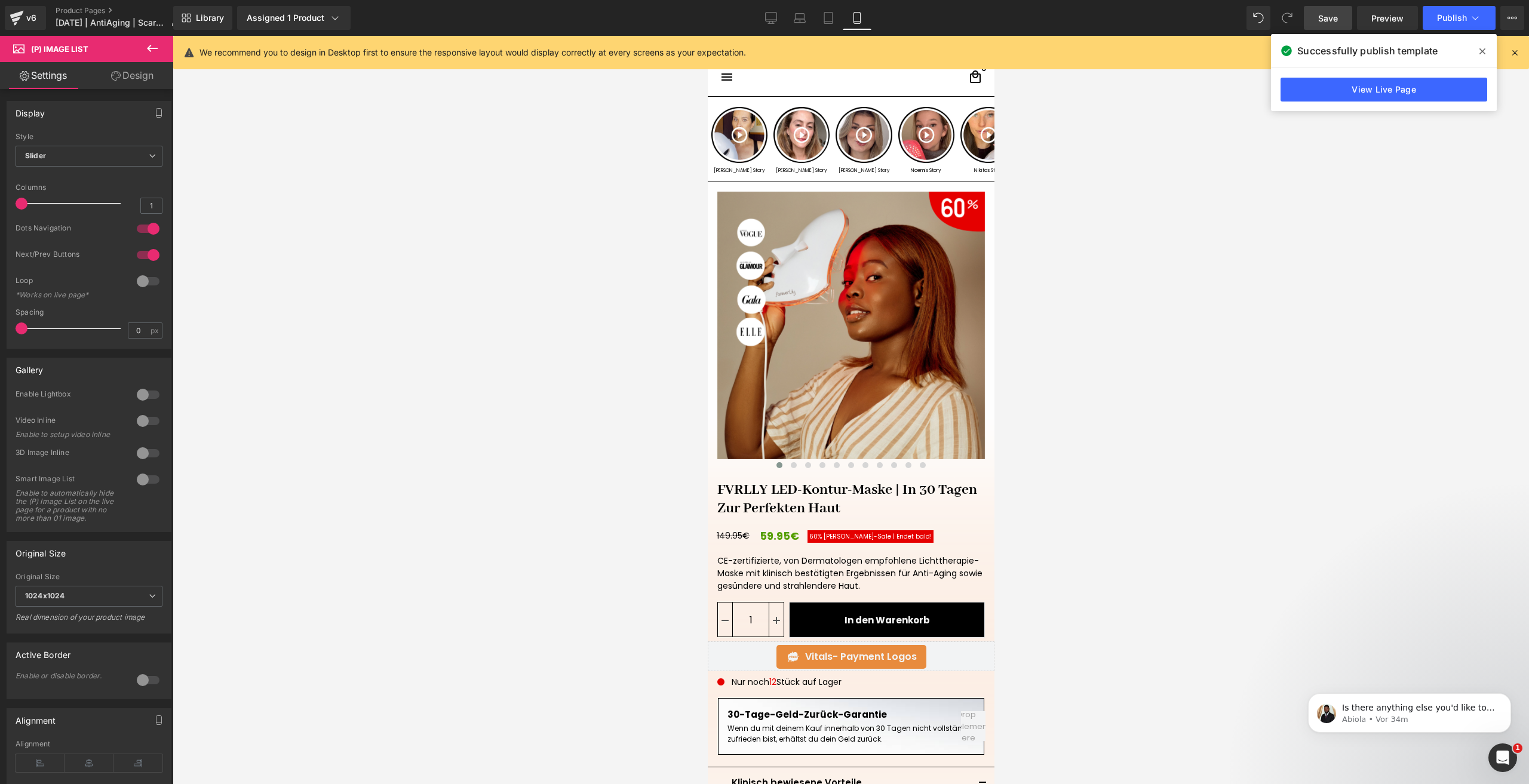
click at [1324, 15] on span "Save" at bounding box center [1328, 18] width 20 height 13
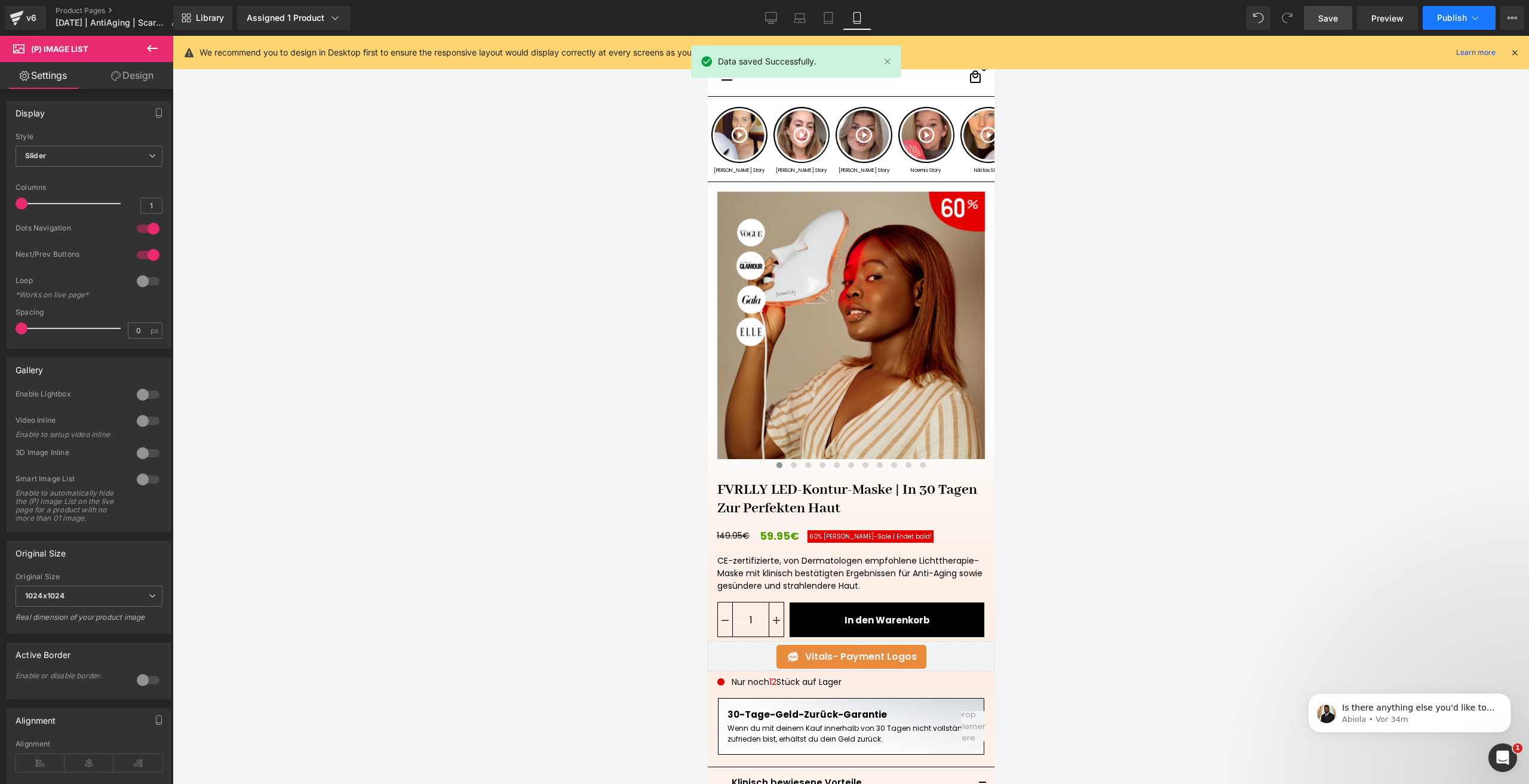
click at [1447, 13] on span "Publish" at bounding box center [1452, 17] width 30 height 10
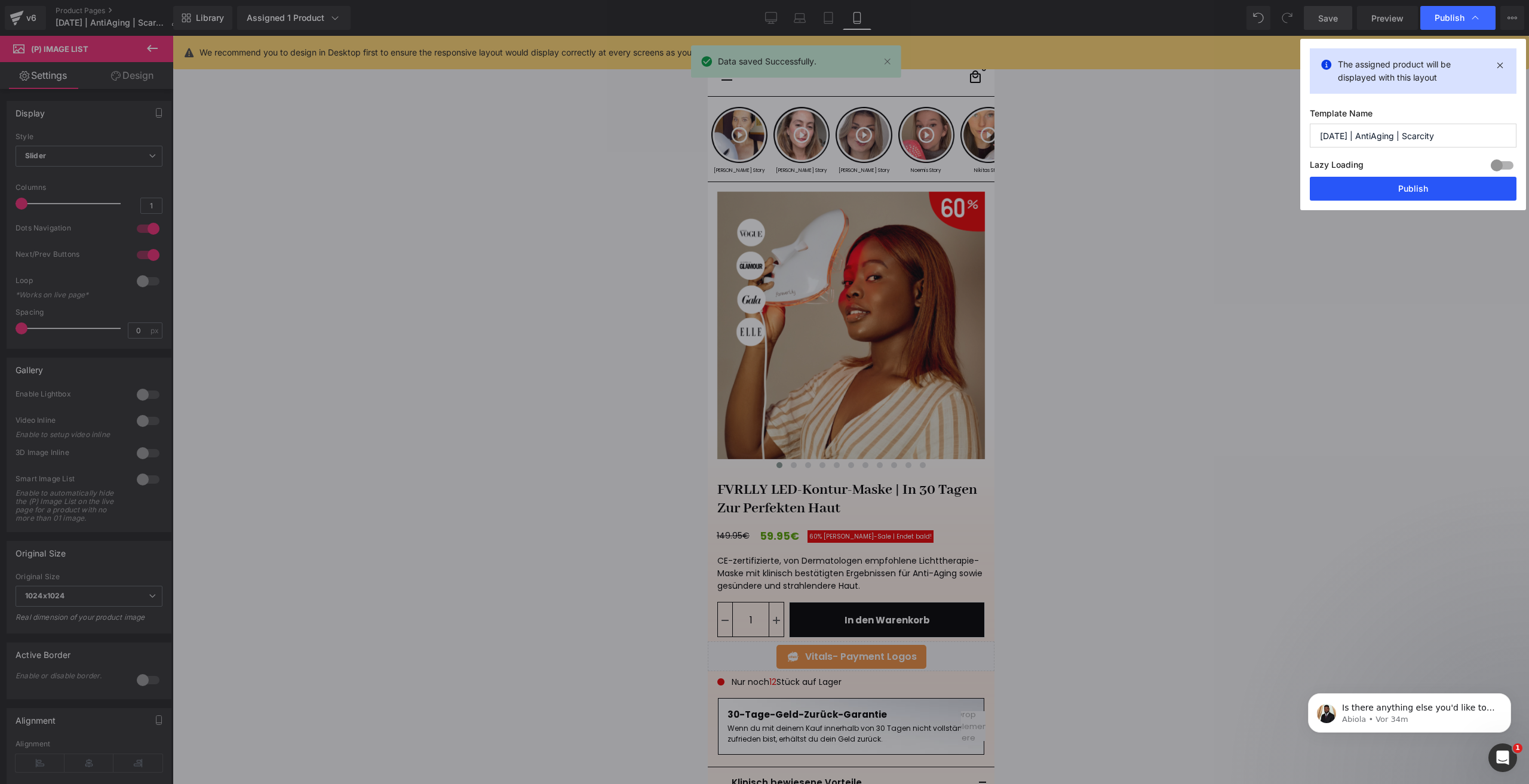
click at [1341, 189] on button "Publish" at bounding box center [1413, 189] width 207 height 24
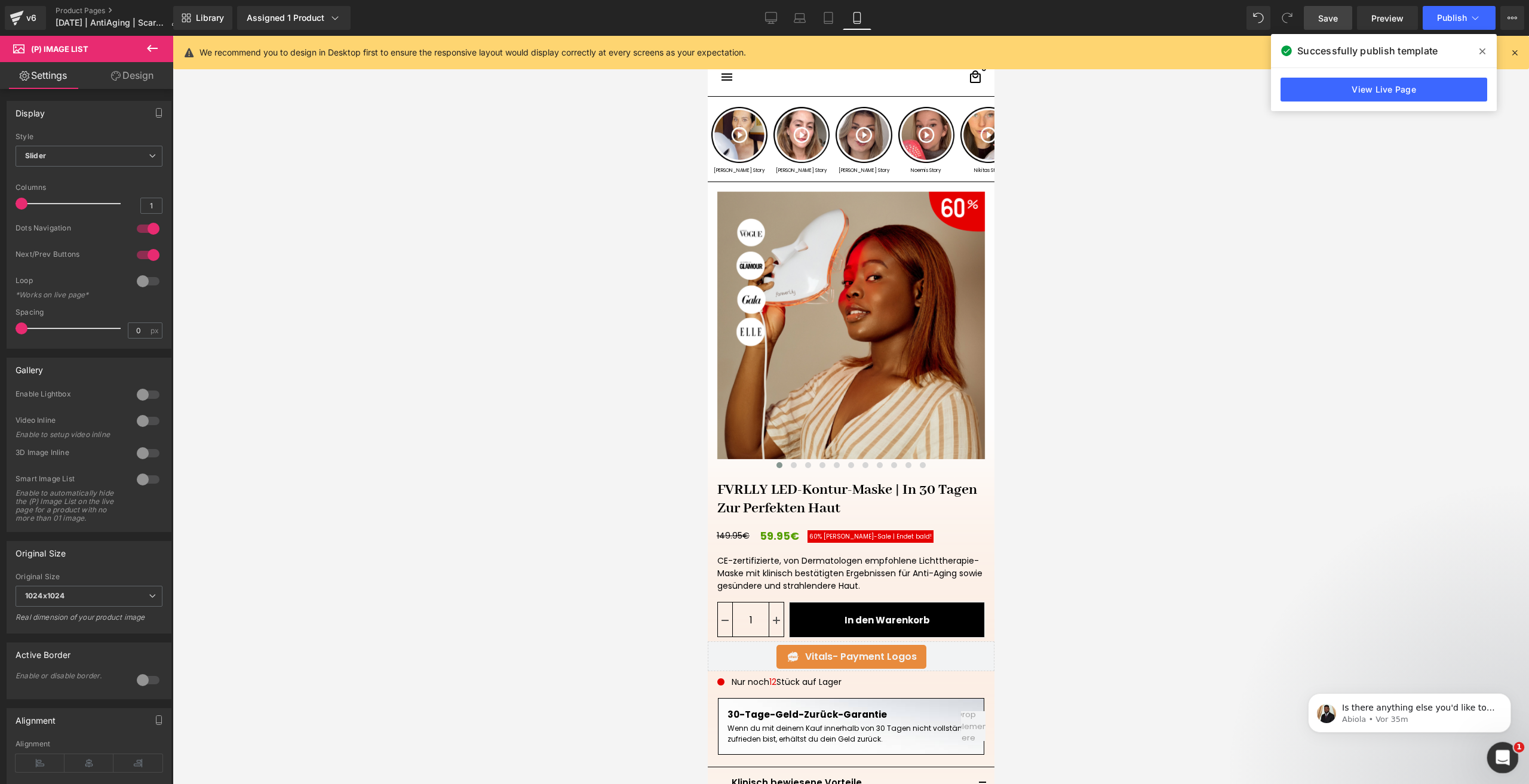
click at [1494, 752] on icon "Intercom-Nachrichtendienst öffnen" at bounding box center [1501, 756] width 20 height 20
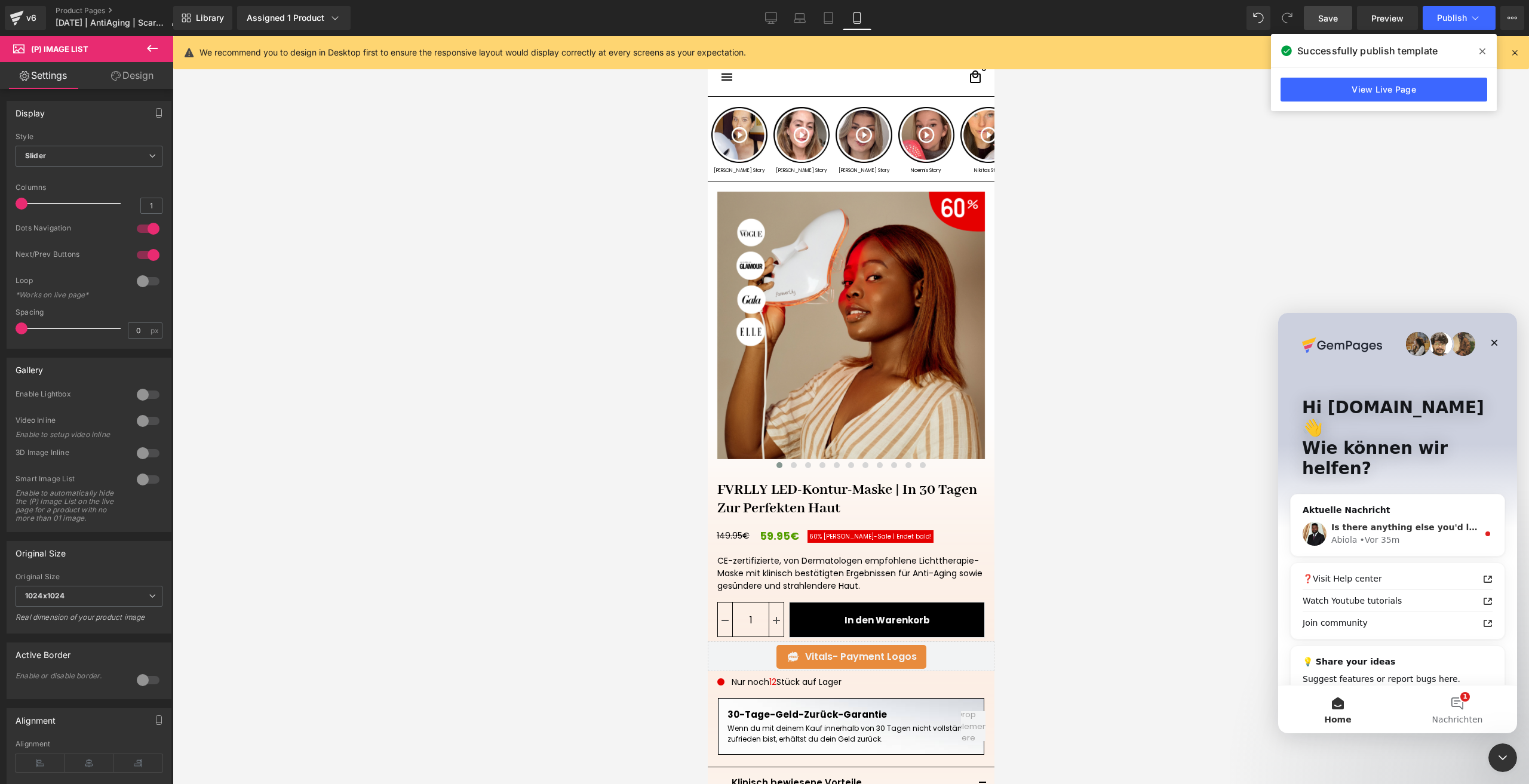
click at [1361, 533] on div "• Vor 35m" at bounding box center [1379, 540] width 40 height 13
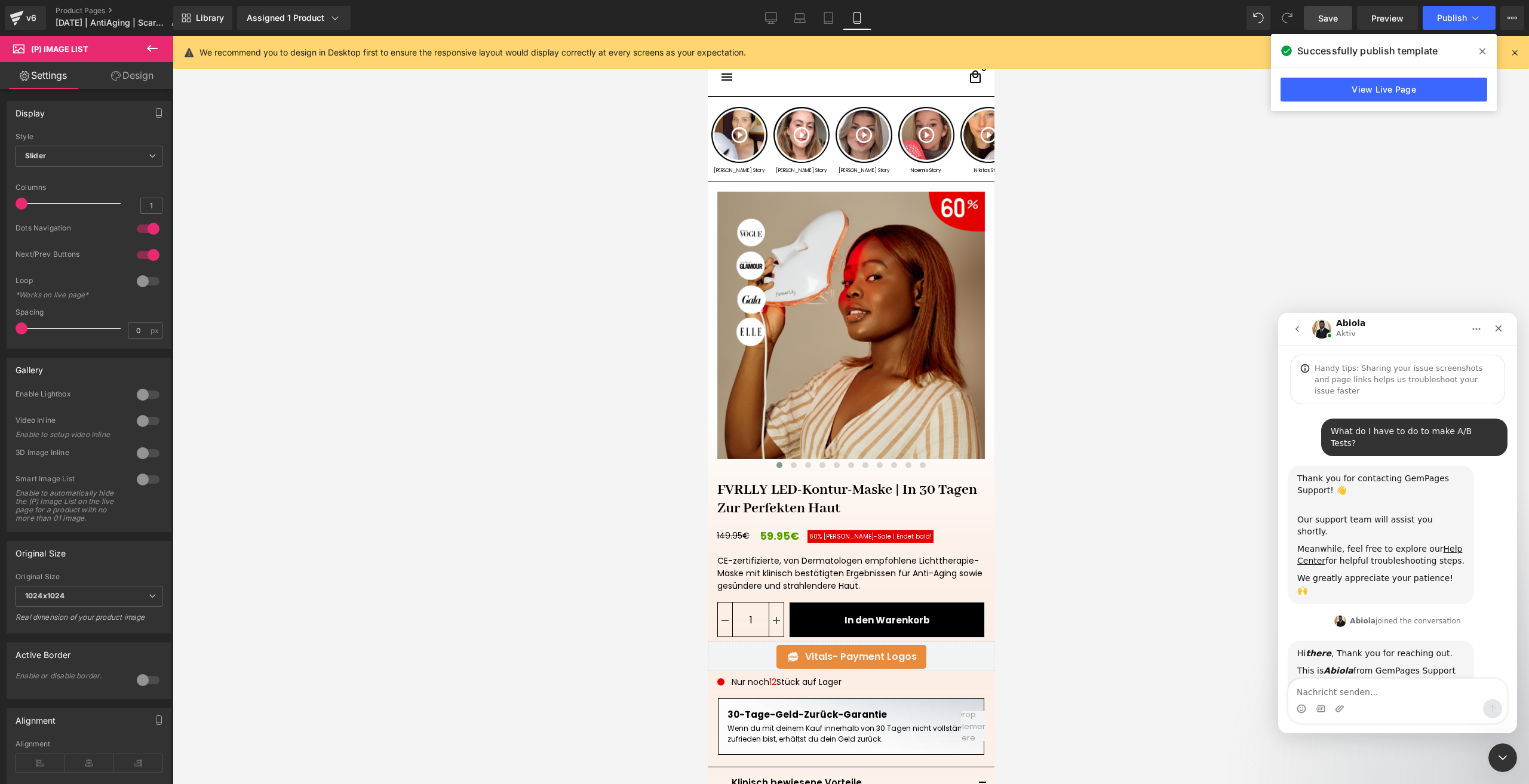
scroll to position [62, 0]
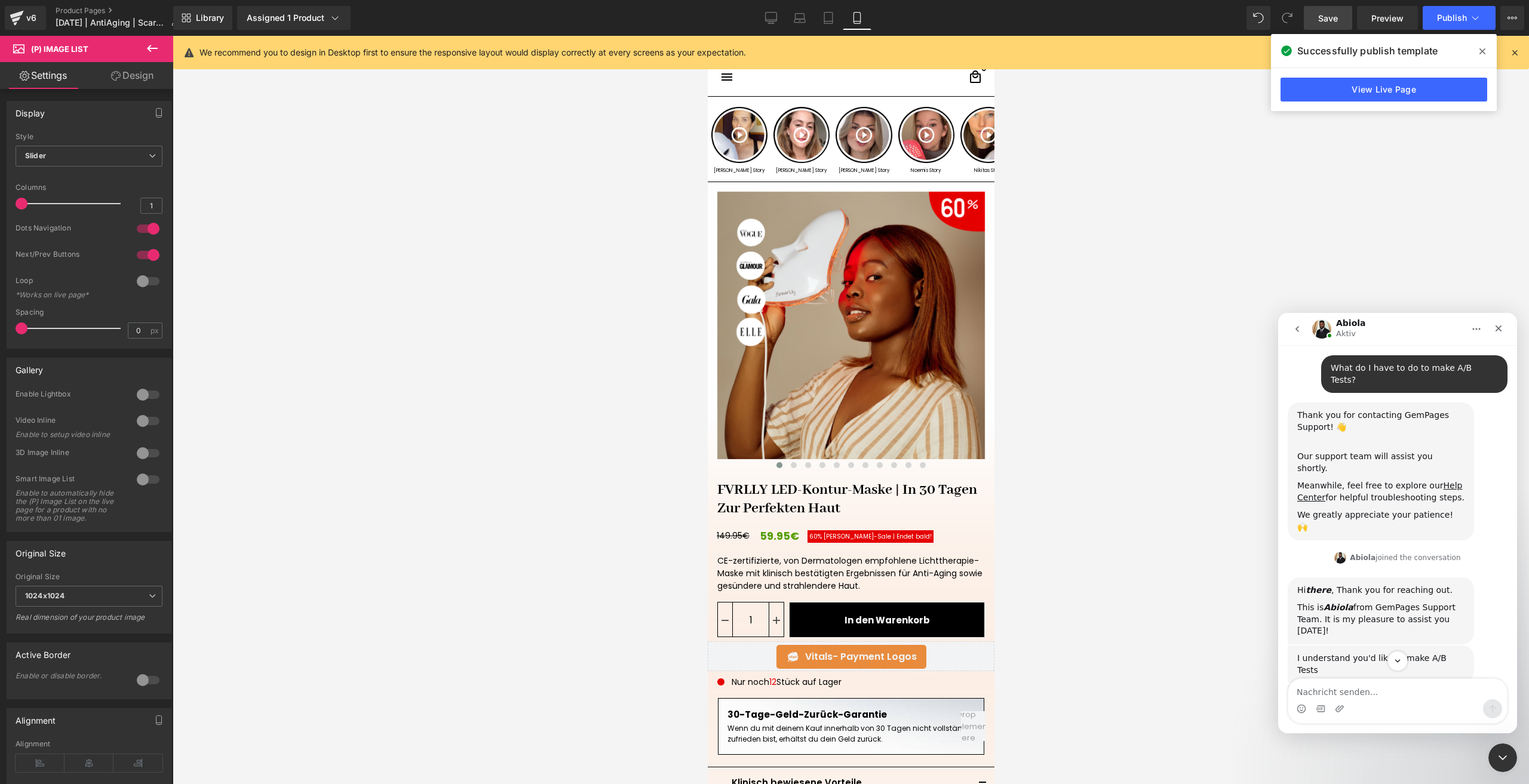
click at [1346, 690] on textarea "Nachricht senden..." at bounding box center [1398, 689] width 219 height 20
type textarea "Actually I have something"
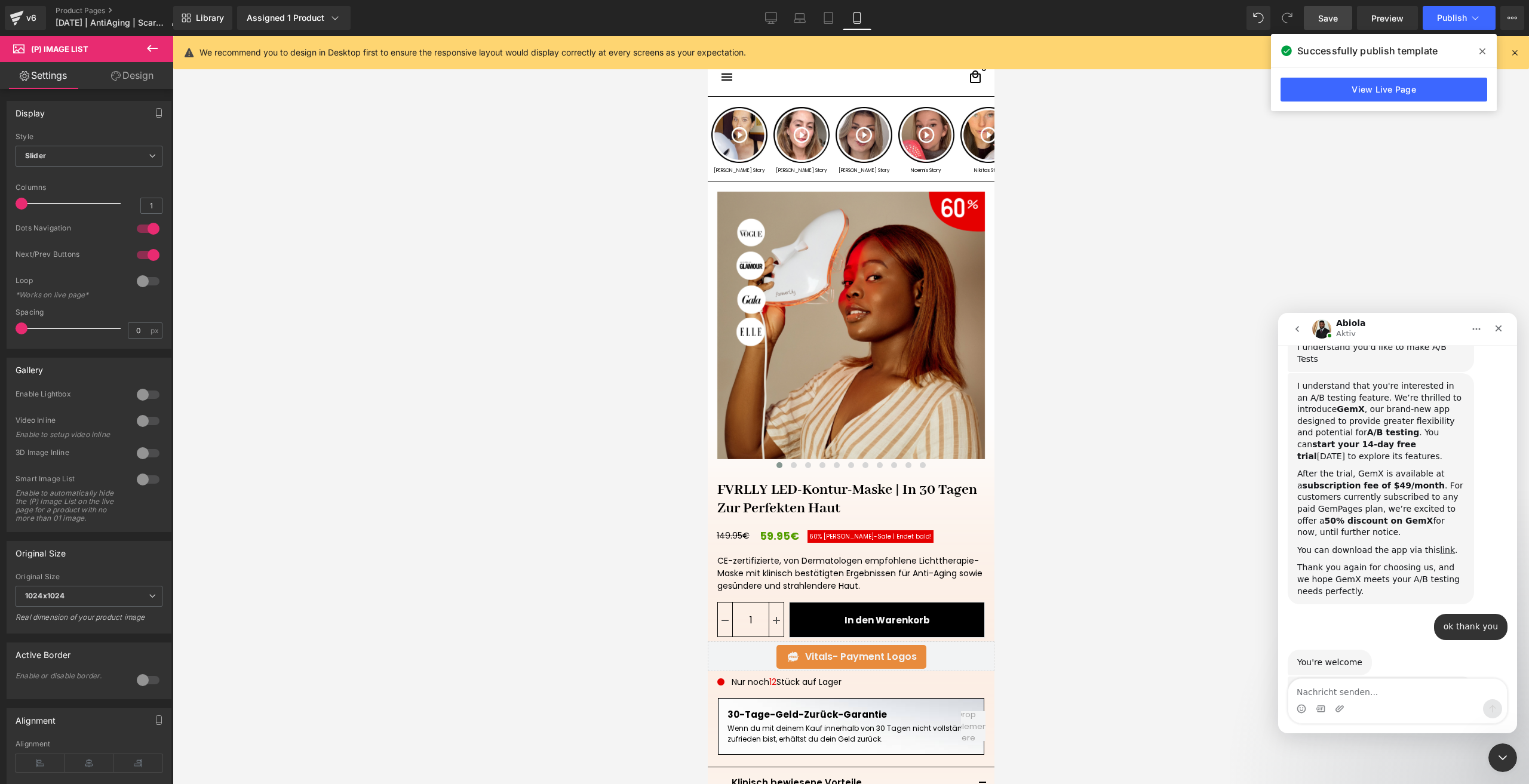
scroll to position [377, 0]
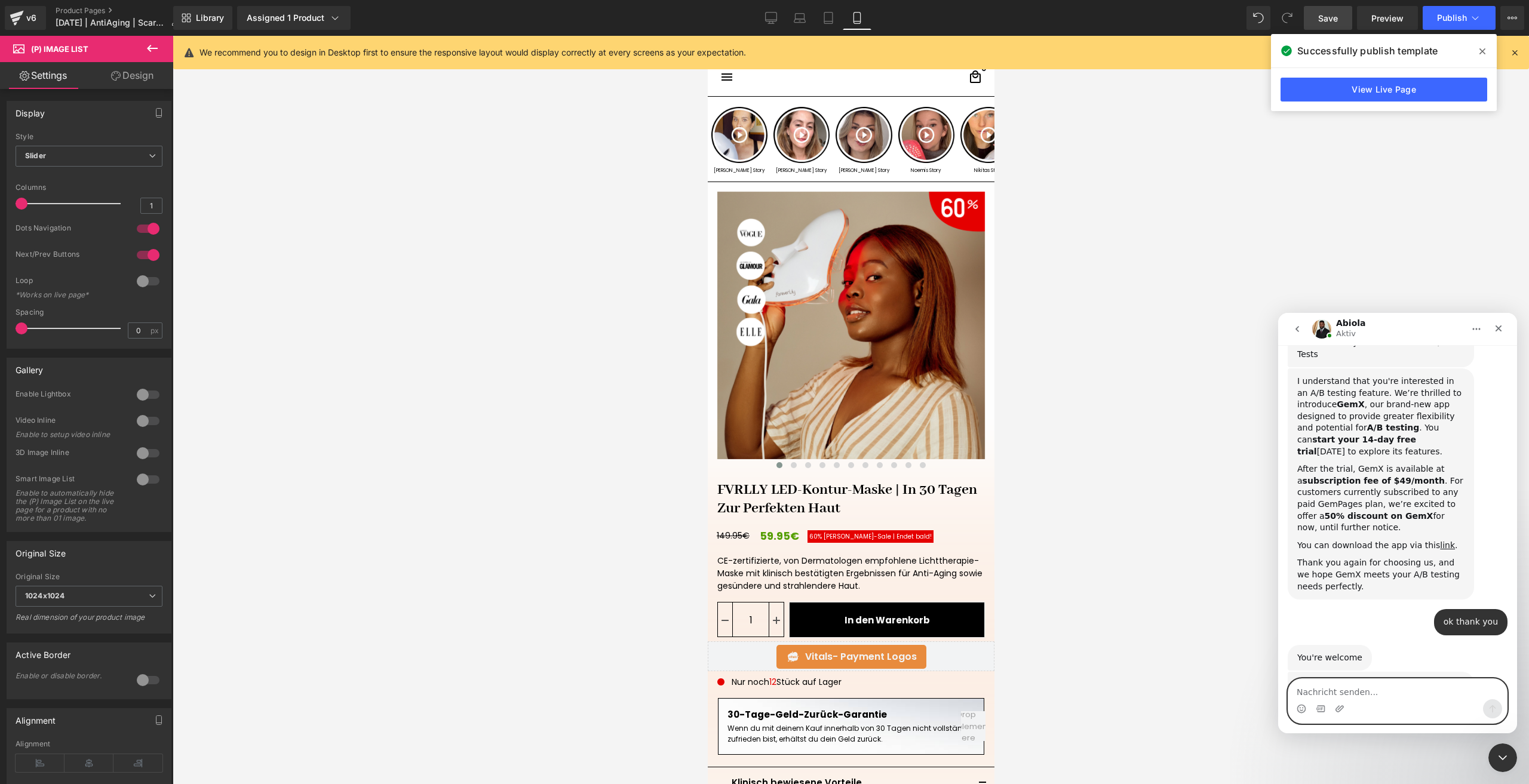
click at [1333, 693] on textarea "Nachricht senden..." at bounding box center [1398, 689] width 219 height 20
paste textarea "I"
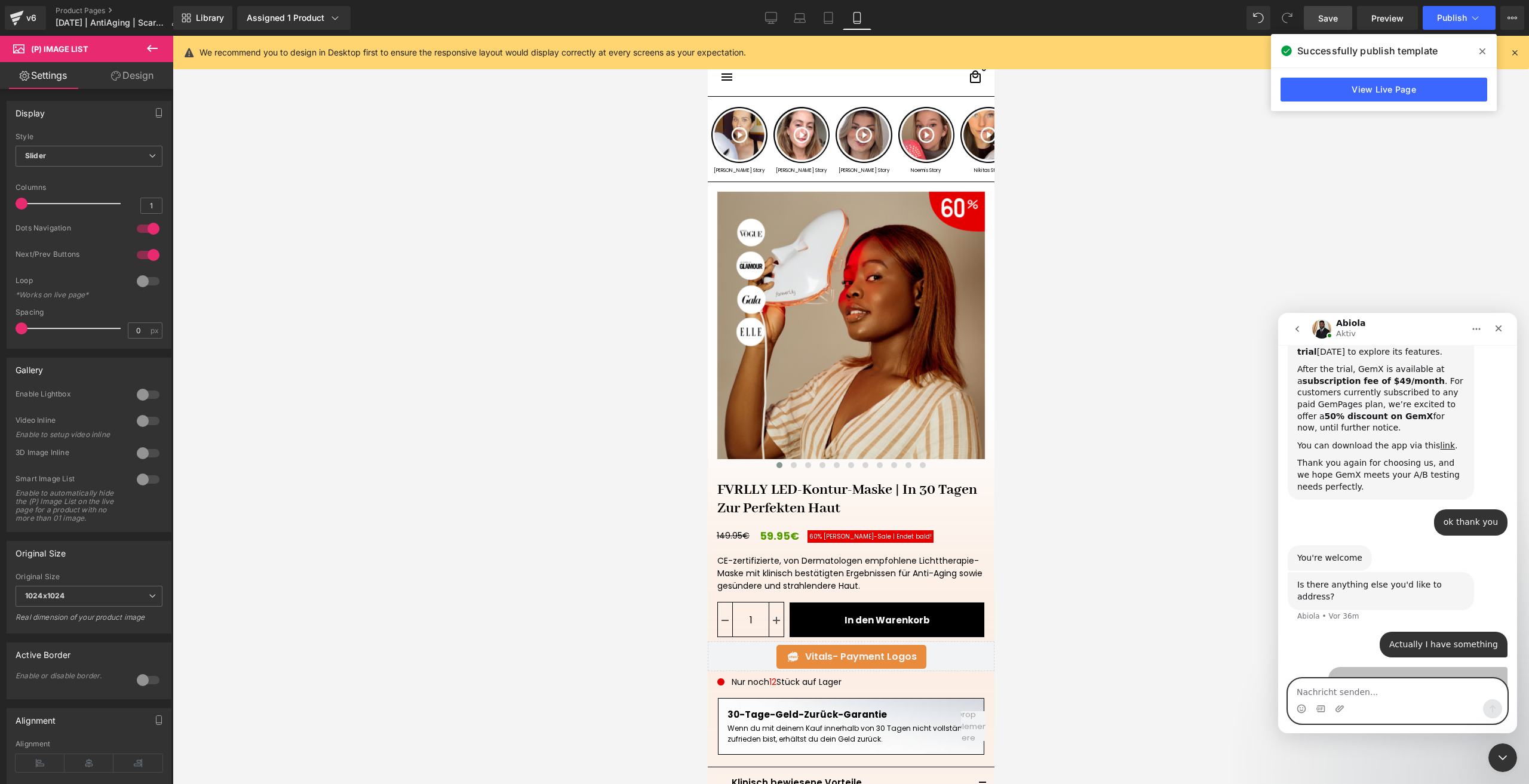
scroll to position [486, 0]
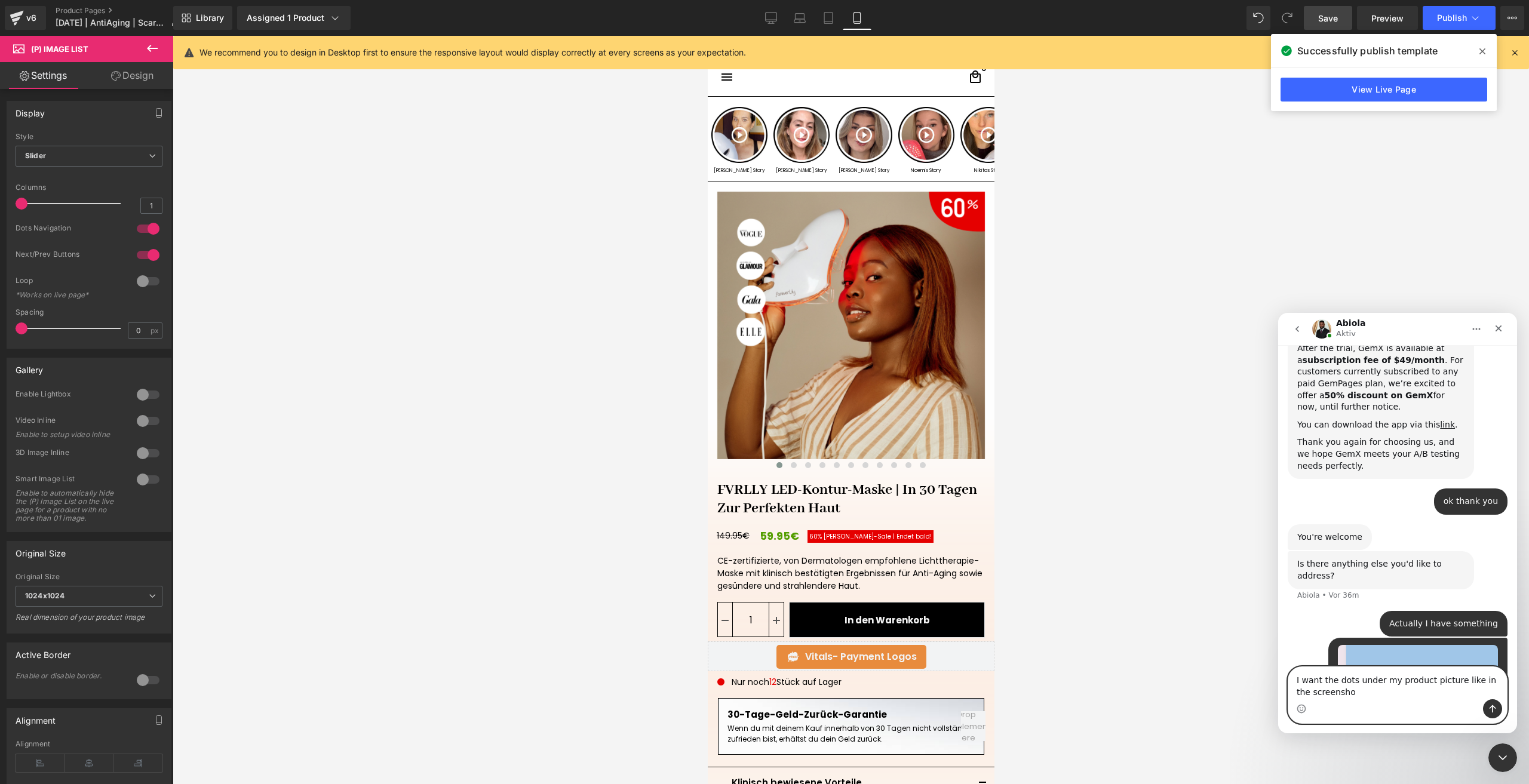
type textarea "I want the dots under my product picture like in the screenshot"
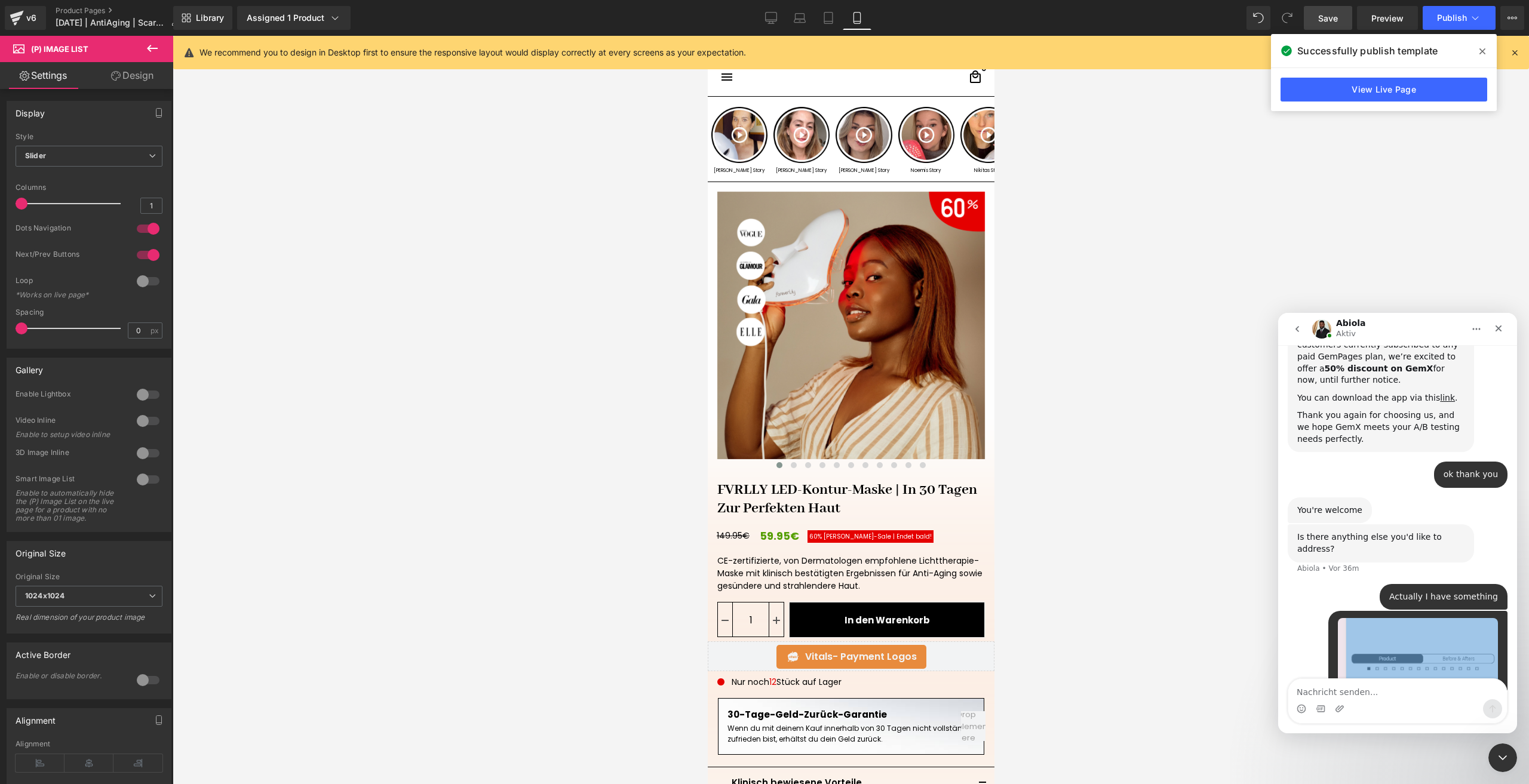
click at [1100, 457] on div at bounding box center [764, 374] width 1529 height 749
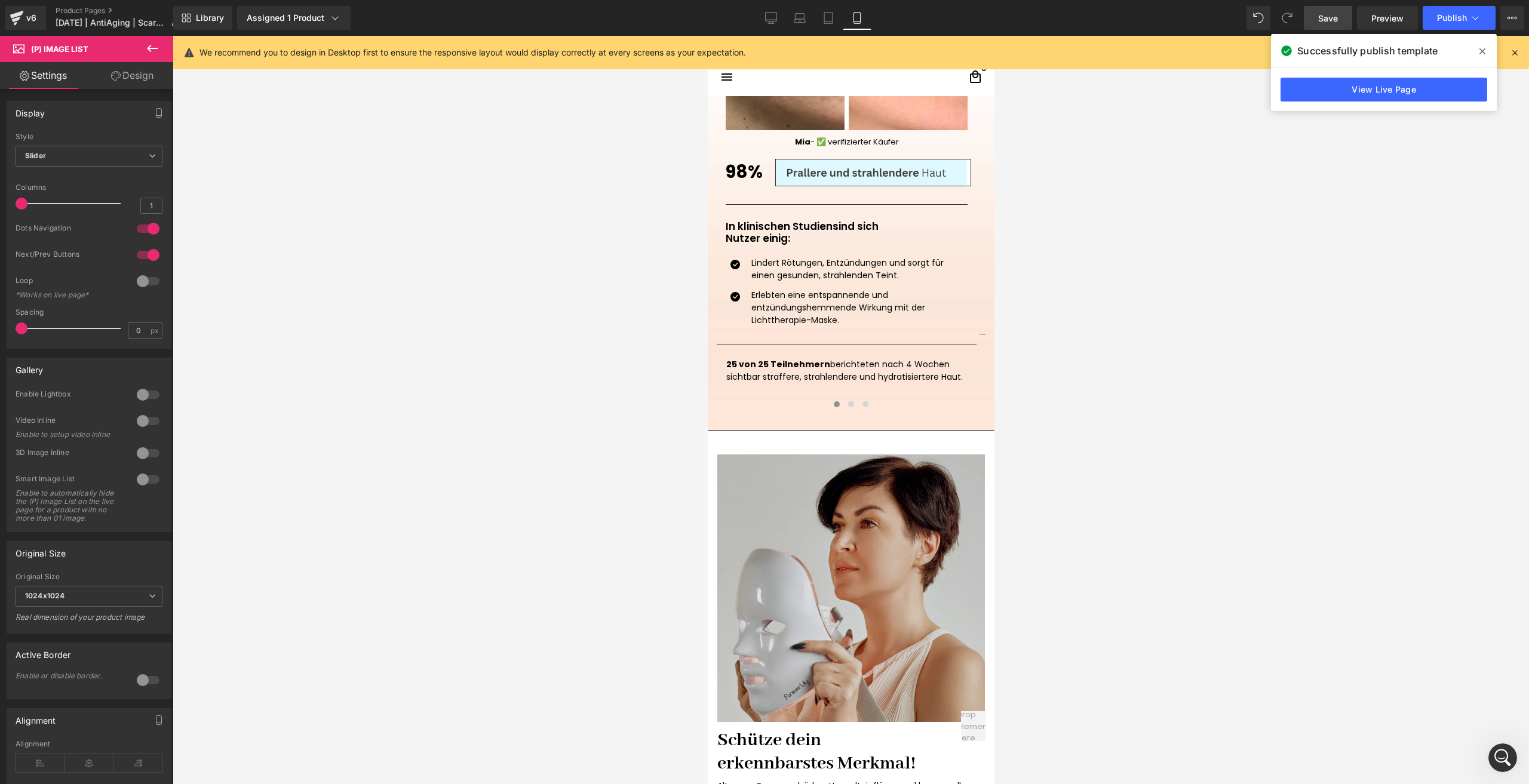
scroll to position [1373, 0]
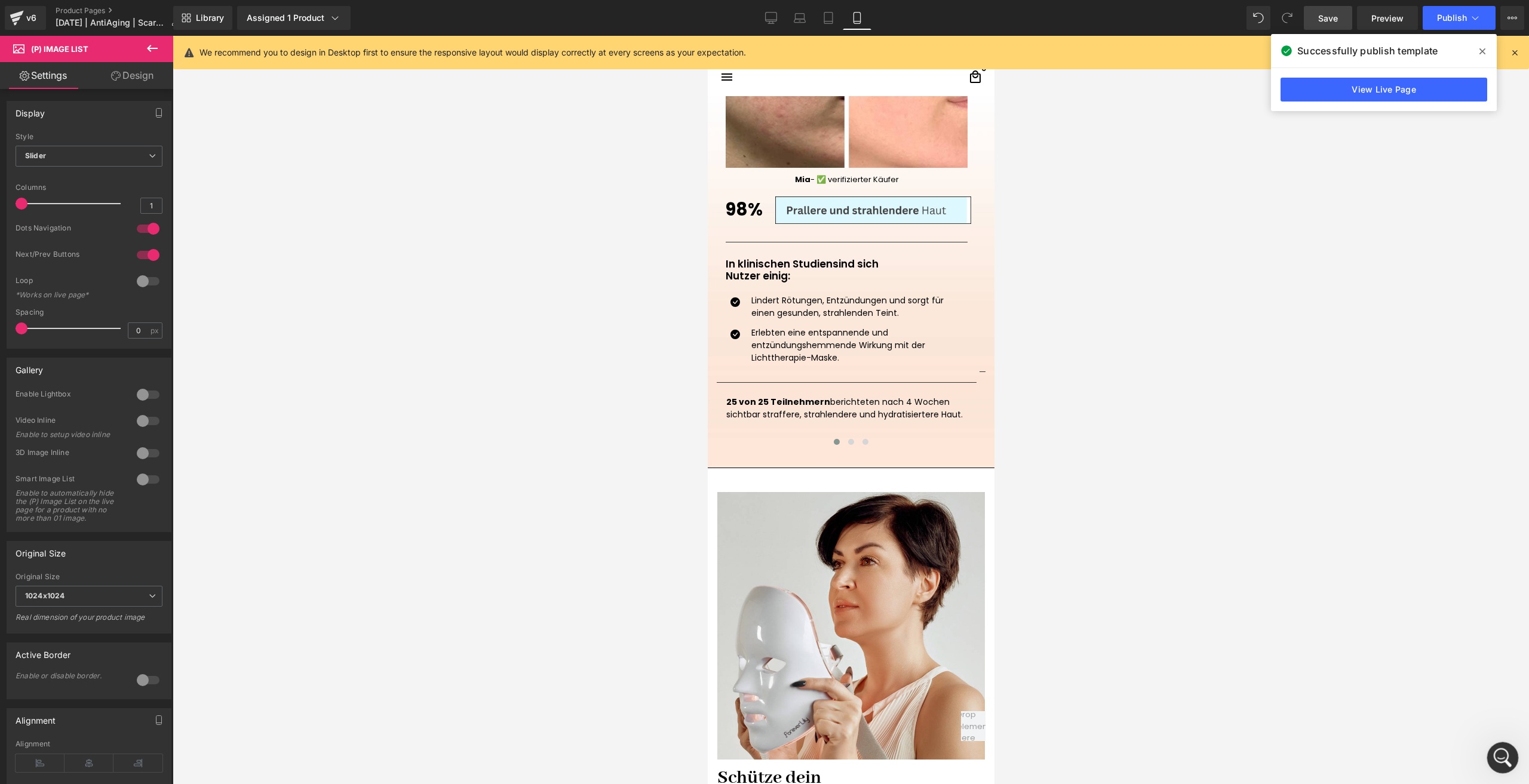
click at [1509, 749] on div "Intercom-Nachrichtendienst öffnen" at bounding box center [1501, 756] width 39 height 39
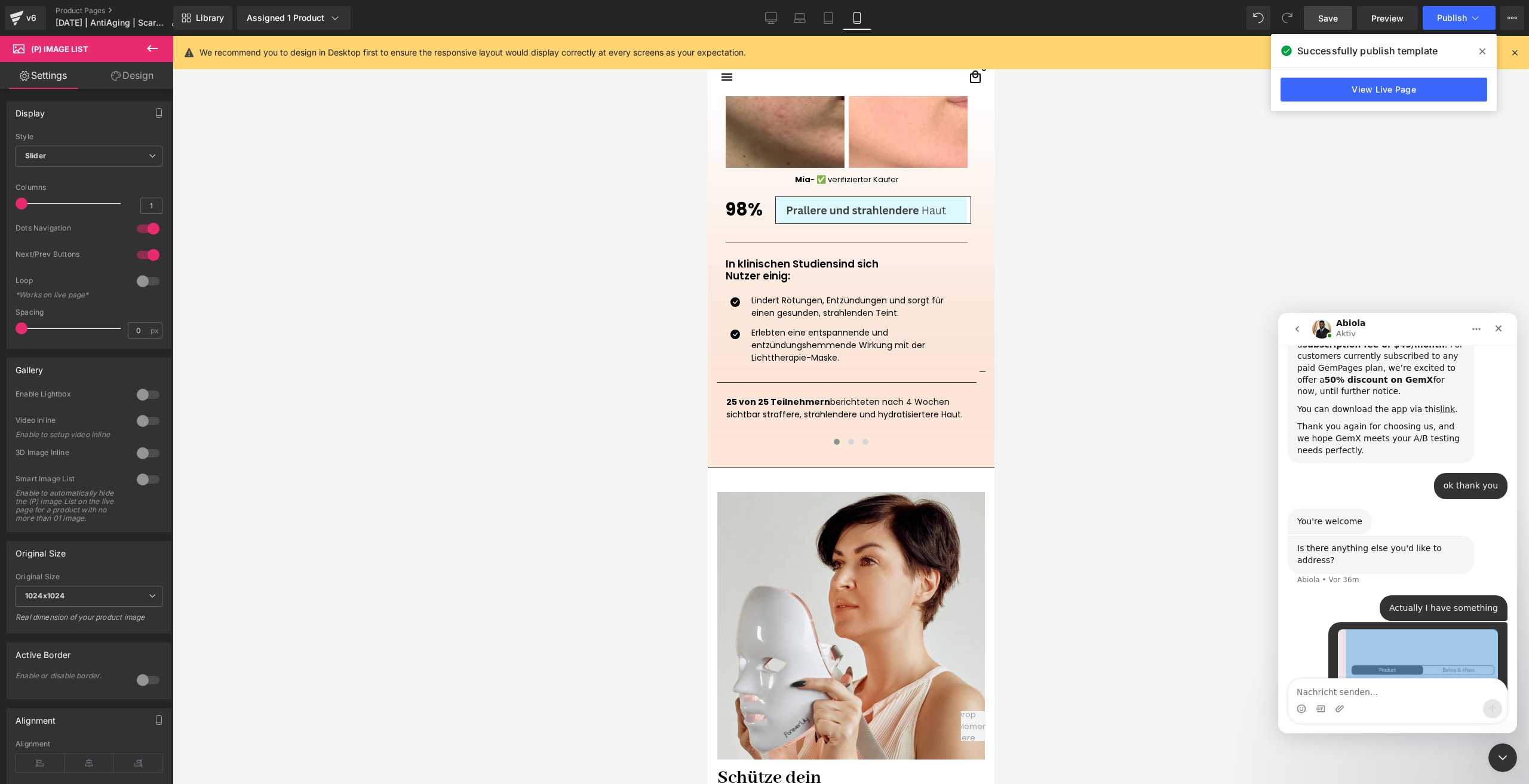
scroll to position [525, 0]
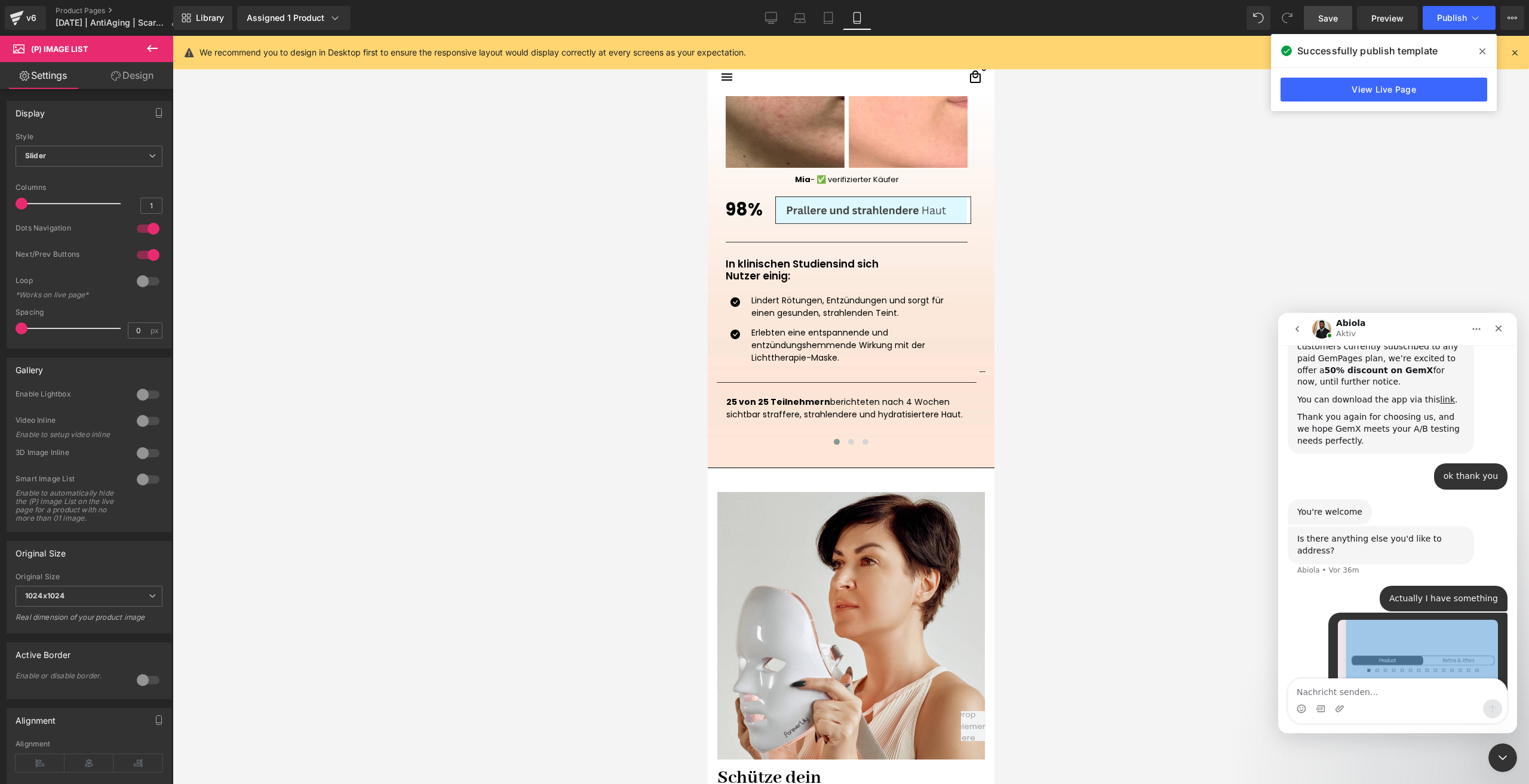
click at [1194, 474] on div at bounding box center [764, 374] width 1529 height 749
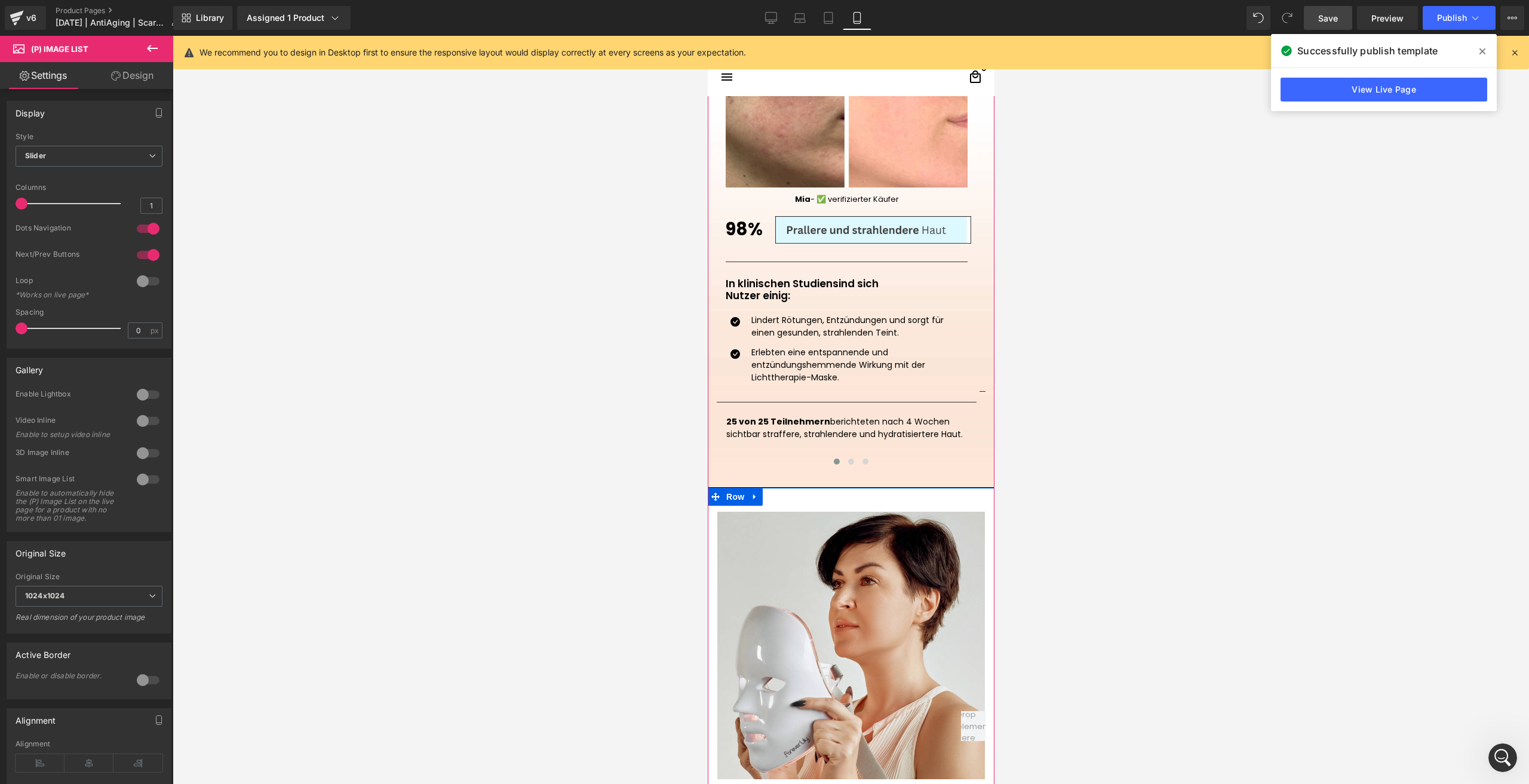
scroll to position [1314, 0]
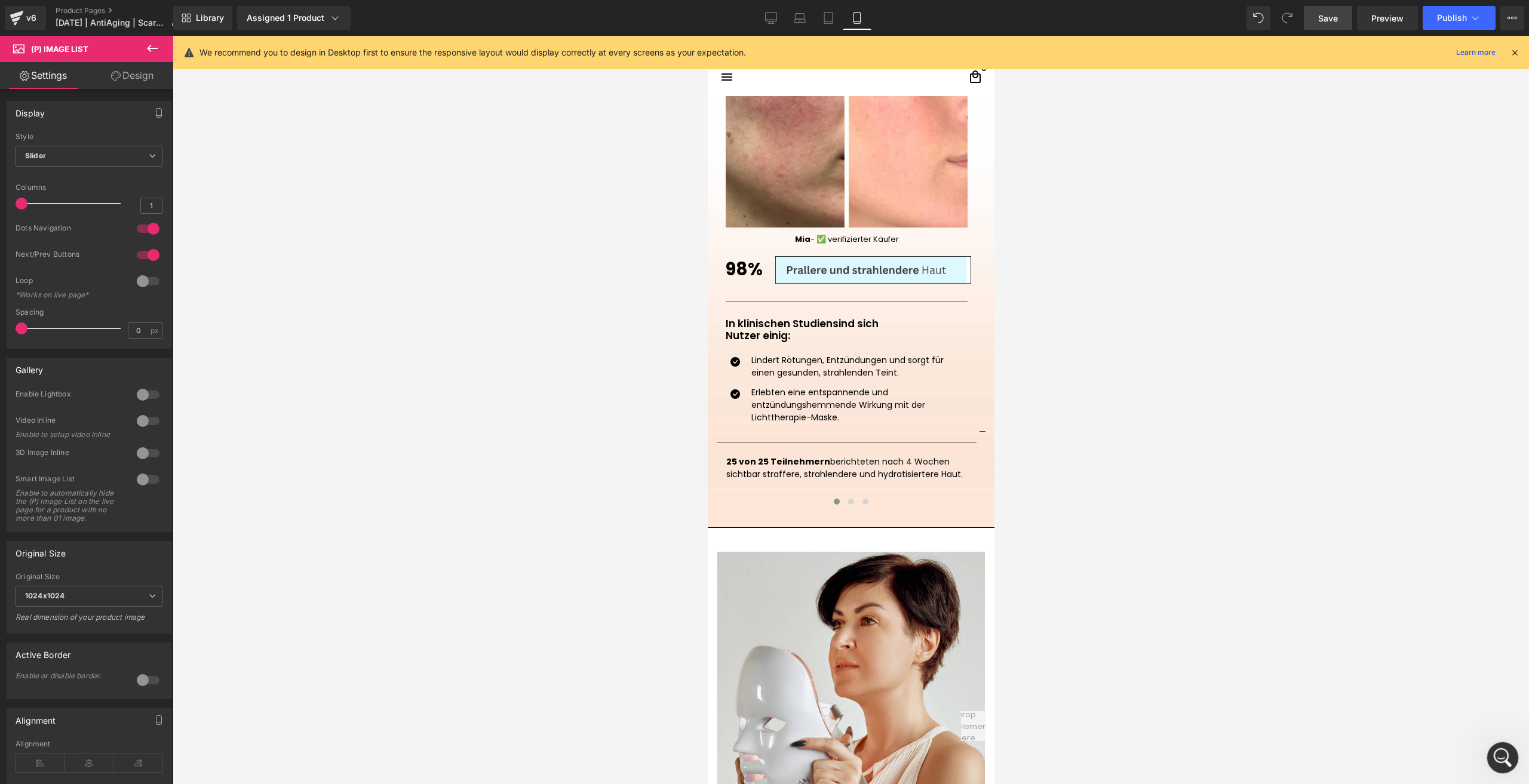
click at [1503, 743] on div "Intercom-Nachrichtendienst öffnen" at bounding box center [1501, 756] width 39 height 39
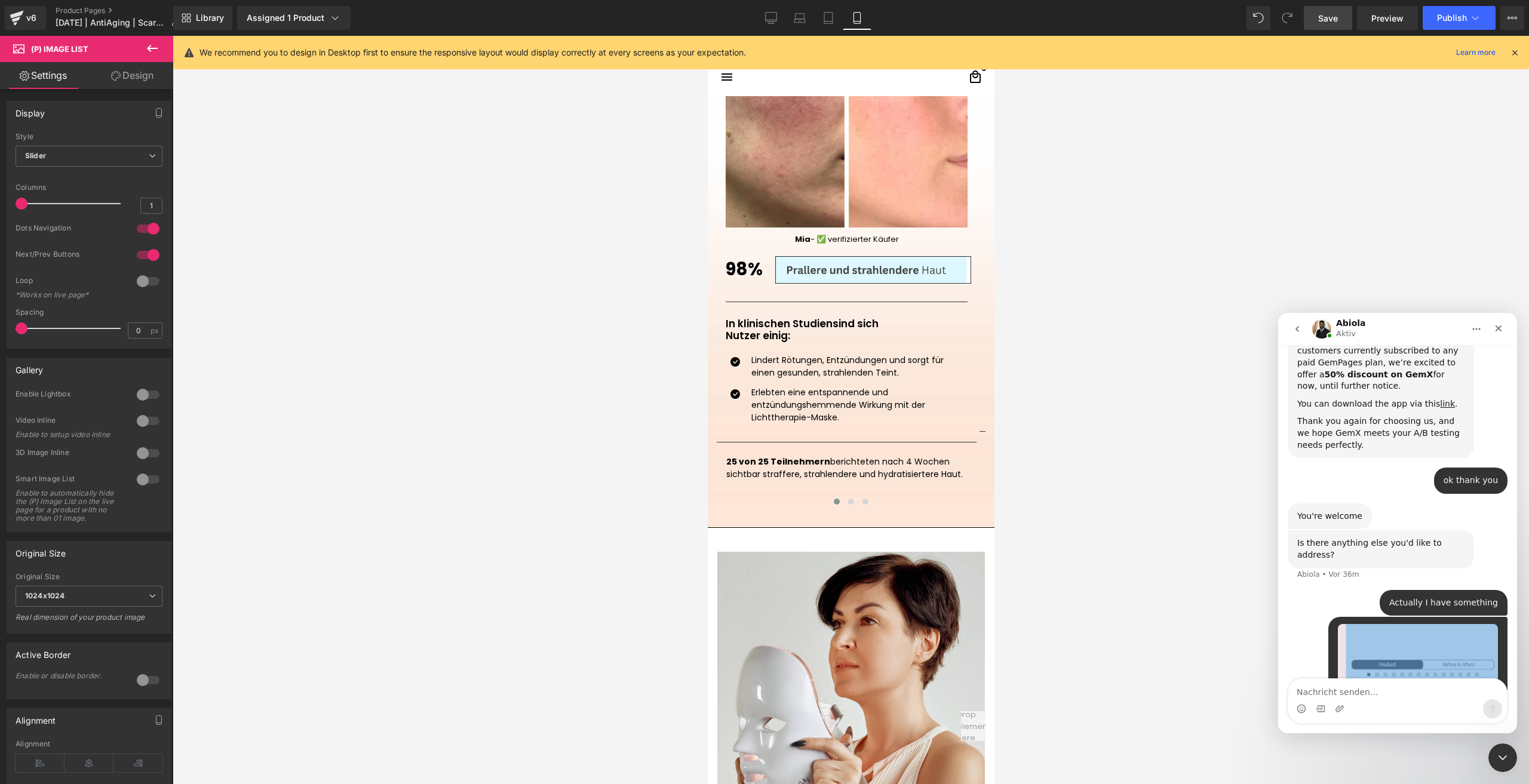
scroll to position [525, 0]
click at [1343, 681] on textarea "Nachricht senden..." at bounding box center [1398, 689] width 219 height 20
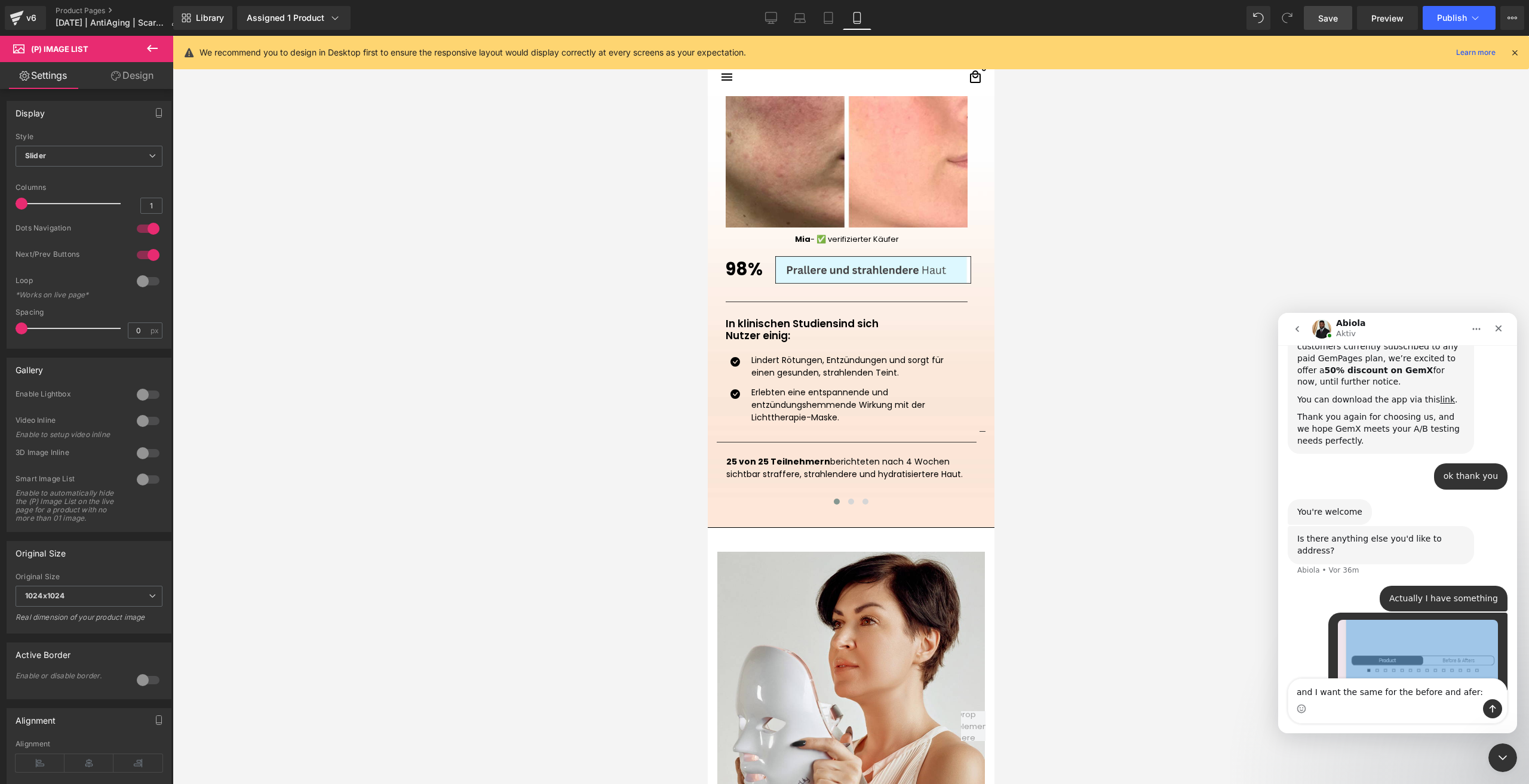
type textarea "and I want the same for the before and afer:"
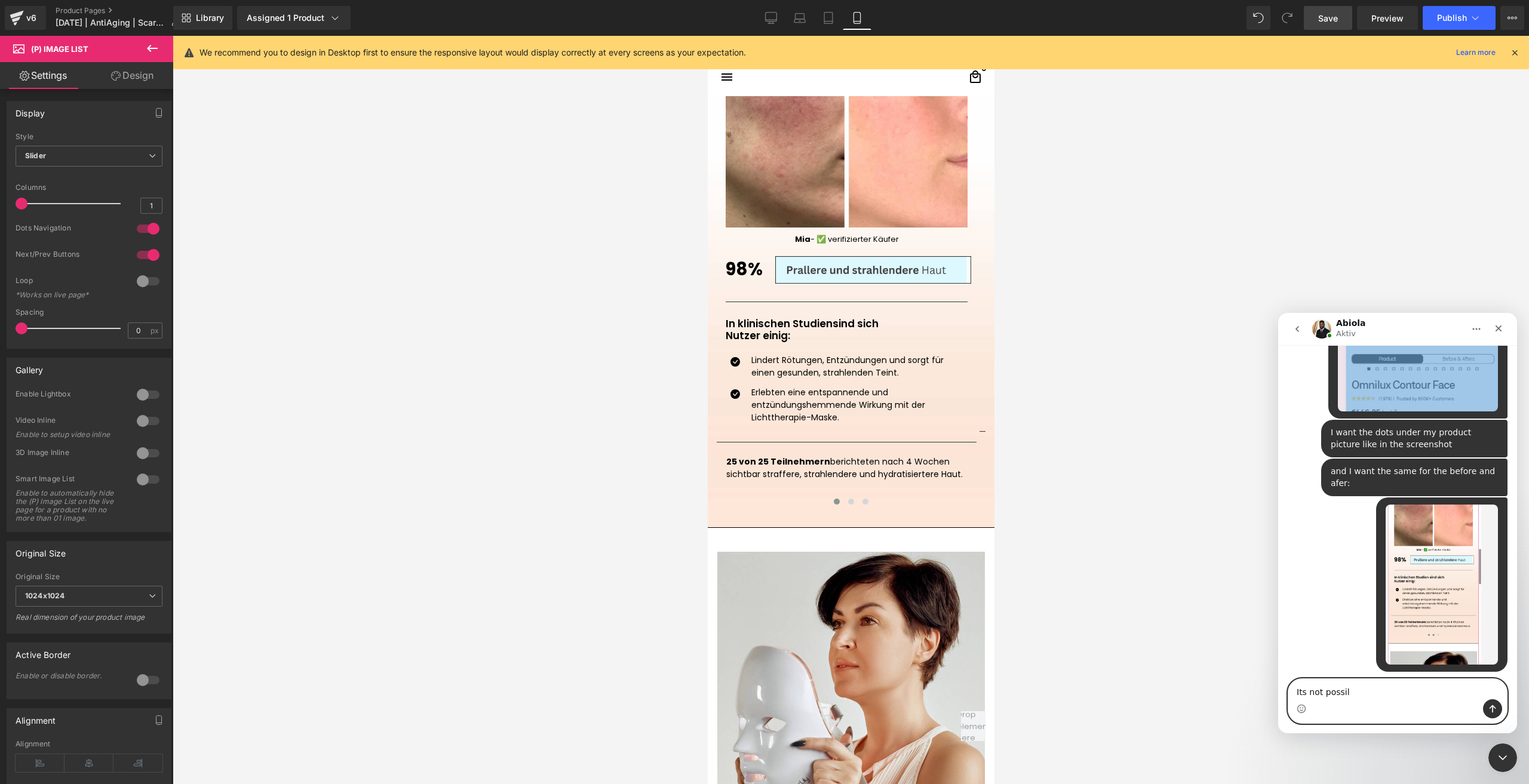
scroll to position [814, 0]
type textarea "I"
type textarea "Will the technical team take a look at that?"
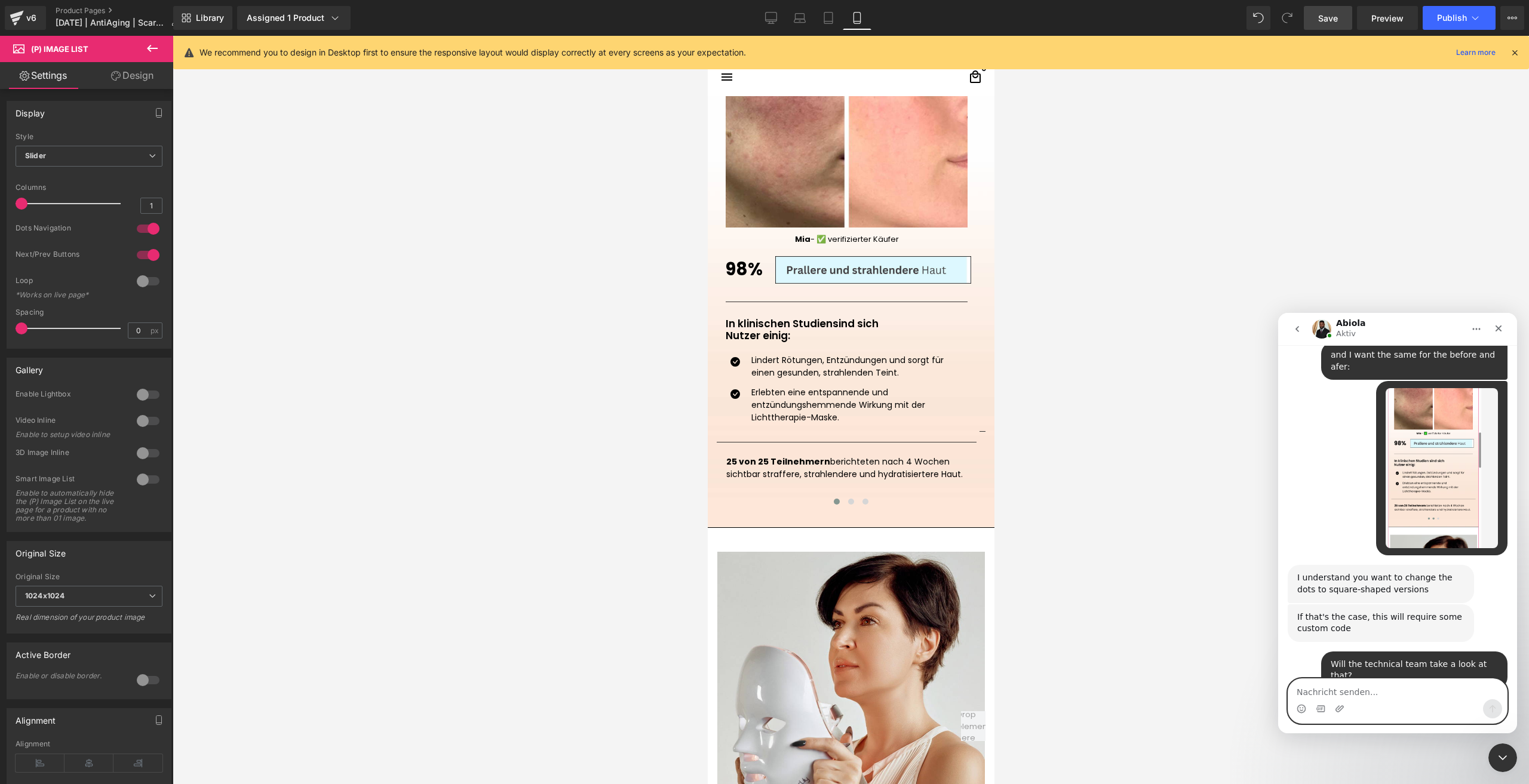
scroll to position [982, 0]
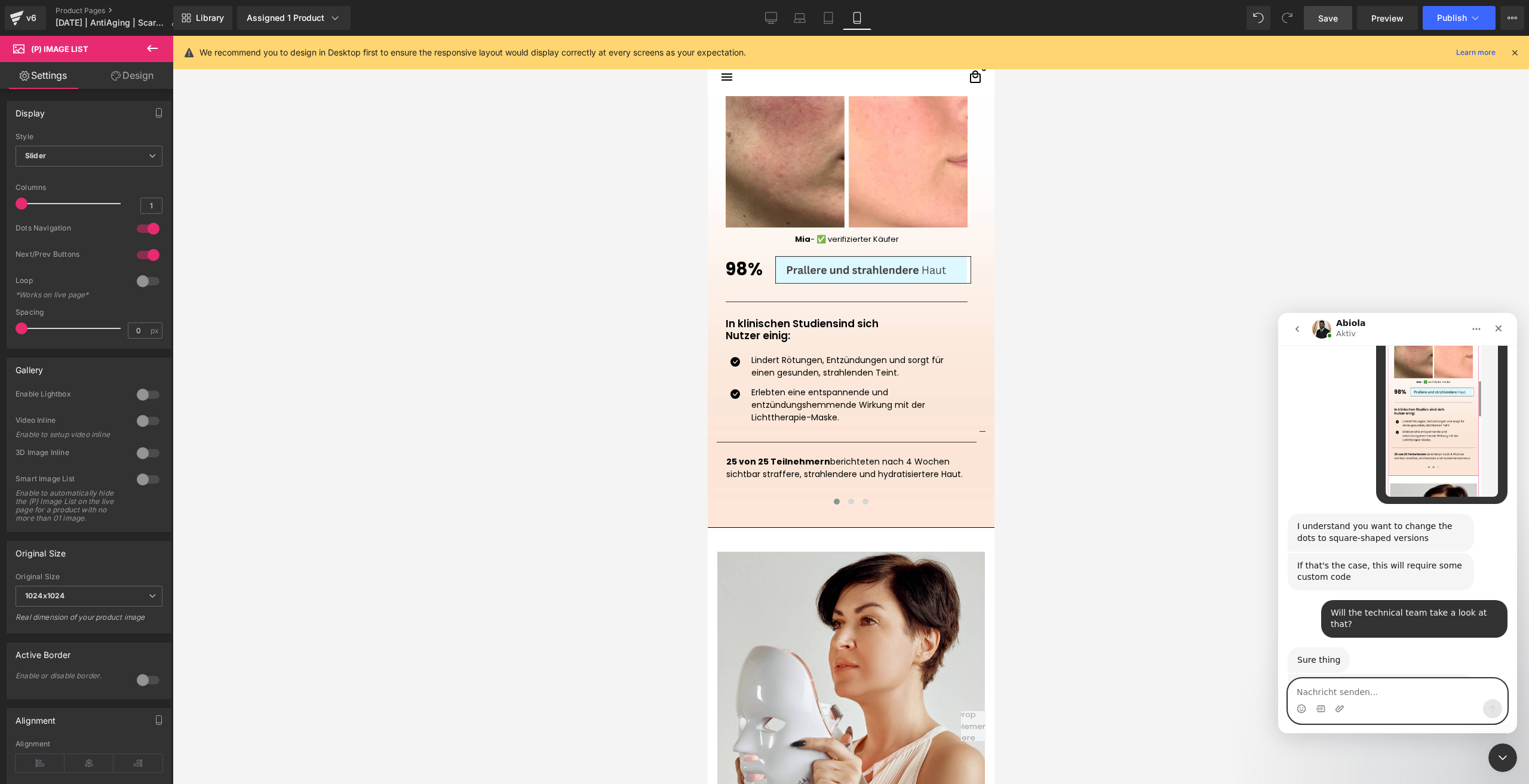
click at [1326, 684] on textarea "Nachricht senden..." at bounding box center [1398, 689] width 219 height 20
type textarea "ok thank you"
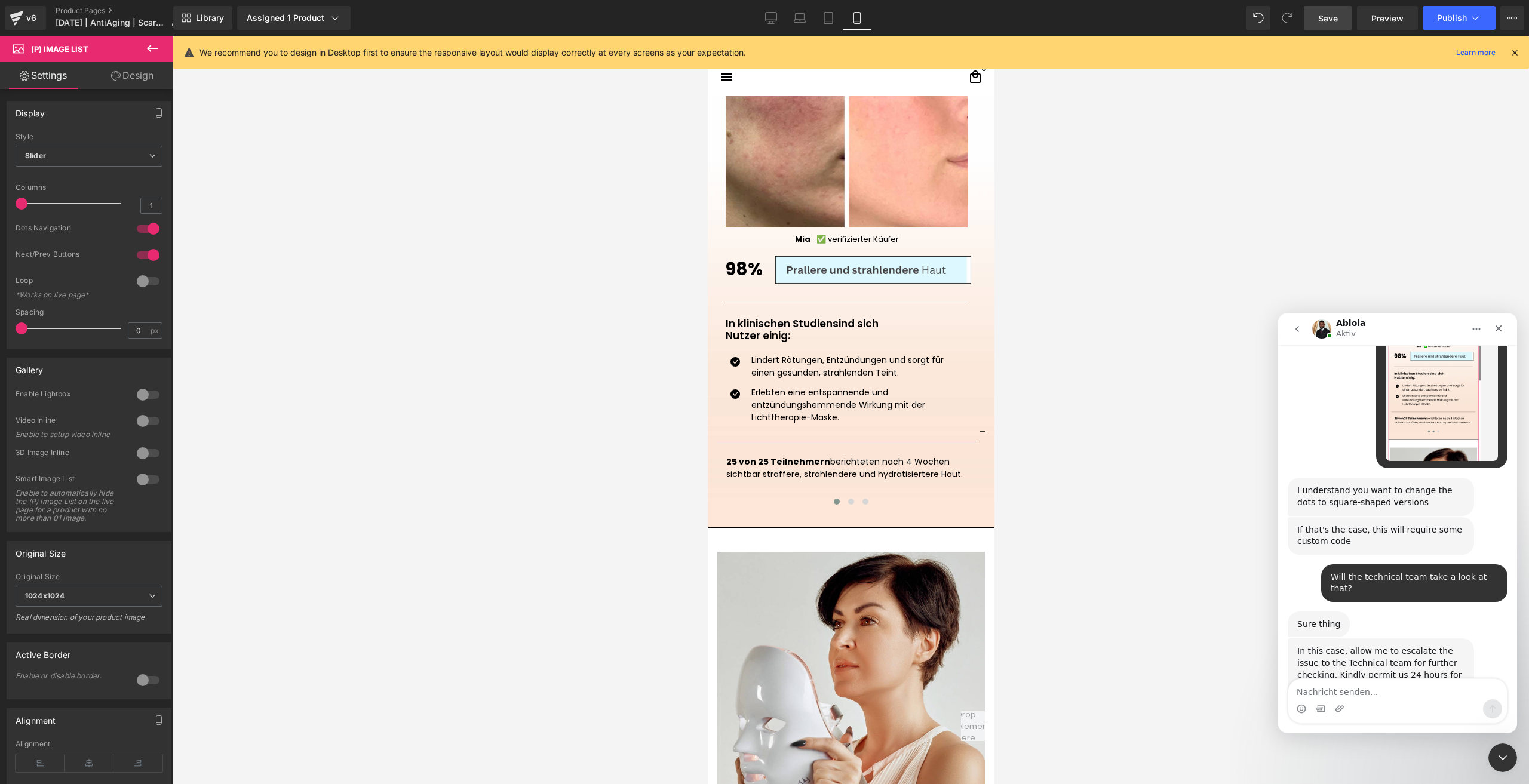
click at [1035, 353] on div at bounding box center [764, 374] width 1529 height 749
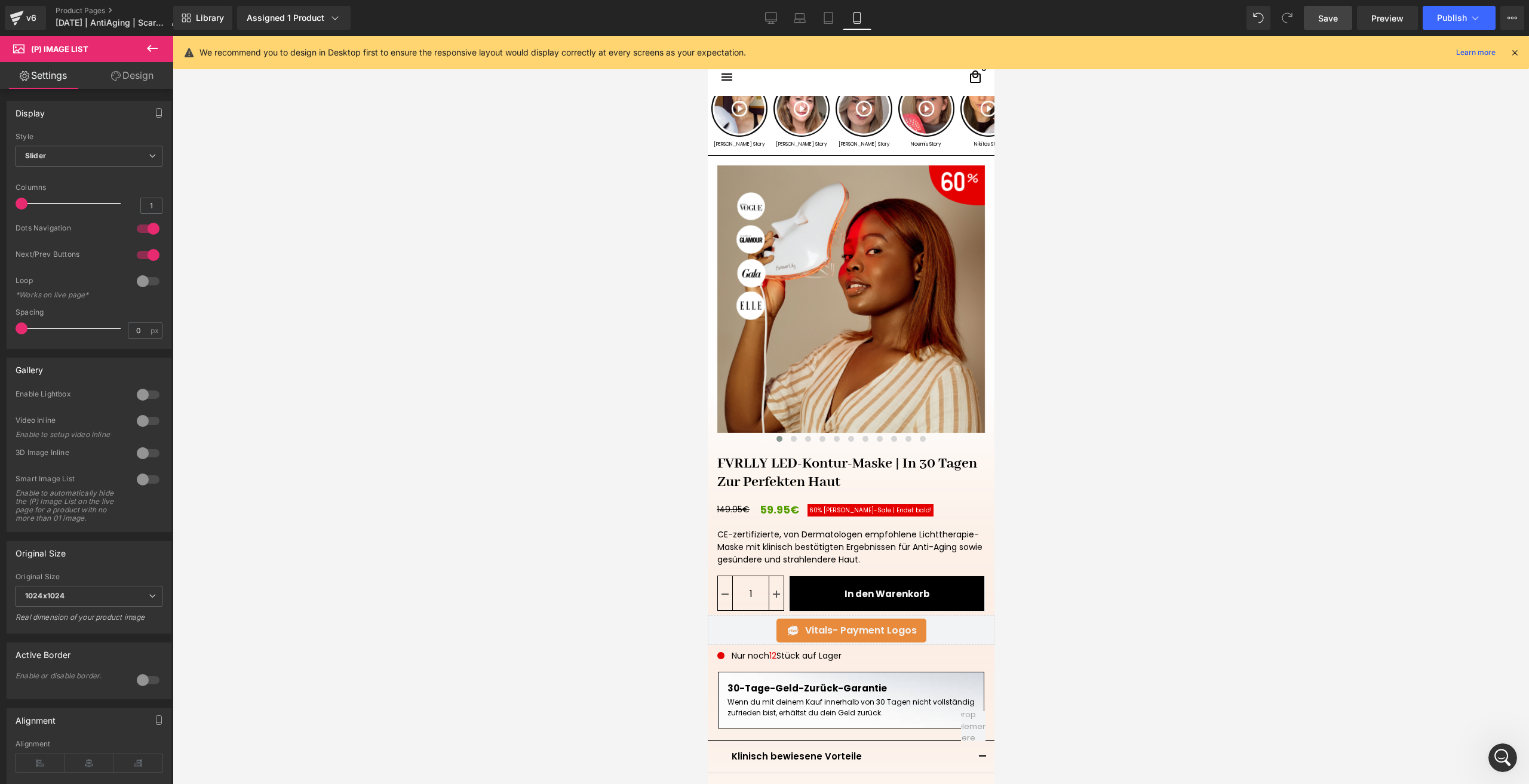
scroll to position [0, 0]
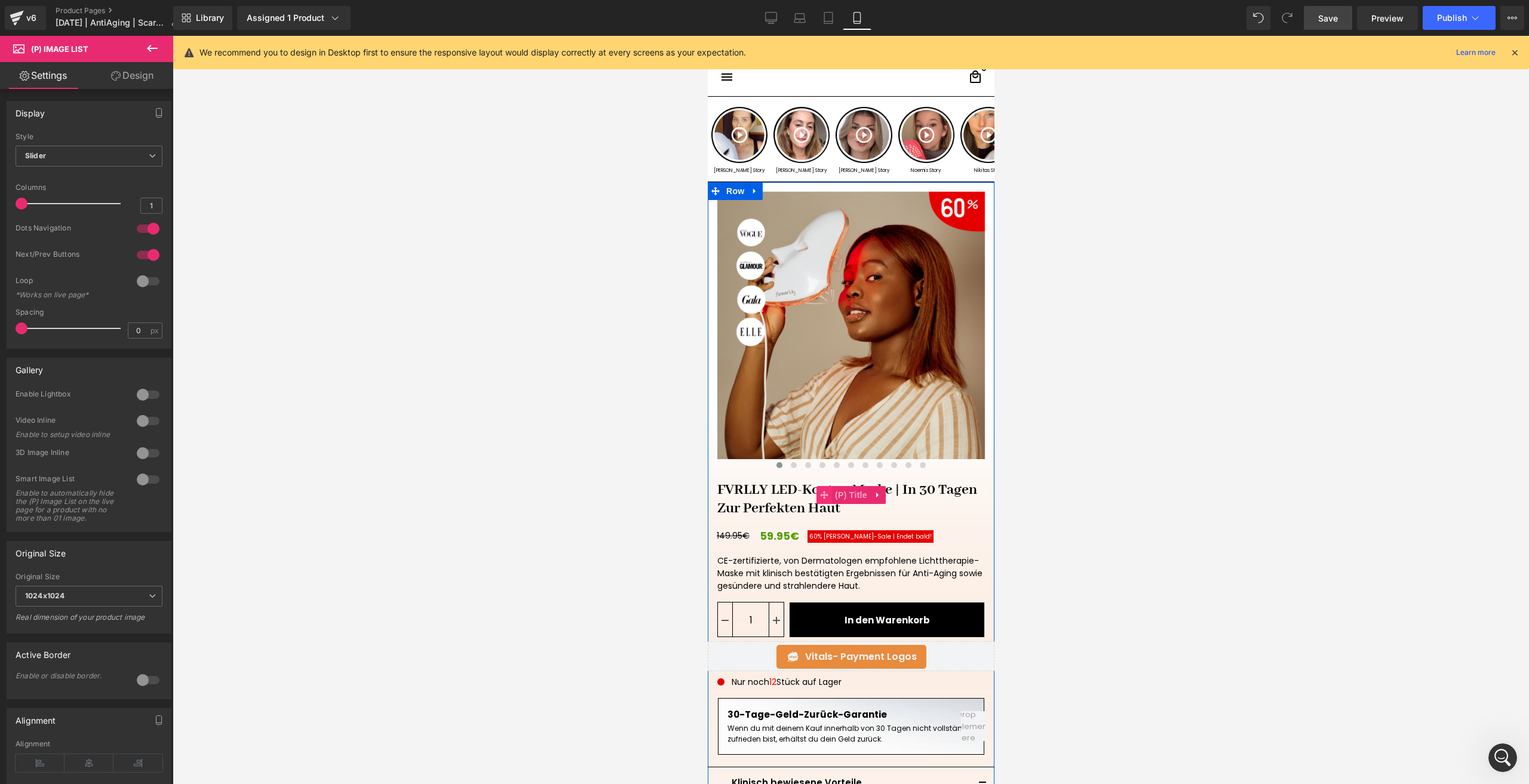
click at [820, 496] on icon at bounding box center [823, 495] width 8 height 8
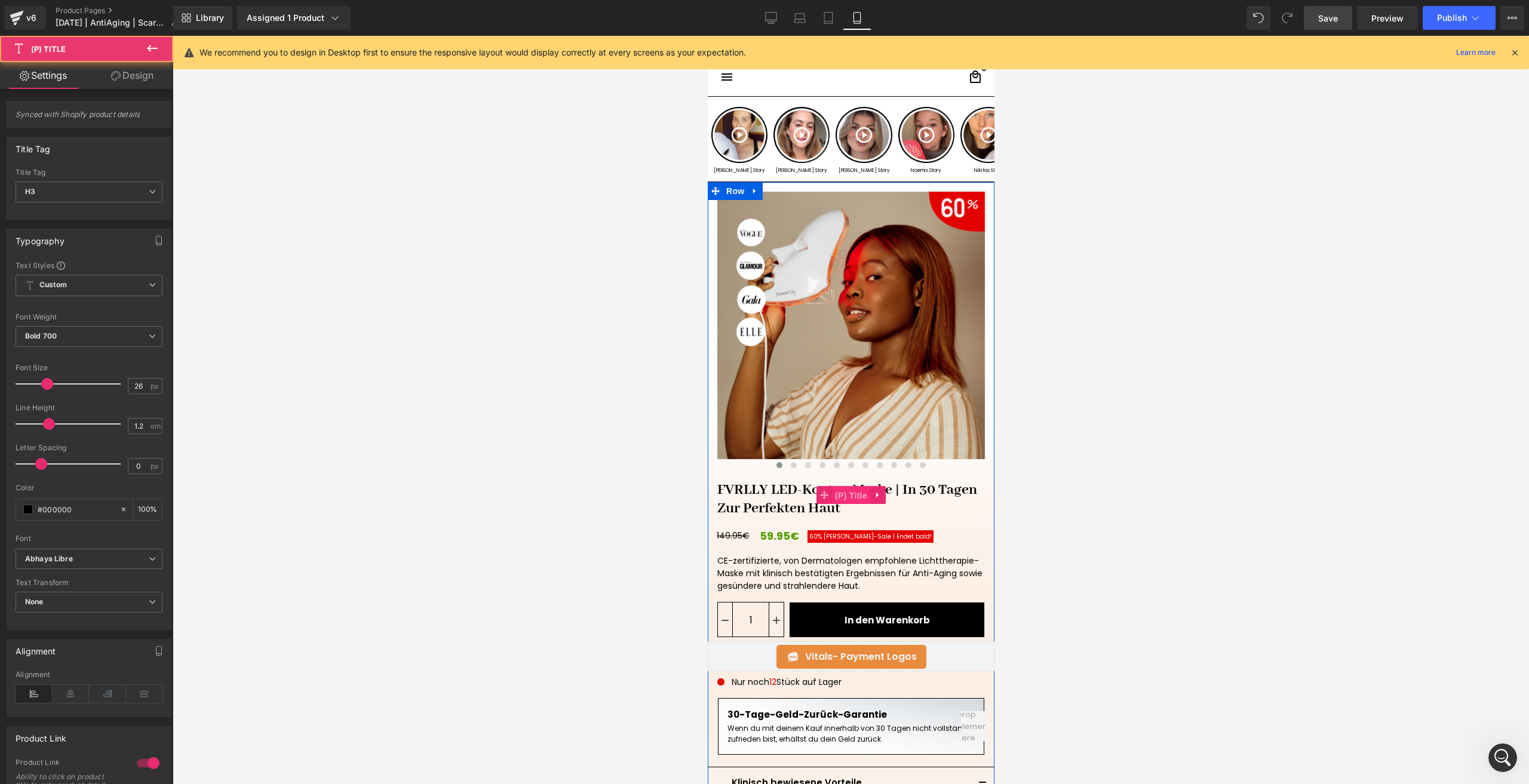
click at [832, 497] on span "(P) Title" at bounding box center [851, 496] width 38 height 18
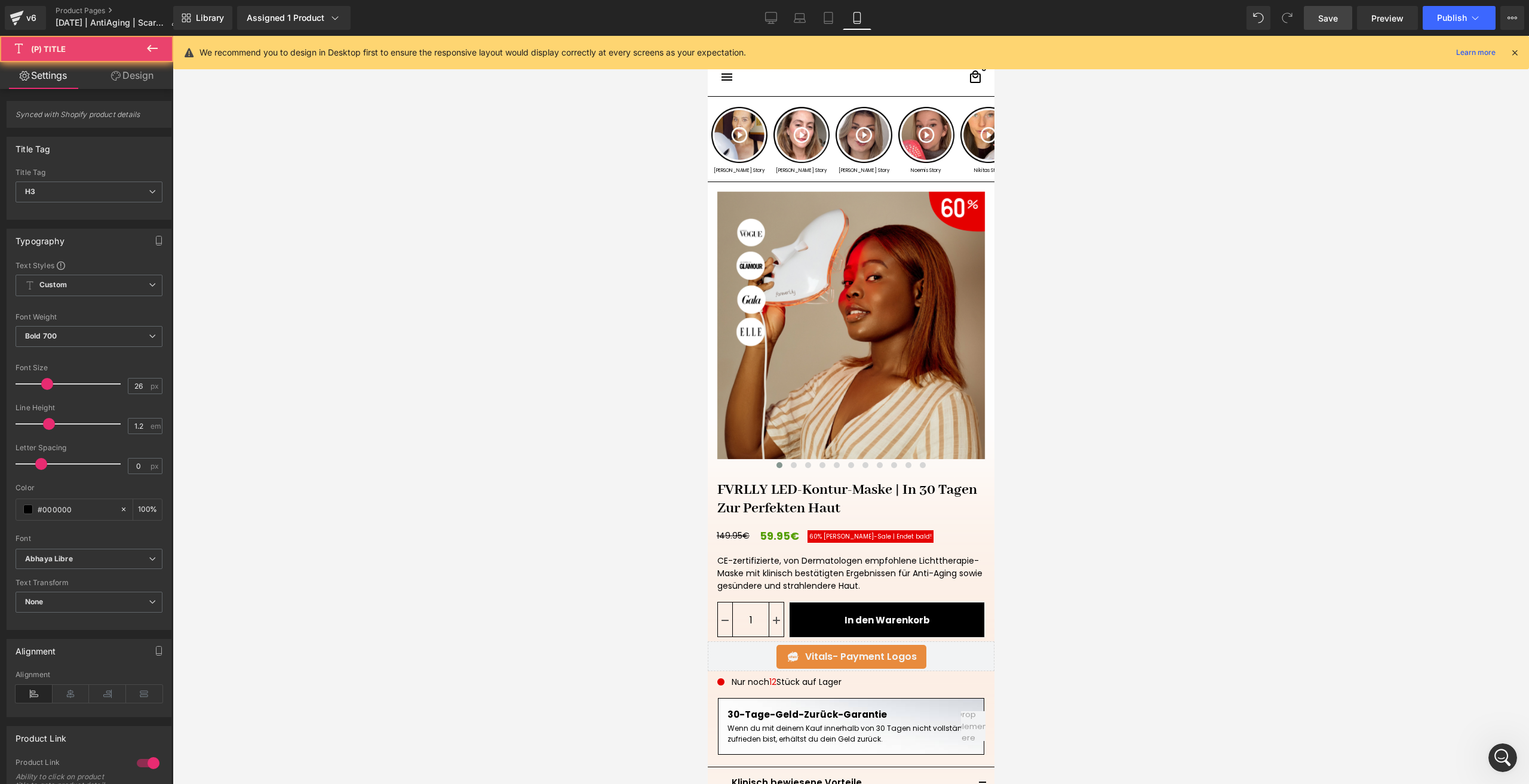
scroll to position [1064, 0]
click at [150, 78] on link "Design" at bounding box center [132, 75] width 87 height 27
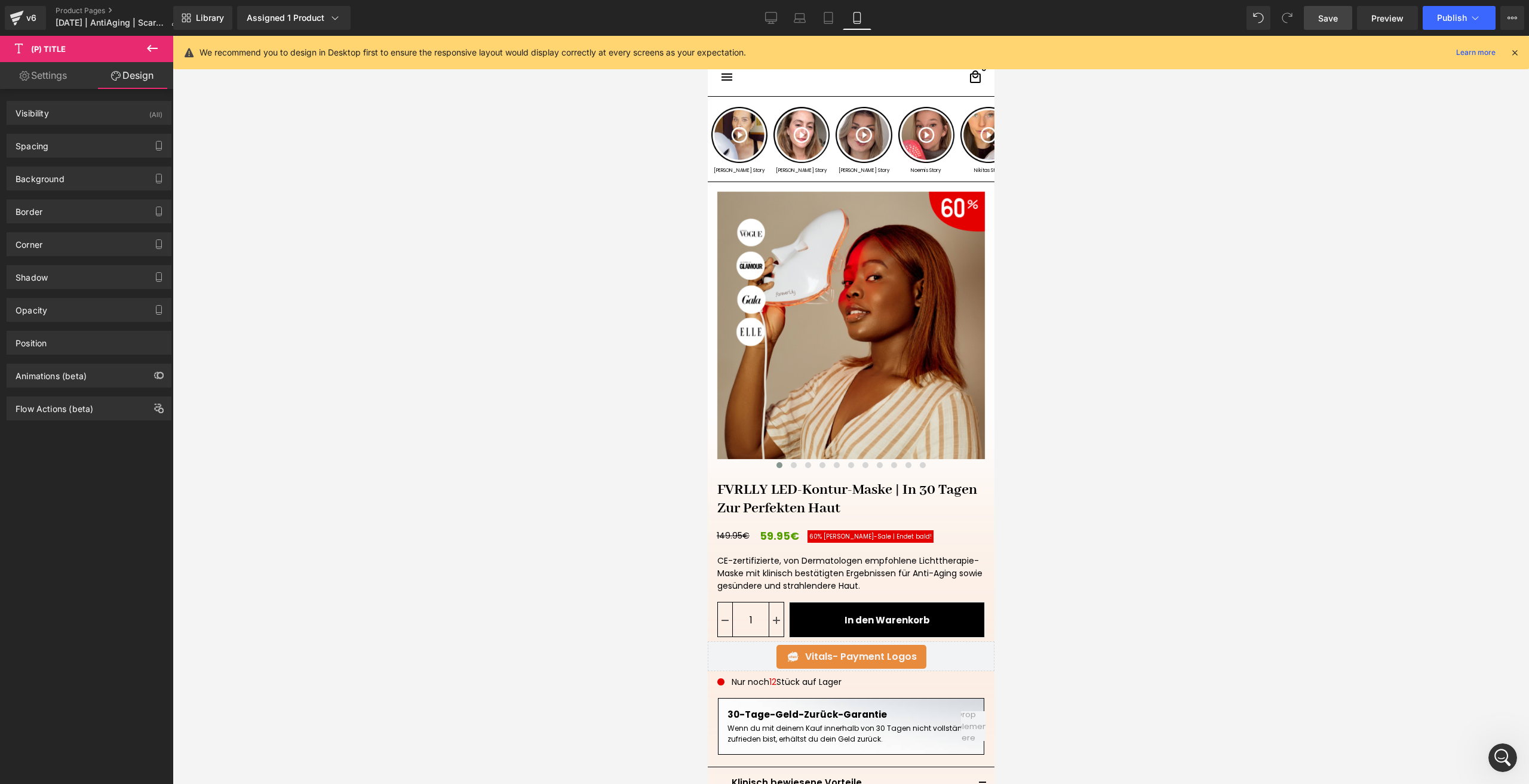
click at [73, 160] on div "Background Color & Image color Color transparent 0 % Image Replace Image Upload…" at bounding box center [89, 174] width 179 height 33
click at [64, 153] on div "Spacing" at bounding box center [88, 146] width 164 height 23
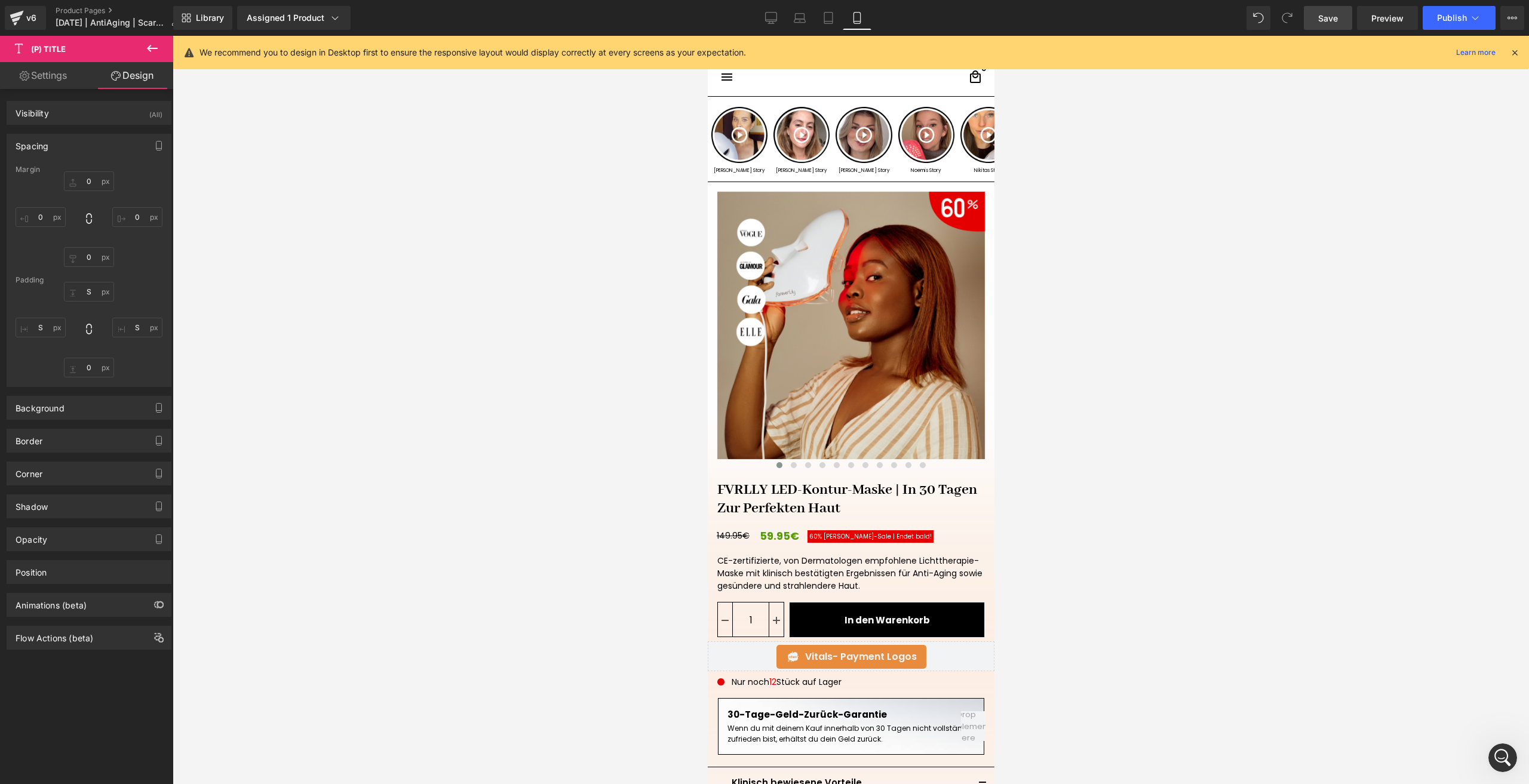
click at [94, 282] on div "Padding" at bounding box center [89, 280] width 147 height 8
click at [92, 301] on input "S" at bounding box center [89, 292] width 50 height 20
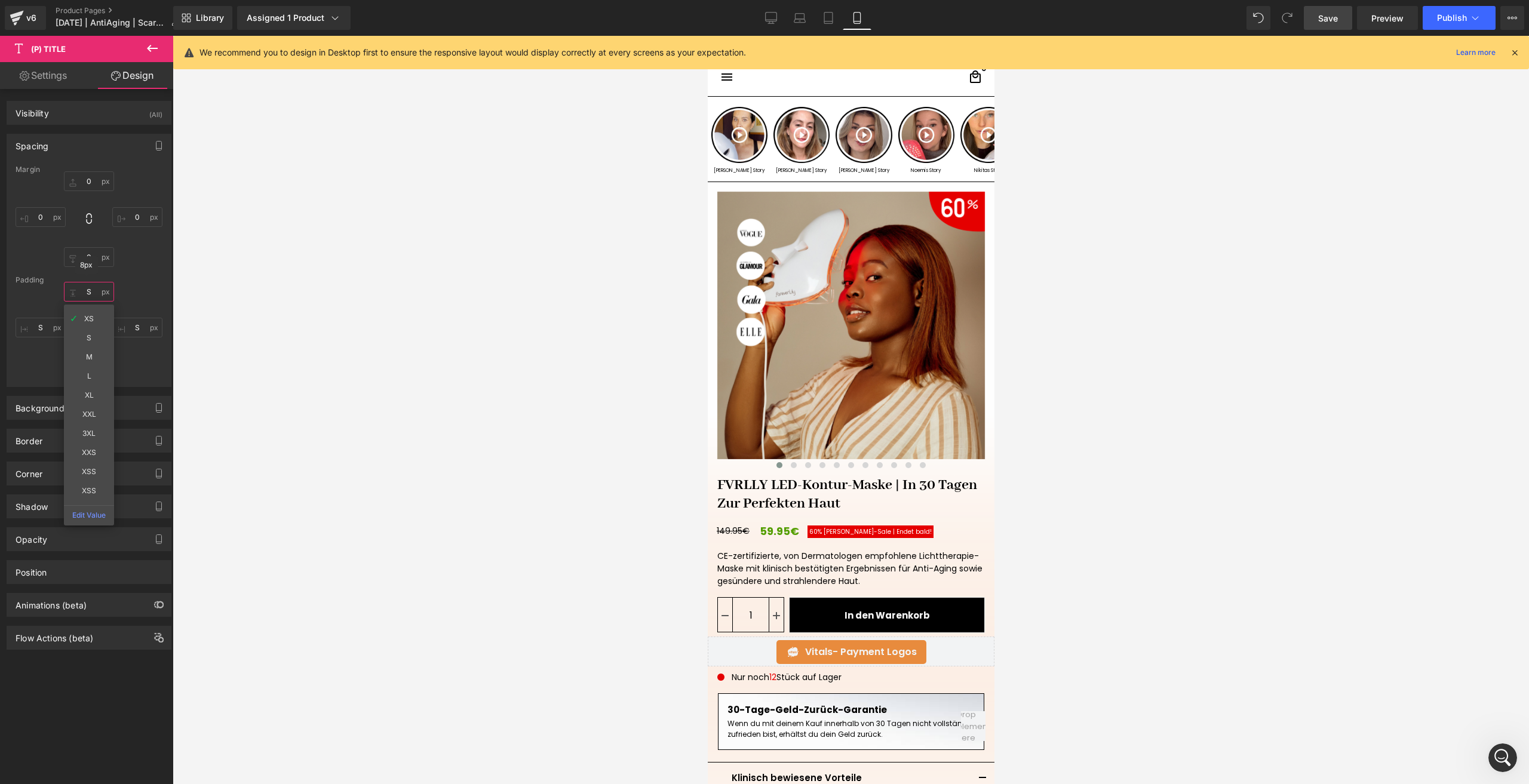
click at [83, 292] on input "S" at bounding box center [89, 292] width 50 height 20
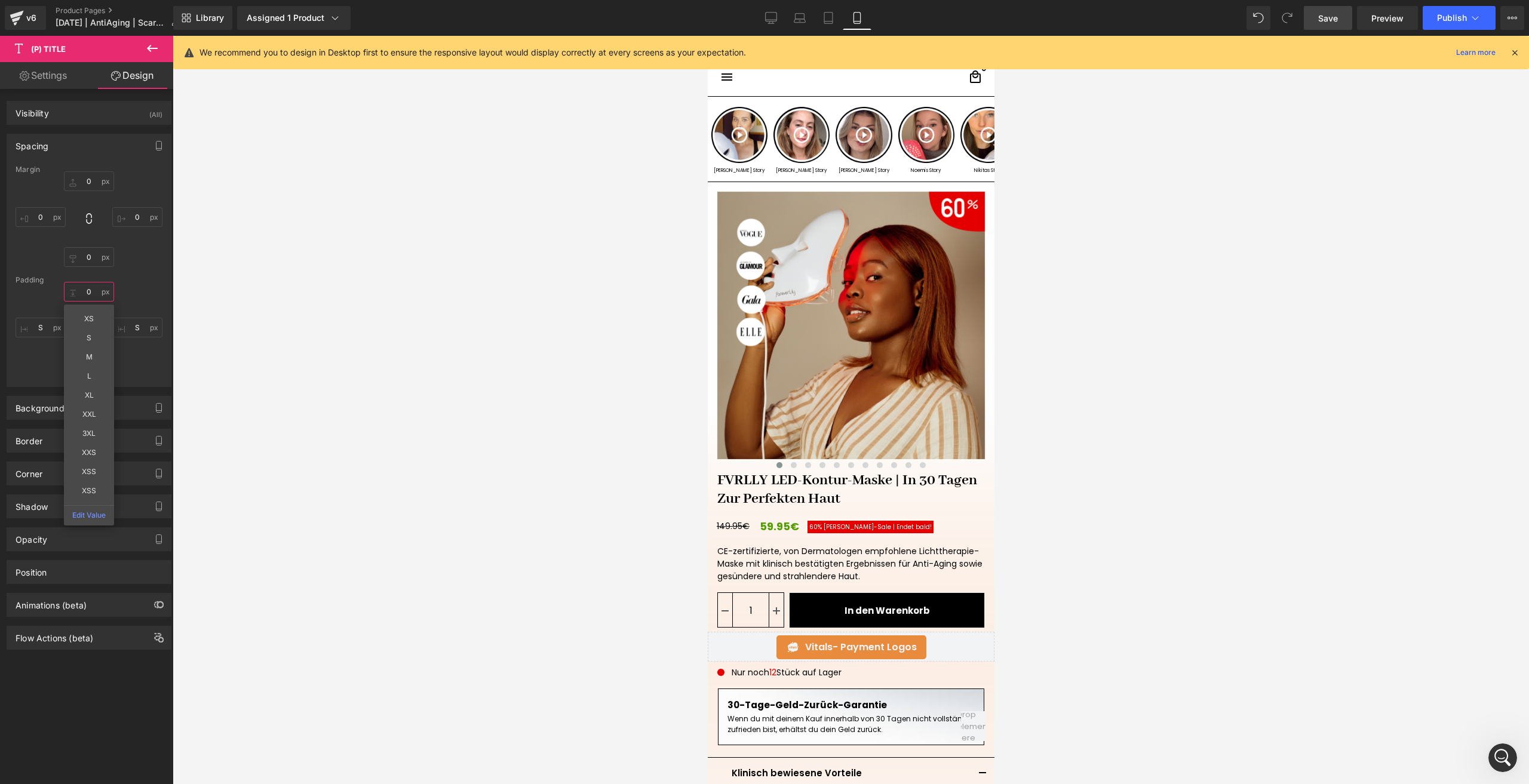
type input "0"
click at [1310, 27] on link "Save" at bounding box center [1328, 18] width 48 height 24
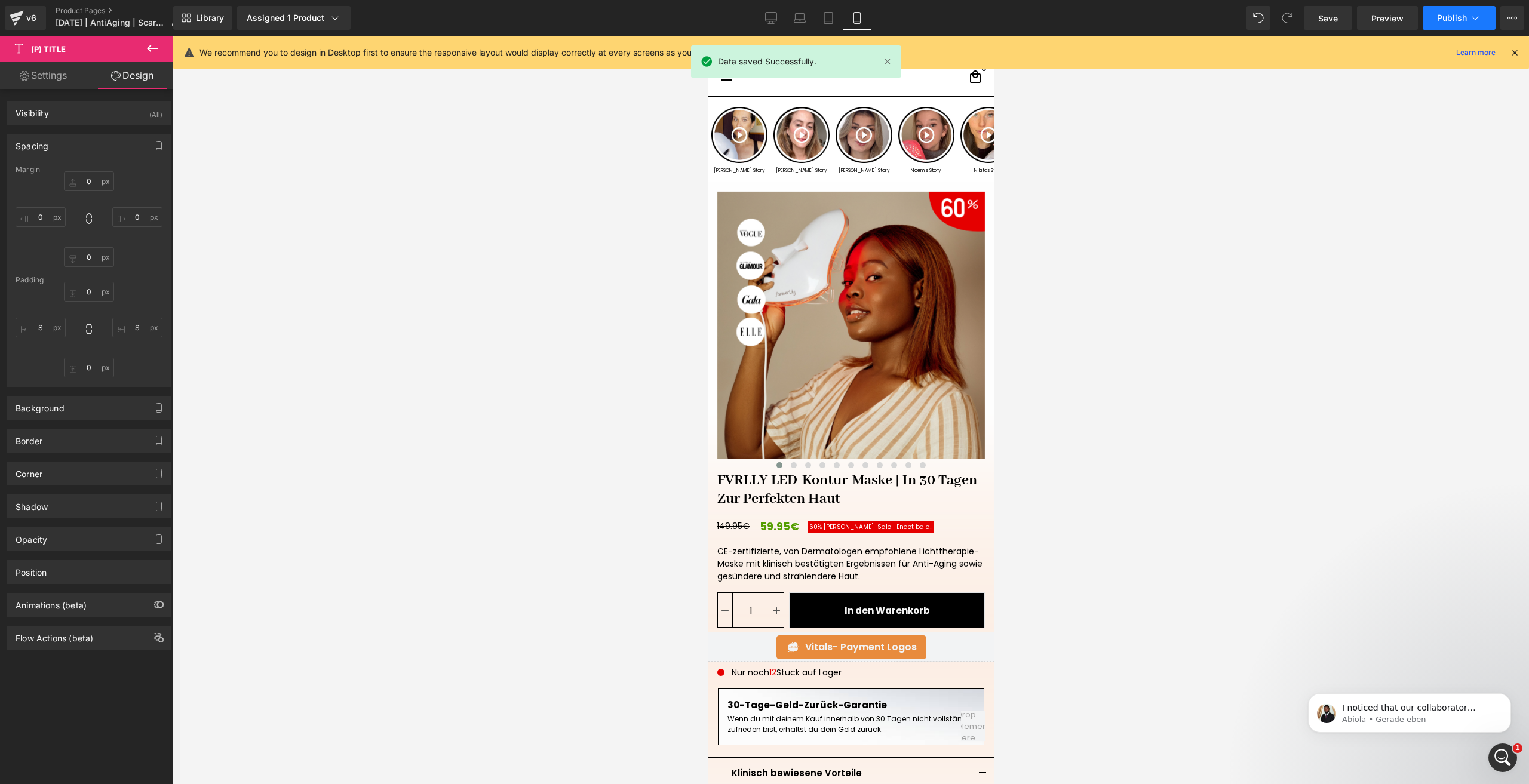
scroll to position [1099, 0]
click at [1447, 19] on span "Publish" at bounding box center [1452, 17] width 30 height 10
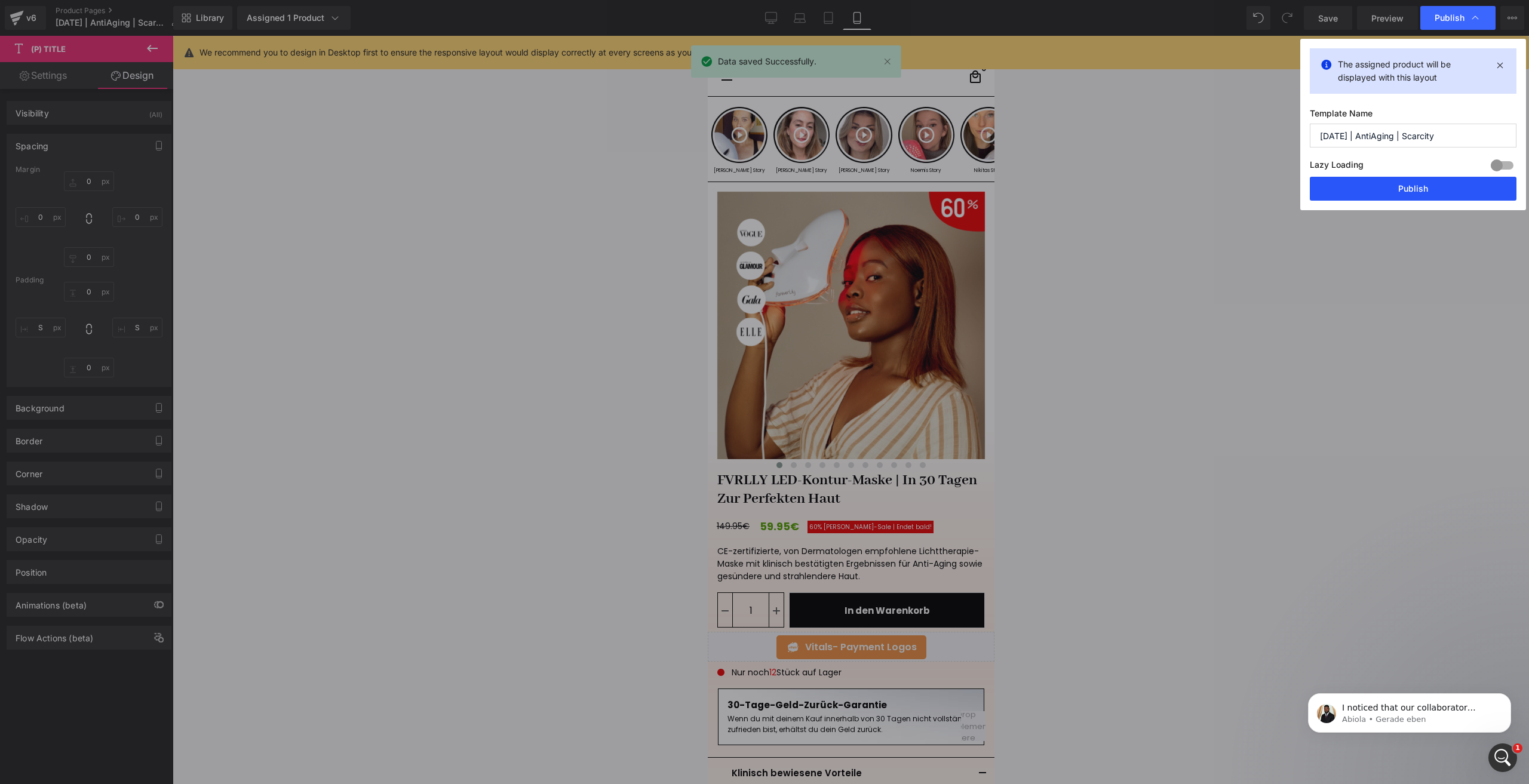
click at [1407, 185] on button "Publish" at bounding box center [1413, 189] width 207 height 24
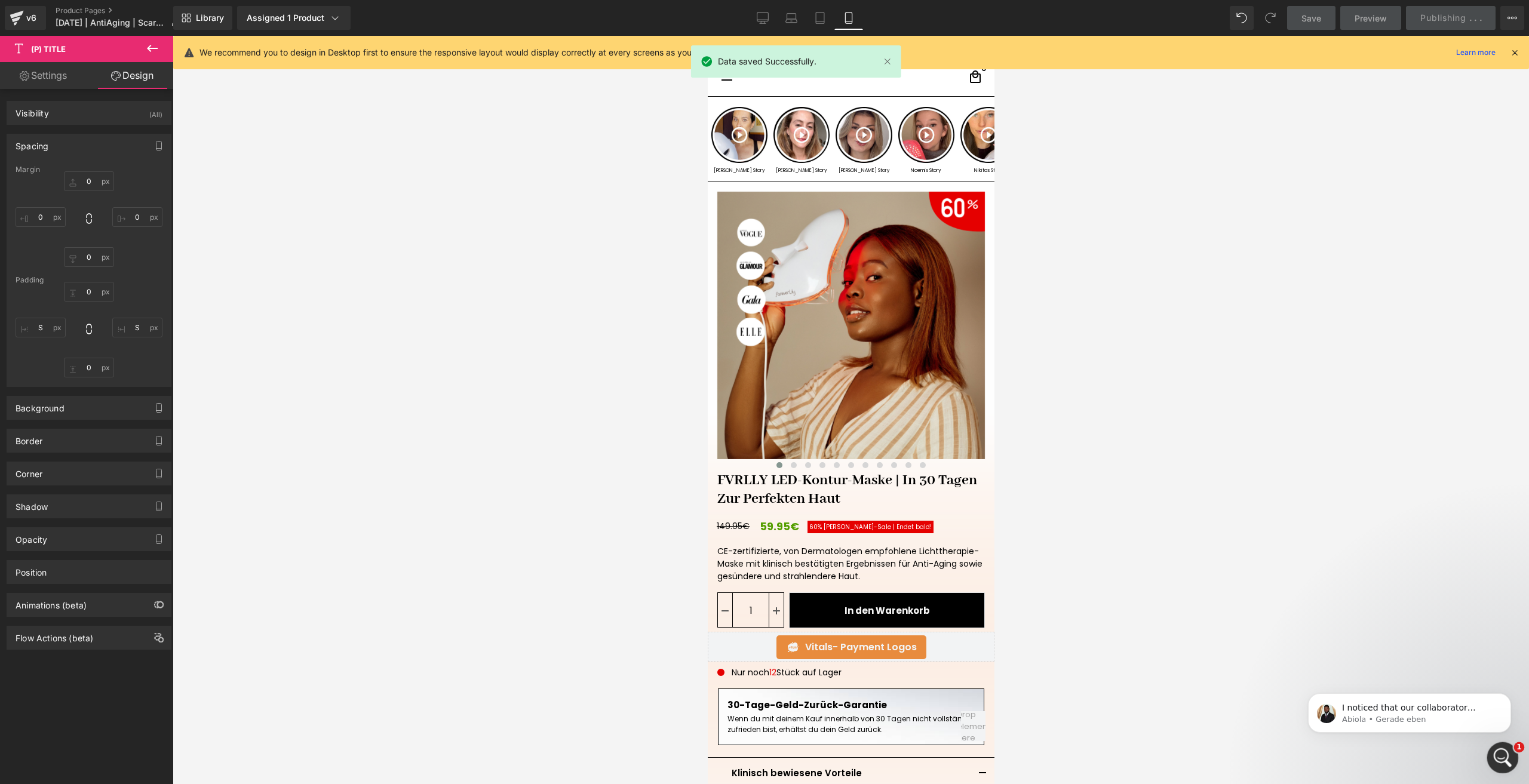
click at [1500, 761] on icon "Intercom-Nachrichtendienst öffnen" at bounding box center [1501, 756] width 20 height 20
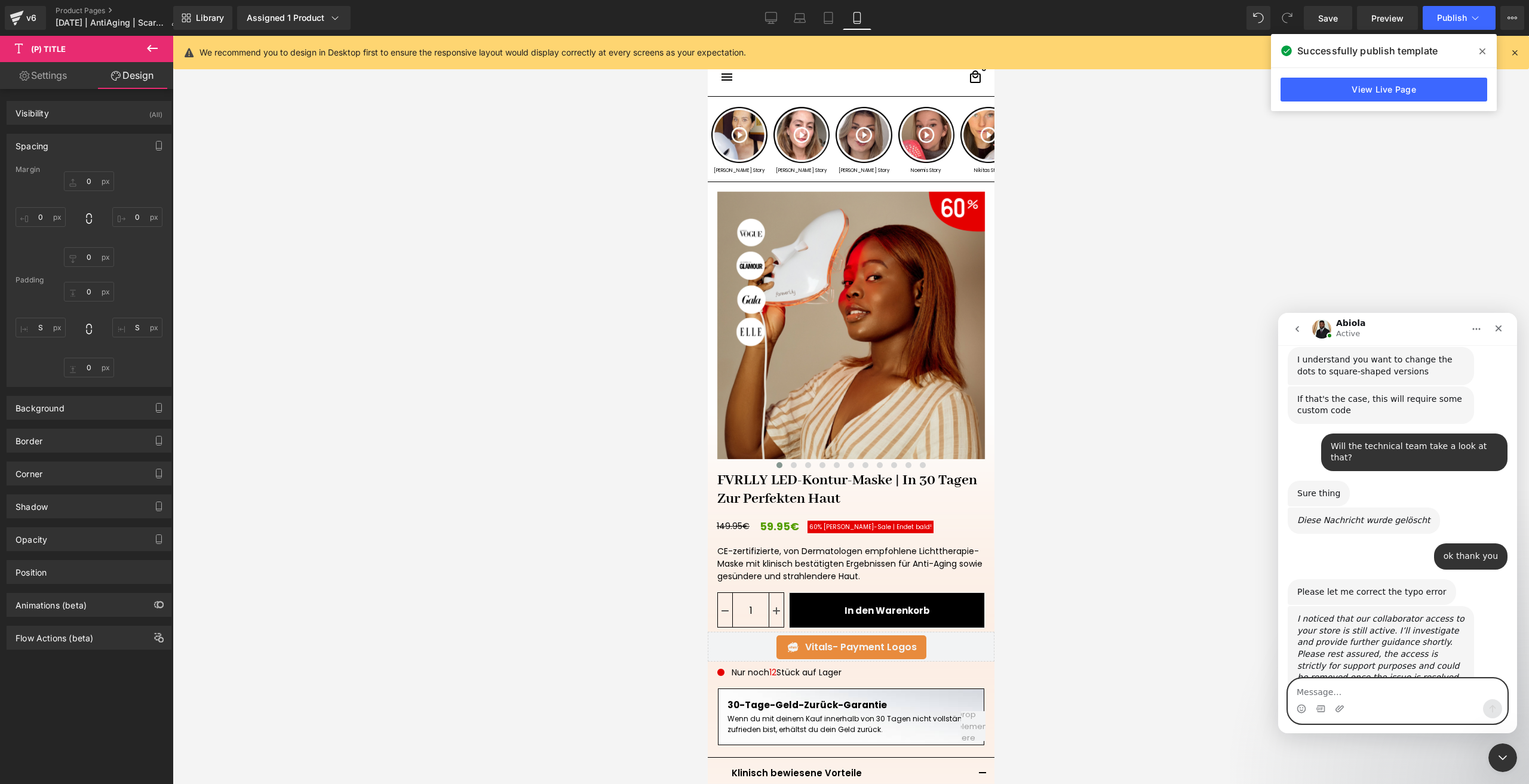
scroll to position [1244, 0]
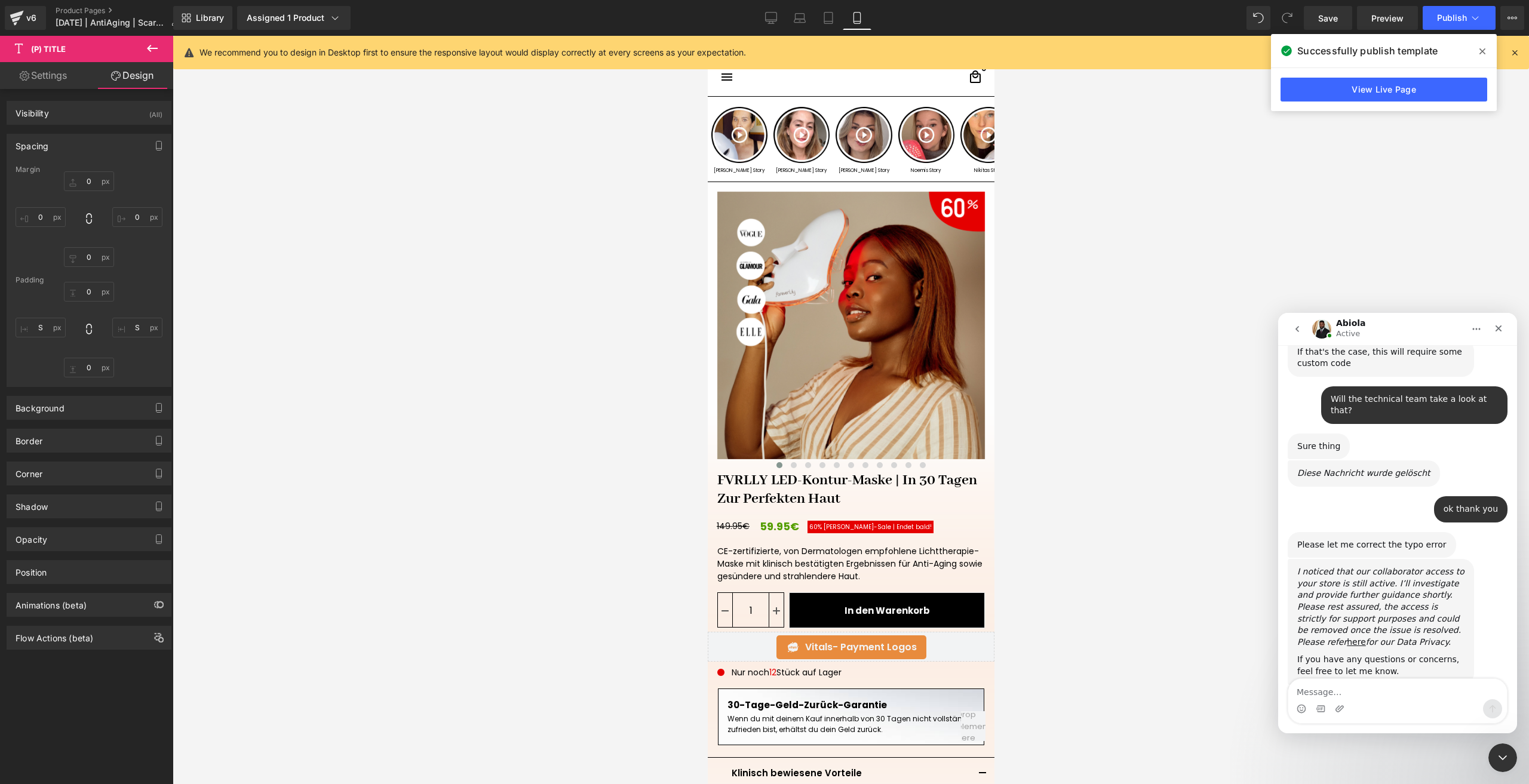
click at [820, 367] on div at bounding box center [764, 374] width 1529 height 749
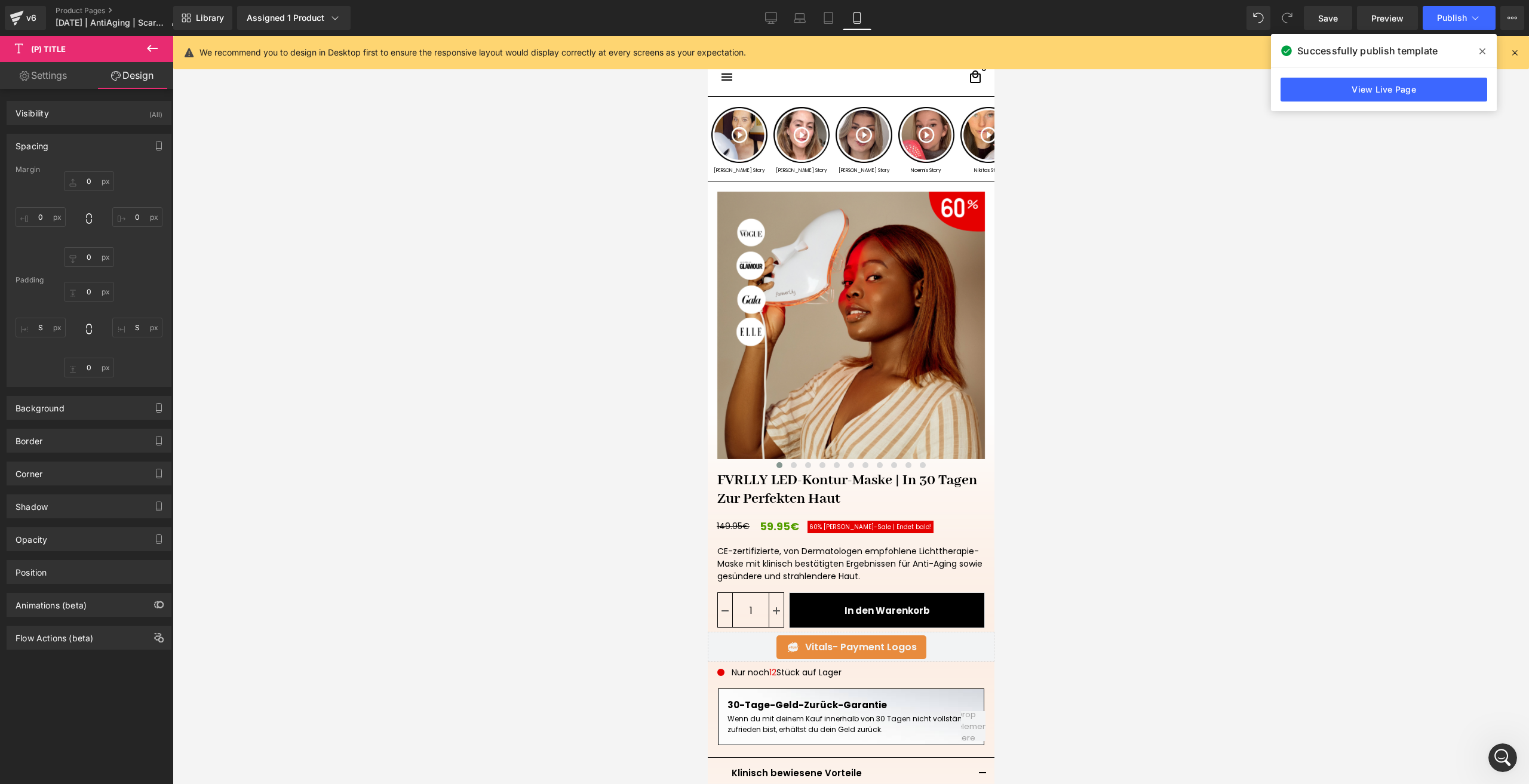
click at [677, 266] on div at bounding box center [851, 410] width 1356 height 749
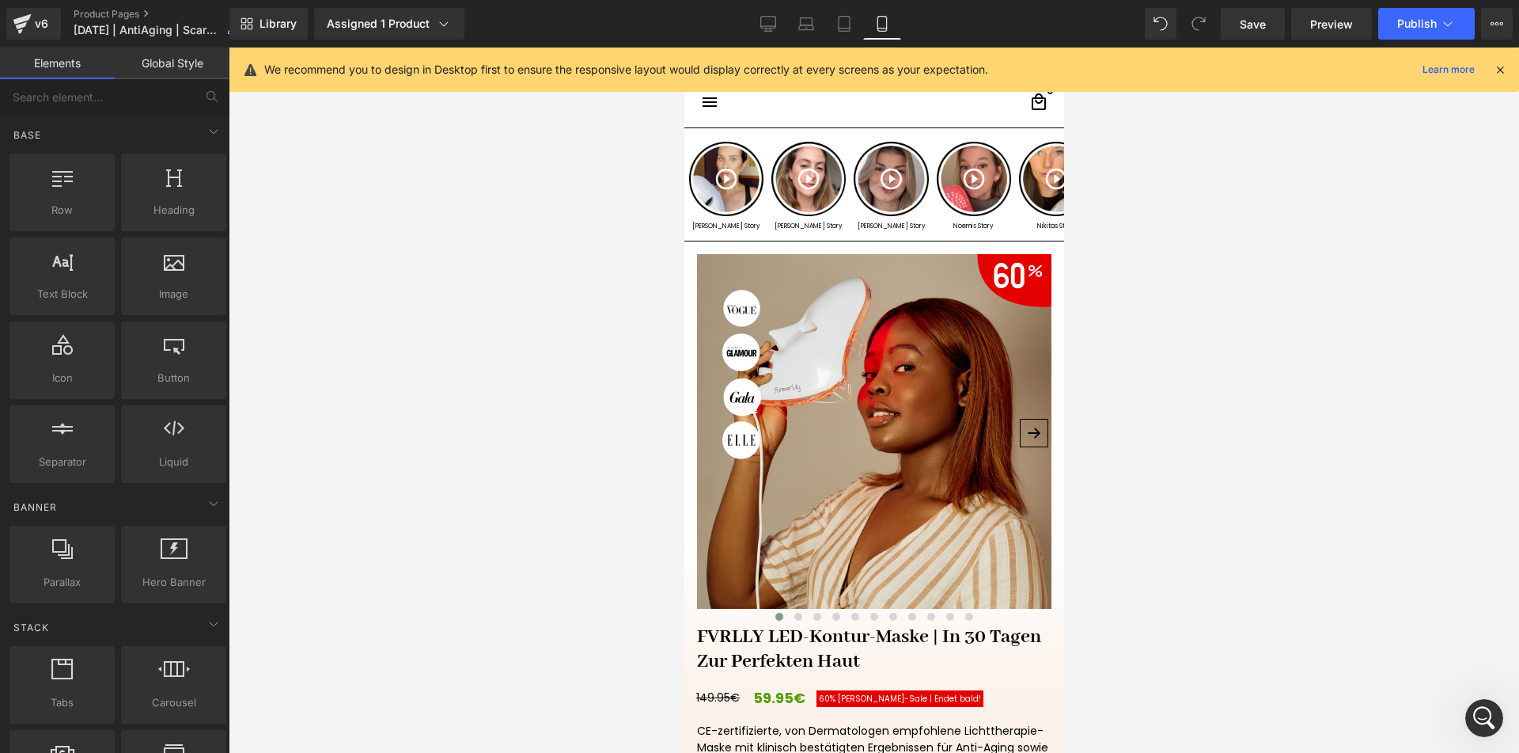
click at [684, 241] on link at bounding box center [874, 424] width 380 height 367
click at [761, 511] on img at bounding box center [873, 431] width 355 height 355
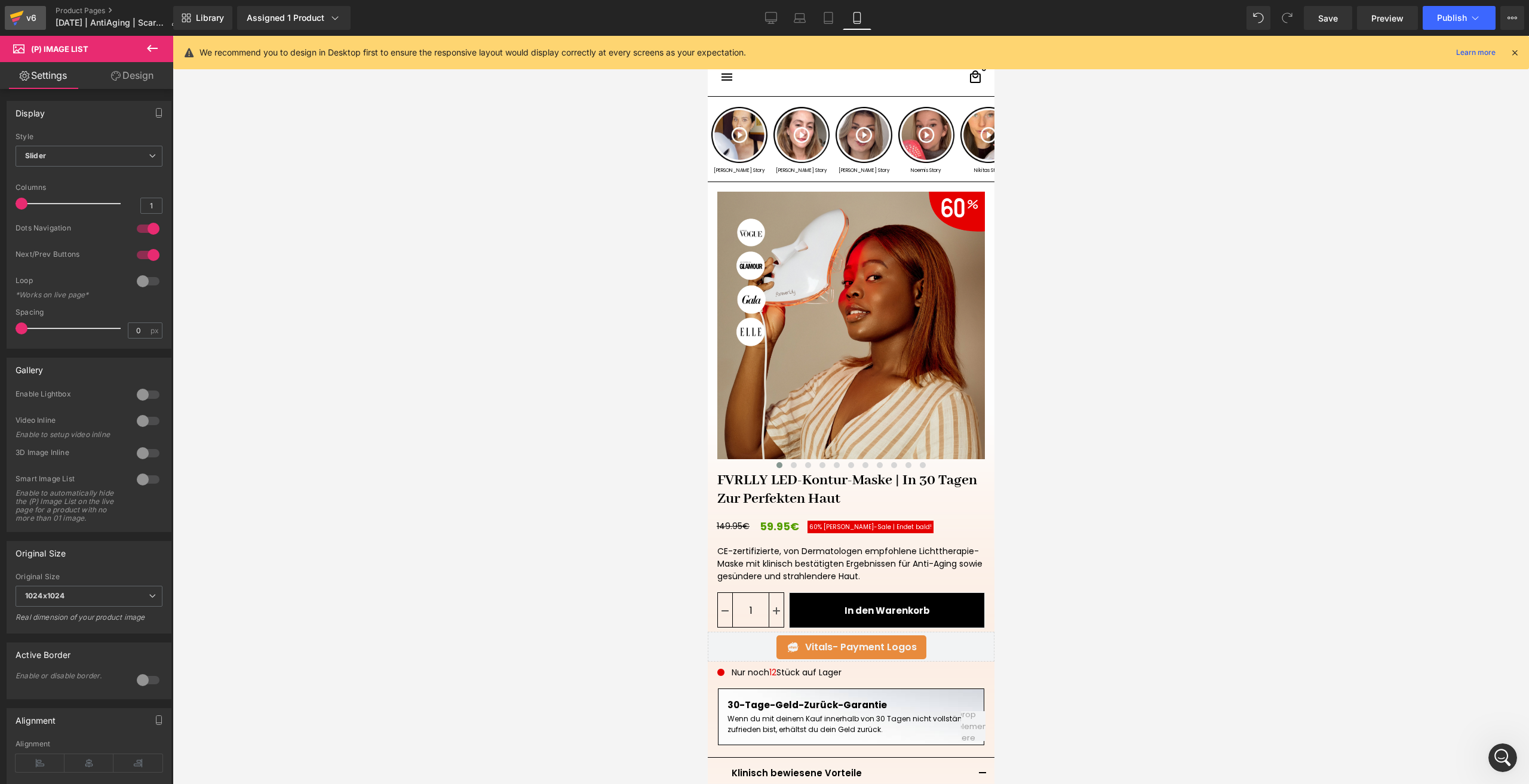
click at [33, 17] on div "v6" at bounding box center [32, 17] width 15 height 16
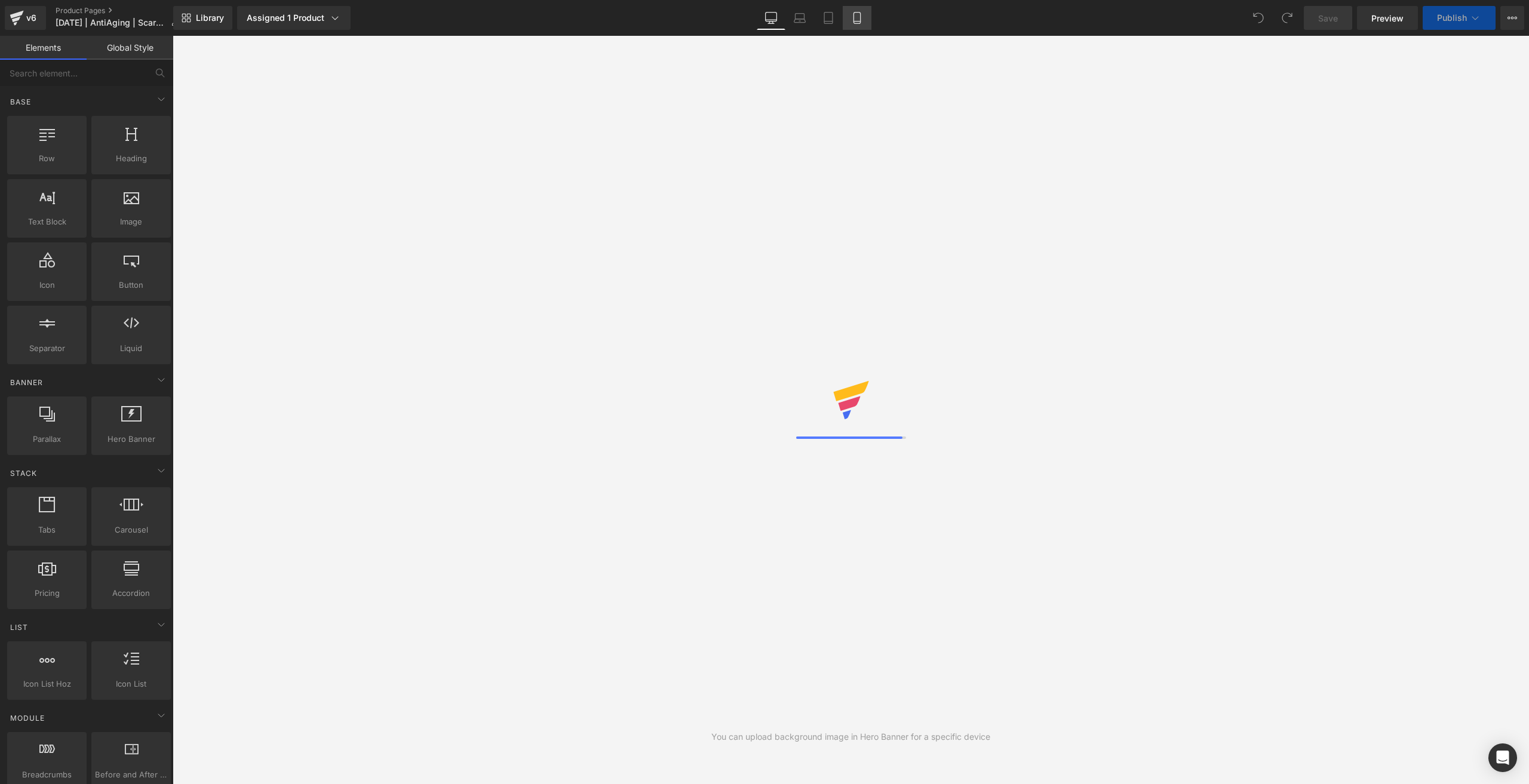
drag, startPoint x: 786, startPoint y: 23, endPoint x: 854, endPoint y: 17, distance: 68.3
click at [851, 19] on div "Desktop Laptop Tablet Mobile" at bounding box center [814, 18] width 115 height 24
click at [854, 17] on icon at bounding box center [857, 18] width 7 height 11
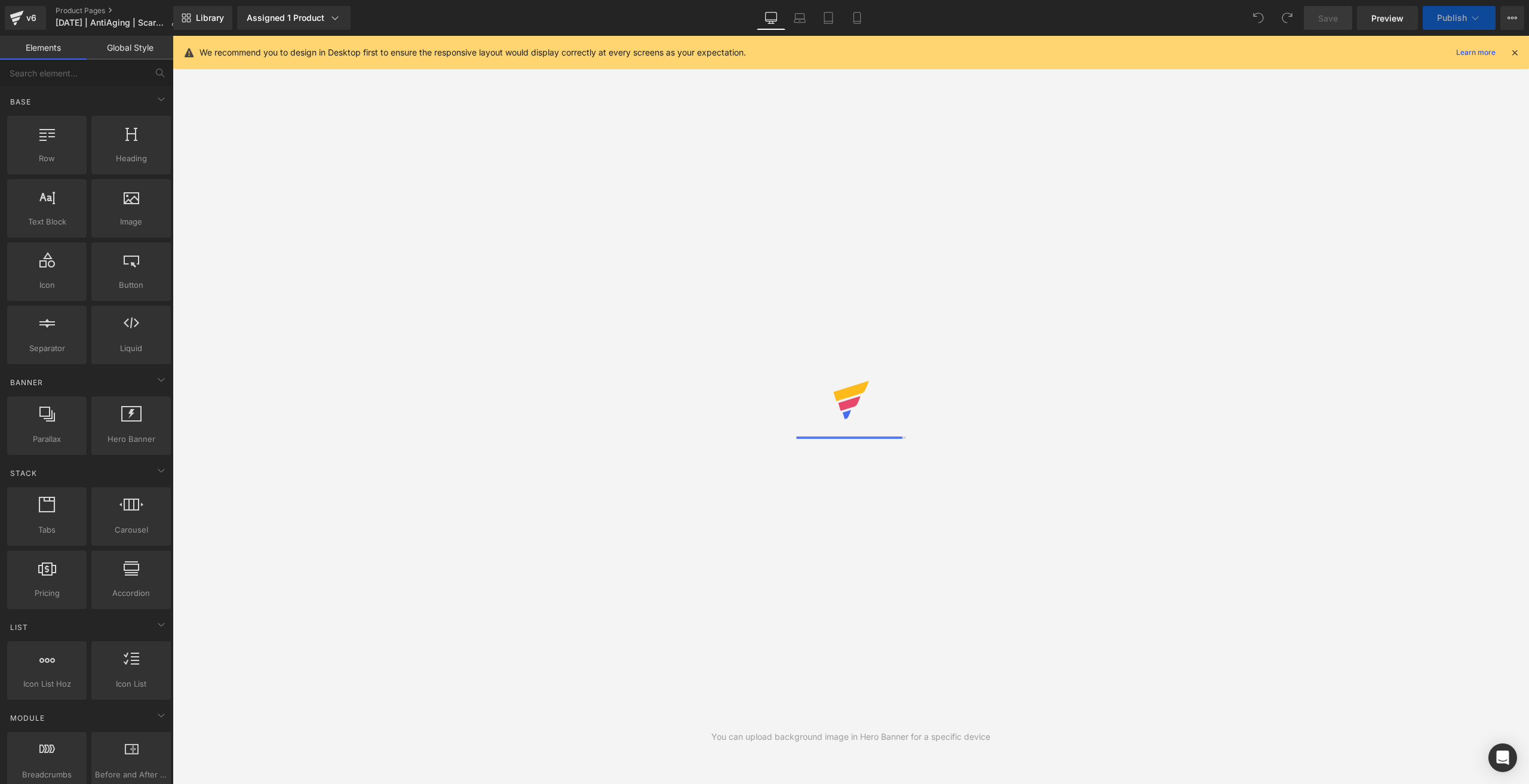
click at [860, 20] on icon at bounding box center [857, 18] width 12 height 12
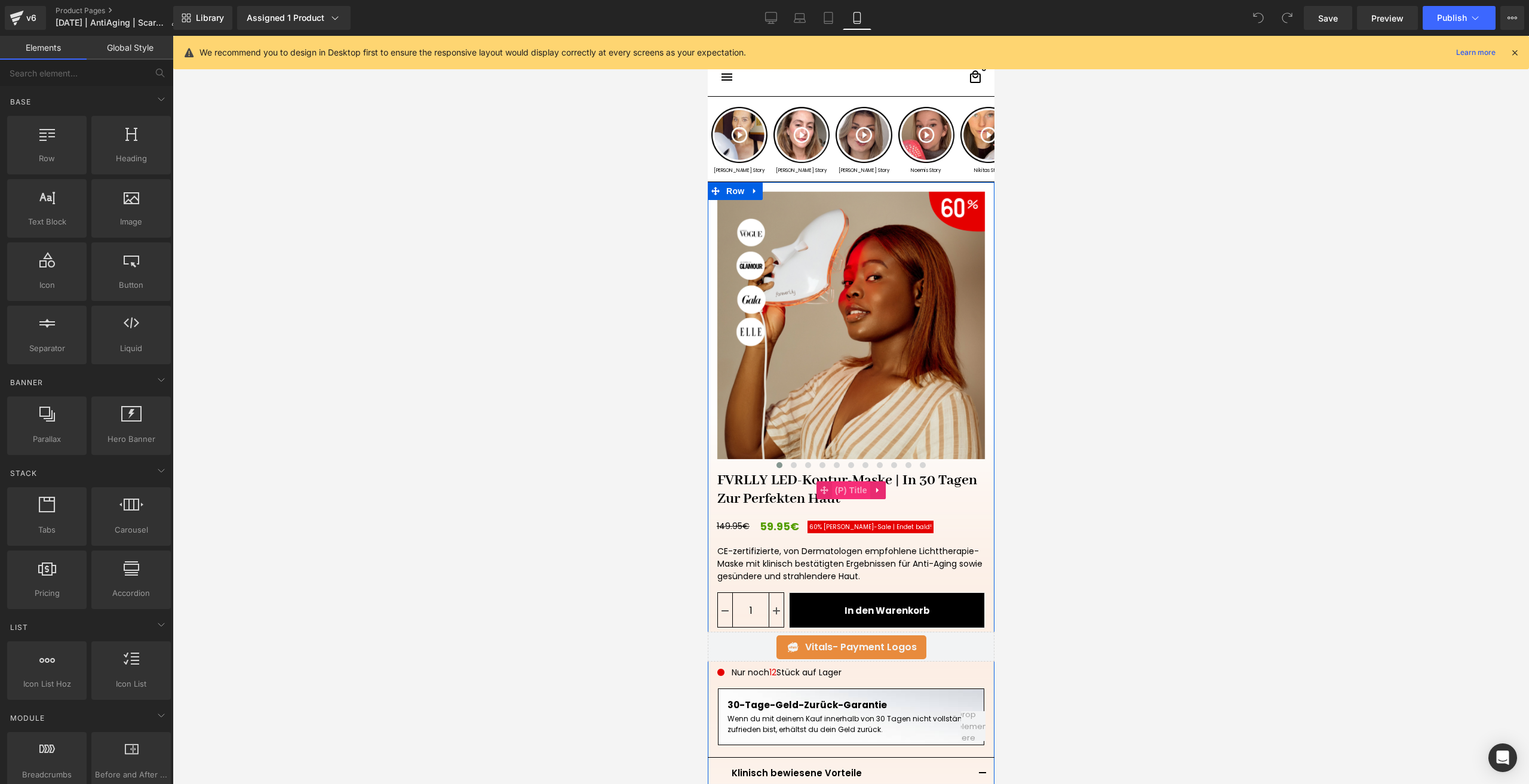
drag, startPoint x: 846, startPoint y: 490, endPoint x: 1389, endPoint y: 436, distance: 545.7
click at [846, 490] on span "(P) Title" at bounding box center [851, 490] width 38 height 18
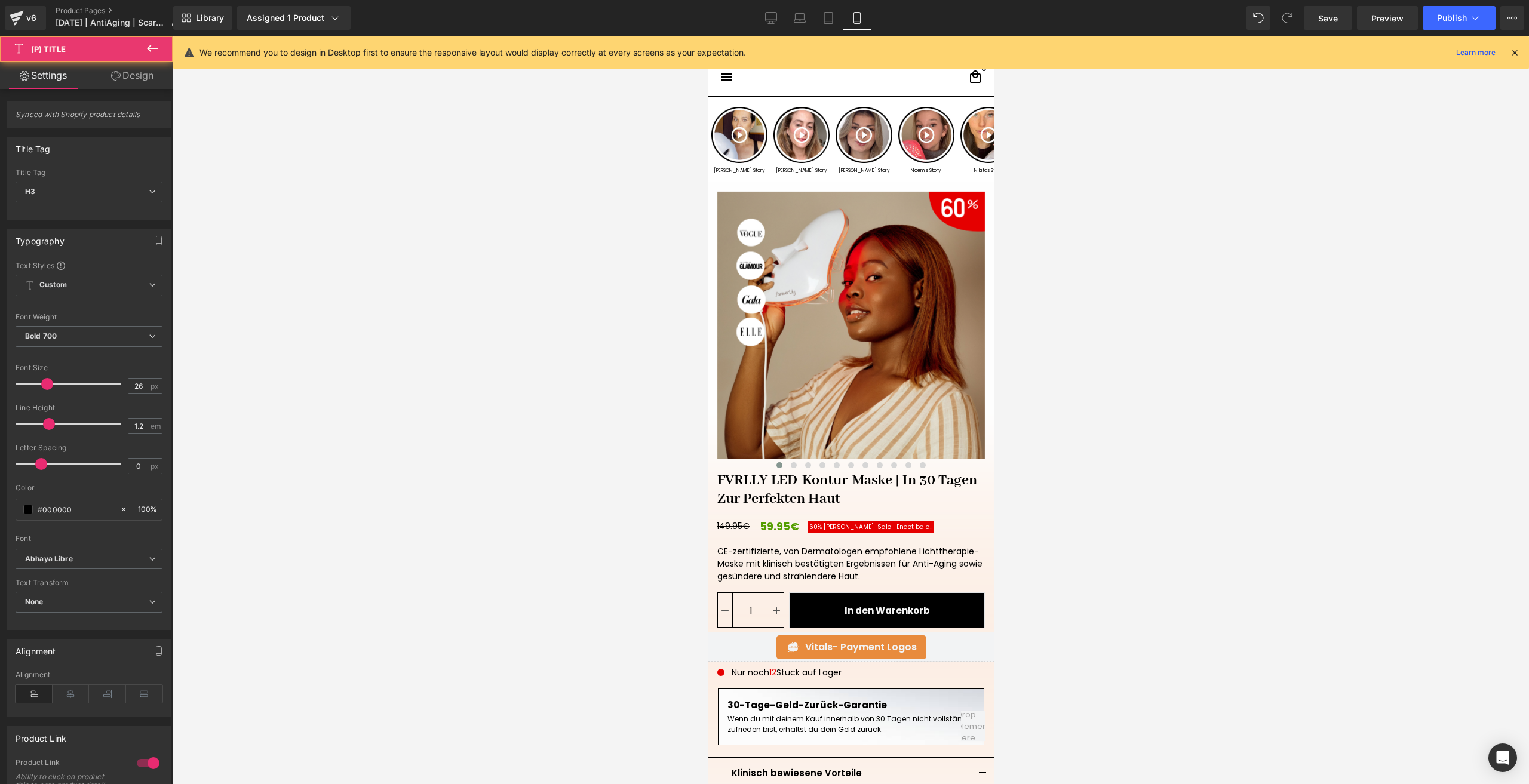
drag, startPoint x: 147, startPoint y: 82, endPoint x: 78, endPoint y: 124, distance: 80.8
click at [146, 81] on link "Design" at bounding box center [132, 75] width 87 height 27
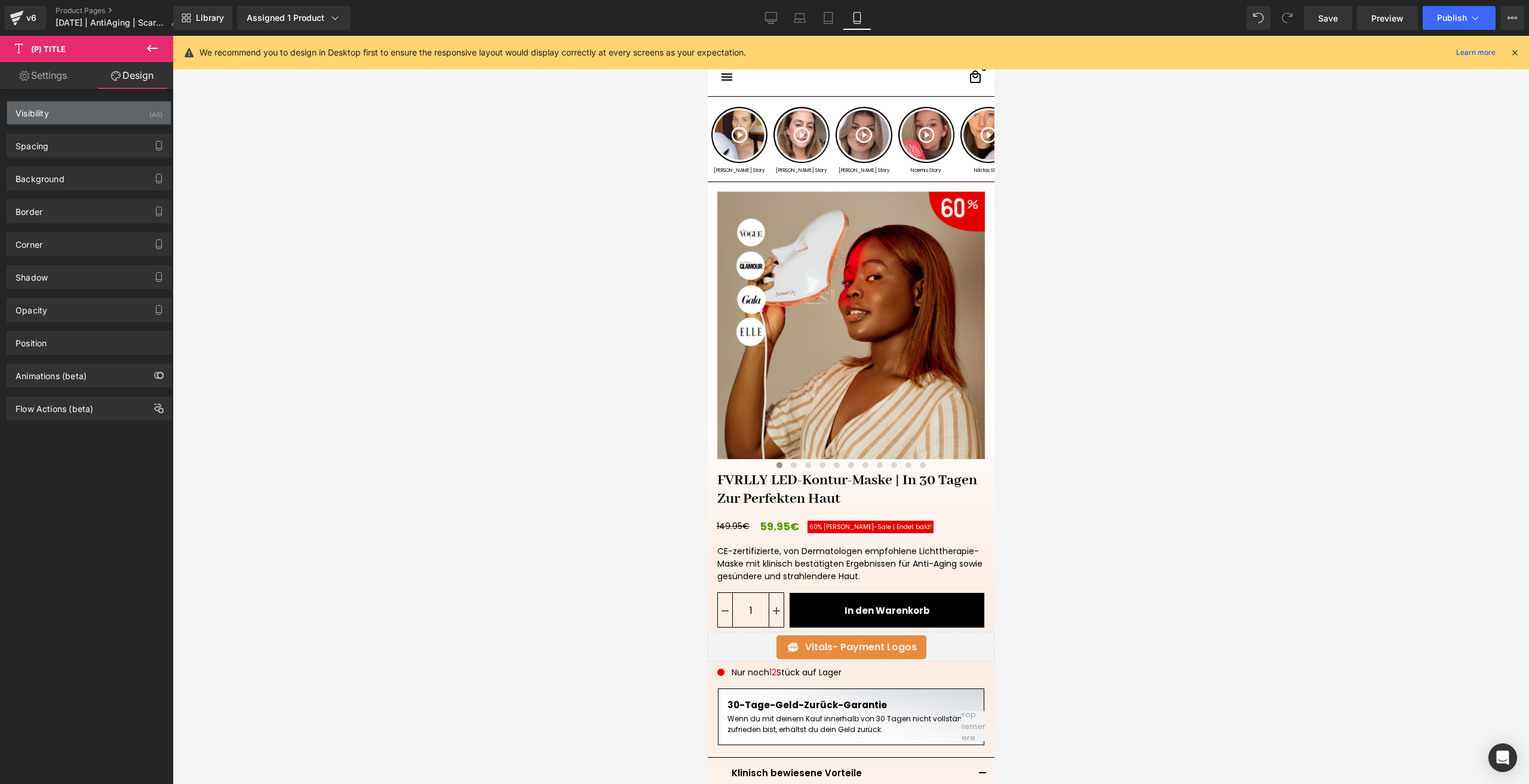
click at [78, 124] on div "Visibility (All)" at bounding box center [88, 113] width 164 height 23
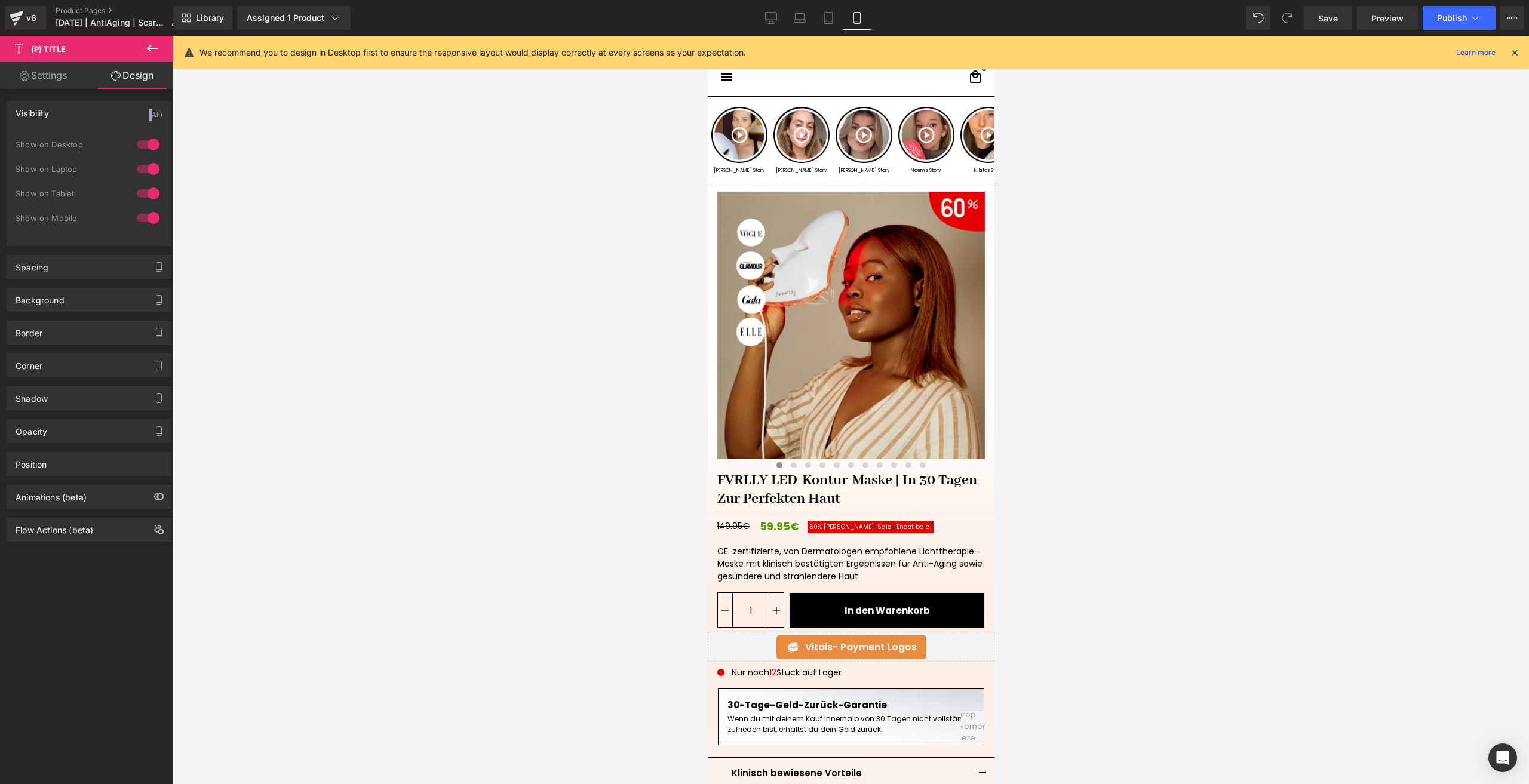
click at [78, 124] on div "Visibility (All)" at bounding box center [88, 113] width 164 height 23
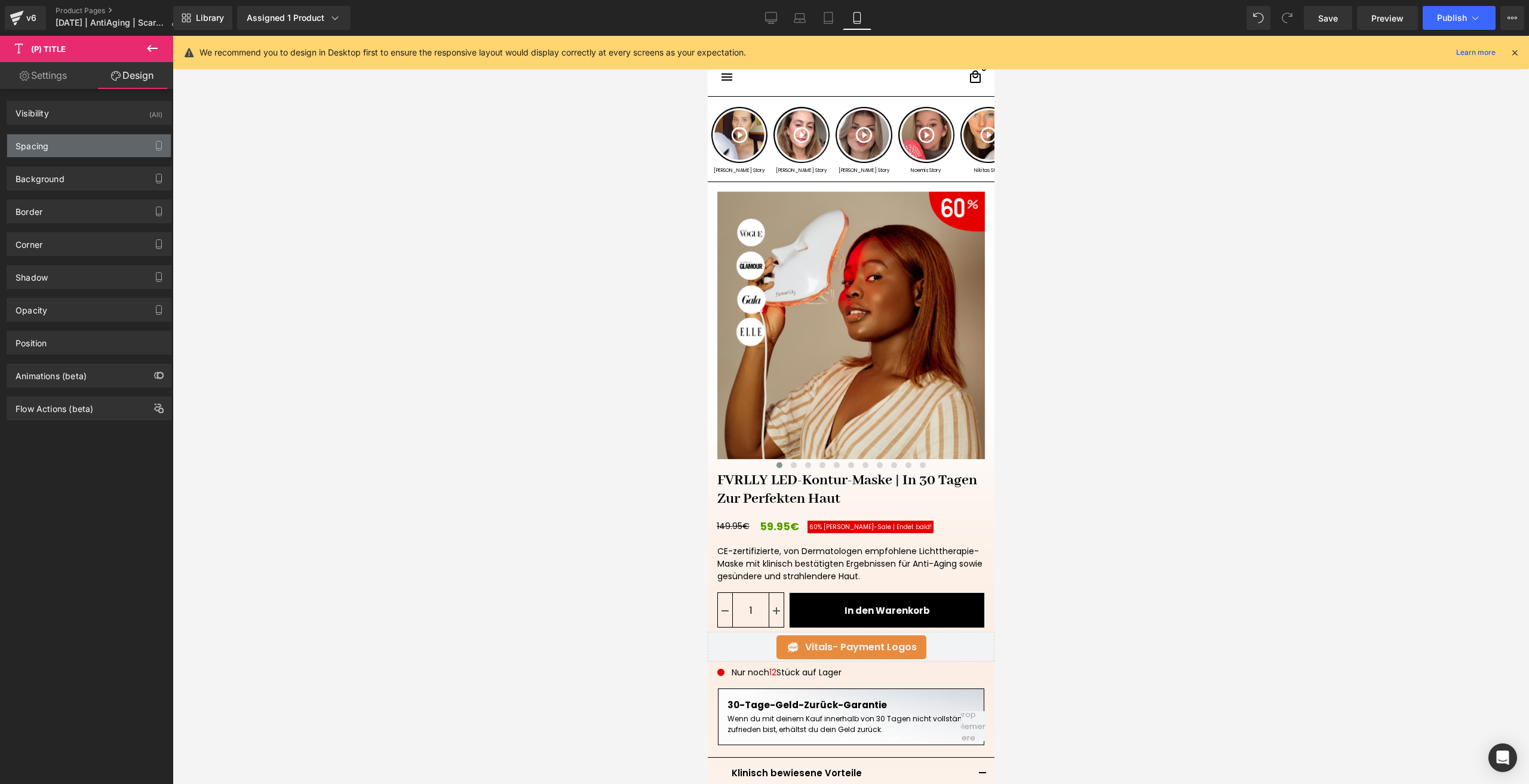
click at [68, 144] on div "Spacing" at bounding box center [88, 146] width 164 height 23
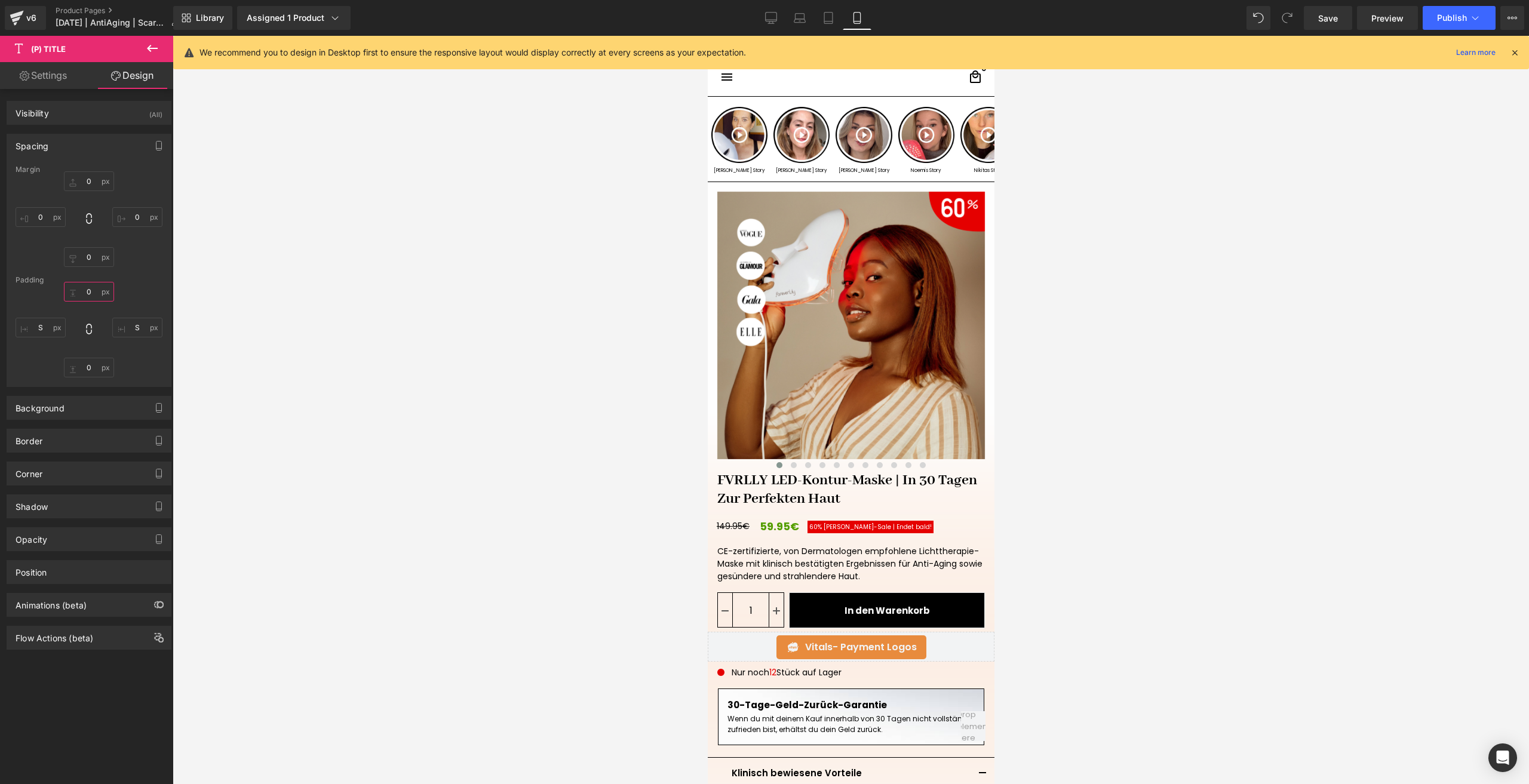
click at [95, 295] on input "text" at bounding box center [89, 292] width 50 height 20
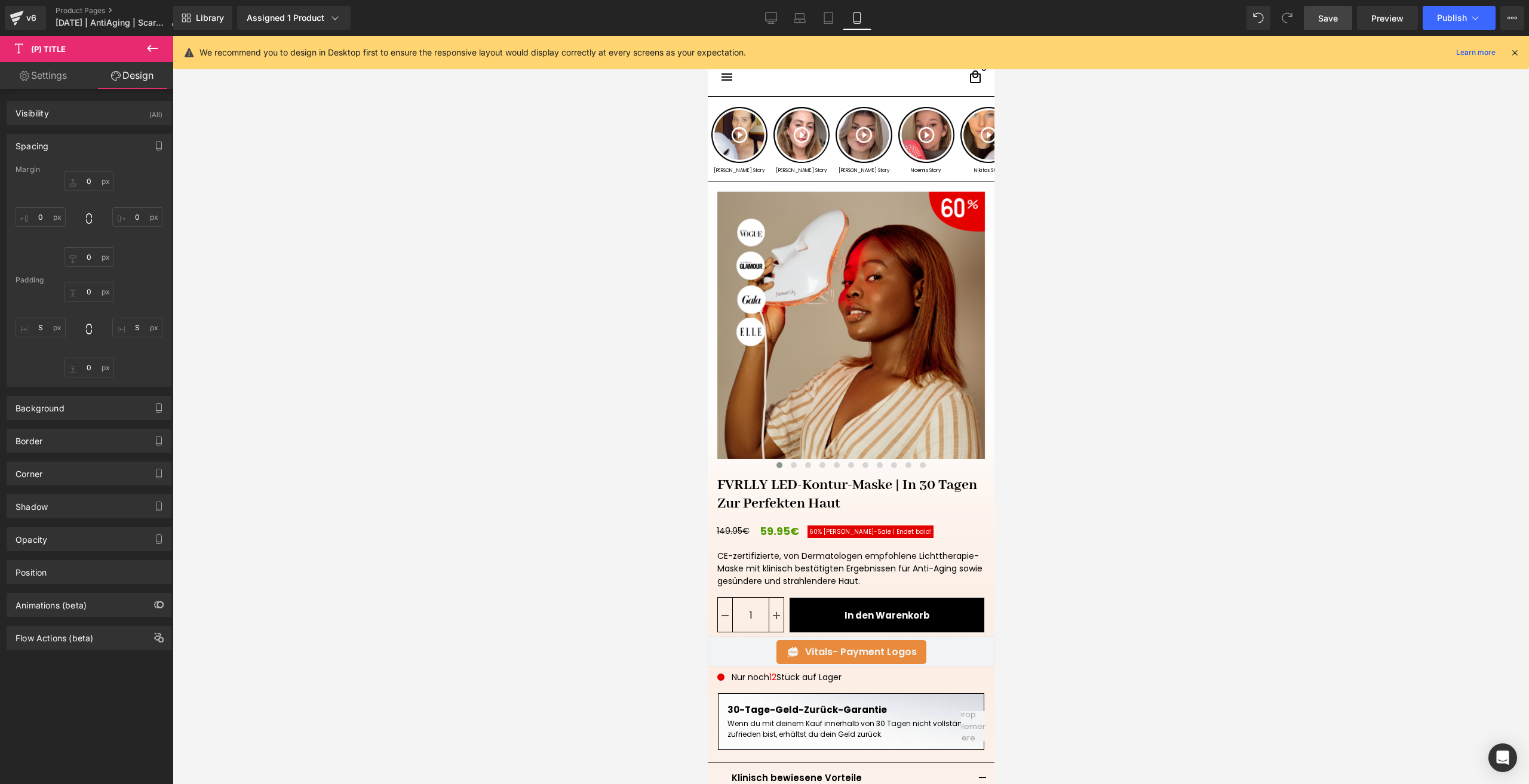
click at [1324, 23] on link "Save" at bounding box center [1328, 18] width 48 height 24
click at [1437, 15] on span "Publish" at bounding box center [1452, 17] width 30 height 10
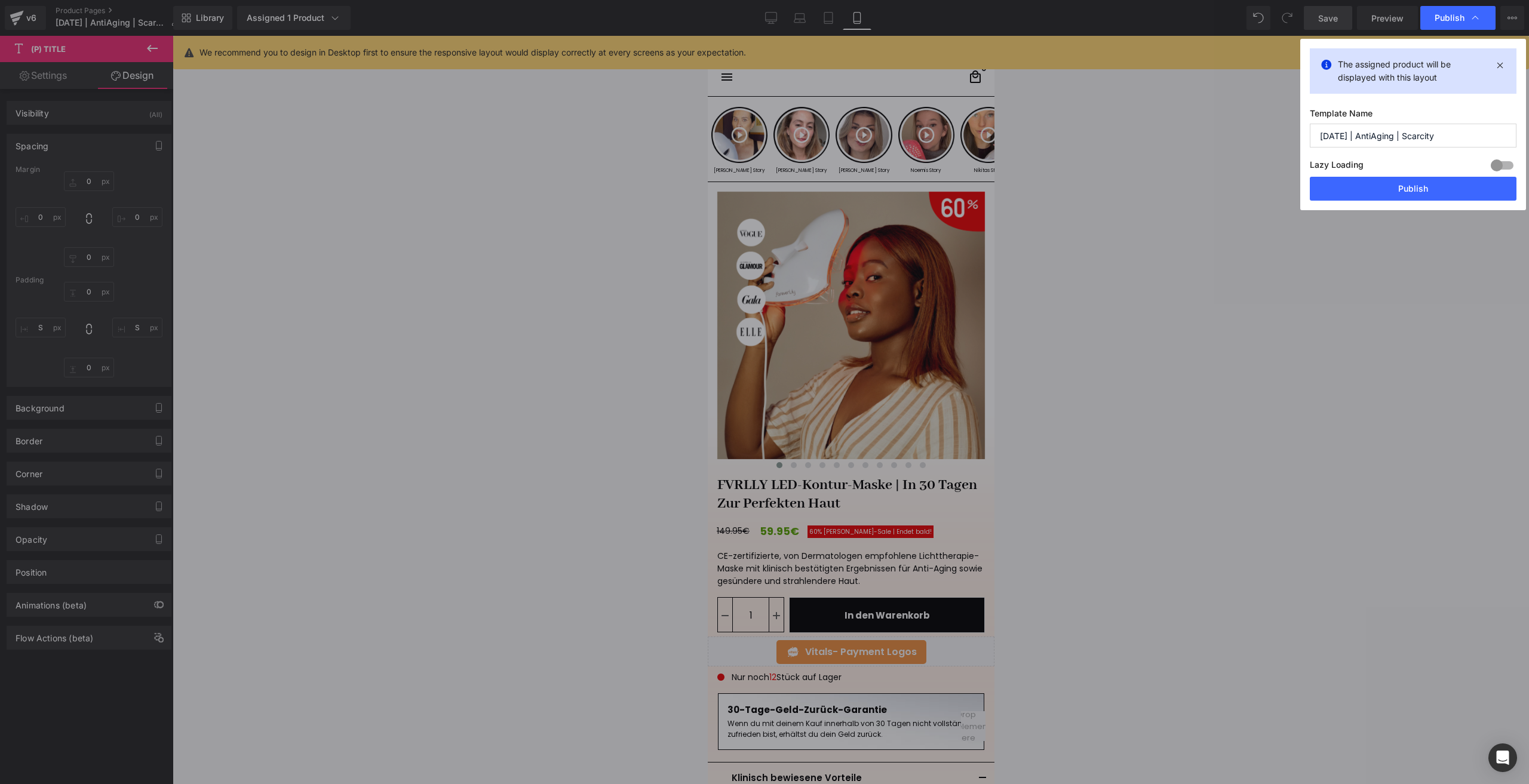
click at [1392, 201] on div "The assigned product will be displayed with this layout Template Name 14.08.202…" at bounding box center [1413, 124] width 226 height 171
click at [1380, 191] on button "Publish" at bounding box center [1413, 189] width 207 height 24
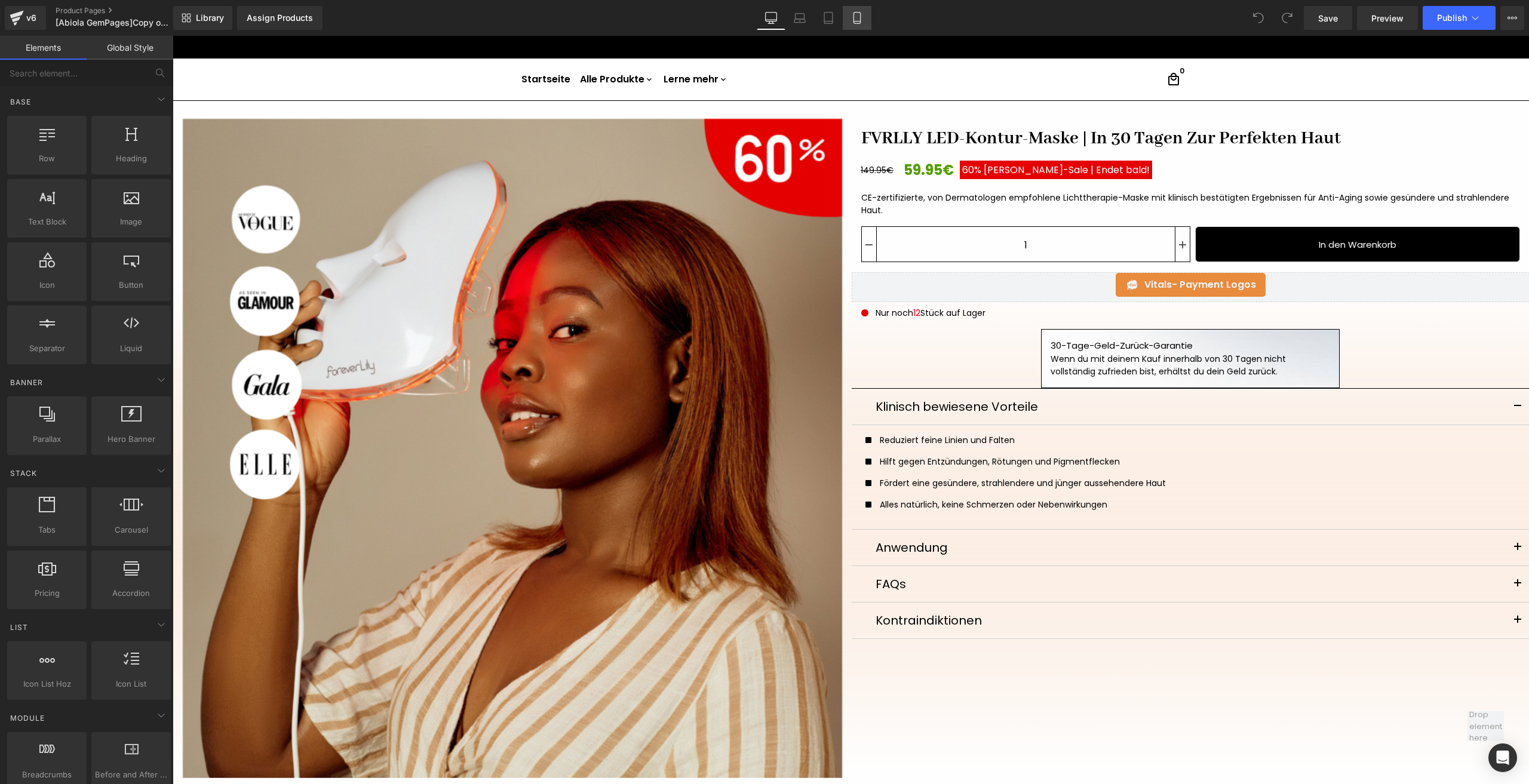
click at [854, 11] on link "Mobile" at bounding box center [857, 18] width 29 height 24
